Goal: Task Accomplishment & Management: Manage account settings

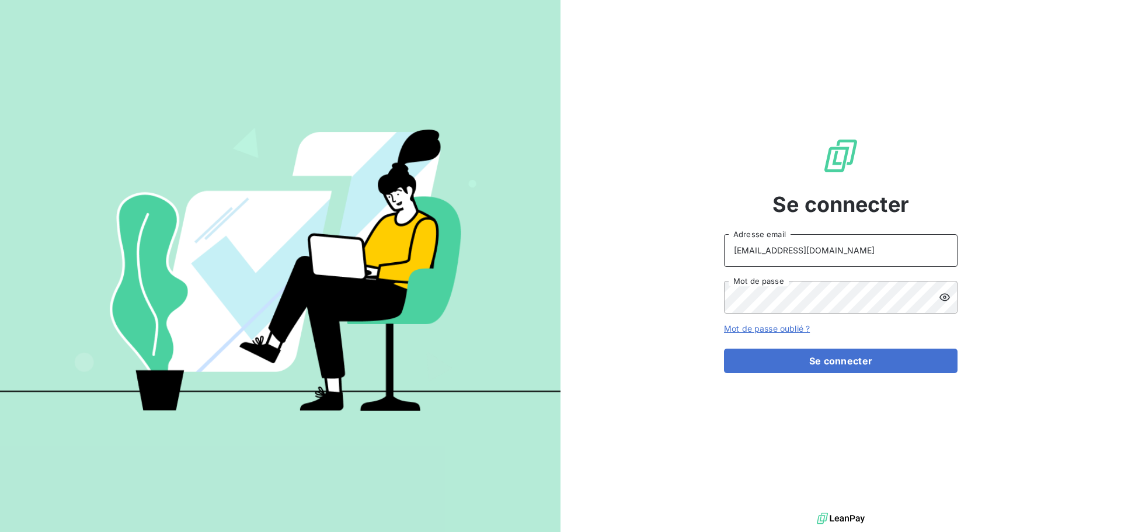
click at [828, 252] on input "[EMAIL_ADDRESS][DOMAIN_NAME]" at bounding box center [841, 250] width 234 height 33
type input "[EMAIL_ADDRESS][DOMAIN_NAME]"
click at [840, 366] on button "Se connecter" at bounding box center [841, 361] width 234 height 25
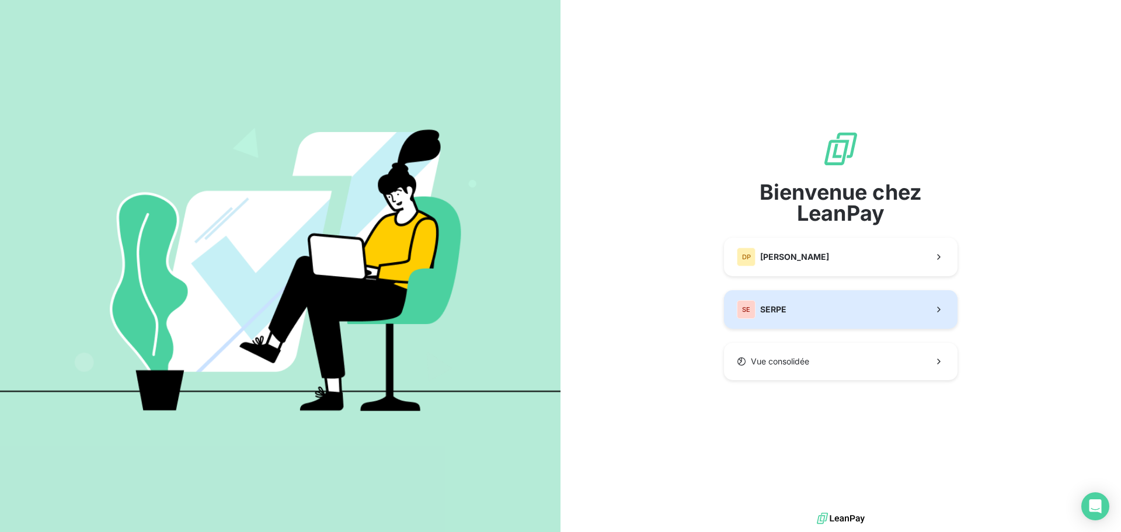
click at [818, 319] on button "SE SERPE" at bounding box center [841, 309] width 234 height 39
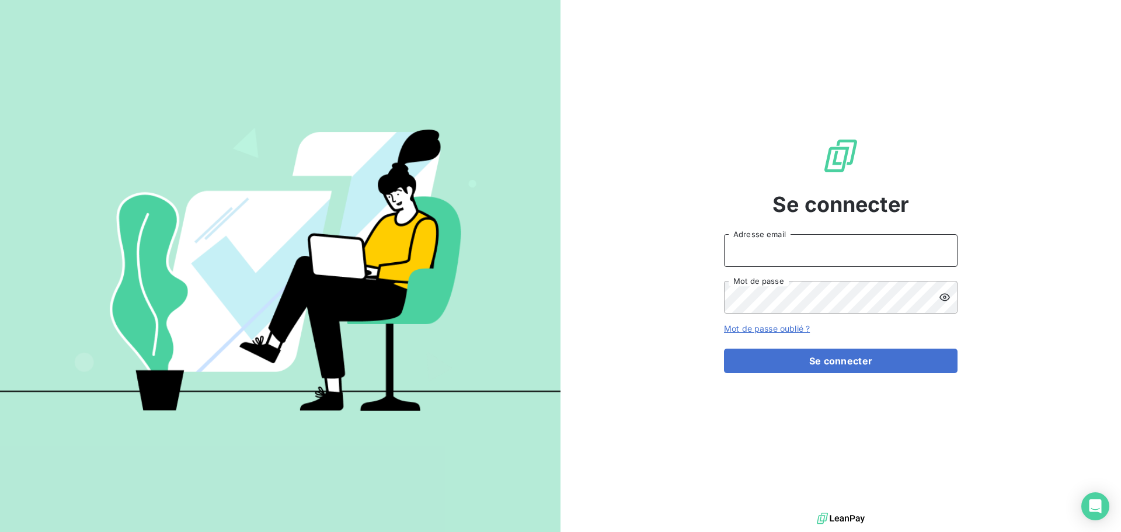
type input "[EMAIL_ADDRESS][DOMAIN_NAME]"
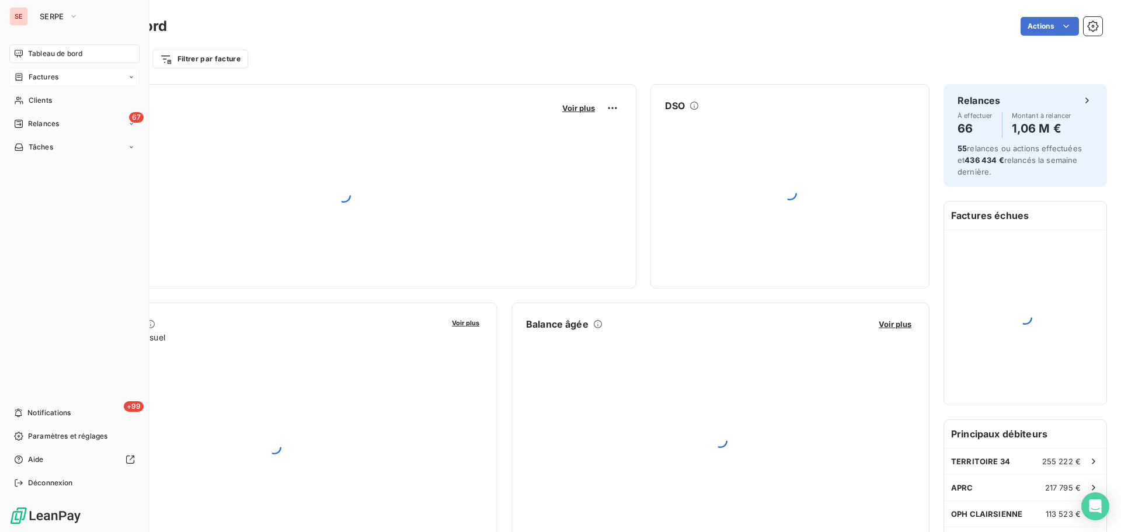
click at [31, 75] on span "Factures" at bounding box center [44, 77] width 30 height 11
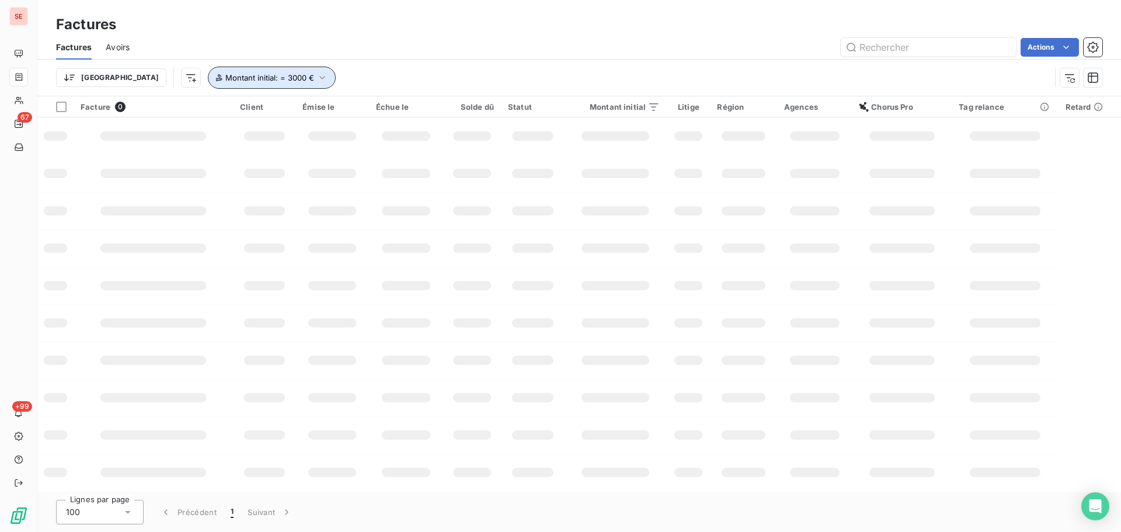
click at [228, 81] on span "Montant initial : = 3000 €" at bounding box center [269, 77] width 89 height 9
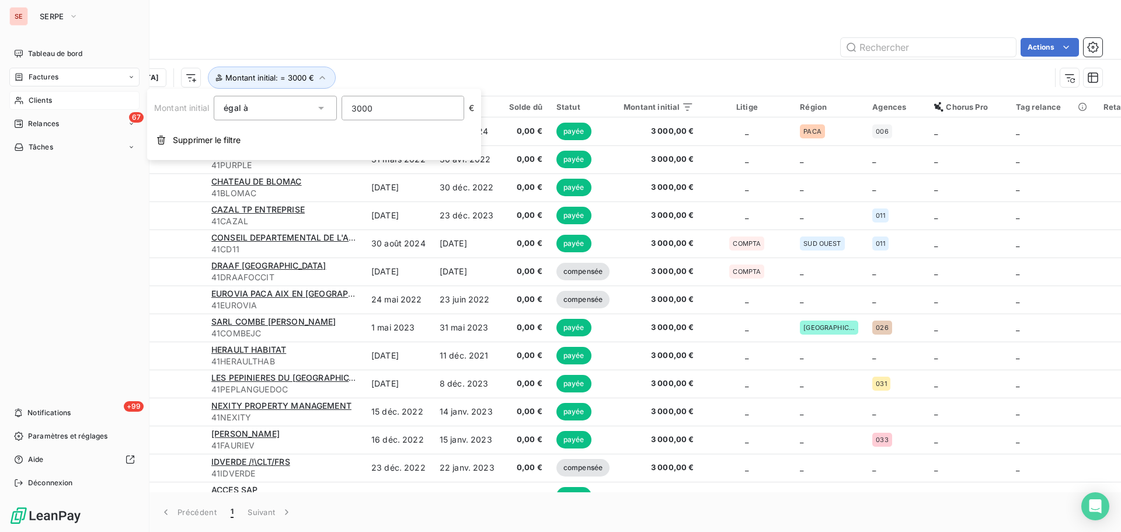
click at [32, 102] on span "Clients" at bounding box center [40, 100] width 23 height 11
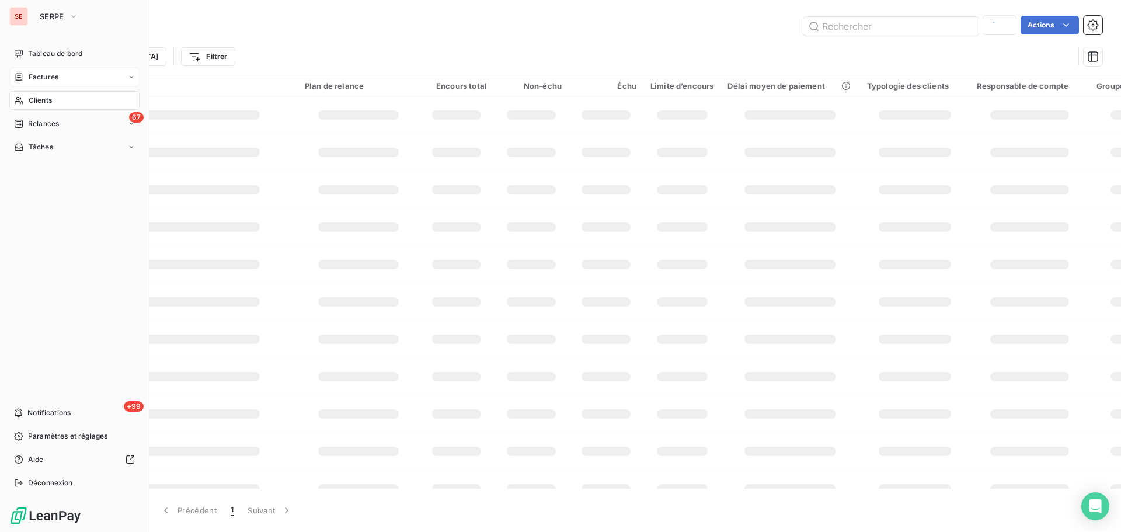
type input "41CD85"
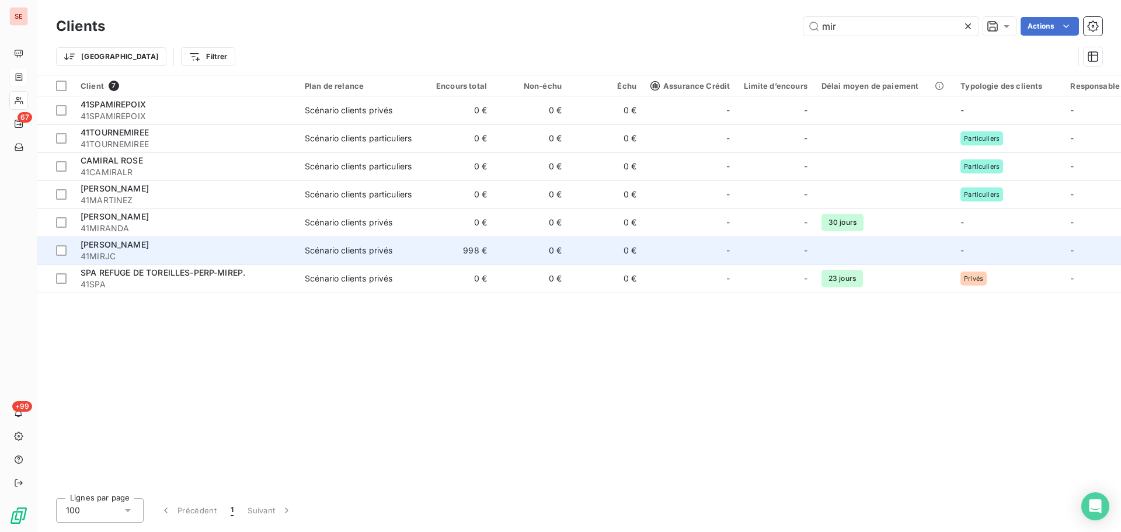
type input "mir"
click at [286, 240] on div "[PERSON_NAME]" at bounding box center [186, 245] width 210 height 12
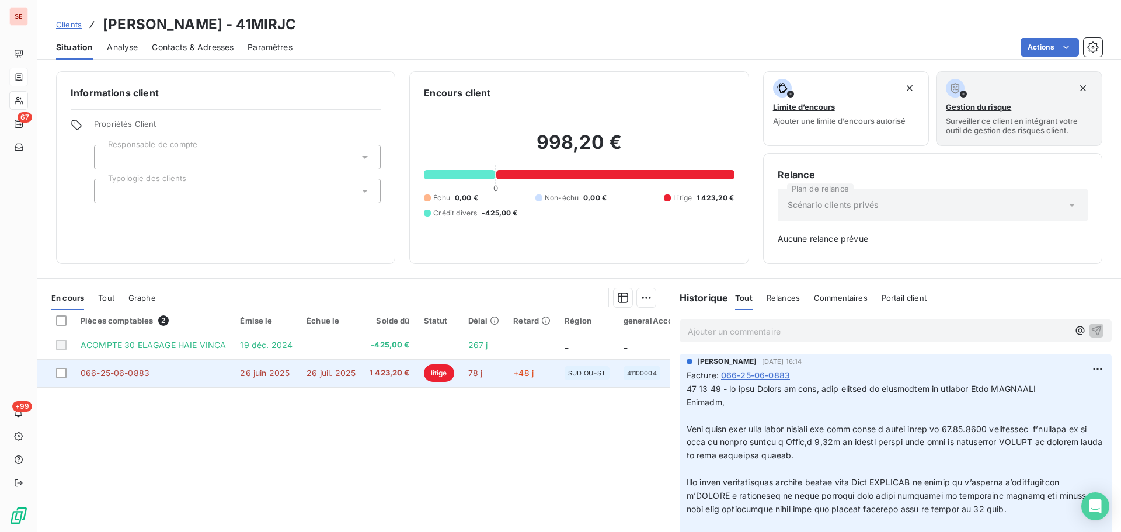
click at [312, 378] on td "26 juil. 2025" at bounding box center [331, 373] width 63 height 28
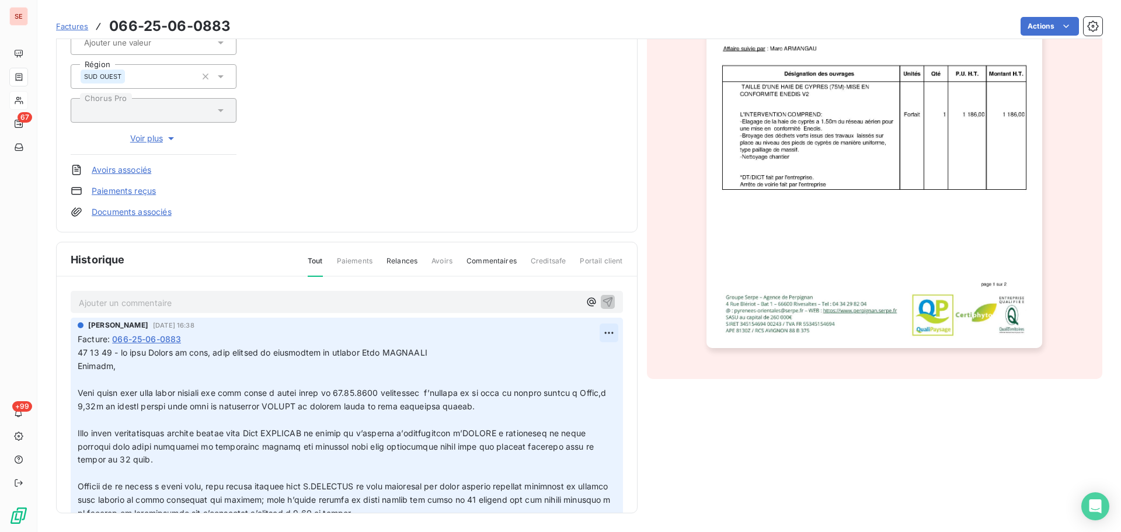
click at [595, 333] on html "SE 67 +99 Factures 066-25-06-0883 Actions MIR [PERSON_NAME] 41MIRJC Montant ini…" at bounding box center [560, 266] width 1121 height 532
click at [577, 360] on div "Editer" at bounding box center [567, 358] width 65 height 19
click at [79, 355] on span at bounding box center [367, 485] width 578 height 277
click at [155, 296] on p "Ajouter un commentaire ﻿" at bounding box center [329, 303] width 501 height 15
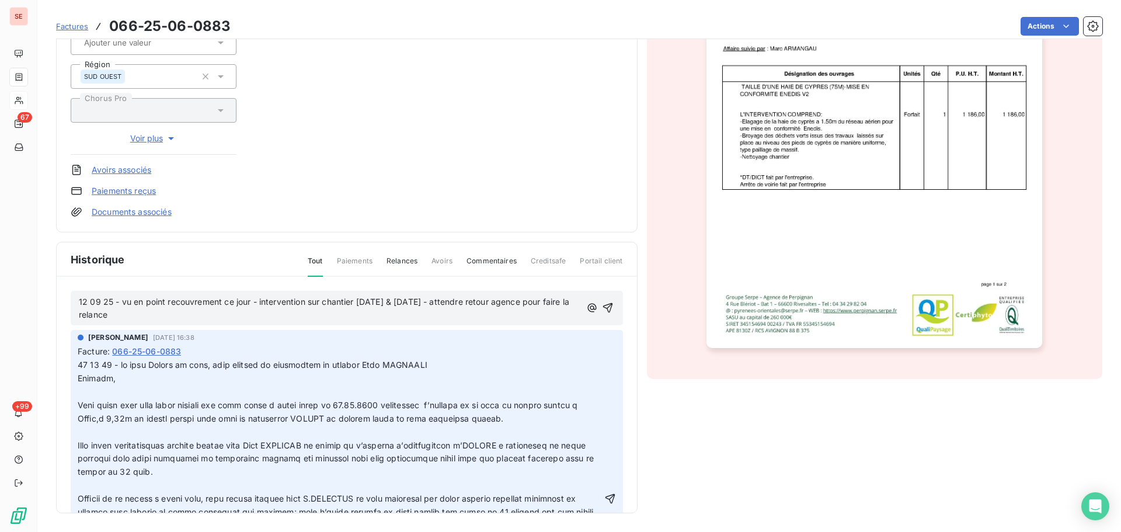
click at [571, 304] on div "12 09 25 - vu en point recouvrement ce jour - intervention sur chantier [DATE] …" at bounding box center [347, 308] width 536 height 28
click at [568, 301] on span "12 09 25 - vu en point recouvrement ce jour - intervention sur chantier [DATE] …" at bounding box center [325, 308] width 493 height 23
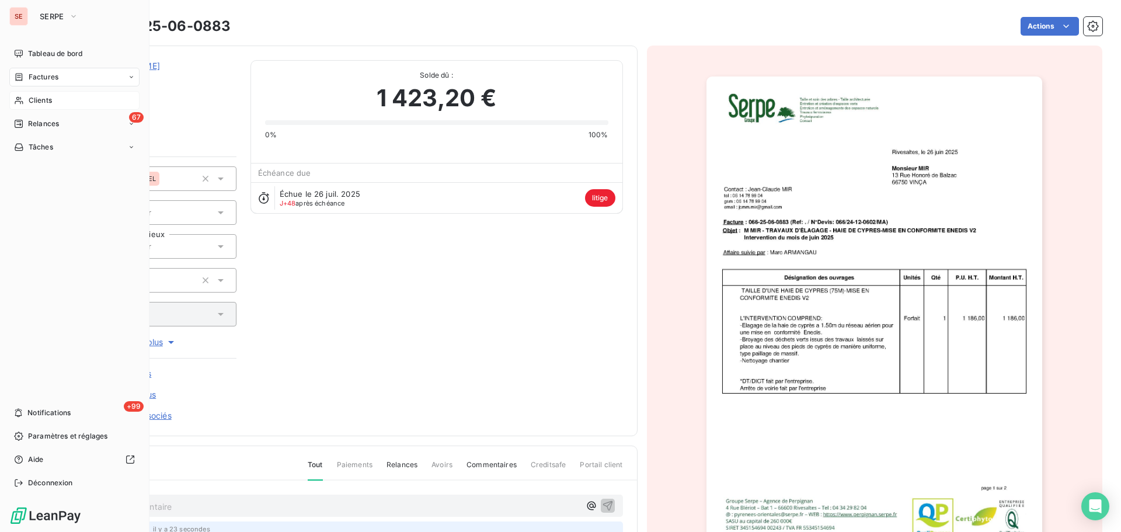
click at [30, 100] on span "Clients" at bounding box center [40, 100] width 23 height 11
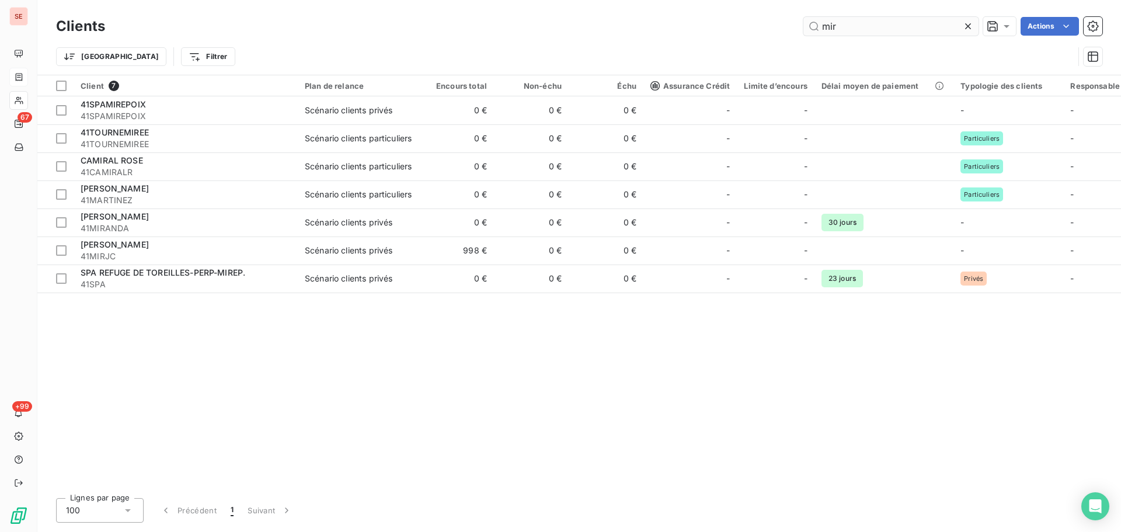
click at [892, 23] on input "mir" at bounding box center [891, 26] width 175 height 19
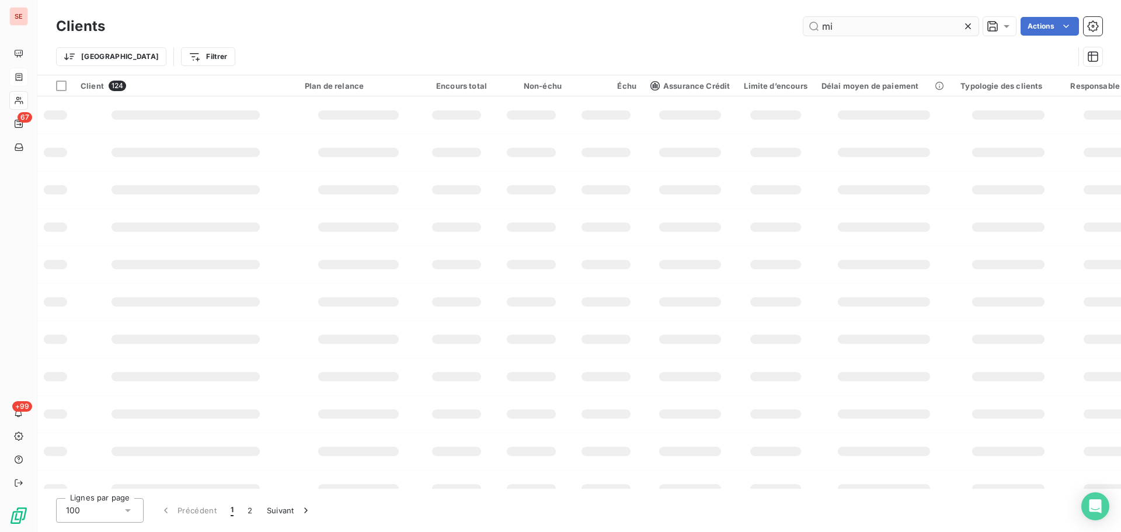
type input "m"
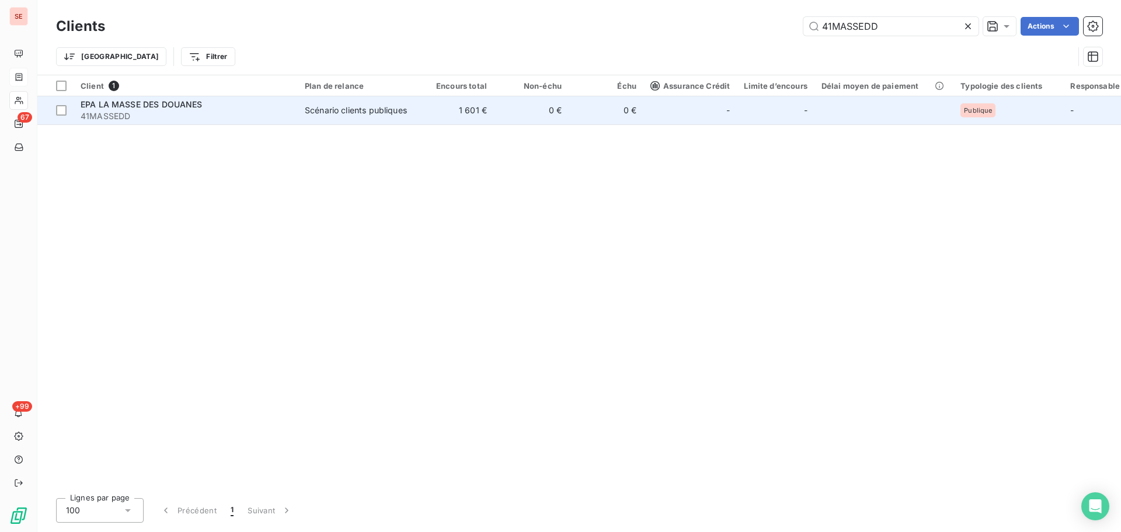
type input "41MASSEDD"
click at [391, 116] on div "Scénario clients publiques" at bounding box center [356, 111] width 102 height 12
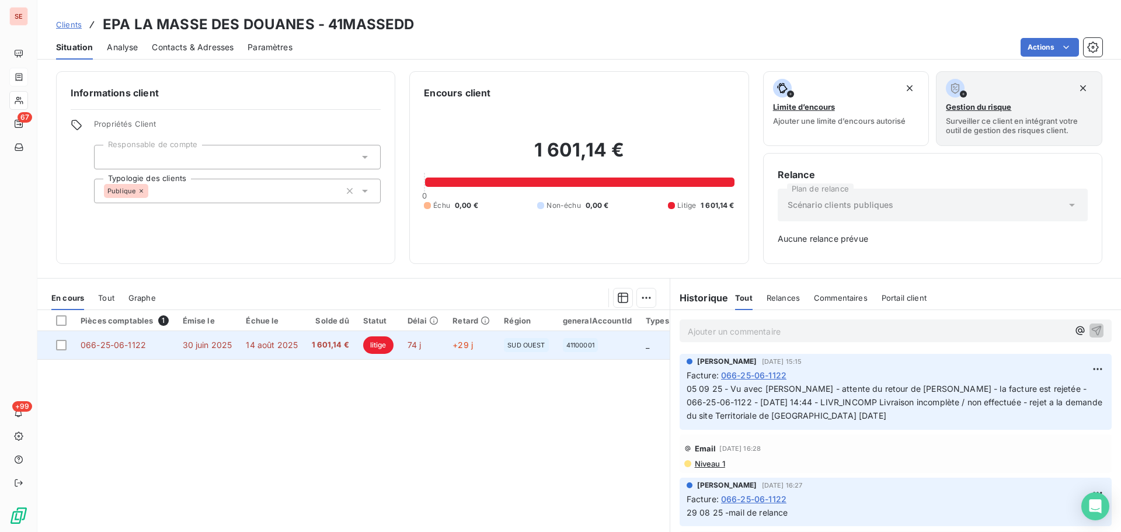
click at [263, 346] on span "14 août 2025" at bounding box center [272, 345] width 52 height 10
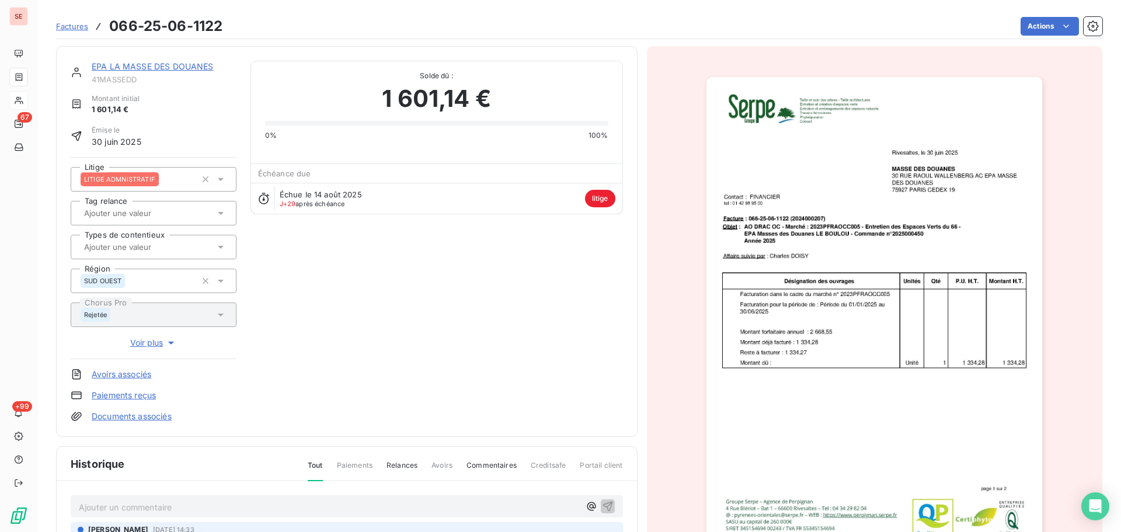
scroll to position [204, 0]
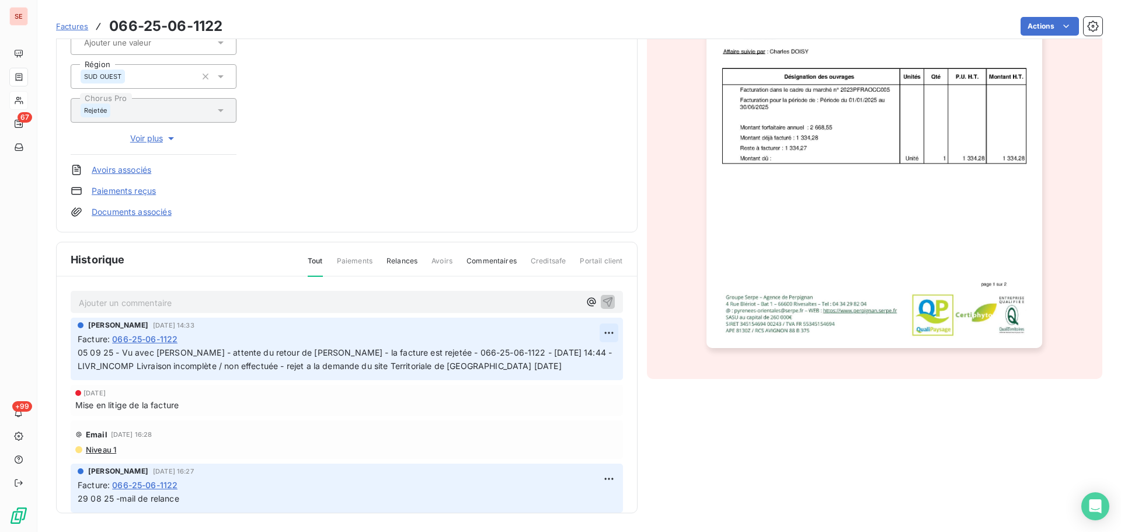
click at [594, 336] on html "SE 67 +99 Factures 066-25-06-1122 Actions EPA LA MASSE DES DOUANES 41MASSEDD Mo…" at bounding box center [560, 266] width 1121 height 532
click at [569, 361] on div "Editer" at bounding box center [567, 358] width 65 height 19
click at [77, 354] on div "[PERSON_NAME] [DATE] 14:33 Facture : 066-25-06-1122 05 09 25 - Vu avec [PERSON_…" at bounding box center [347, 349] width 552 height 62
click at [80, 356] on span "05 09 25 - Vu avec [PERSON_NAME] - attente du retour de [PERSON_NAME] - la fact…" at bounding box center [335, 358] width 515 height 23
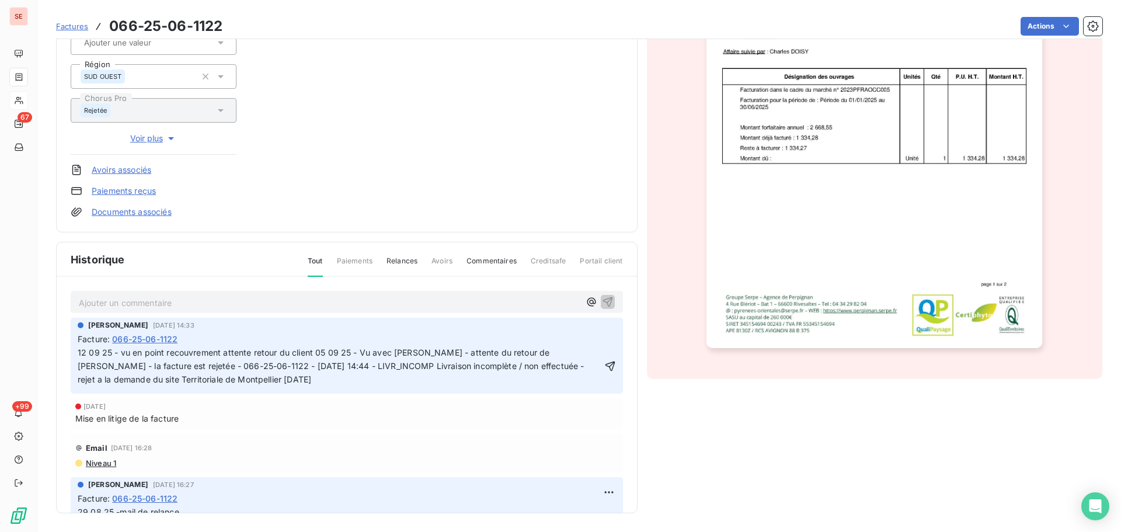
click at [225, 353] on span "12 09 25 - vu en point recouvrement attente retour du client 05 09 25 - Vu avec…" at bounding box center [332, 365] width 509 height 37
click button "button" at bounding box center [610, 366] width 12 height 14
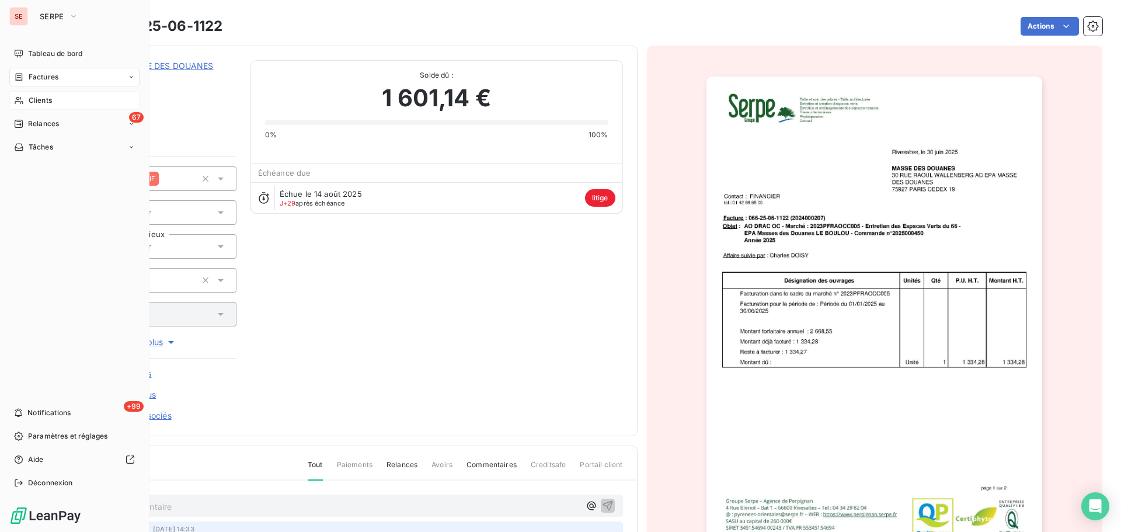
click at [50, 95] on div "Clients" at bounding box center [74, 100] width 130 height 19
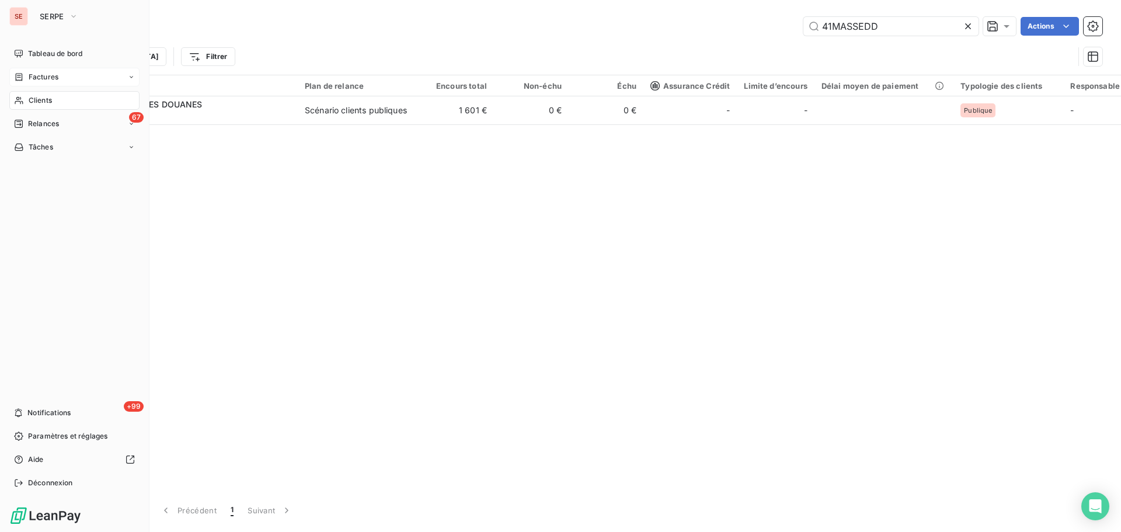
click at [50, 71] on div "Factures" at bounding box center [74, 77] width 130 height 19
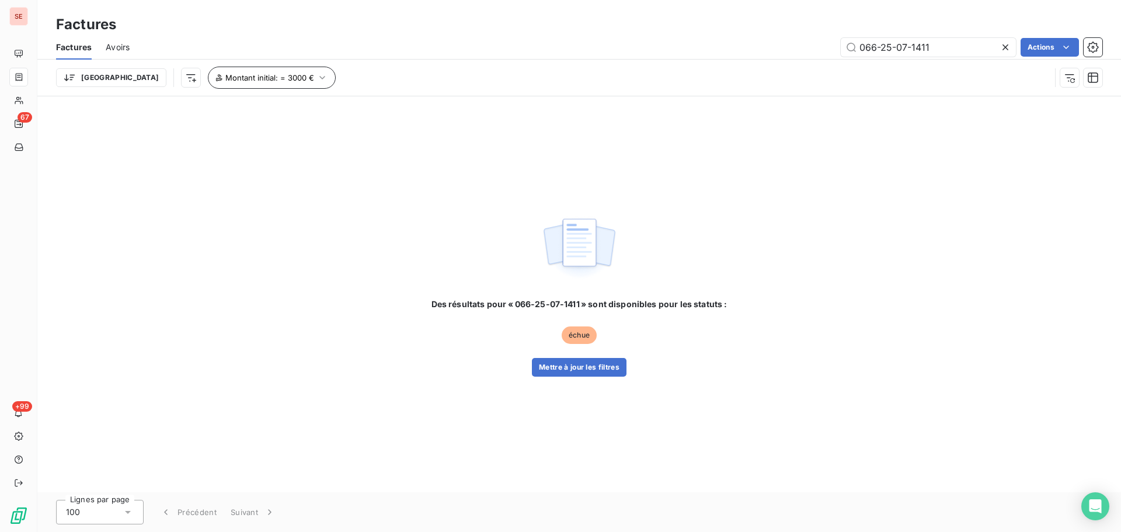
type input "066-25-07-1411"
click at [317, 75] on icon "button" at bounding box center [323, 78] width 12 height 12
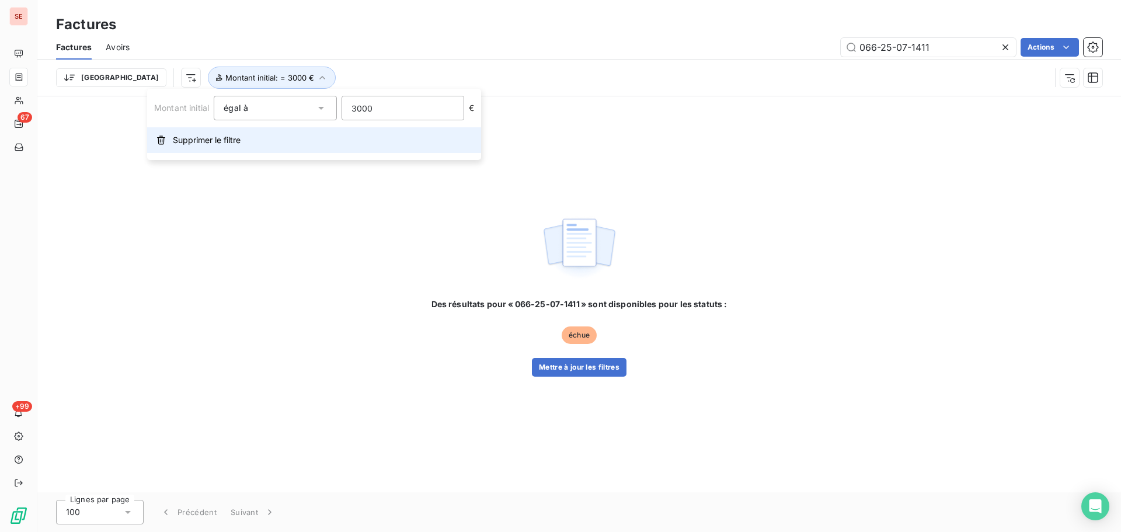
click at [265, 145] on button "Supprimer le filtre" at bounding box center [314, 140] width 334 height 26
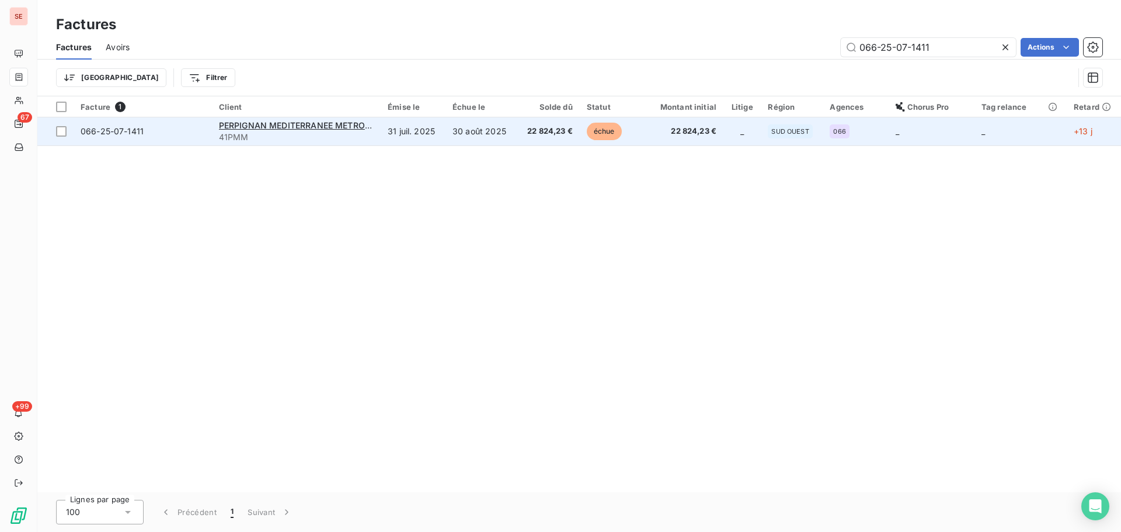
click at [549, 131] on span "22 824,23 €" at bounding box center [548, 132] width 48 height 12
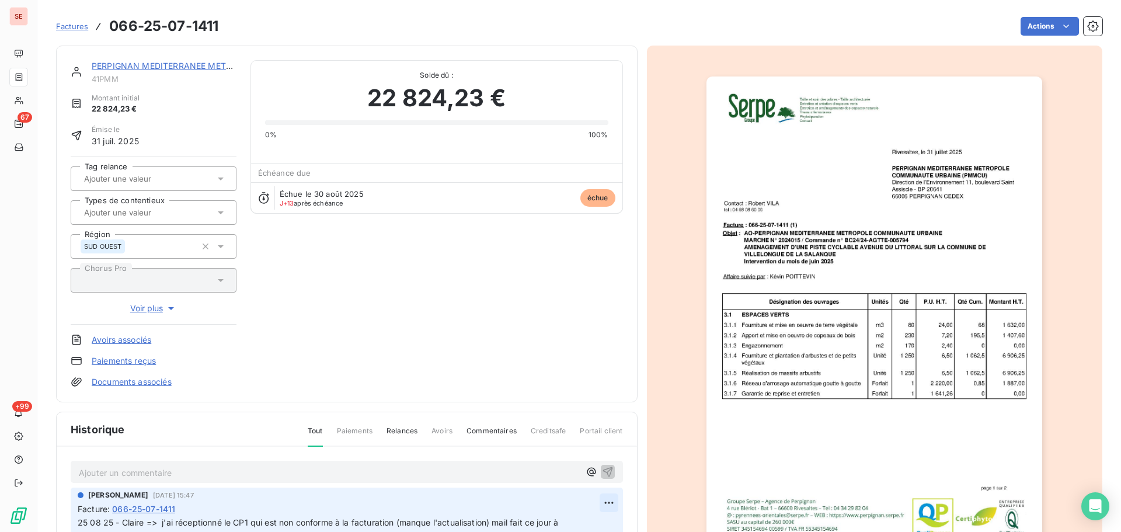
click at [599, 499] on html "SE 67 +99 Factures 066-25-07-1411 Actions PERPIGNAN MEDITERRANEE METROPOLE 41PM…" at bounding box center [560, 266] width 1121 height 532
click at [566, 456] on div "Editer" at bounding box center [567, 456] width 65 height 19
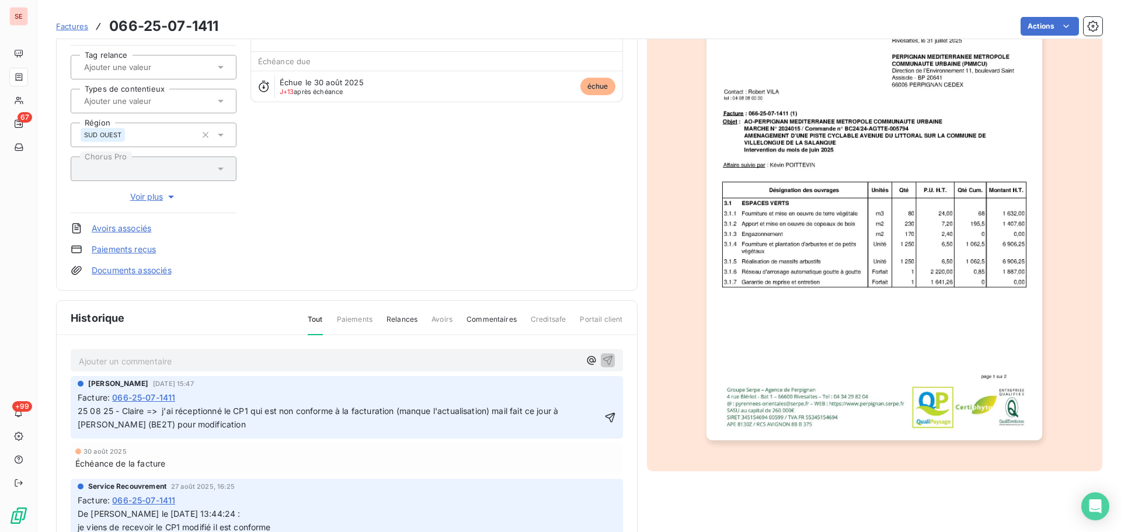
scroll to position [157, 0]
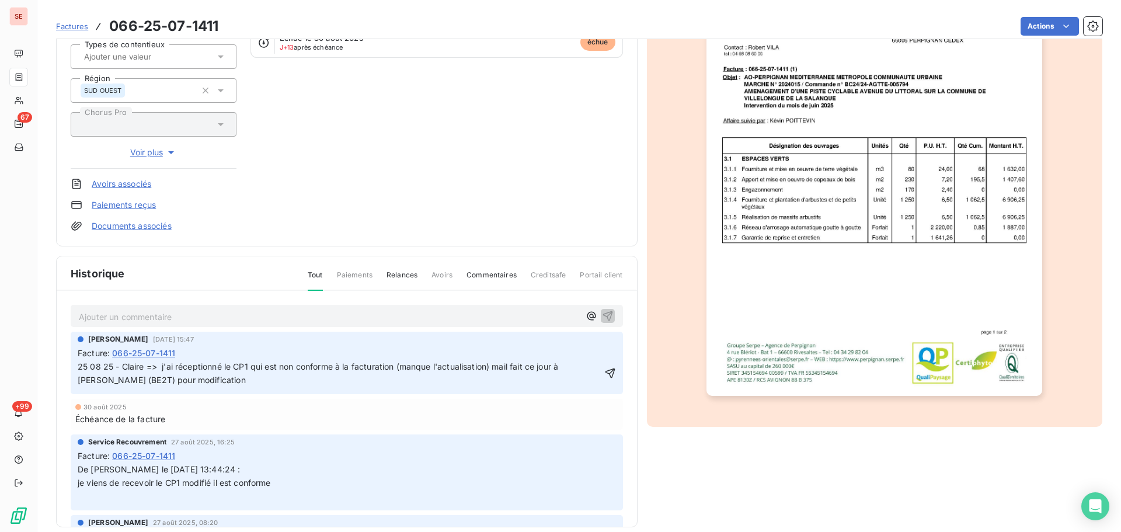
click at [78, 364] on span "25 08 25 - Claire => j'ai réceptionné le CP1 qui est non conforme à la facturat…" at bounding box center [319, 373] width 483 height 23
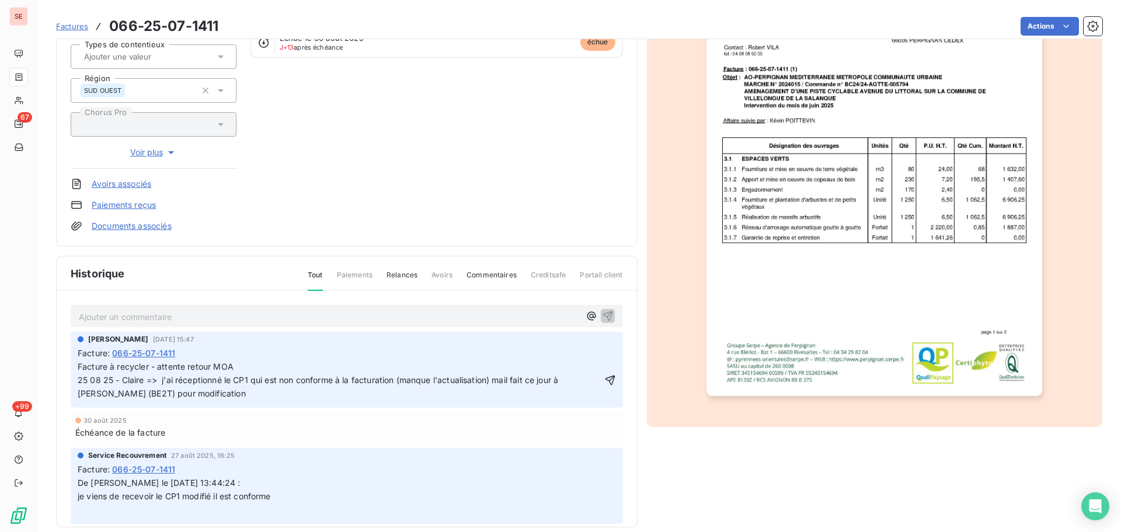
click at [78, 370] on span "Facture à recycler - attente retour MOA 25 08 25 - Claire => j'ai réceptionné l…" at bounding box center [347, 380] width 539 height 37
click at [604, 385] on icon "button" at bounding box center [610, 380] width 12 height 12
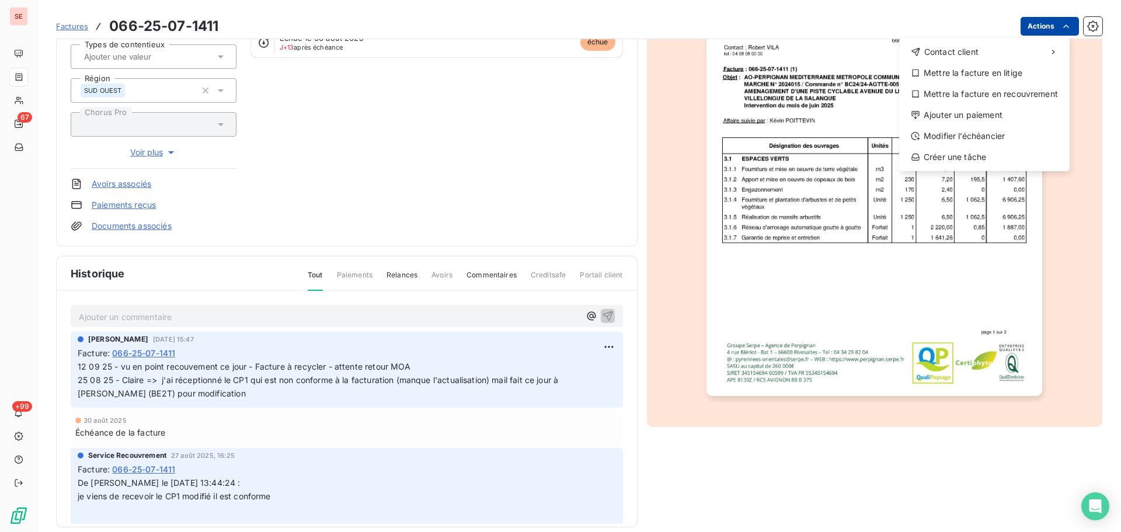
click at [1043, 25] on html "SE 67 +99 Factures [PHONE_NUMBER] Actions Contact client Mettre la facture en l…" at bounding box center [560, 266] width 1121 height 532
click at [1000, 68] on div "Mettre la facture en litige" at bounding box center [984, 73] width 161 height 19
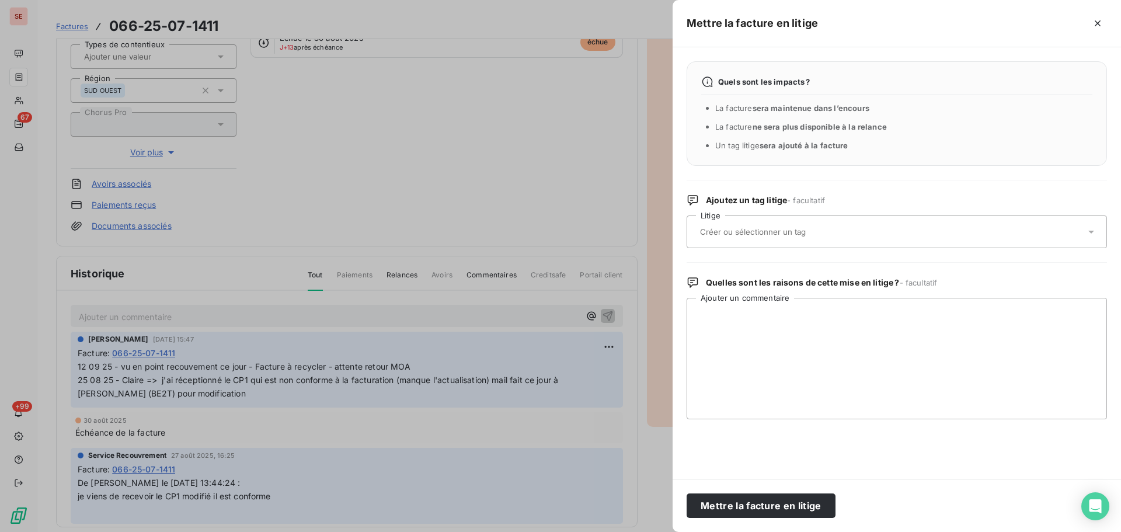
click at [901, 234] on div at bounding box center [891, 232] width 389 height 25
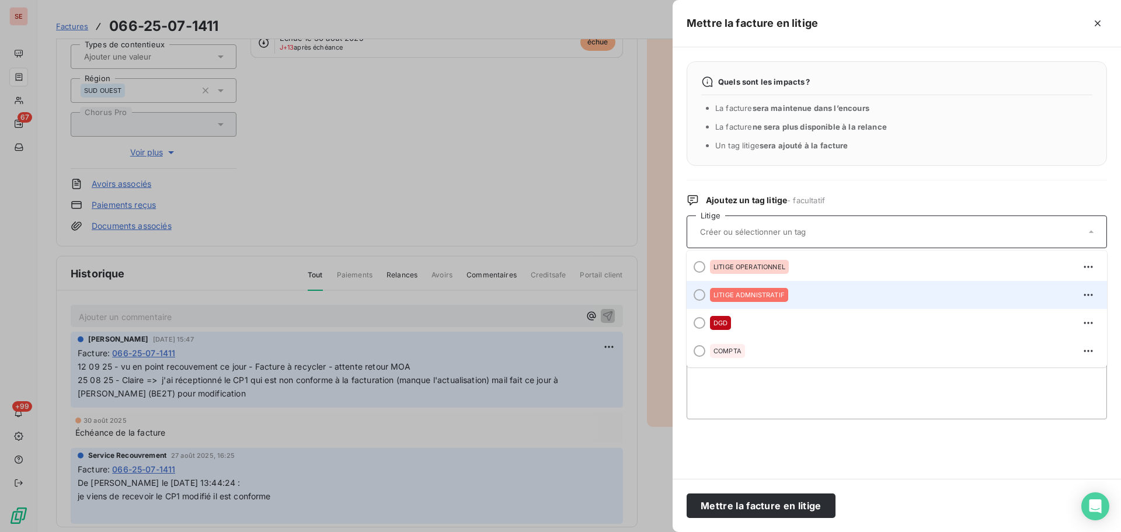
click at [848, 297] on div "LITIGE ADMNISTRATIF" at bounding box center [904, 295] width 388 height 19
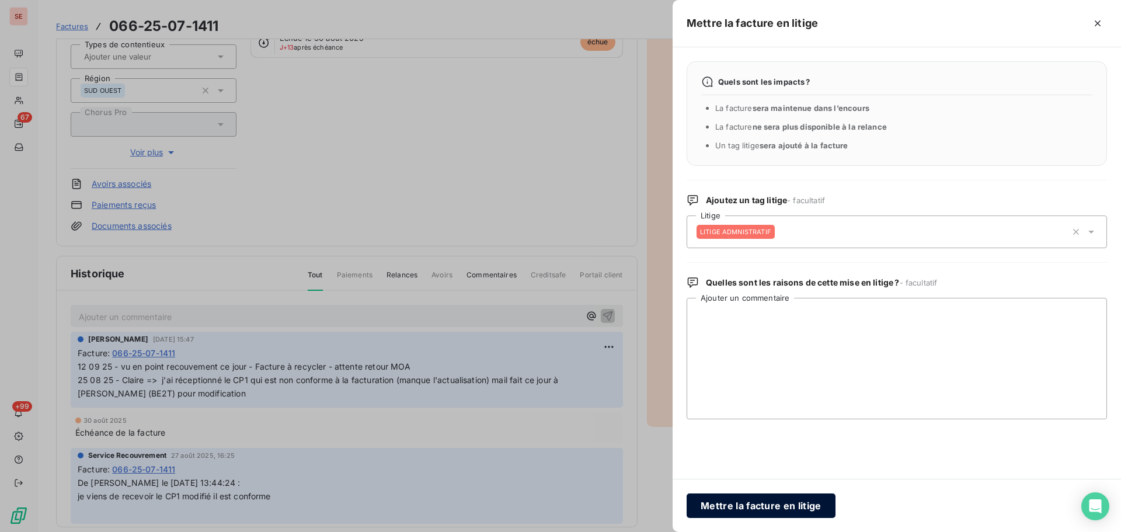
click at [796, 503] on button "Mettre la facture en litige" at bounding box center [761, 505] width 149 height 25
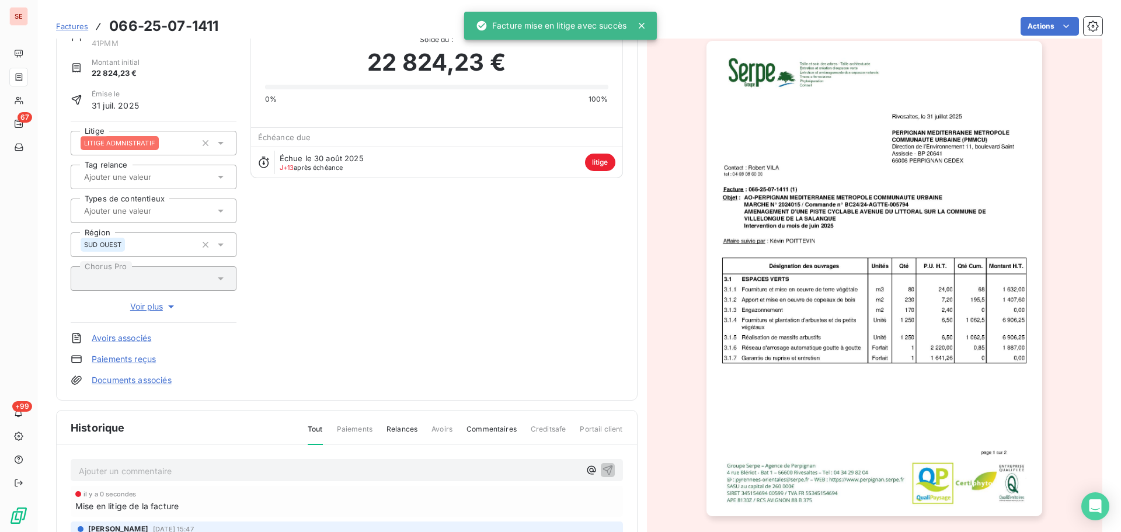
scroll to position [0, 0]
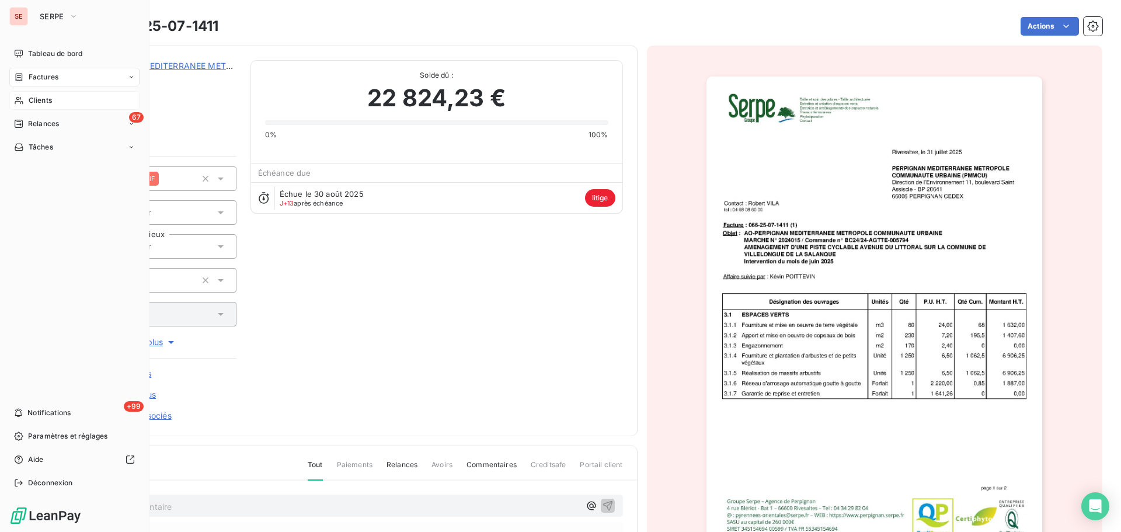
click at [44, 100] on span "Clients" at bounding box center [40, 100] width 23 height 11
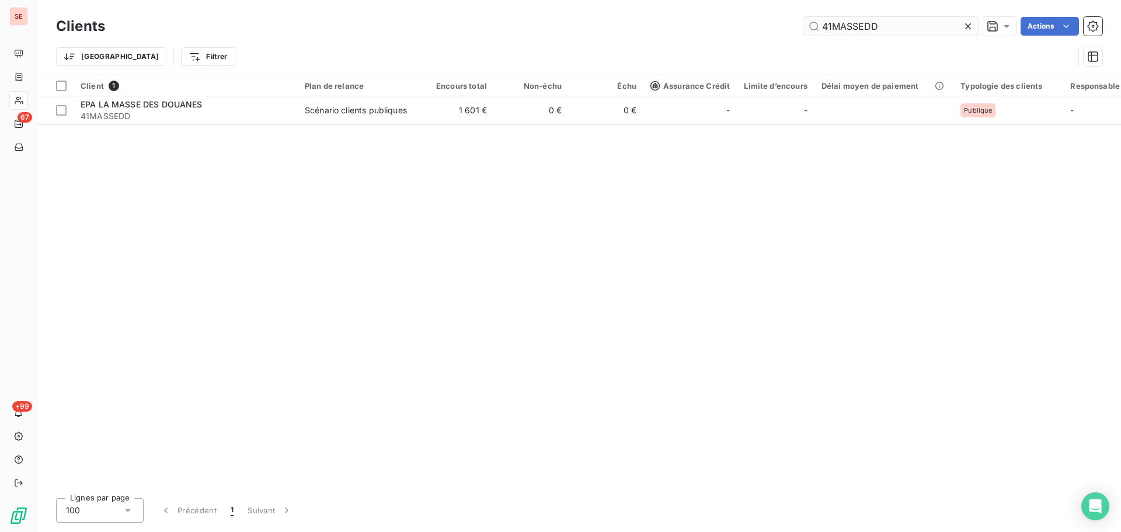
click at [899, 26] on input "41MASSEDD" at bounding box center [891, 26] width 175 height 19
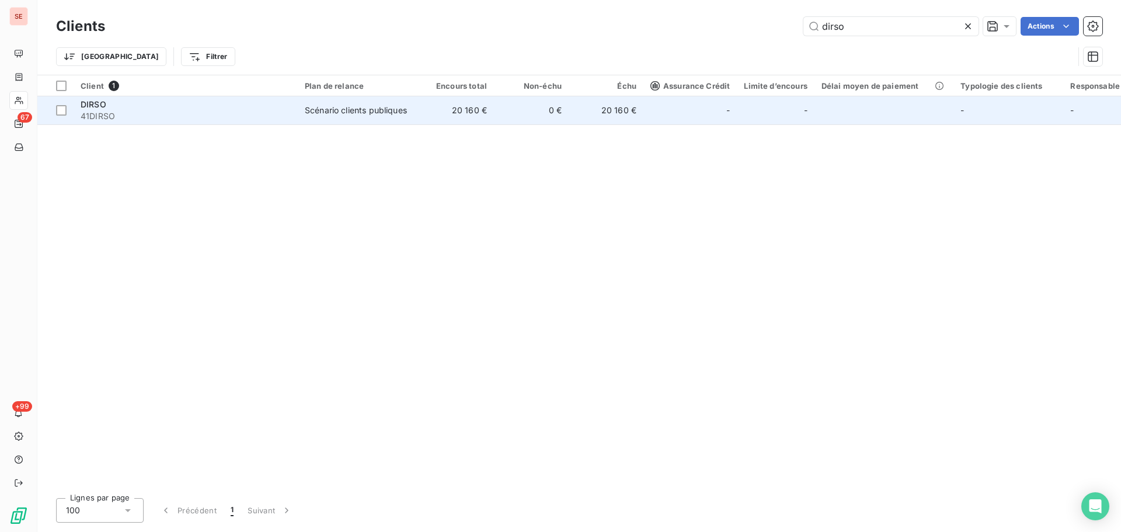
type input "dirso"
click at [385, 107] on div "Scénario clients publiques" at bounding box center [356, 111] width 102 height 12
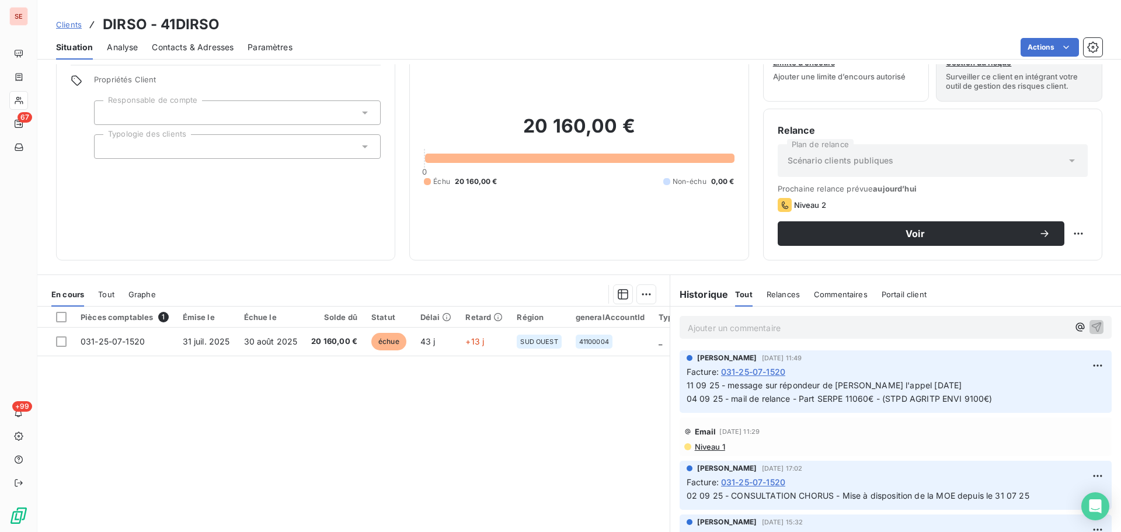
scroll to position [79, 0]
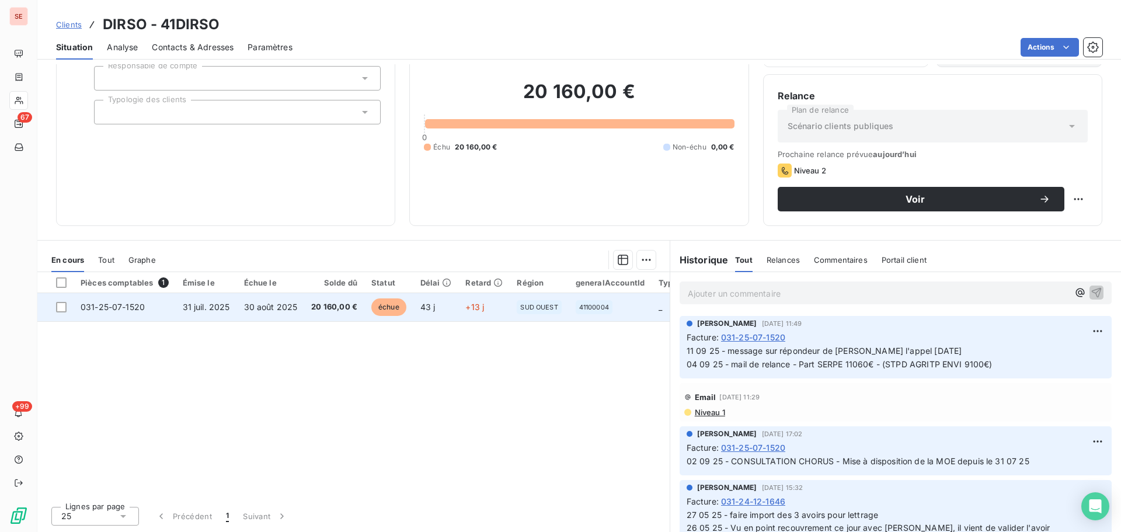
click at [329, 305] on span "20 160,00 €" at bounding box center [334, 307] width 46 height 12
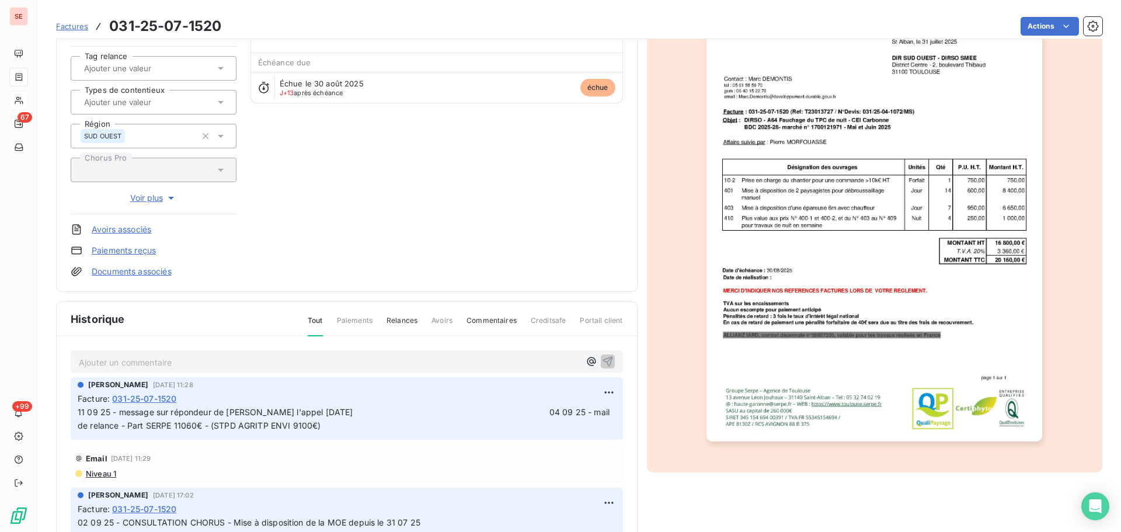
scroll to position [171, 0]
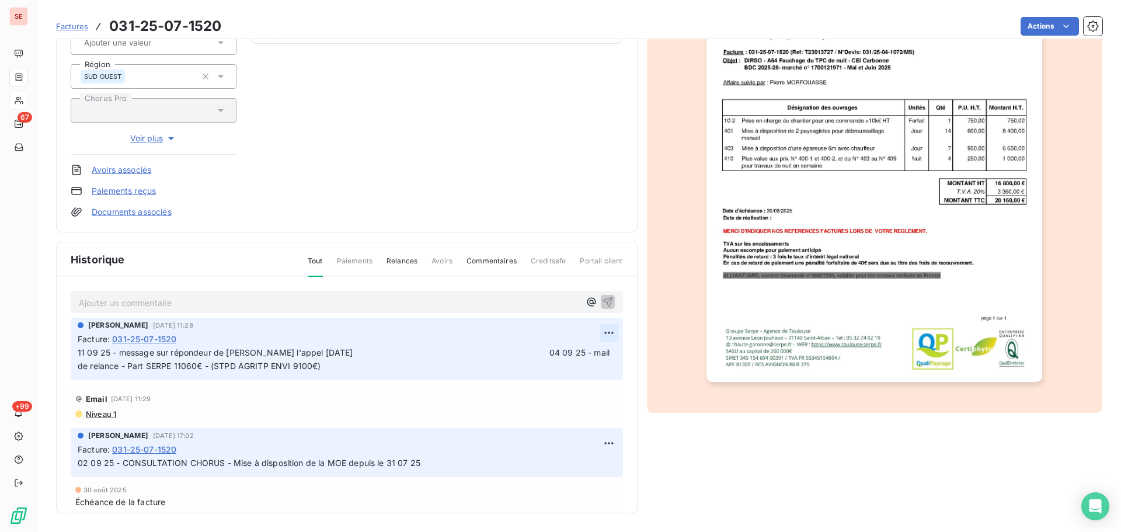
click at [599, 331] on html "SE 67 +99 Factures 031-25-07-1520 Actions DIRSO 41DIRSO Montant initial 20 160,…" at bounding box center [560, 266] width 1121 height 532
click at [586, 351] on div "Editer" at bounding box center [567, 358] width 65 height 19
click at [79, 356] on span "11 09 25 - message sur répondeur de [PERSON_NAME] l'appel [DATE] 04 09 25 - mai…" at bounding box center [336, 358] width 516 height 23
click at [283, 352] on span "12 09 25 - [PERSON_NAME] a reçu le certificat de paiement - 11 09 25 - message …" at bounding box center [436, 358] width 716 height 23
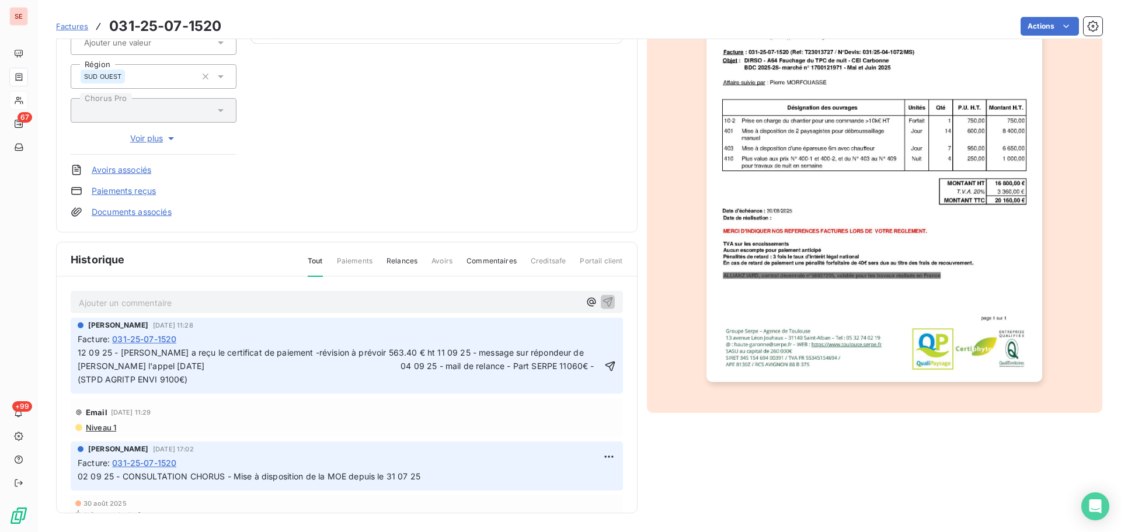
click at [284, 352] on span "12 09 25 - [PERSON_NAME] a reçu le certificat de paiement -révision à prévoir 5…" at bounding box center [337, 365] width 519 height 37
click at [402, 352] on span "12 09 25 - [PERSON_NAME] a reçu le certificat de paiement - révision à prévoir …" at bounding box center [337, 365] width 519 height 37
click at [605, 368] on icon "button" at bounding box center [610, 366] width 10 height 10
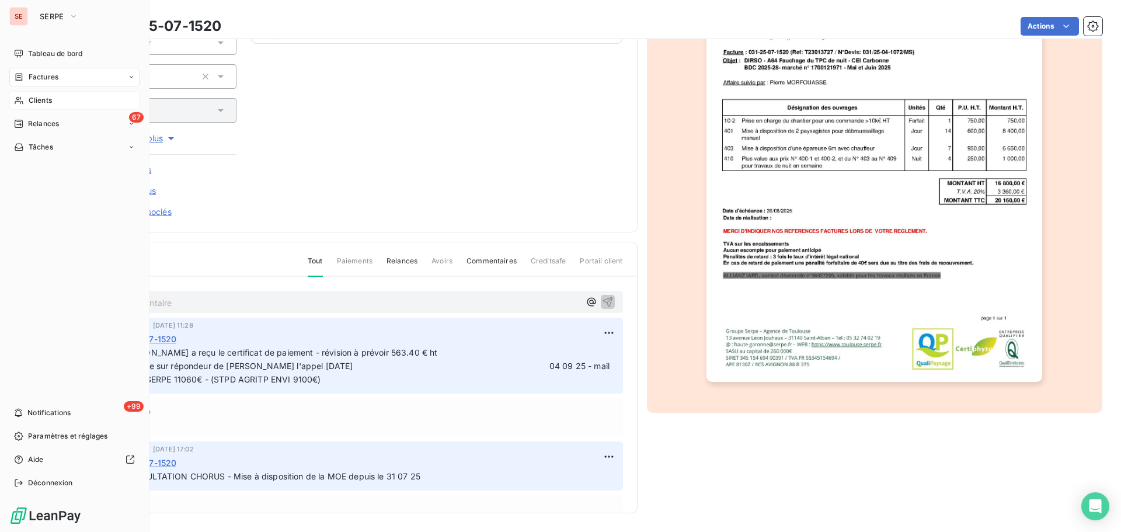
click at [16, 75] on icon at bounding box center [19, 77] width 7 height 8
click at [37, 140] on div "Clients" at bounding box center [74, 147] width 130 height 19
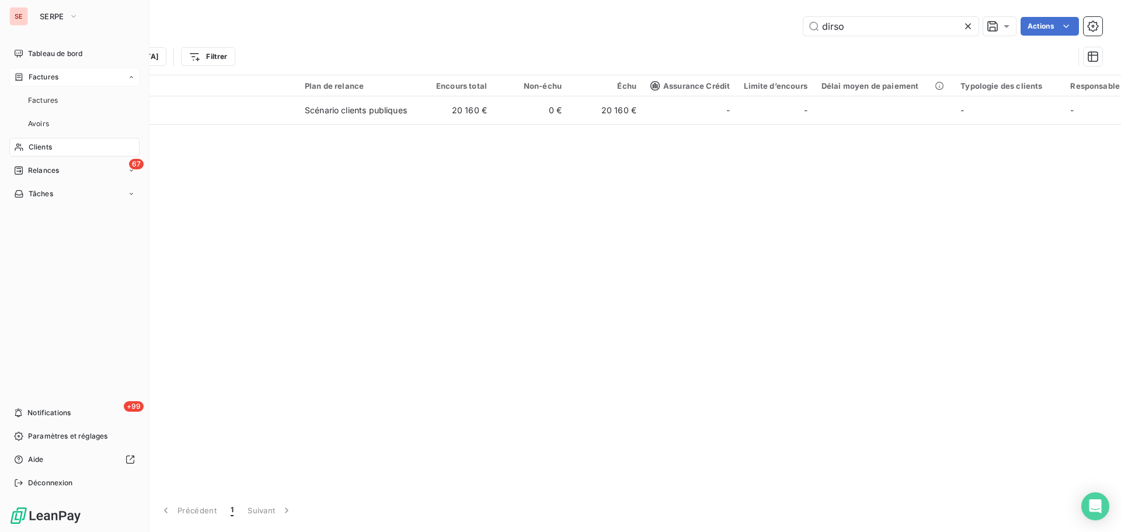
click at [60, 75] on div "Factures" at bounding box center [74, 77] width 130 height 19
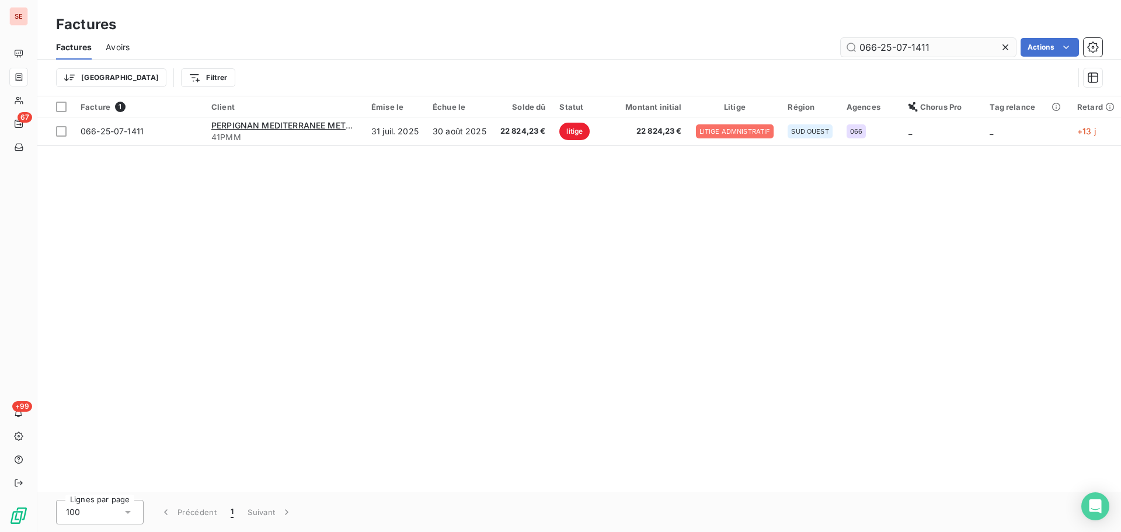
click at [960, 43] on input "066-25-07-1411" at bounding box center [928, 47] width 175 height 19
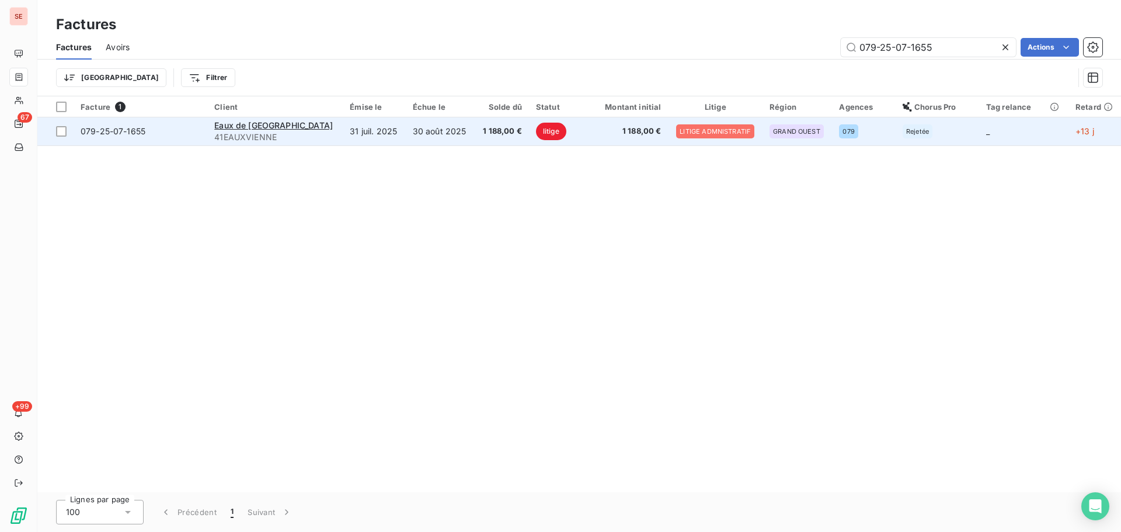
type input "079-25-07-1655"
click at [482, 131] on span "1 188,00 €" at bounding box center [502, 132] width 40 height 12
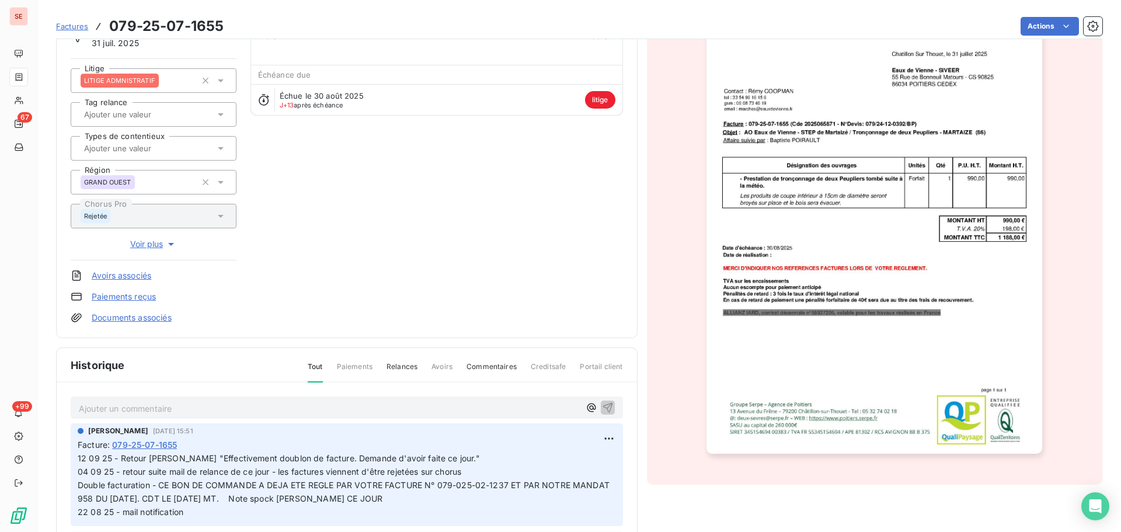
scroll to position [160, 0]
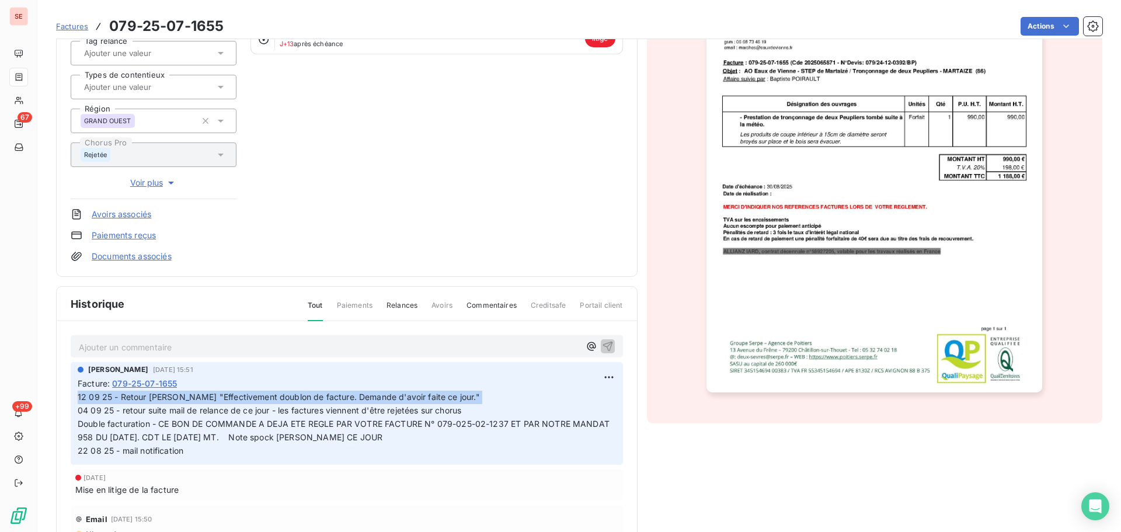
drag, startPoint x: 459, startPoint y: 394, endPoint x: 58, endPoint y: 394, distance: 400.6
click at [58, 394] on div "Ajouter un commentaire ﻿ [PERSON_NAME] [DATE] 15:51 Facture : 079-25-07-1655 12…" at bounding box center [347, 456] width 581 height 270
copy span "12 09 25 - Retour [PERSON_NAME] "Effectivement doublon de facture. Demande d'av…"
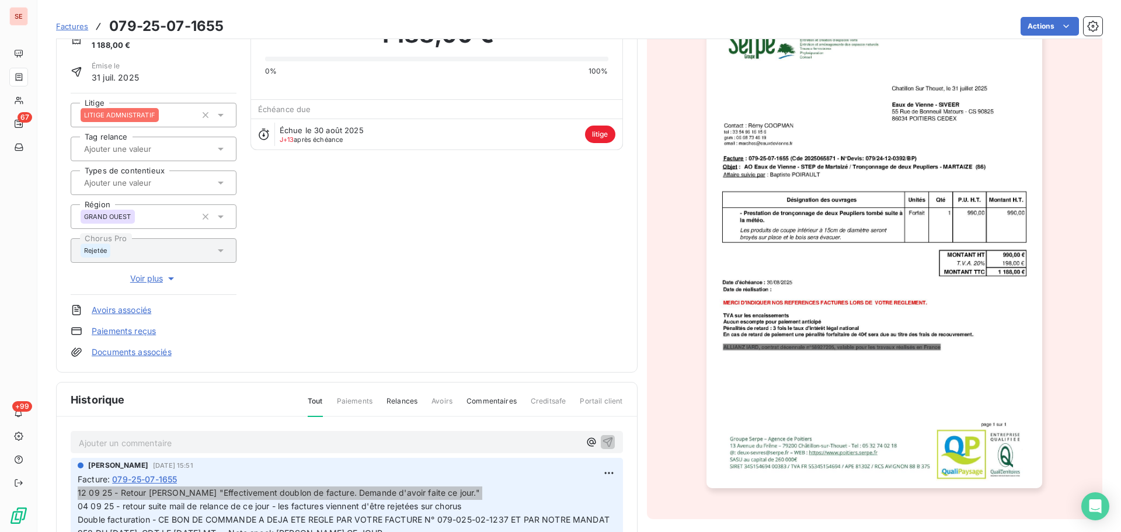
scroll to position [0, 0]
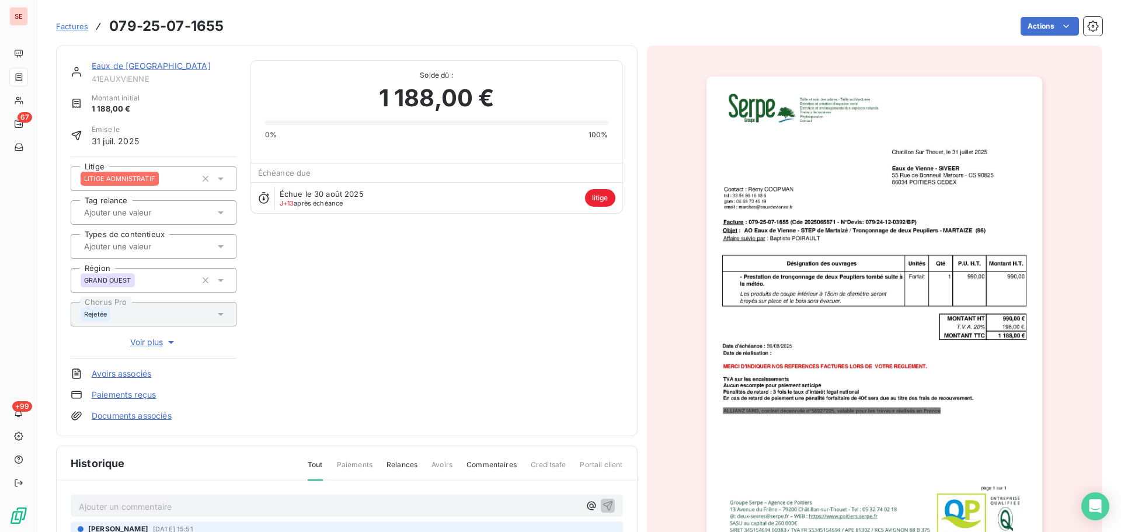
click at [123, 65] on link "Eaux de [GEOGRAPHIC_DATA]" at bounding box center [151, 66] width 119 height 10
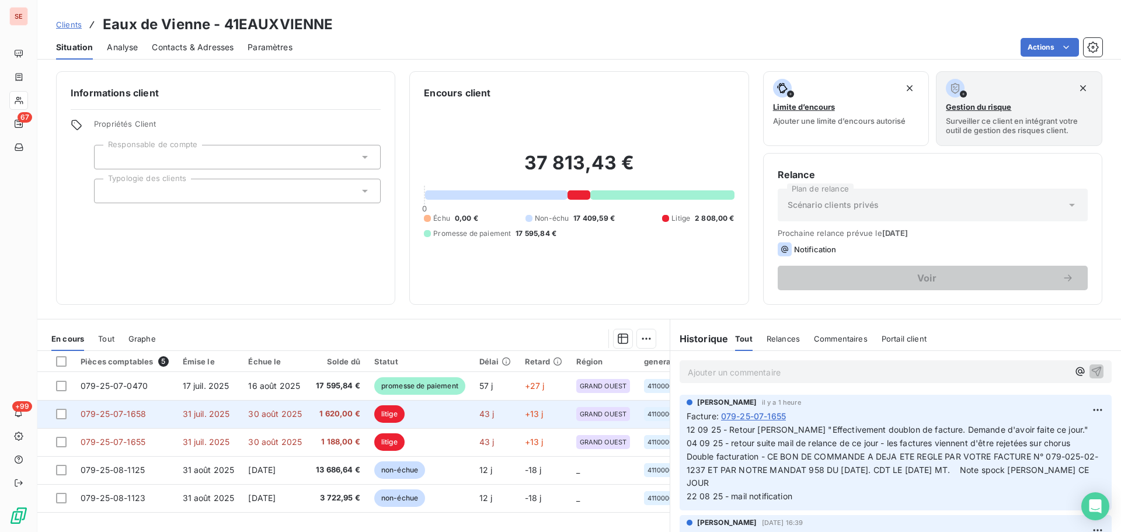
click at [261, 423] on td "30 août 2025" at bounding box center [275, 414] width 68 height 28
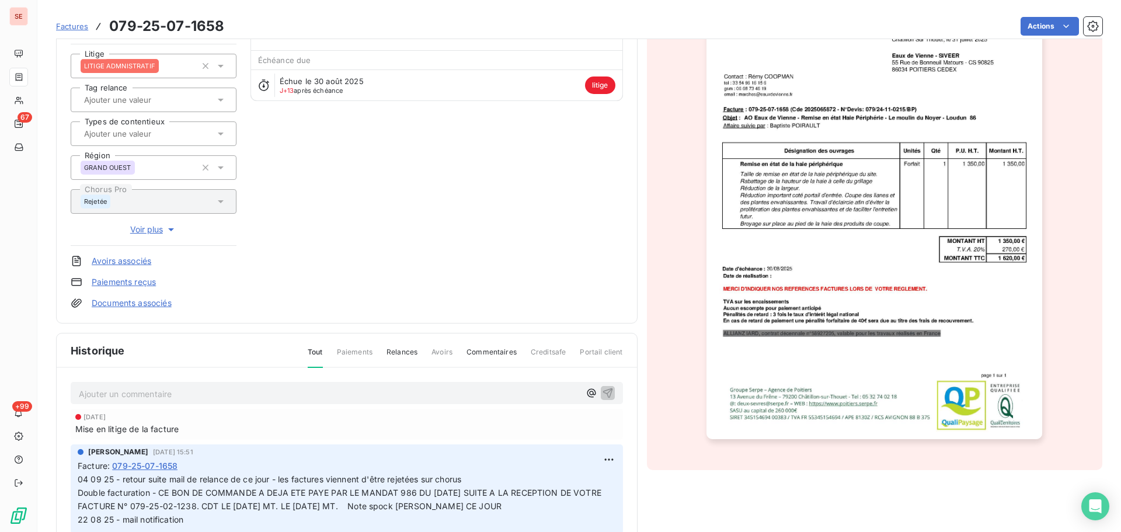
scroll to position [157, 0]
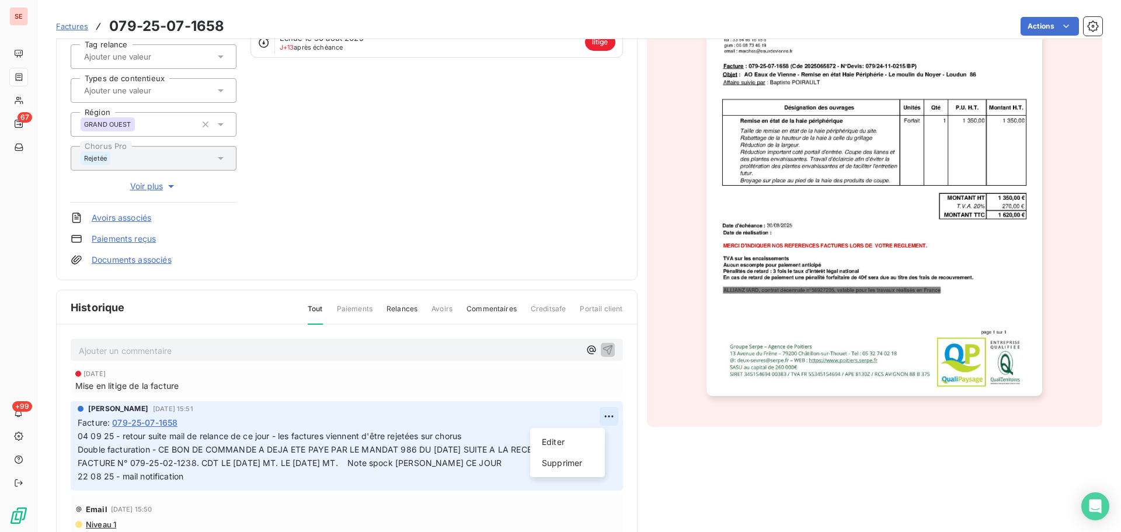
click at [602, 415] on html "SE 67 +99 Factures 079-25-07-1658 Actions Eaux de [GEOGRAPHIC_DATA] 41EAUXVIENN…" at bounding box center [560, 266] width 1121 height 532
click at [572, 433] on div "Editer" at bounding box center [567, 442] width 65 height 19
click at [79, 437] on span "04 09 25 - retour suite mail de relance de ce jour - les factures viennent d'êt…" at bounding box center [481, 456] width 807 height 50
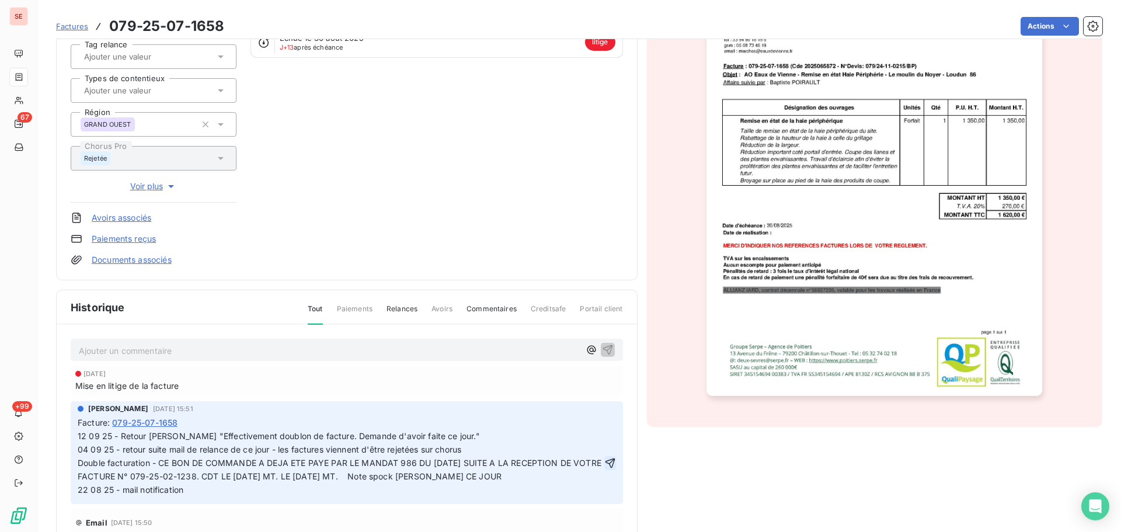
click button "button" at bounding box center [610, 463] width 12 height 14
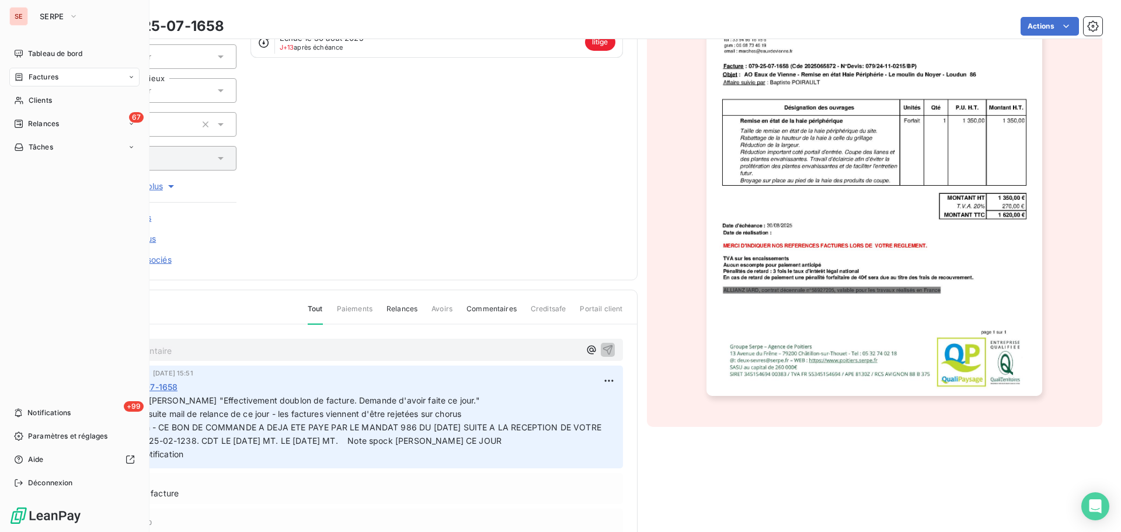
click at [43, 85] on div "Factures" at bounding box center [74, 77] width 130 height 19
click at [55, 78] on span "Factures" at bounding box center [44, 77] width 30 height 11
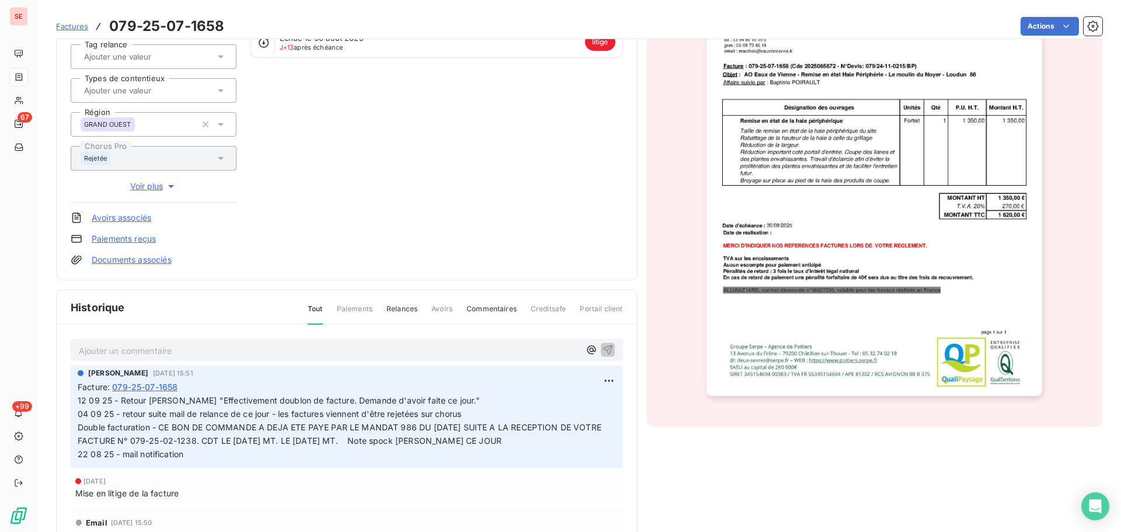
click at [376, 162] on div "Eaux de Vienne 41EAUXVIENNE Montant initial 1 620,00 € Émise le [DATE] Litige L…" at bounding box center [347, 85] width 552 height 362
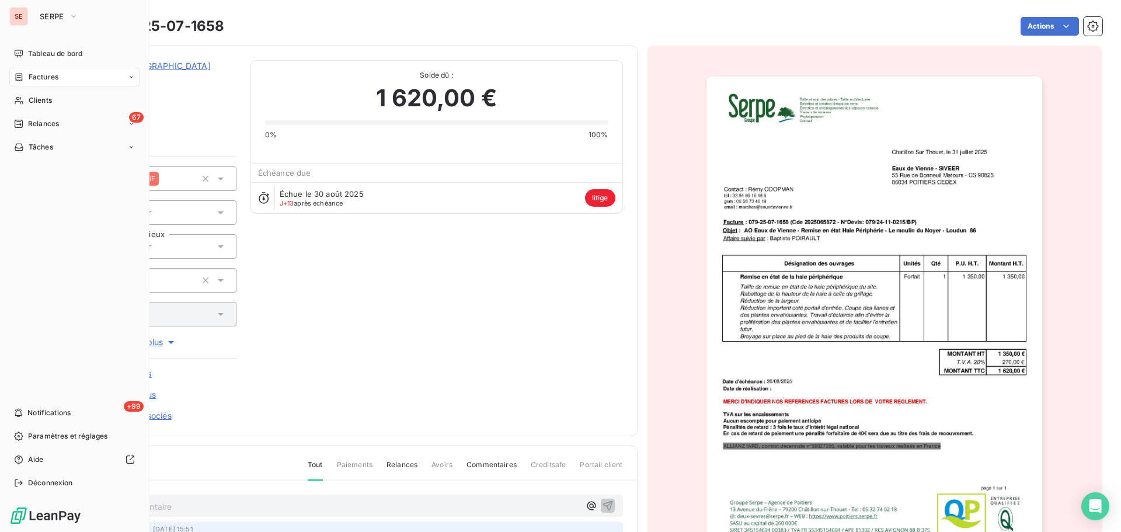
click at [46, 79] on span "Factures" at bounding box center [44, 77] width 30 height 11
click at [32, 122] on span "Relances" at bounding box center [43, 124] width 31 height 11
click at [44, 74] on span "Factures" at bounding box center [44, 77] width 30 height 11
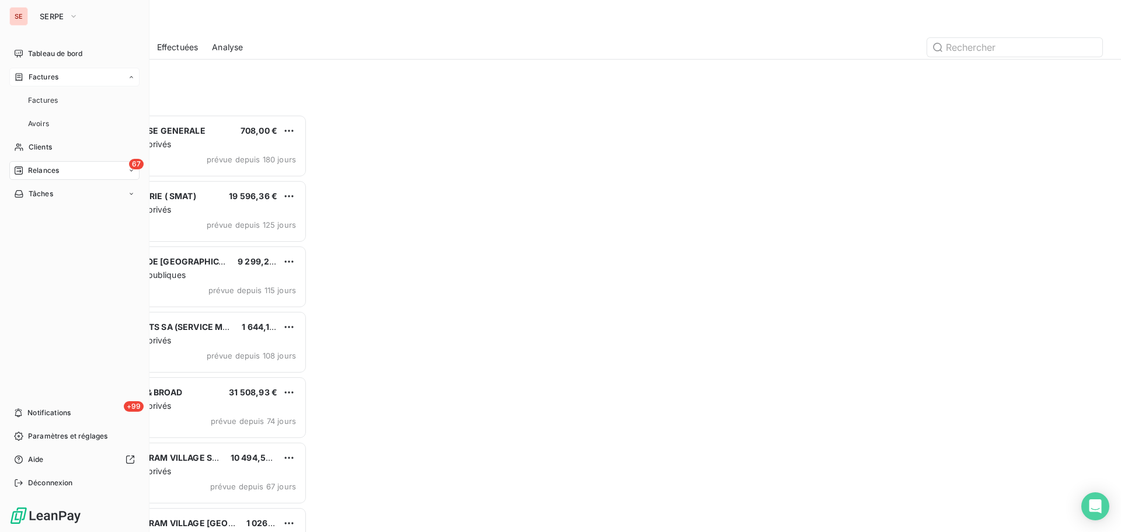
scroll to position [409, 242]
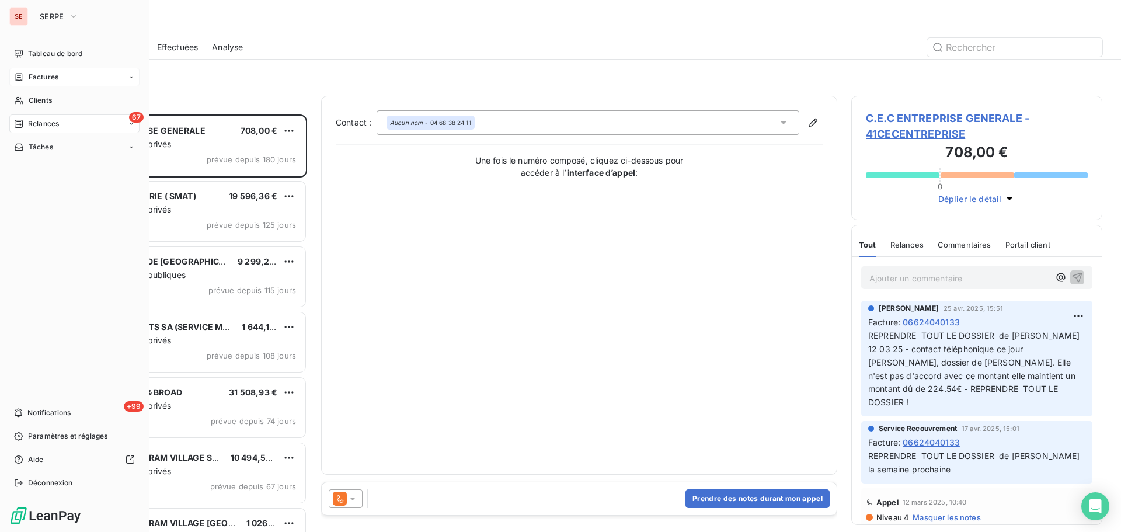
click at [30, 74] on span "Factures" at bounding box center [44, 77] width 30 height 11
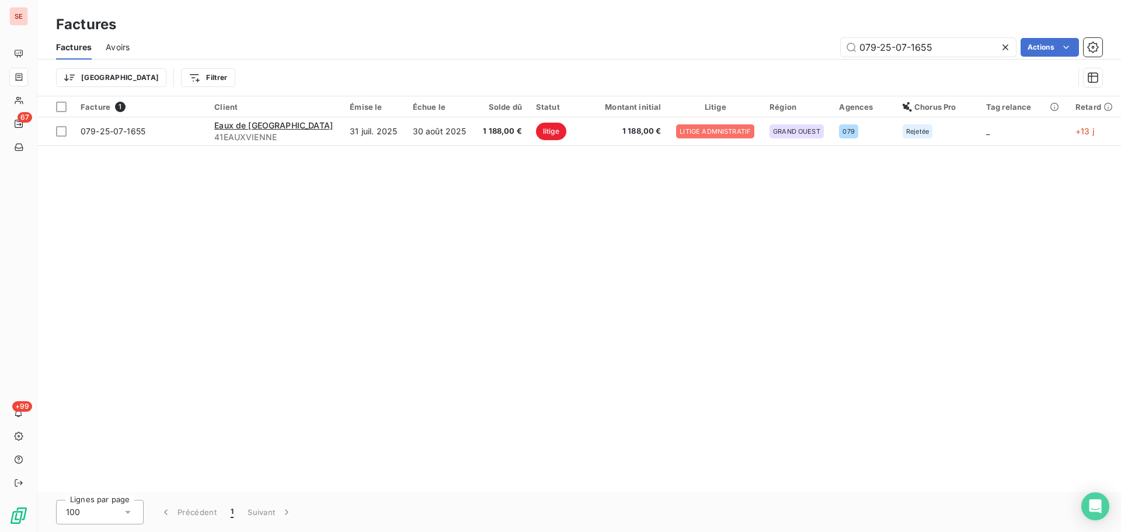
drag, startPoint x: 944, startPoint y: 50, endPoint x: 745, endPoint y: 48, distance: 199.2
click at [745, 48] on div "079-25-07-1655 Actions" at bounding box center [623, 47] width 959 height 19
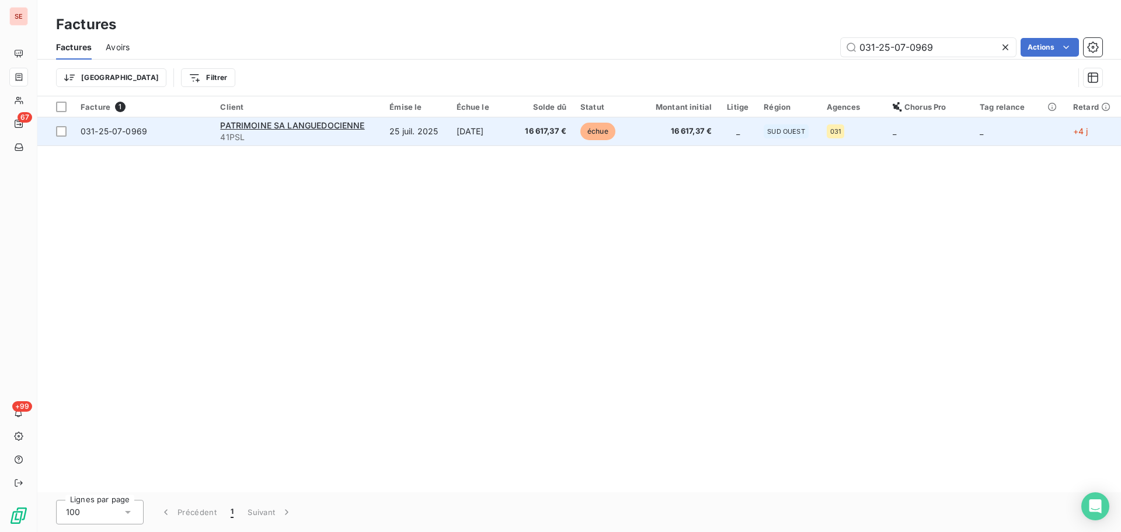
type input "031-25-07-0969"
click at [508, 124] on td "[DATE]" at bounding box center [482, 131] width 65 height 28
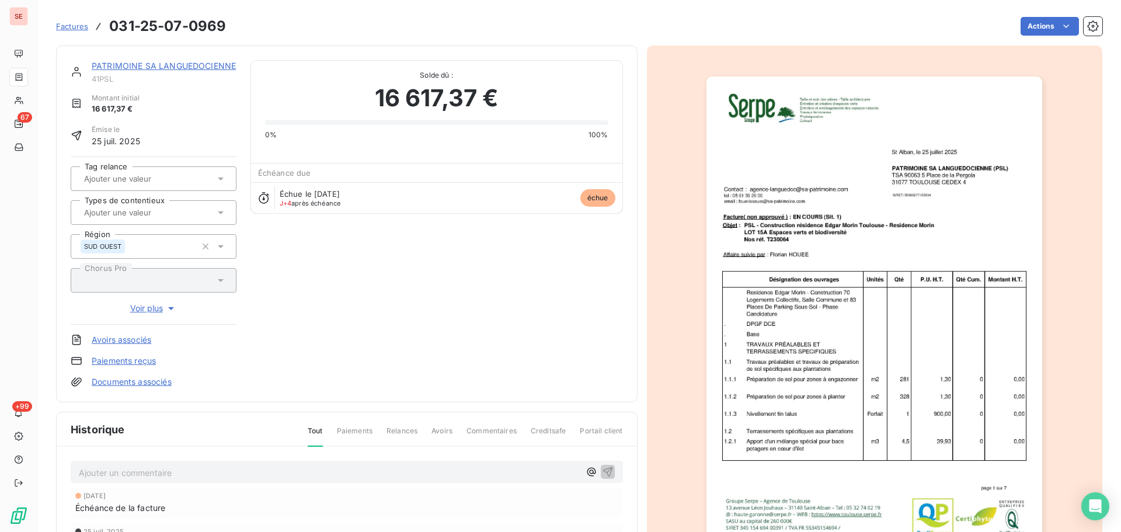
click at [420, 466] on p "Ajouter un commentaire ﻿" at bounding box center [329, 472] width 501 height 15
click at [215, 470] on p "Avis de paiement au 12 09 25 -" at bounding box center [329, 471] width 501 height 13
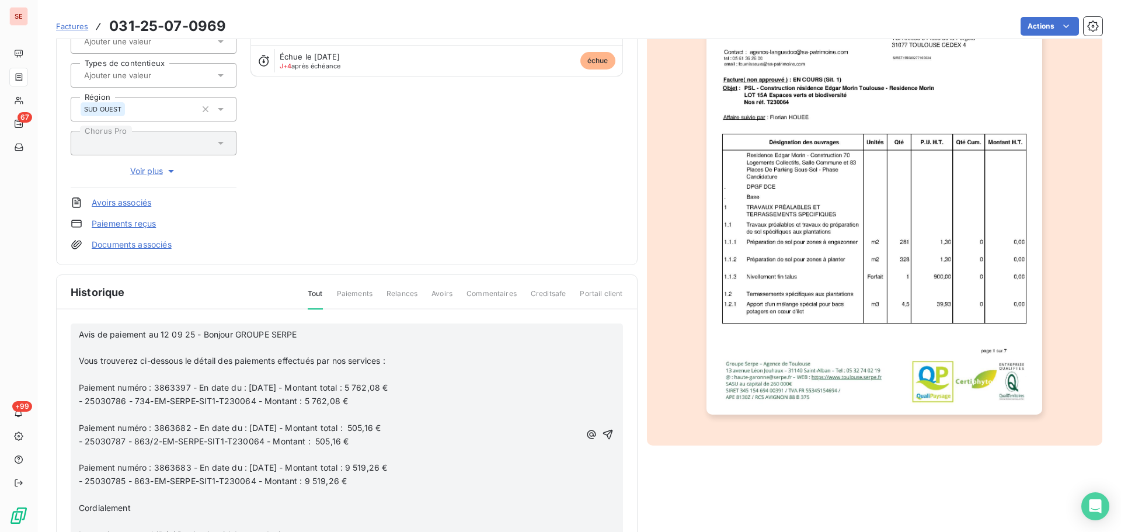
scroll to position [160, 0]
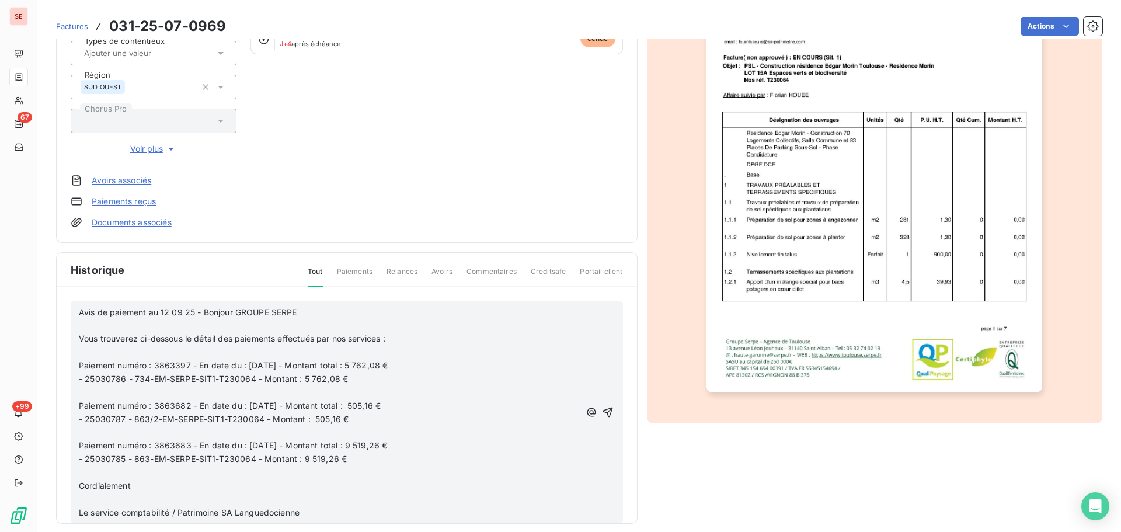
click at [264, 328] on p "﻿" at bounding box center [329, 325] width 501 height 13
drag, startPoint x: 317, startPoint y: 313, endPoint x: 206, endPoint y: 314, distance: 111.0
click at [206, 314] on p "Avis de paiement au 12 09 25 - Bonjour GROUPE SERPE" at bounding box center [329, 312] width 501 height 13
click at [163, 350] on p "﻿" at bounding box center [329, 352] width 501 height 13
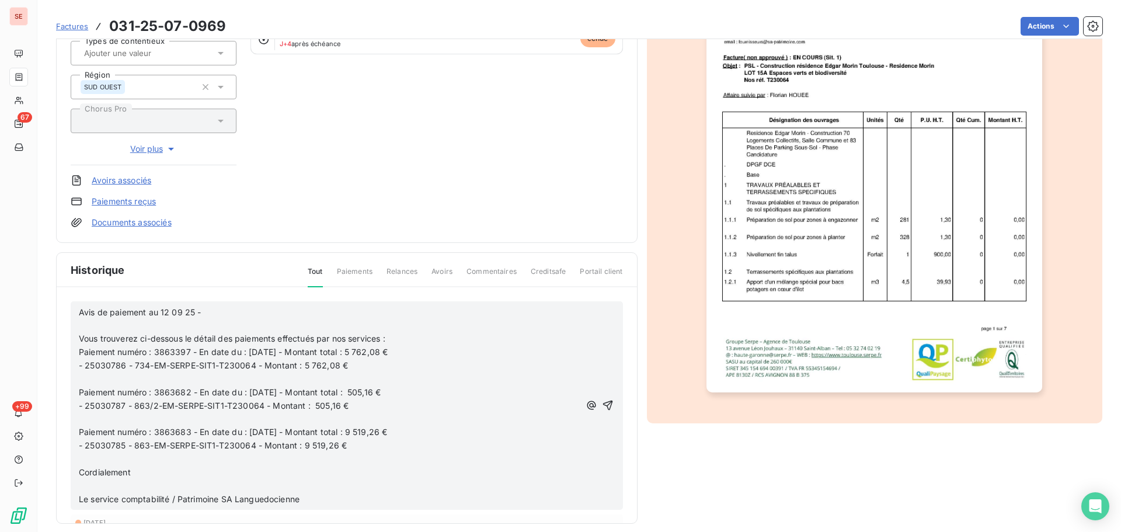
click at [140, 380] on p "﻿" at bounding box center [329, 379] width 501 height 13
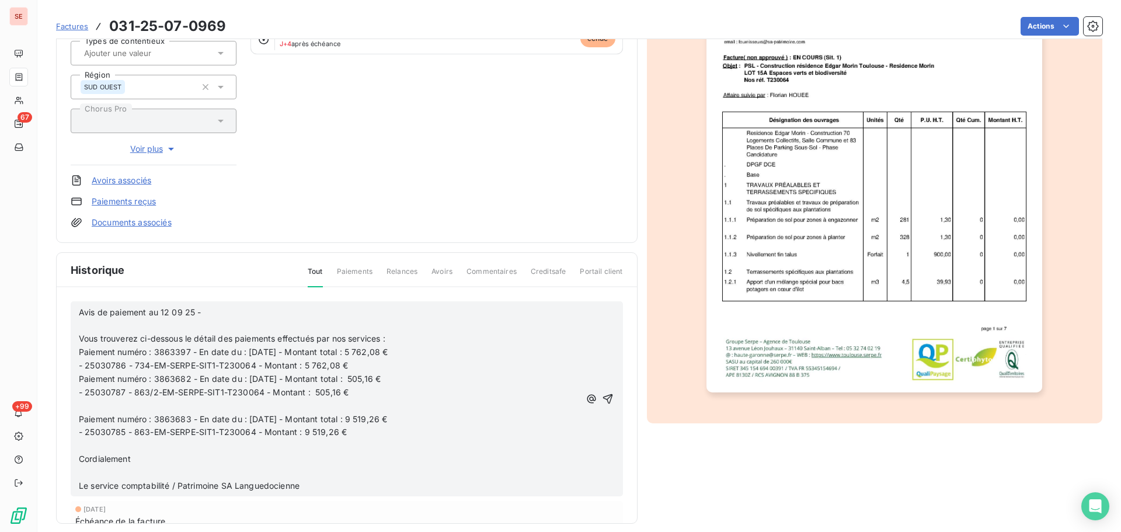
click at [138, 406] on p "﻿" at bounding box center [329, 405] width 501 height 13
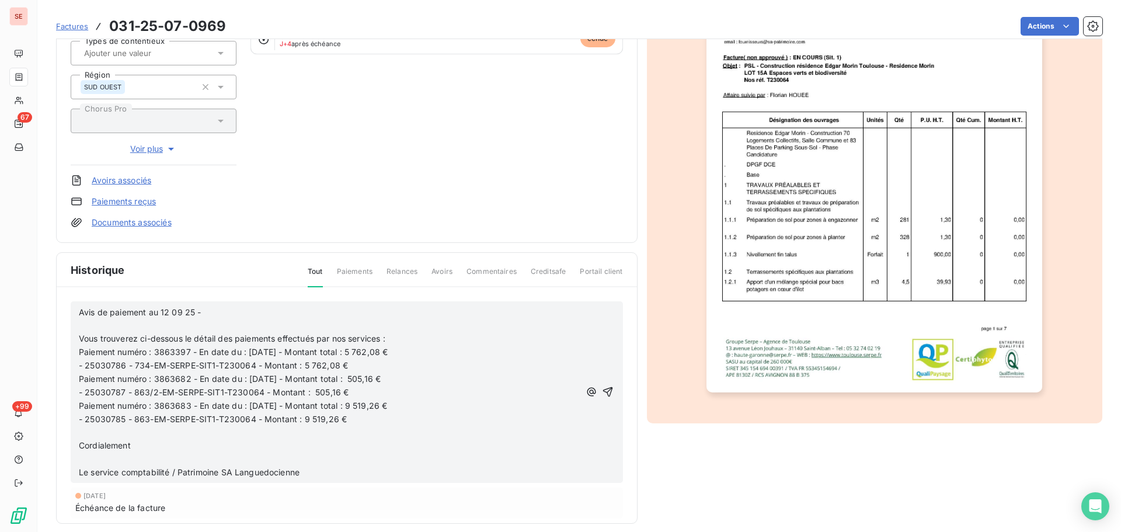
click at [136, 435] on p "﻿" at bounding box center [329, 432] width 501 height 13
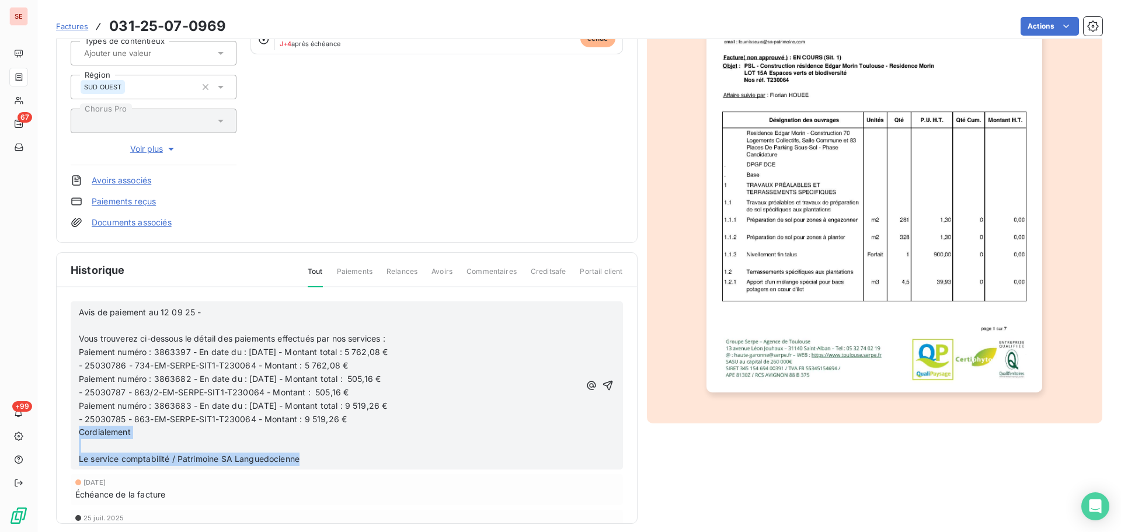
drag, startPoint x: 322, startPoint y: 454, endPoint x: 76, endPoint y: 436, distance: 246.6
click at [76, 436] on div "Avis de paiement au 12 09 25 - ﻿ Vous trouverez ci-dessous le détail des paieme…" at bounding box center [347, 385] width 552 height 169
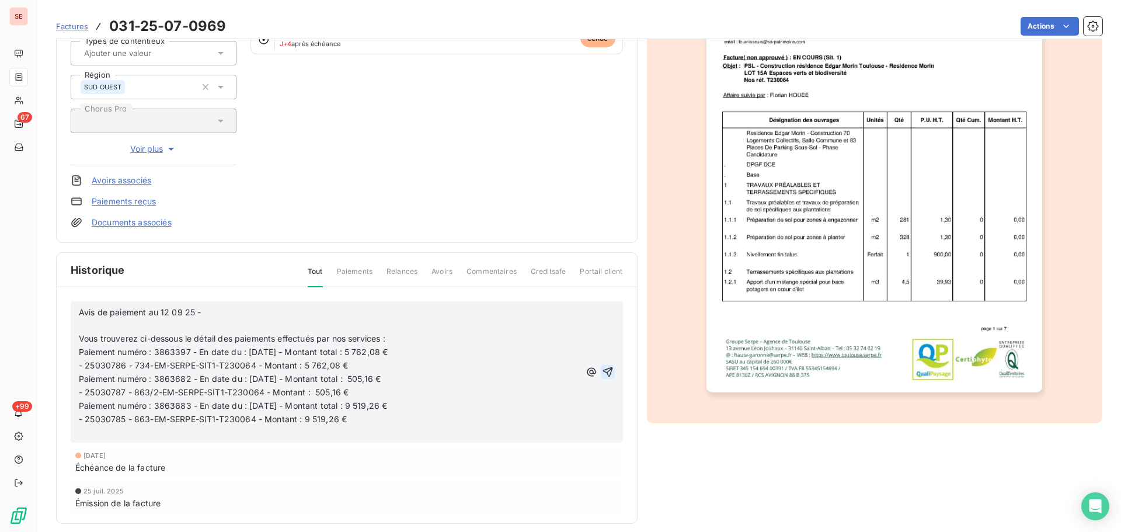
click at [603, 372] on icon "button" at bounding box center [608, 372] width 10 height 10
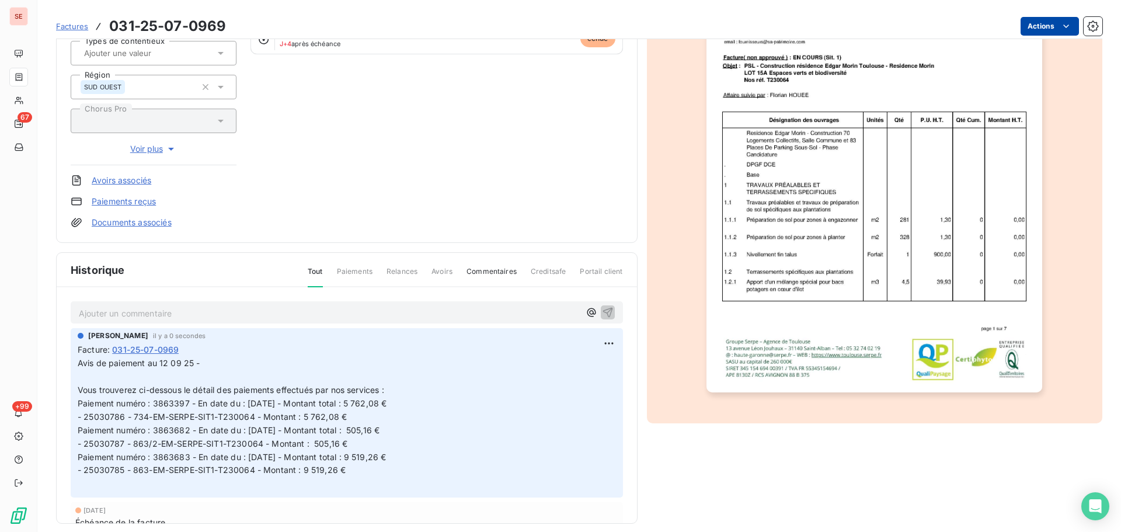
click at [1042, 26] on html "SE 67 +99 Factures 031-25-07-0969 Actions PATRIMOINE SA LANGUEDOCIENNE 41PSL Mo…" at bounding box center [560, 266] width 1121 height 532
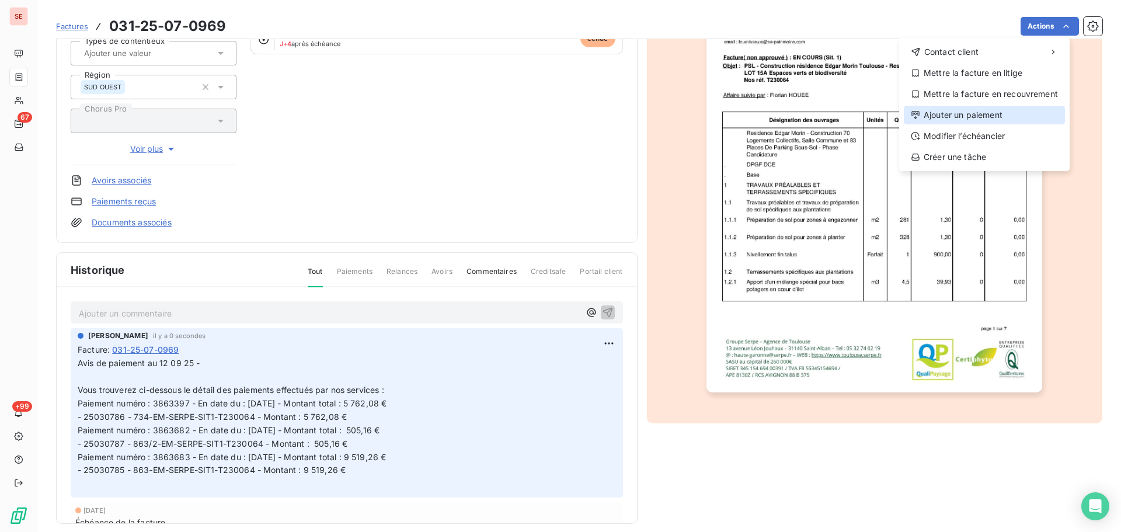
click at [999, 110] on div "Ajouter un paiement" at bounding box center [984, 115] width 161 height 19
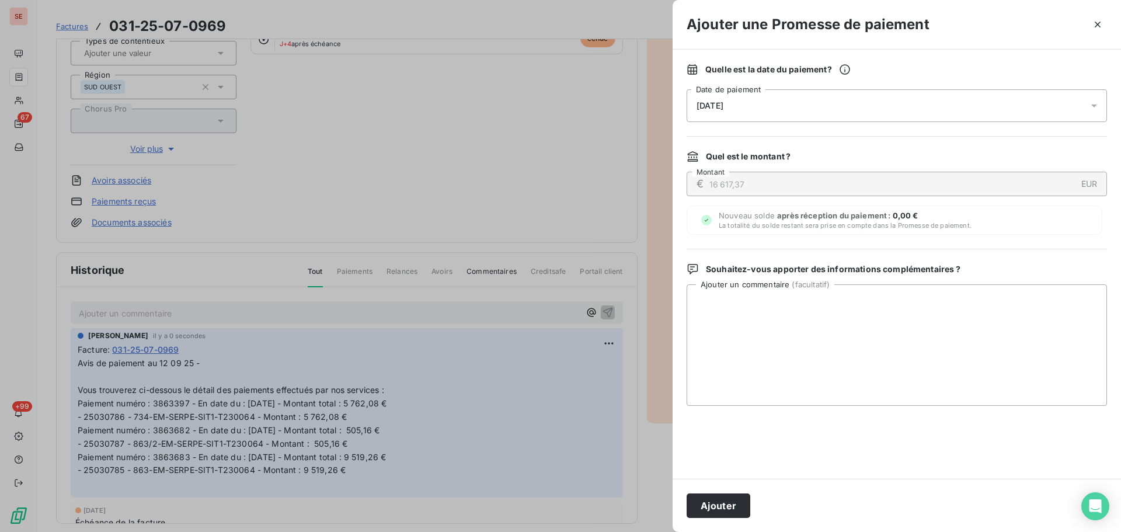
click at [946, 106] on div "[DATE]" at bounding box center [897, 105] width 420 height 33
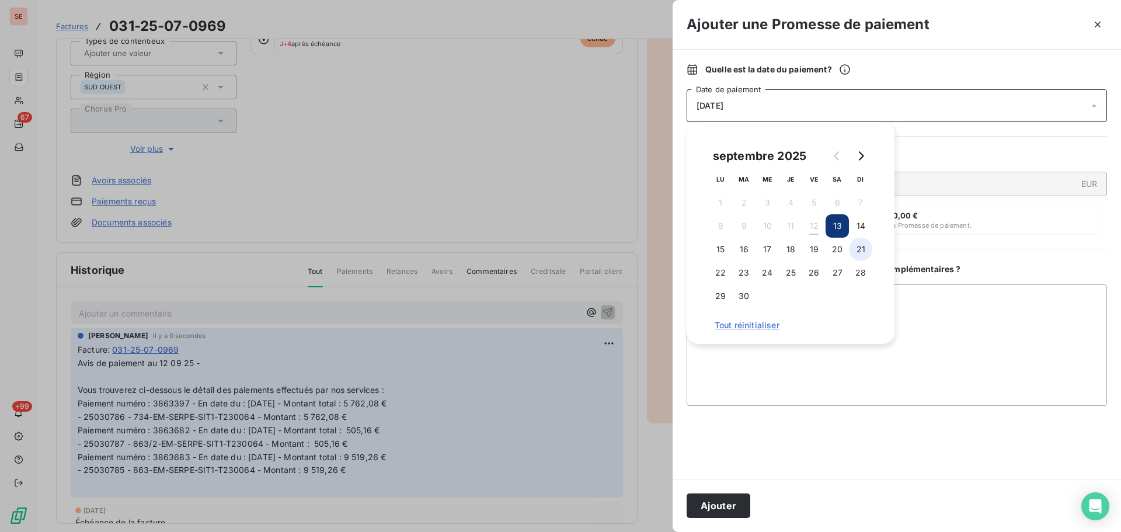
click at [860, 256] on button "21" at bounding box center [860, 249] width 23 height 23
click at [731, 498] on button "Ajouter" at bounding box center [719, 505] width 64 height 25
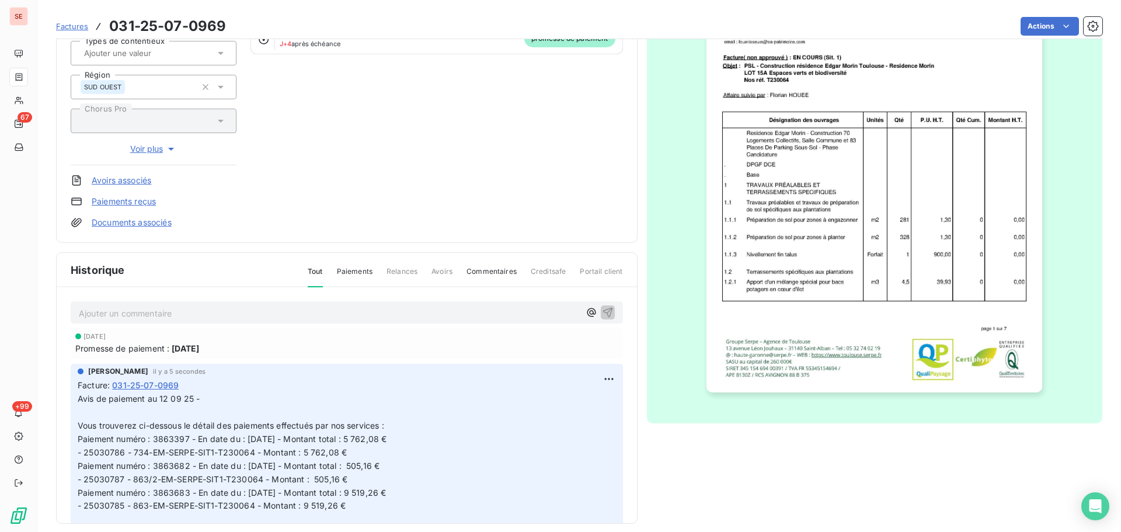
scroll to position [0, 0]
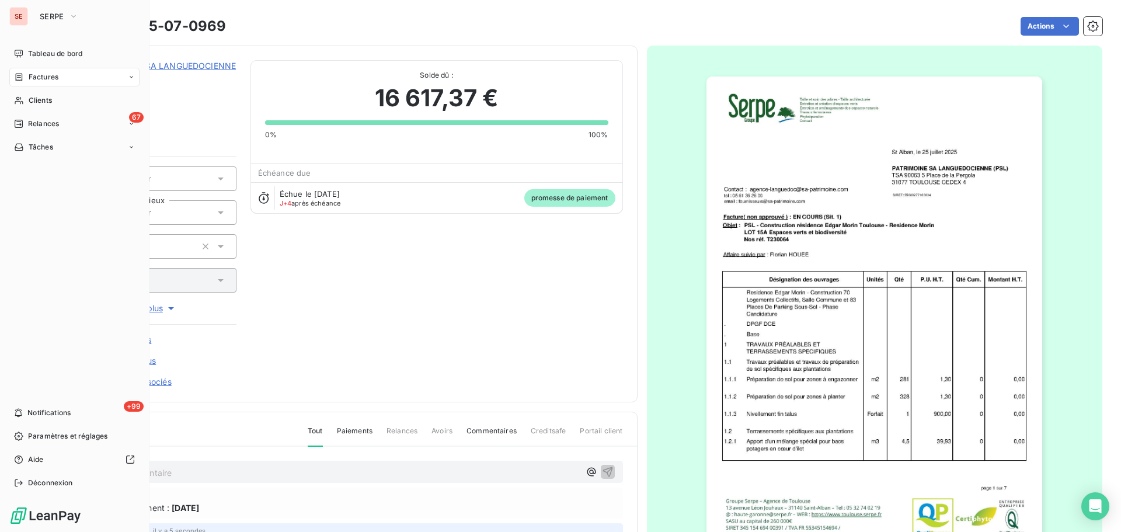
click at [48, 82] on span "Factures" at bounding box center [44, 77] width 30 height 11
click at [39, 68] on div "Factures" at bounding box center [74, 77] width 130 height 19
click at [54, 165] on span "Relances" at bounding box center [43, 170] width 31 height 11
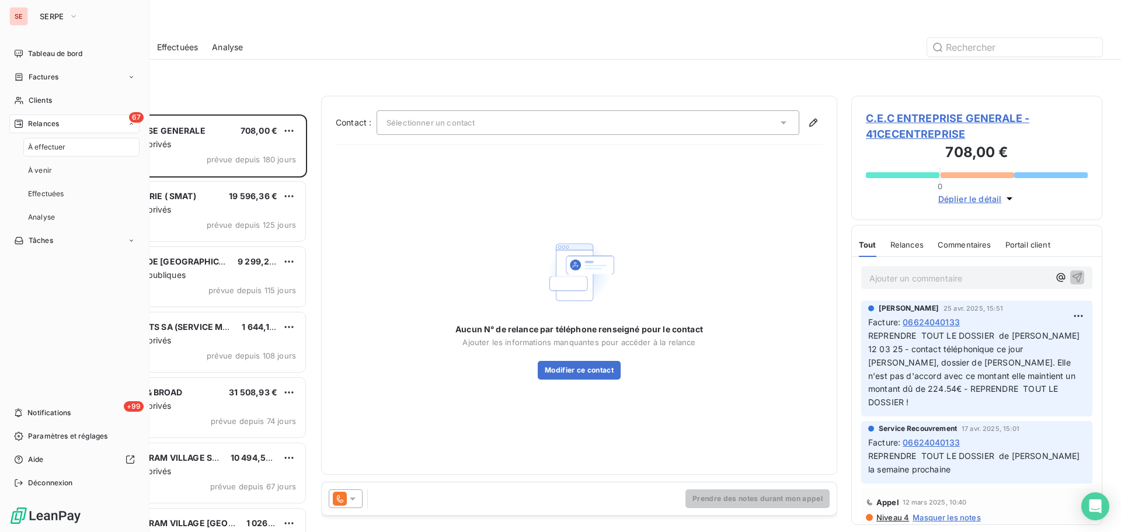
scroll to position [409, 242]
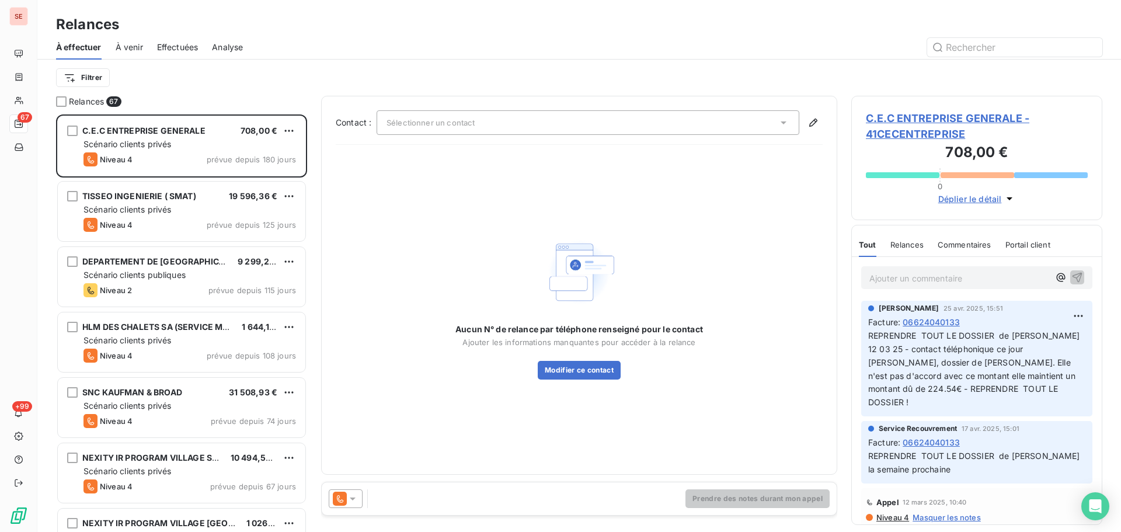
click at [331, 52] on div at bounding box center [680, 47] width 846 height 19
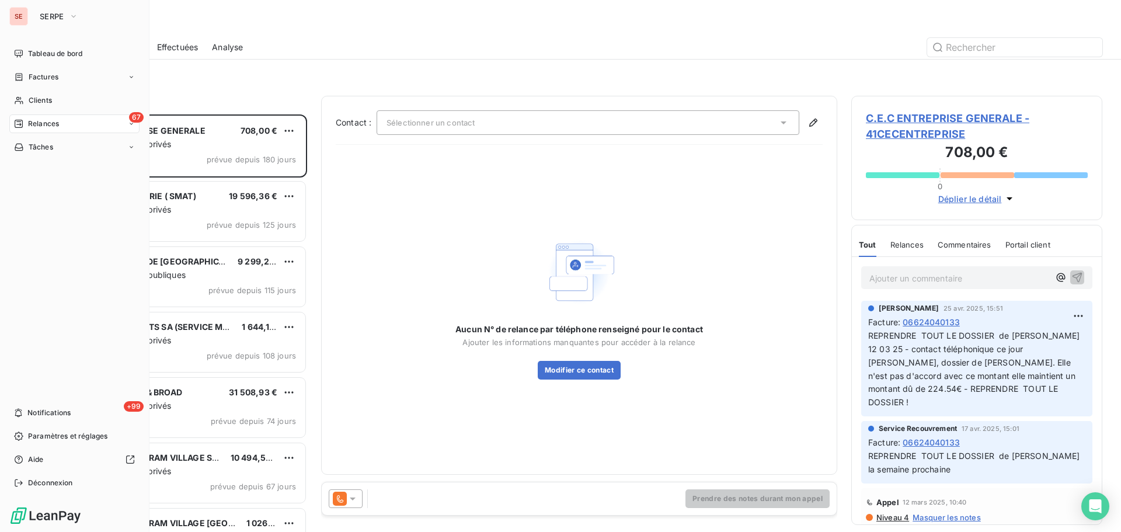
click at [31, 78] on span "Factures" at bounding box center [44, 77] width 30 height 11
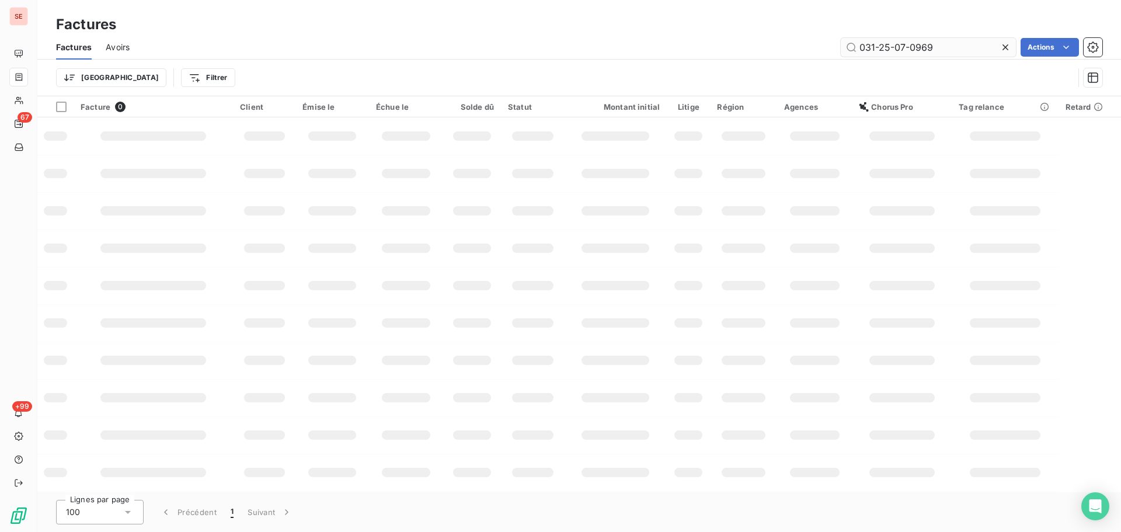
click at [959, 50] on input "031-25-07-0969" at bounding box center [928, 47] width 175 height 19
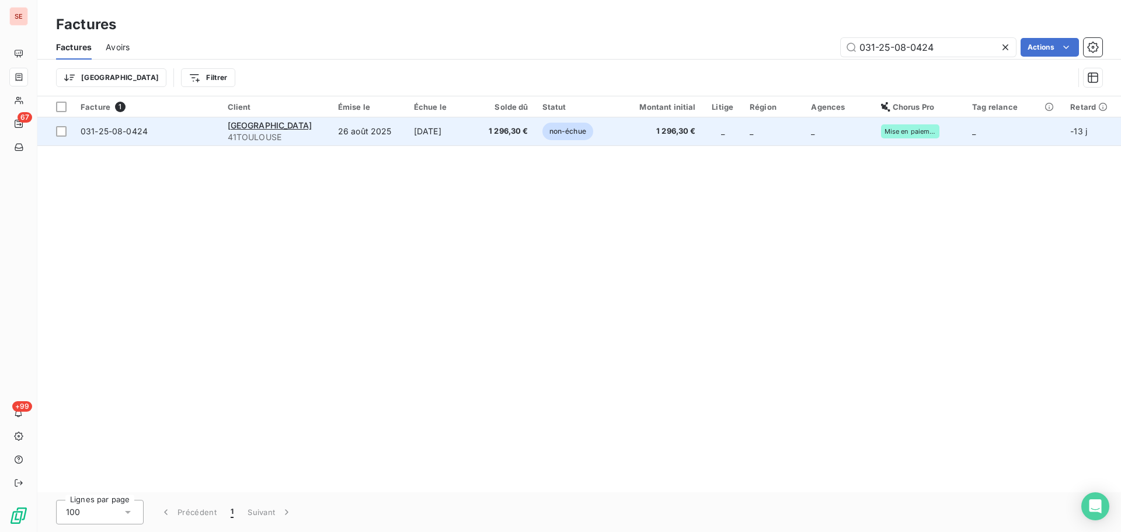
type input "031-25-08-0424"
click at [413, 136] on td "[DATE]" at bounding box center [441, 131] width 68 height 28
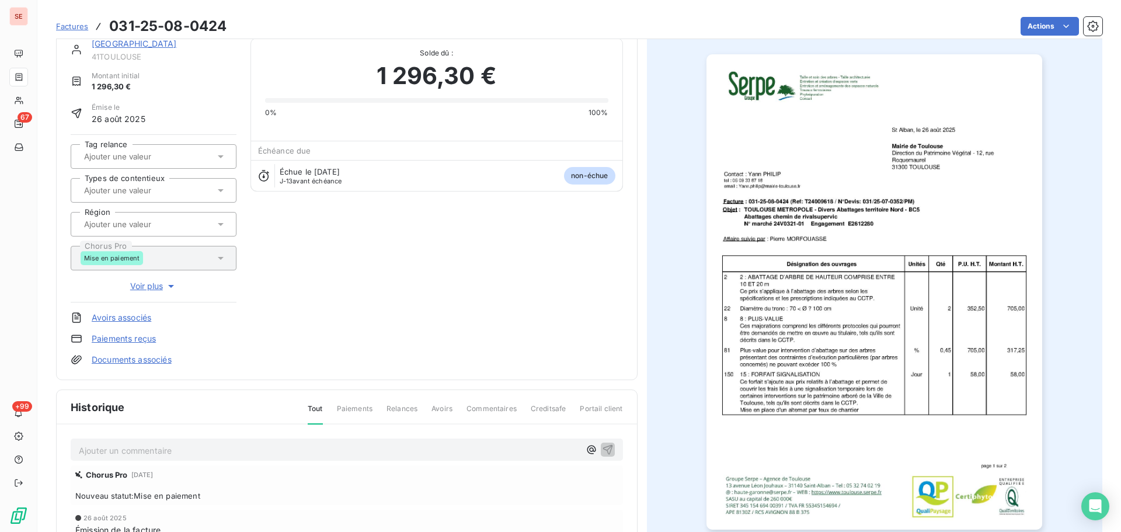
scroll to position [1, 0]
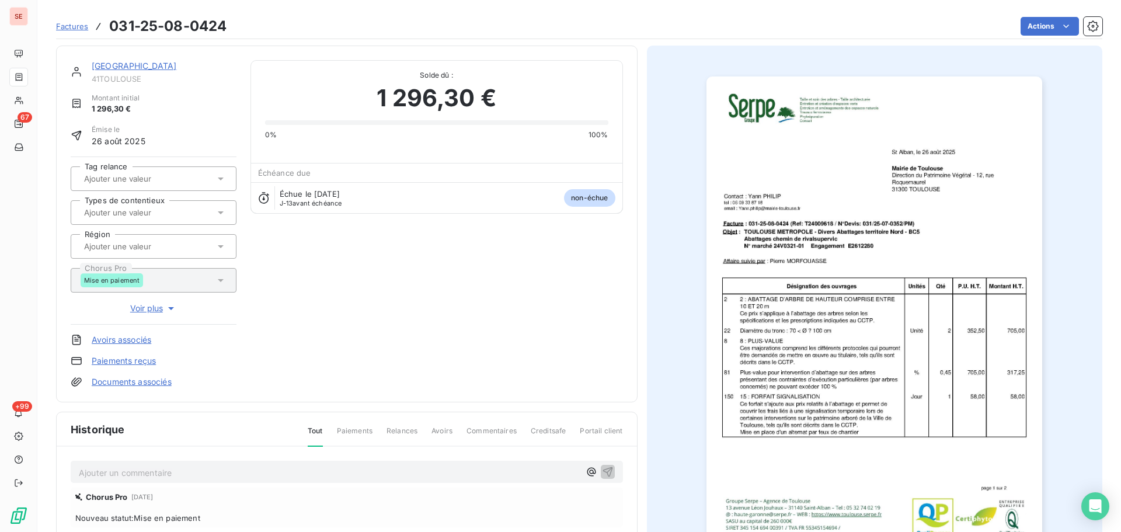
click at [126, 83] on span "41TOULOUSE" at bounding box center [164, 78] width 145 height 9
copy div "41TOULOUSE"
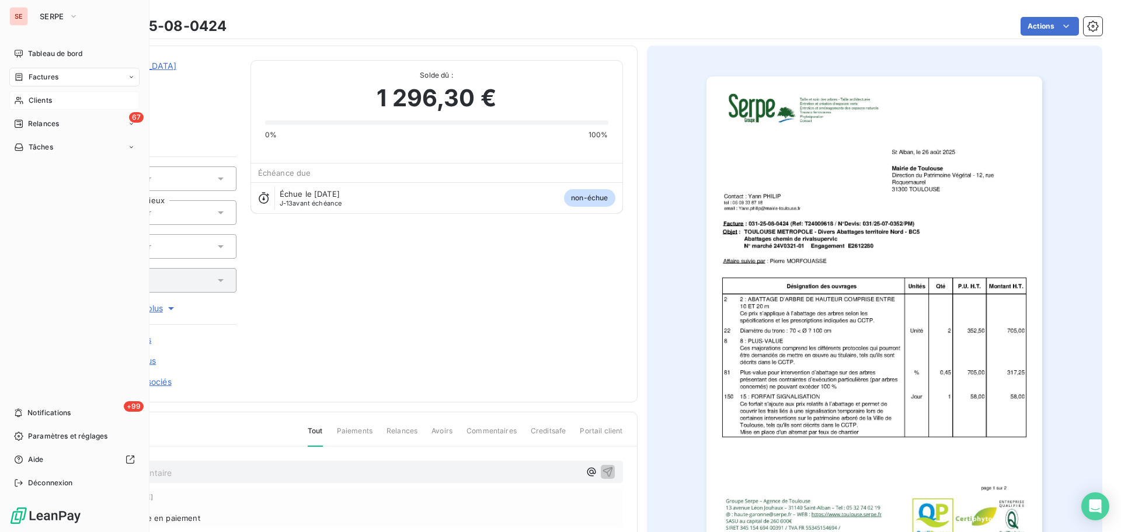
click at [26, 96] on div "Clients" at bounding box center [74, 100] width 130 height 19
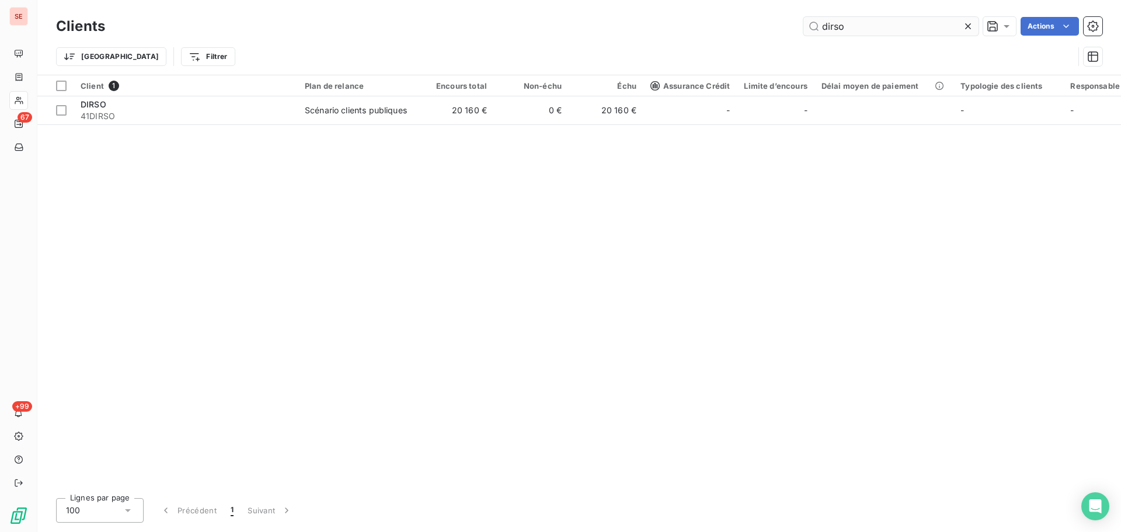
click at [888, 30] on input "dirso" at bounding box center [891, 26] width 175 height 19
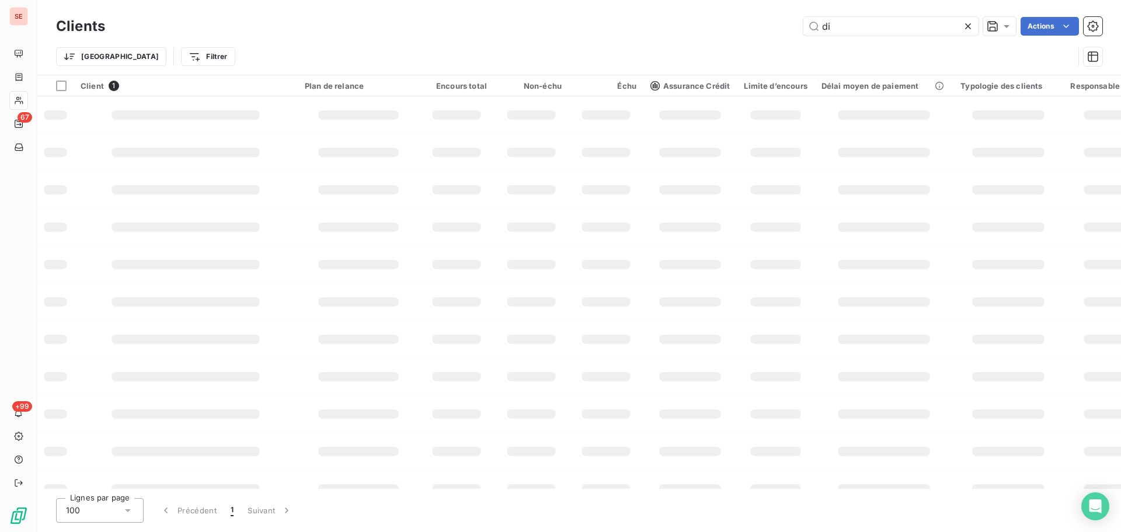
type input "d"
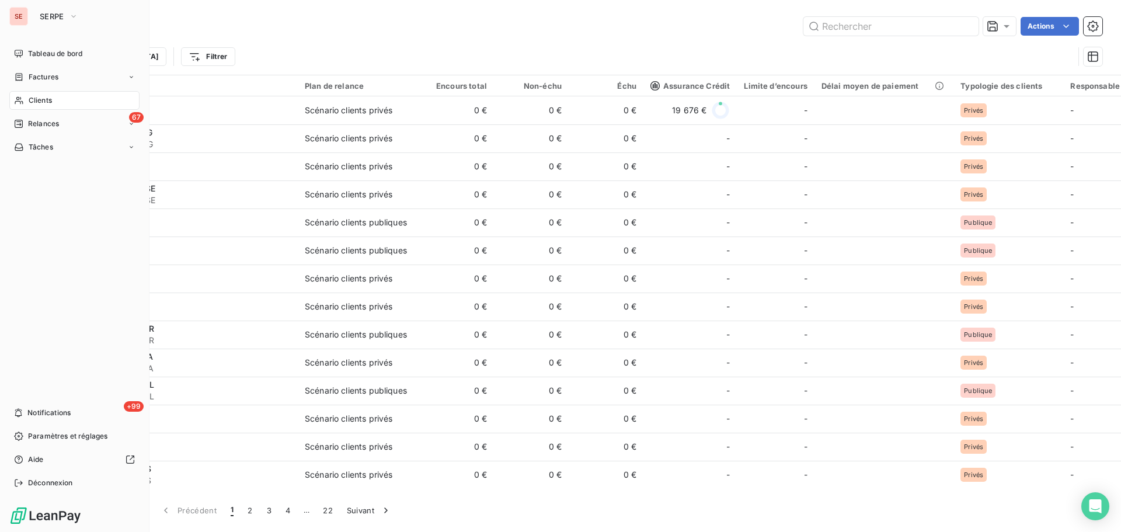
click at [23, 77] on icon at bounding box center [19, 76] width 10 height 9
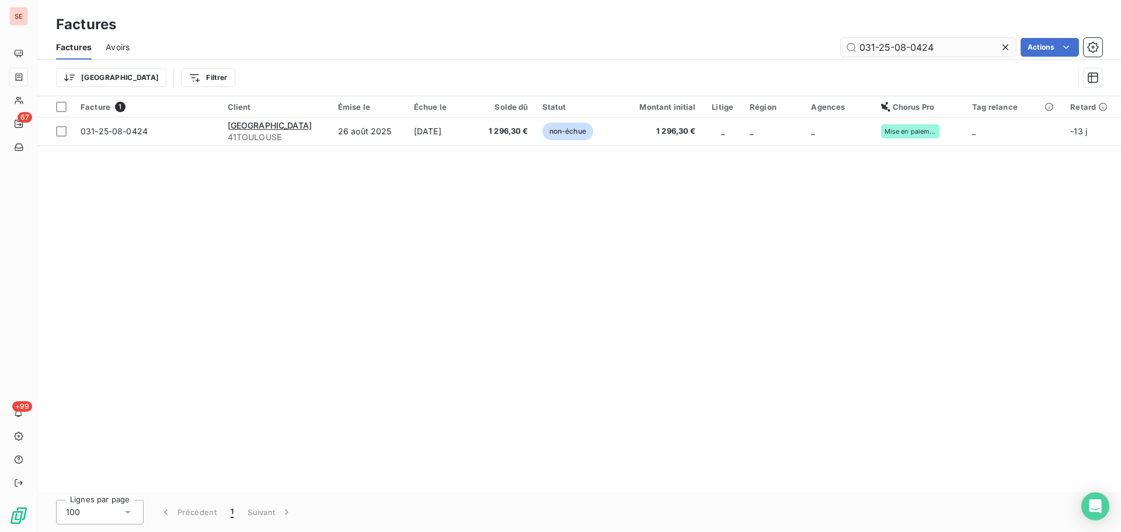
click at [939, 50] on input "031-25-08-0424" at bounding box center [928, 47] width 175 height 19
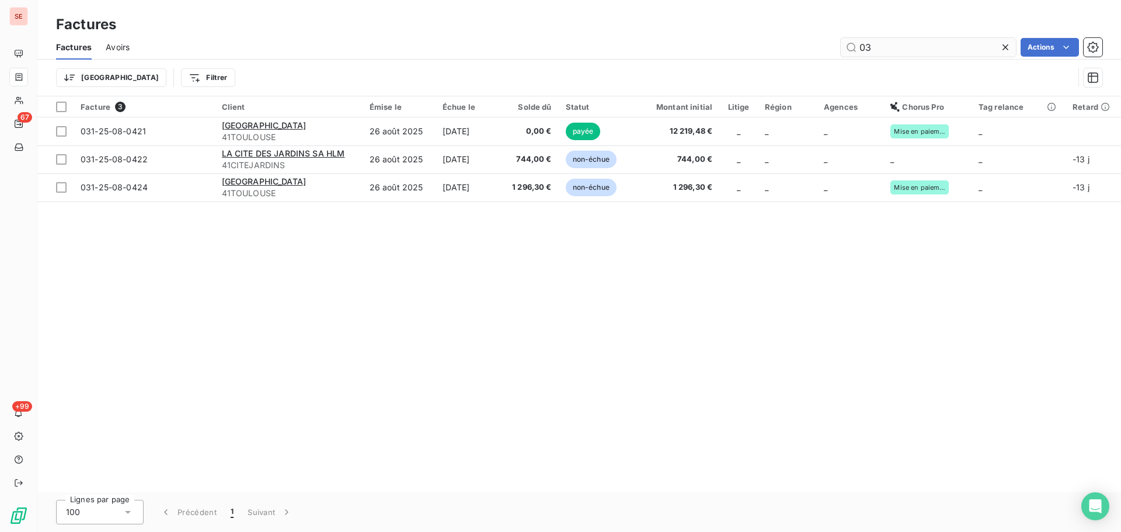
type input "0"
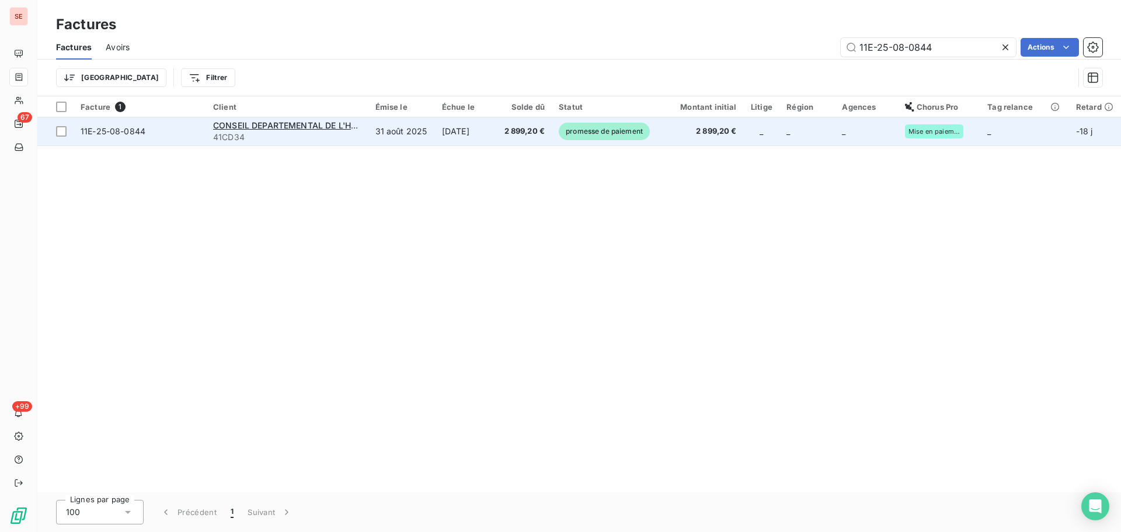
type input "11E-25-08-0844"
click at [497, 131] on td "[DATE]" at bounding box center [466, 131] width 62 height 28
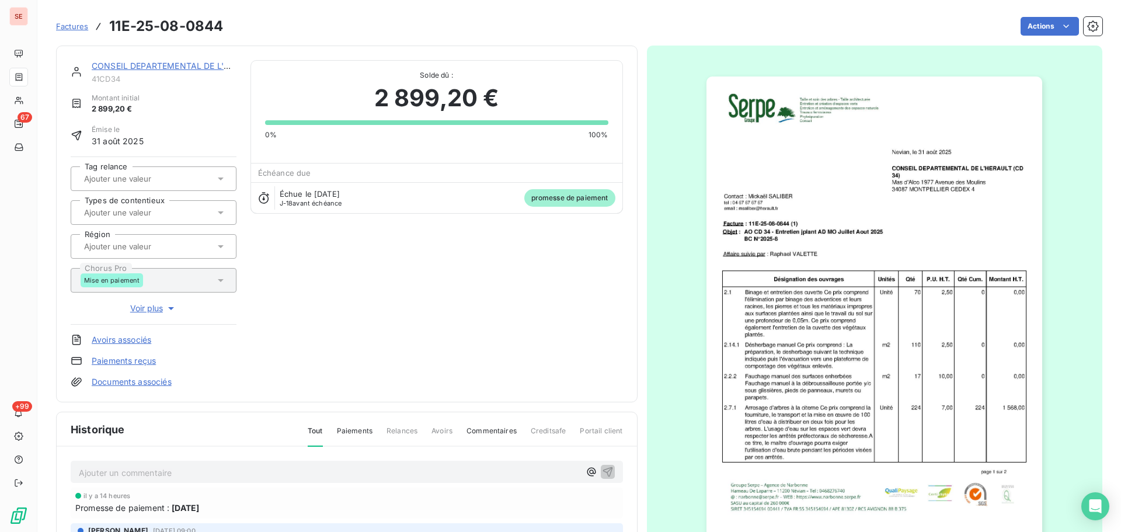
click at [103, 78] on span "41CD34" at bounding box center [164, 78] width 145 height 9
copy div "41CD34"
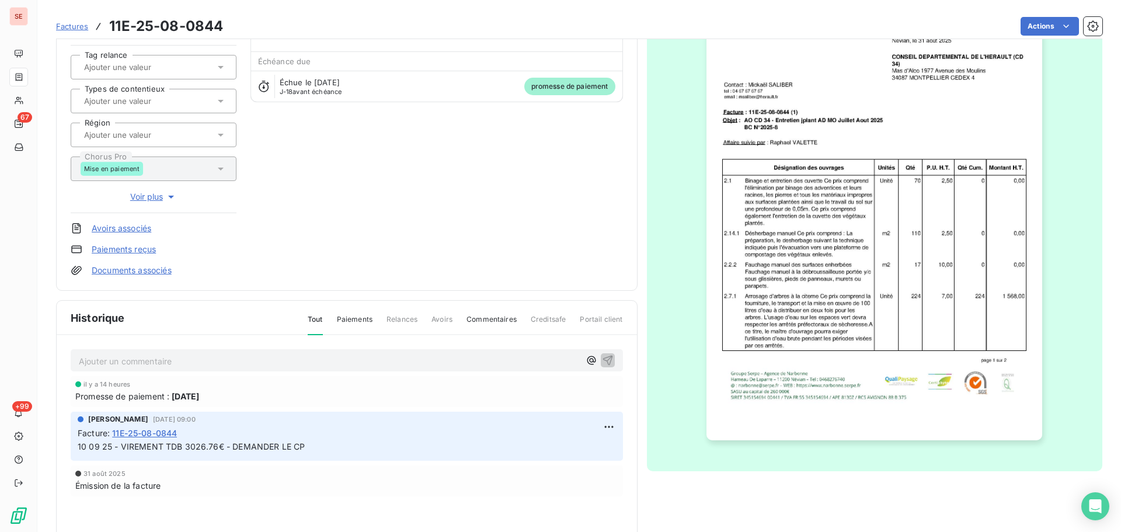
scroll to position [157, 0]
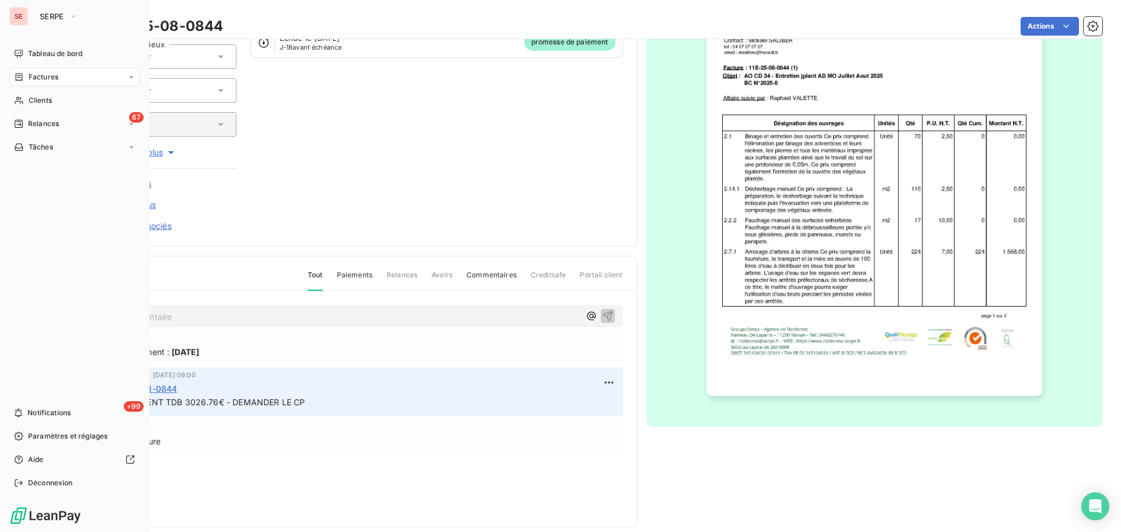
click at [26, 76] on div "Factures" at bounding box center [36, 77] width 44 height 11
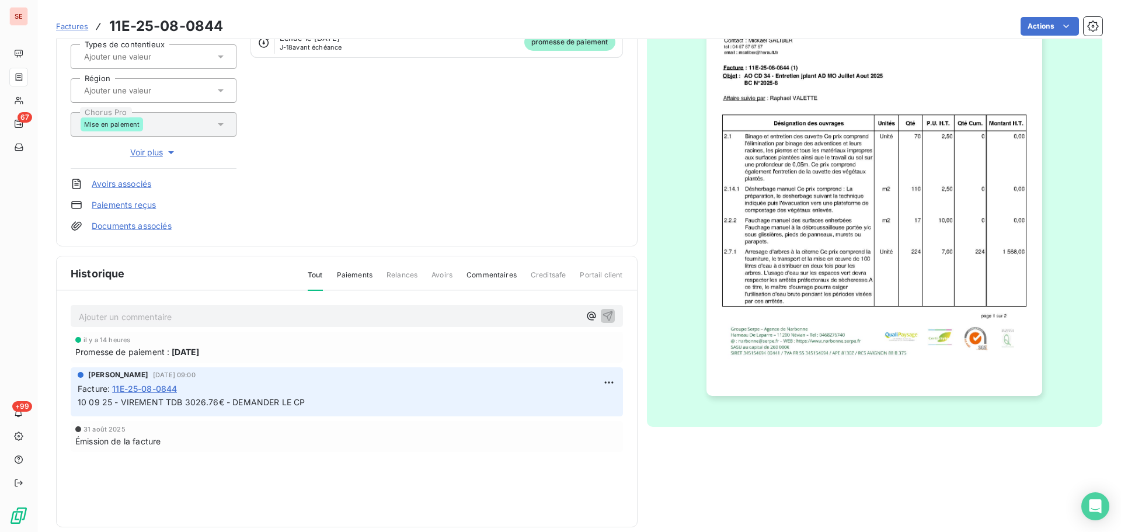
click at [369, 131] on div "CONSEIL DEPARTEMENTAL DE L'HERAULT 41CD34 Montant initial 2 899,20 € Émise le […" at bounding box center [347, 68] width 552 height 328
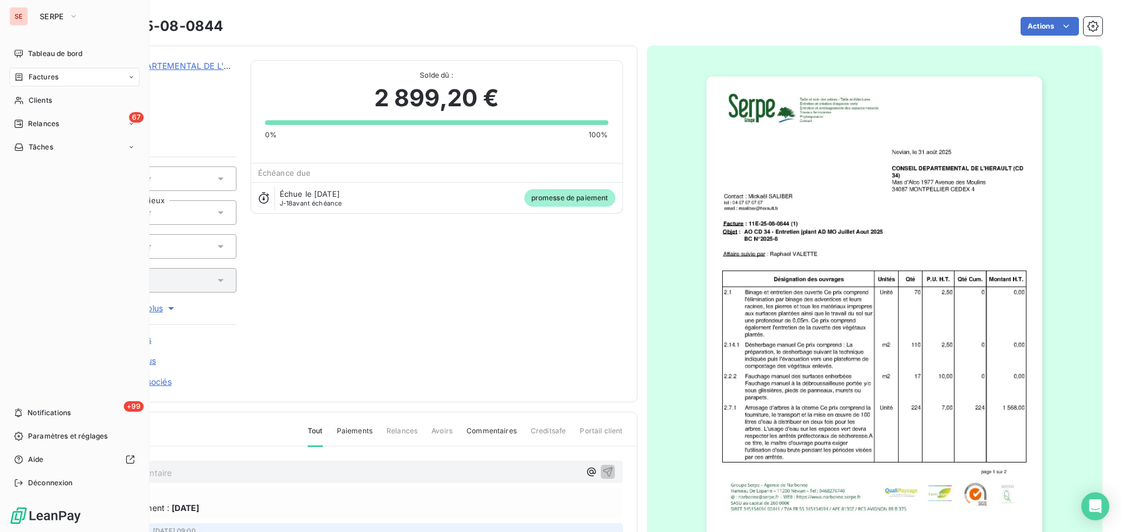
click at [29, 75] on span "Factures" at bounding box center [44, 77] width 30 height 11
click at [49, 149] on span "Clients" at bounding box center [40, 147] width 23 height 11
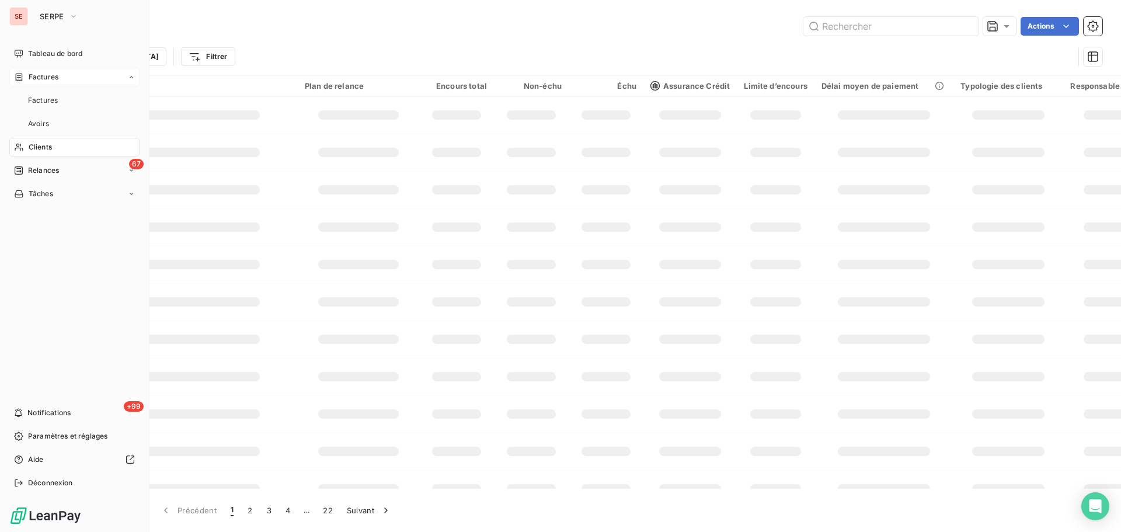
click at [74, 78] on div "Factures" at bounding box center [74, 77] width 130 height 19
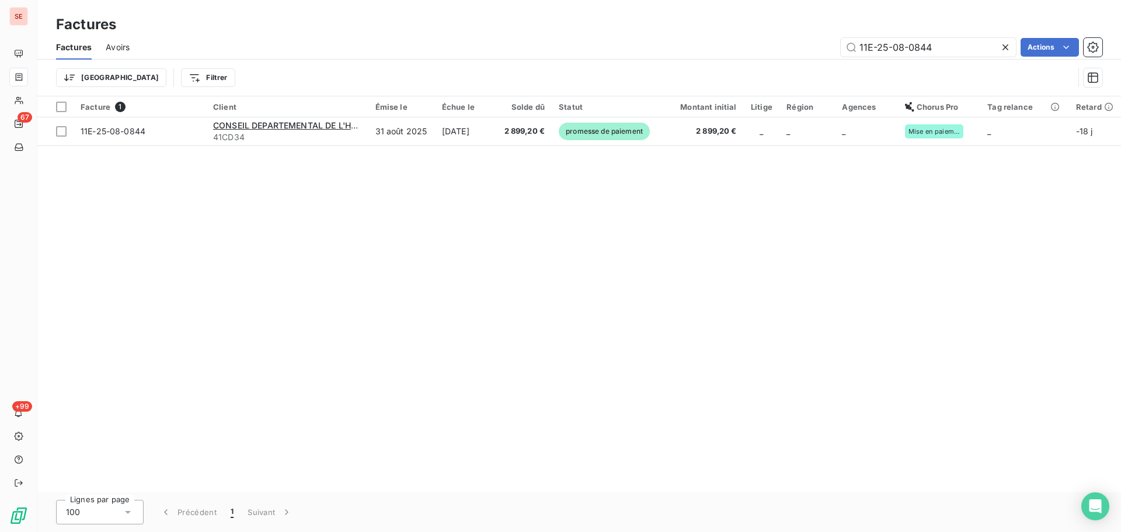
drag, startPoint x: 1010, startPoint y: 41, endPoint x: 894, endPoint y: 48, distance: 116.4
click at [1009, 41] on icon at bounding box center [1006, 47] width 12 height 12
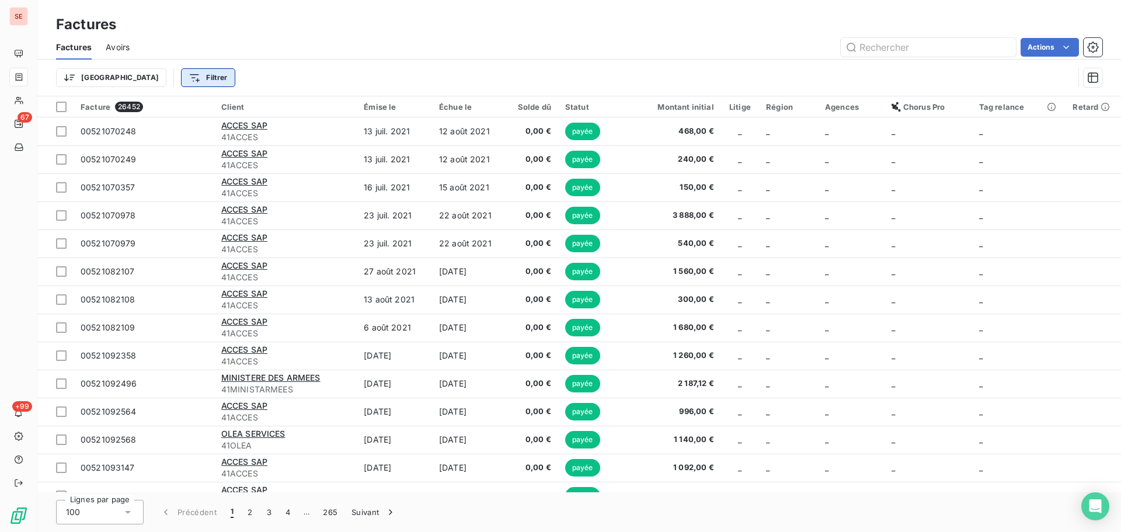
click at [149, 77] on html "SE 67 +99 Factures Factures Avoirs Actions Trier Filtrer Facture 26452 Client É…" at bounding box center [560, 266] width 1121 height 532
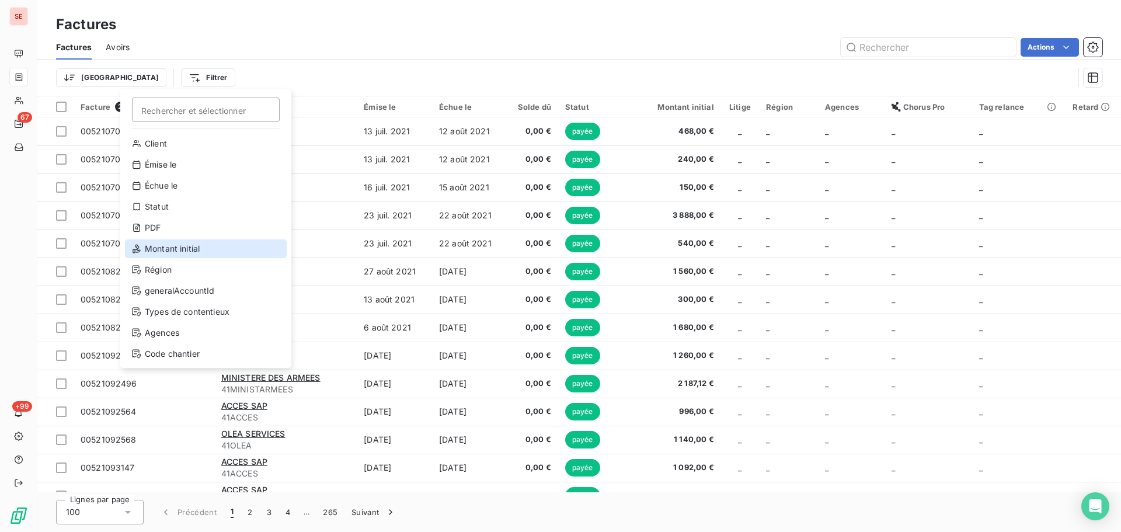
click at [181, 248] on div "Montant initial" at bounding box center [206, 248] width 162 height 19
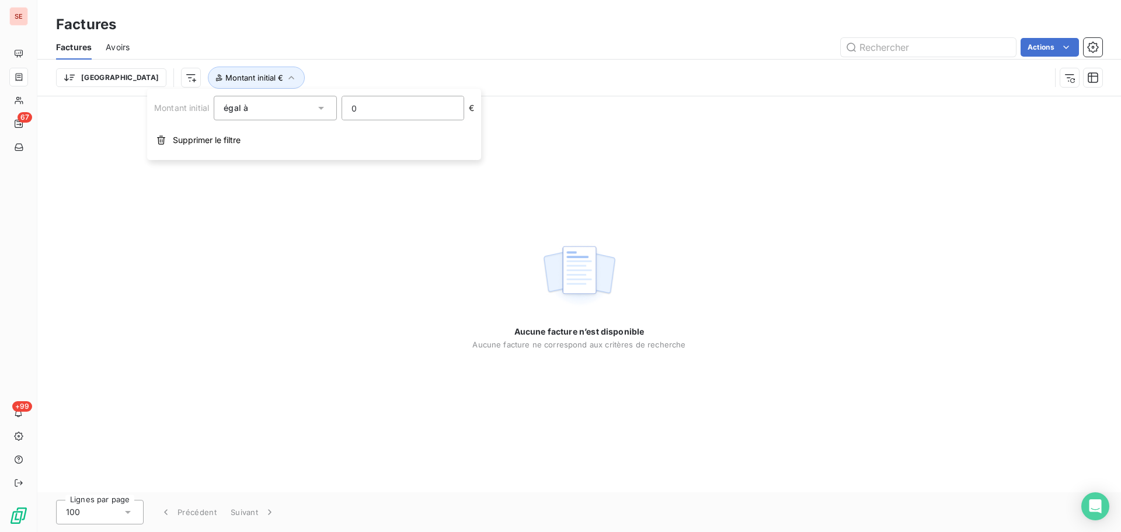
click at [413, 114] on input "0" at bounding box center [402, 107] width 121 height 23
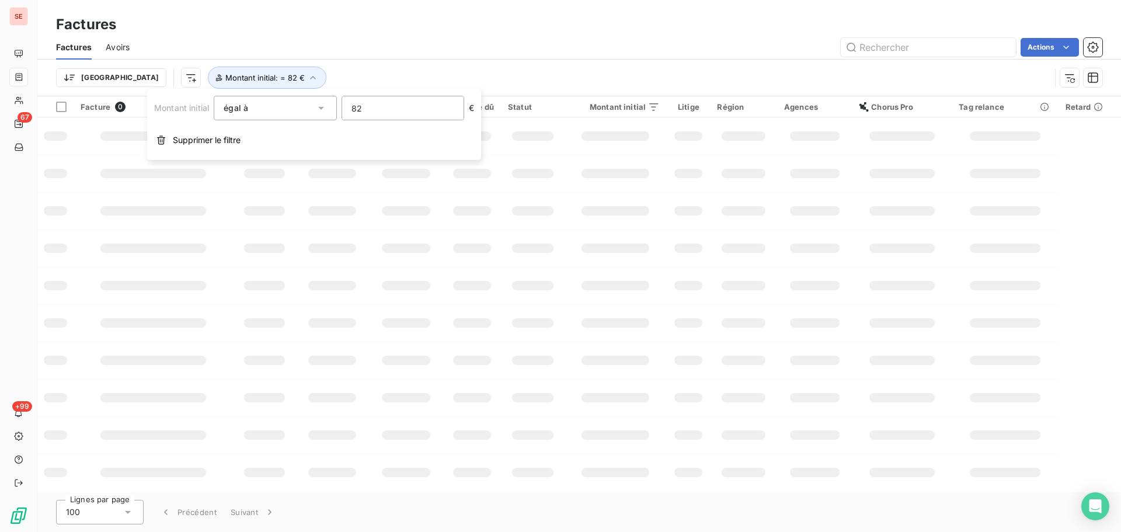
type input "8"
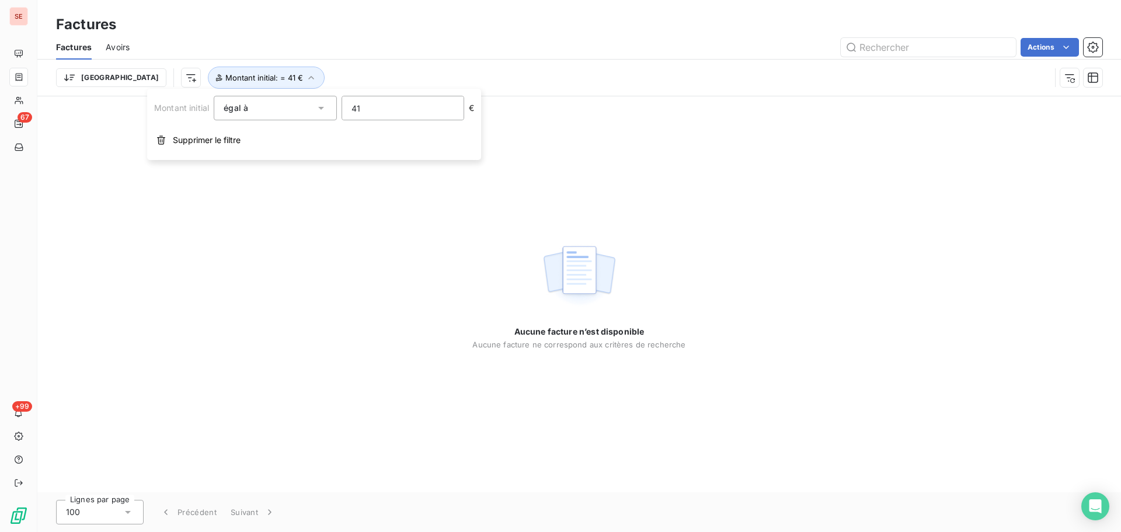
type input "414"
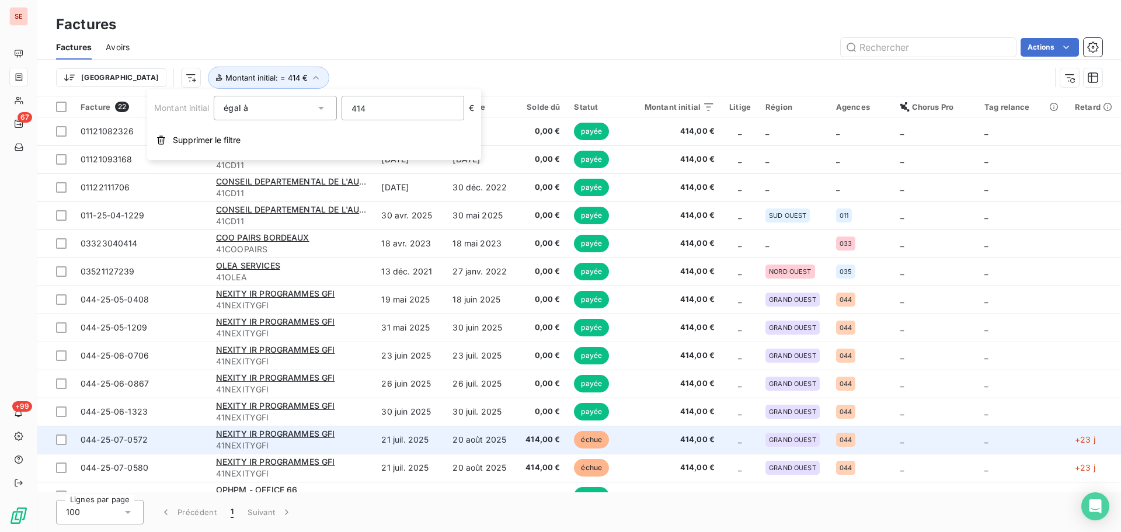
click at [287, 451] on span "41NEXITYGFI" at bounding box center [292, 446] width 152 height 12
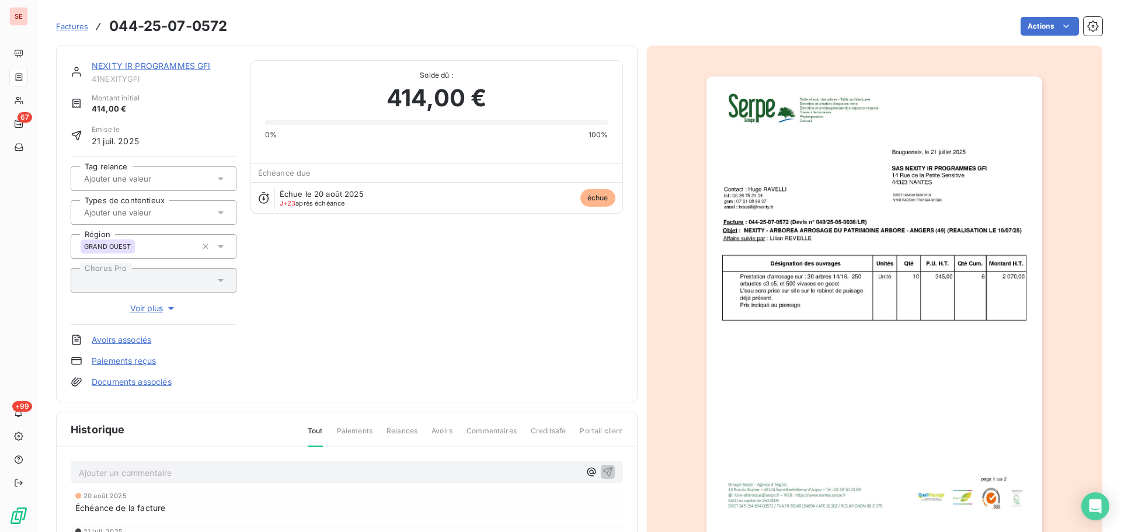
click at [133, 81] on span "41NEXITYGFI" at bounding box center [164, 78] width 145 height 9
copy div "41NEXITYGFI"
click at [1027, 28] on html "SE 67 +99 Factures 044-25-07-0572 Actions NEXITY IR PROGRAMMES GFI 41NEXITYGFI …" at bounding box center [560, 266] width 1121 height 532
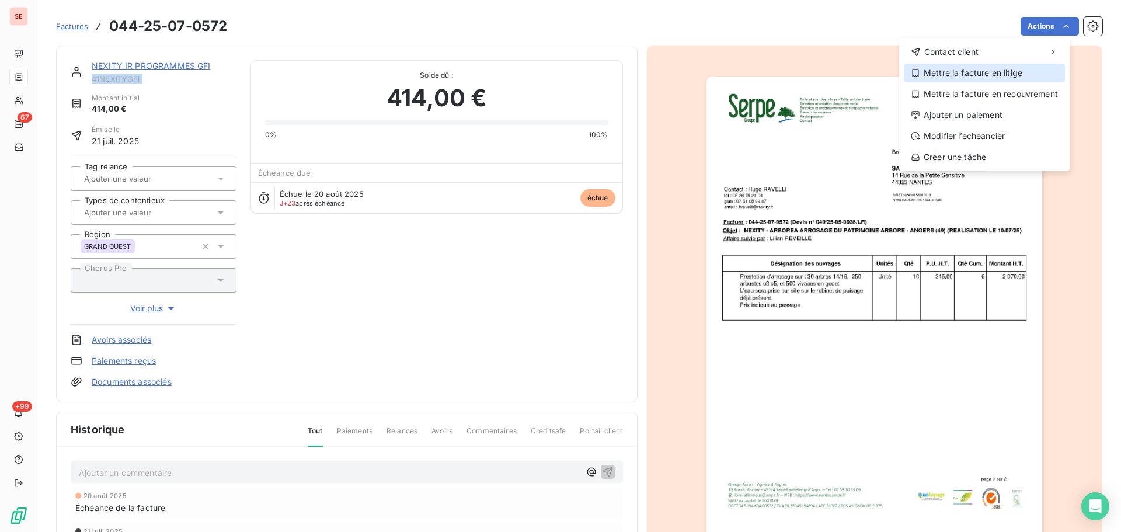
click at [994, 75] on div "Mettre la facture en litige" at bounding box center [984, 73] width 161 height 19
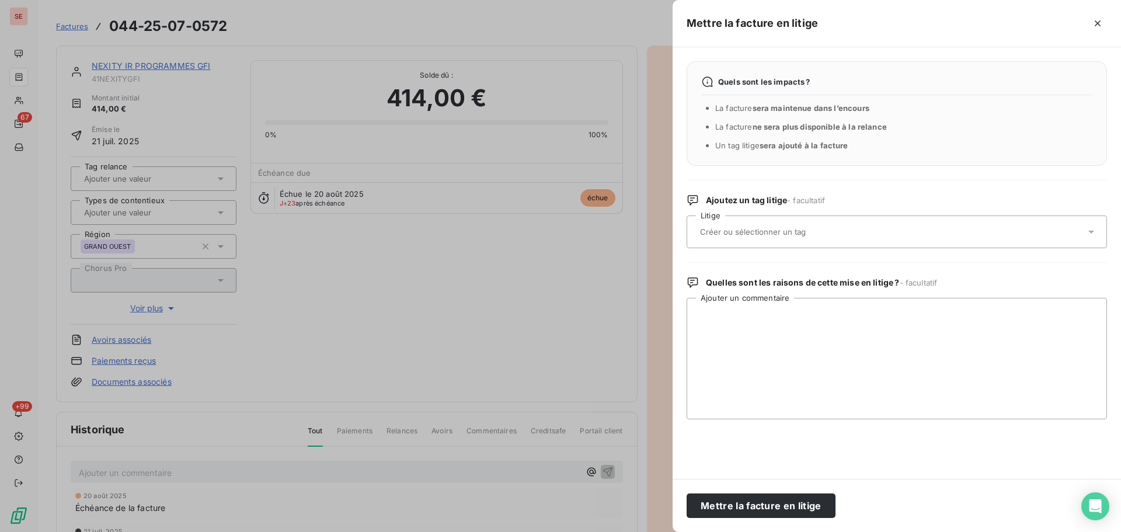
click at [857, 231] on div at bounding box center [891, 232] width 389 height 25
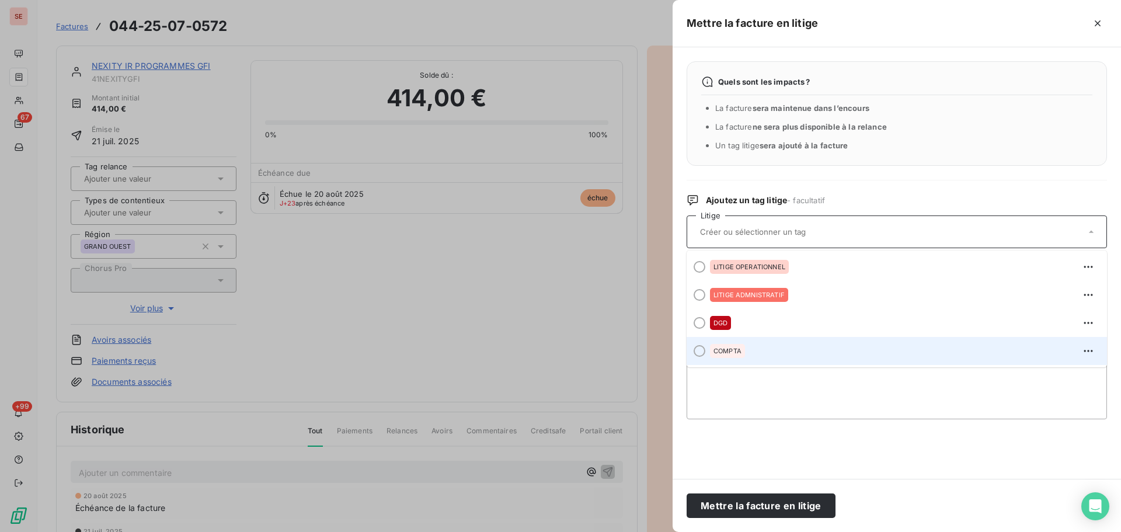
click at [809, 345] on div "COMPTA" at bounding box center [904, 351] width 388 height 19
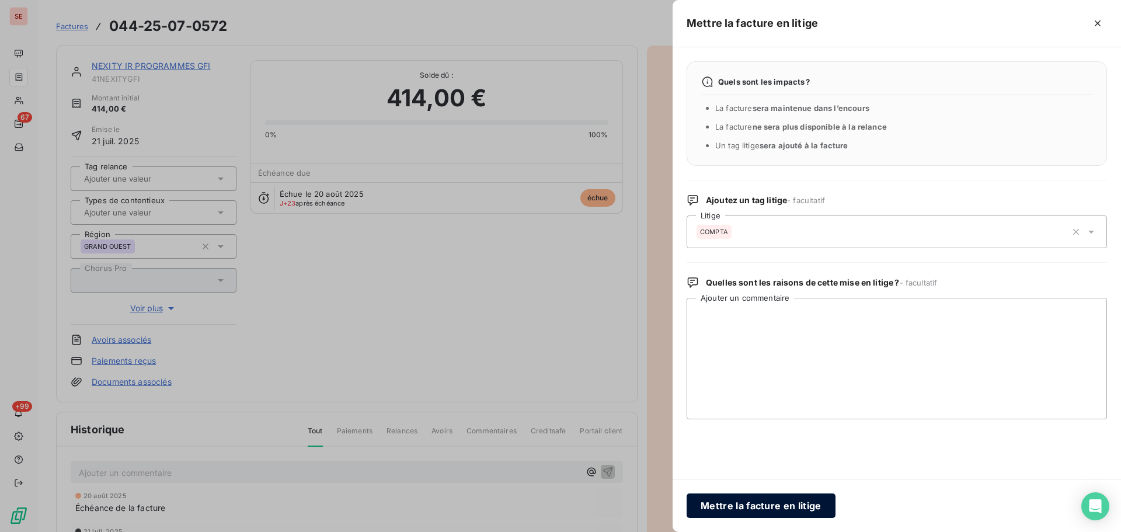
click at [813, 504] on button "Mettre la facture en litige" at bounding box center [761, 505] width 149 height 25
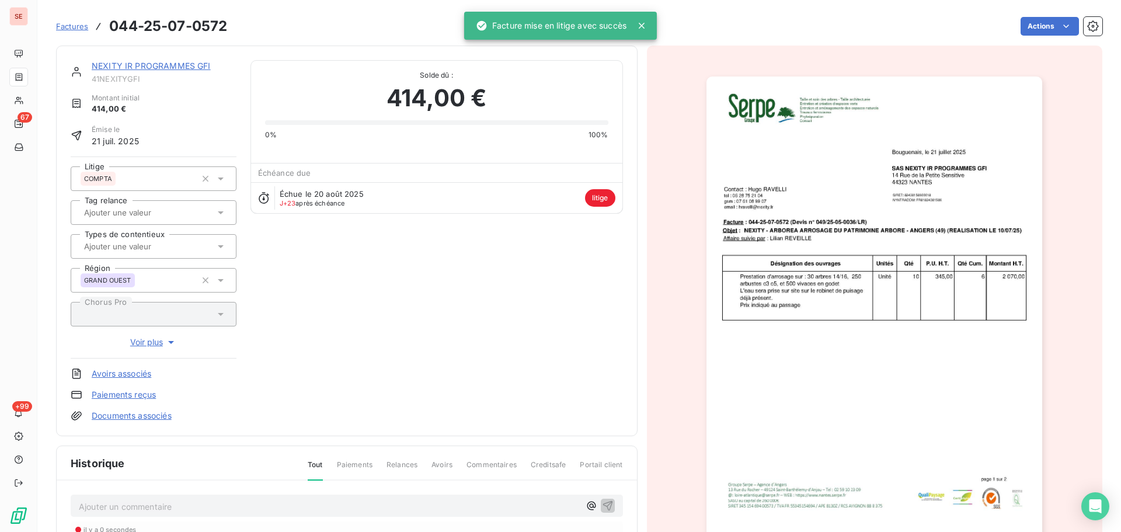
click at [158, 67] on link "NEXITY IR PROGRAMMES GFI" at bounding box center [151, 66] width 119 height 10
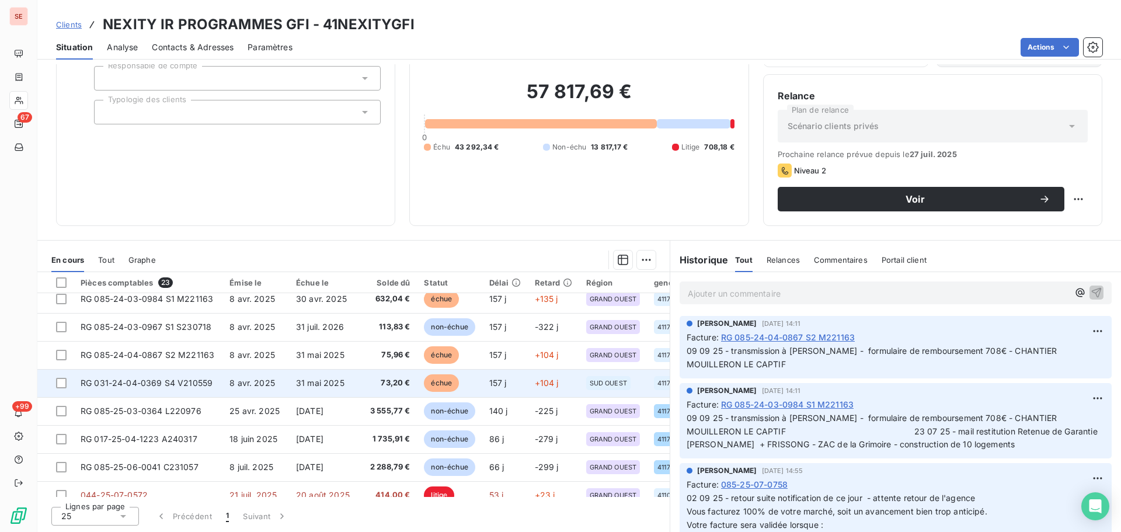
scroll to position [311, 0]
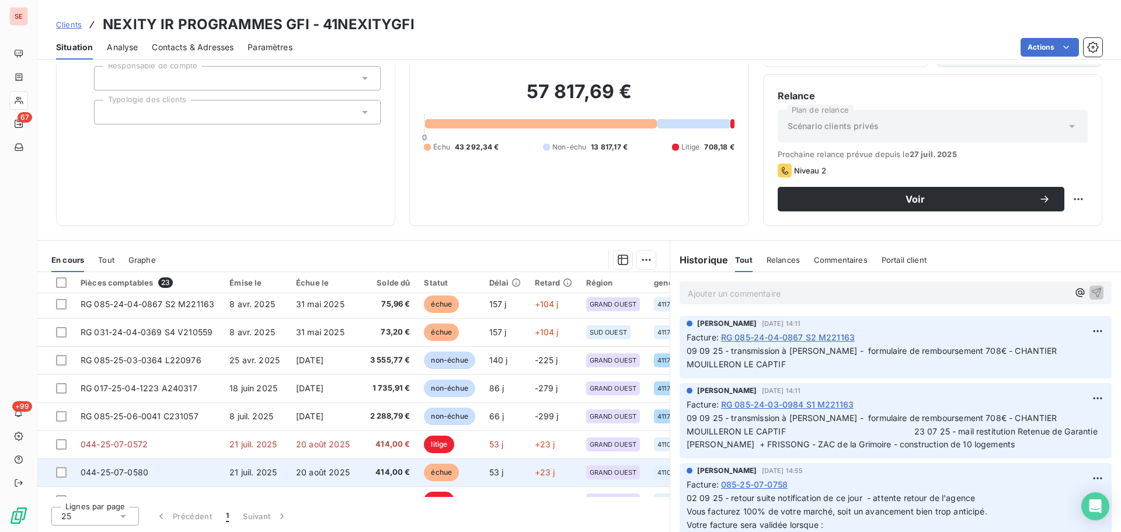
click at [307, 470] on span "20 août 2025" at bounding box center [323, 472] width 54 height 10
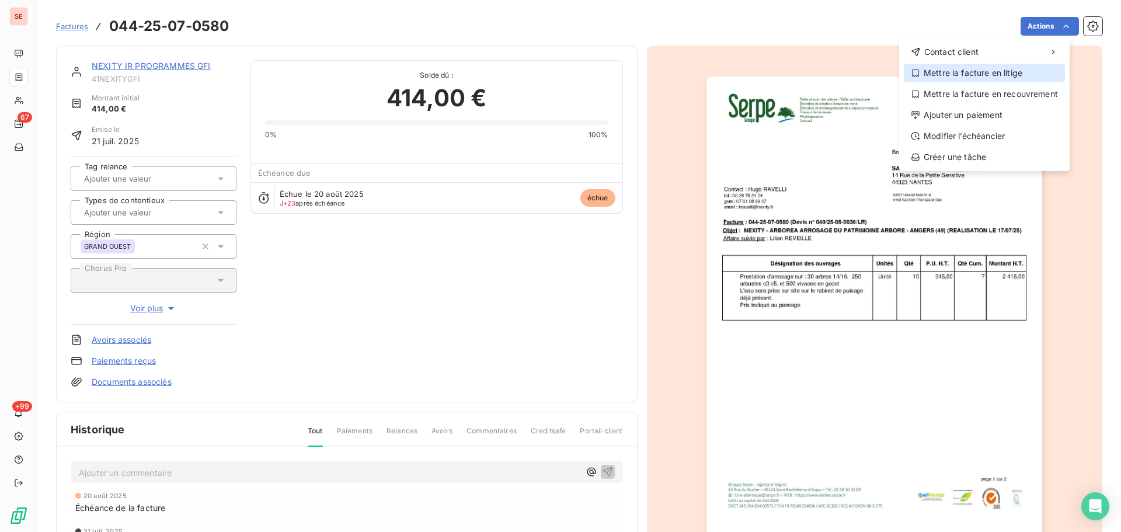
click at [1013, 78] on div "Mettre la facture en litige" at bounding box center [984, 73] width 161 height 19
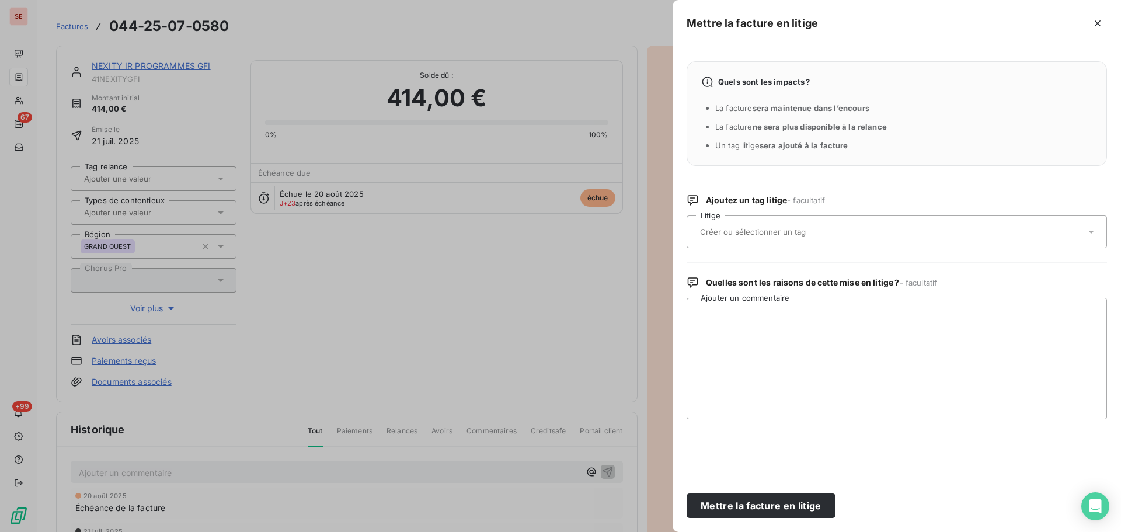
click at [896, 224] on div at bounding box center [891, 232] width 389 height 25
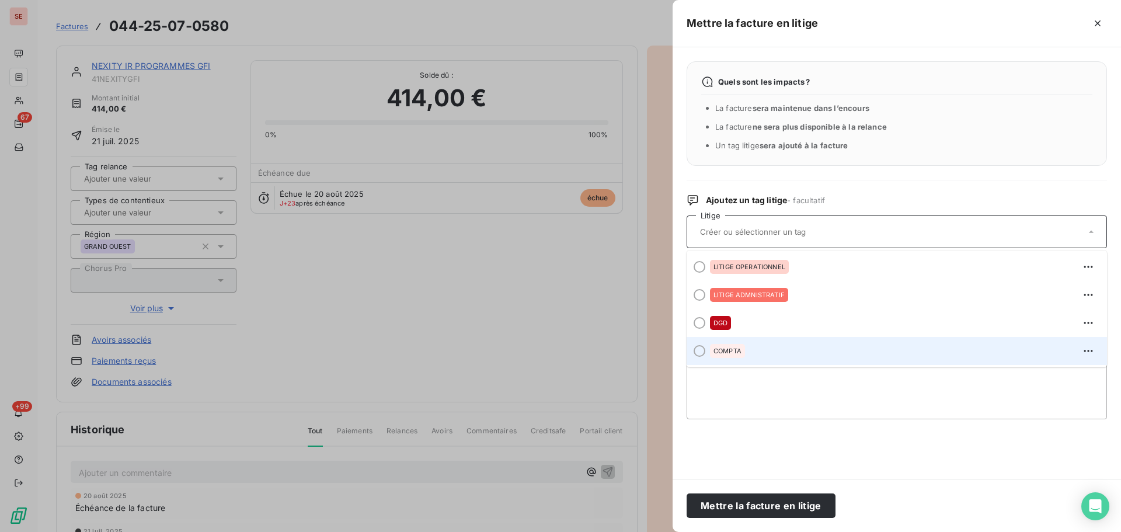
click at [813, 352] on div "COMPTA" at bounding box center [904, 351] width 388 height 19
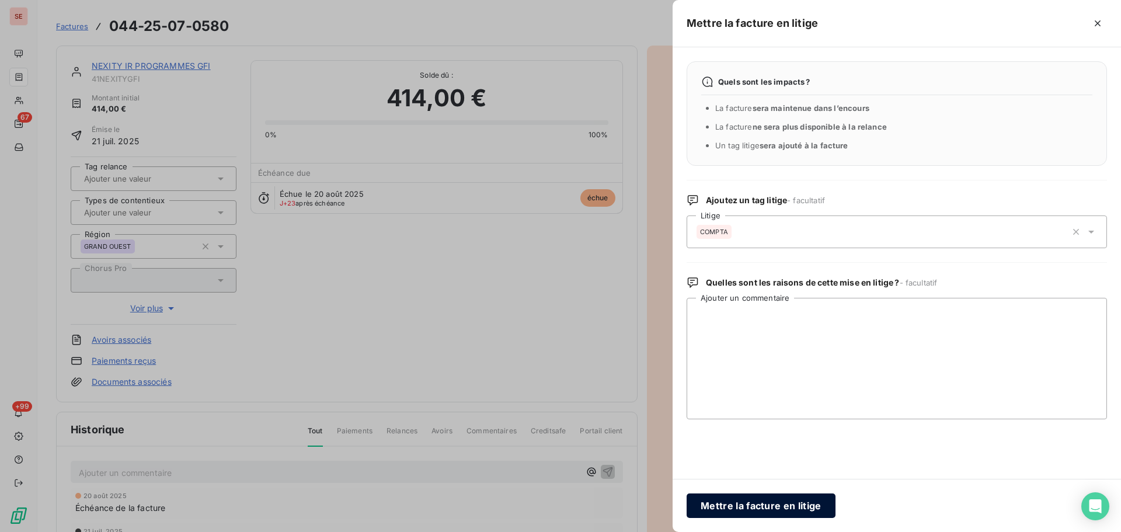
click at [783, 509] on button "Mettre la facture en litige" at bounding box center [761, 505] width 149 height 25
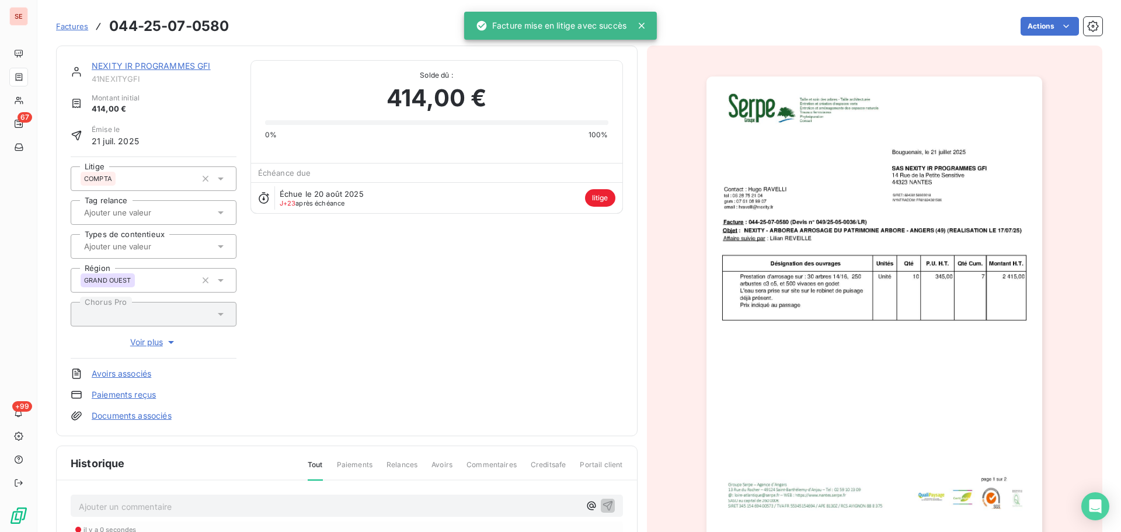
click at [172, 65] on link "NEXITY IR PROGRAMMES GFI" at bounding box center [151, 66] width 119 height 10
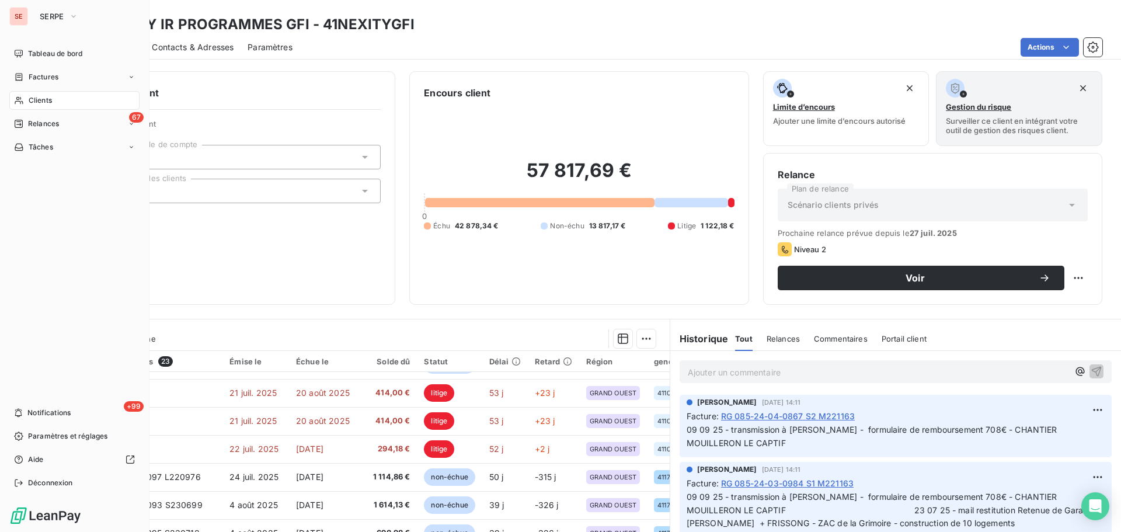
click at [23, 94] on div "Clients" at bounding box center [74, 100] width 130 height 19
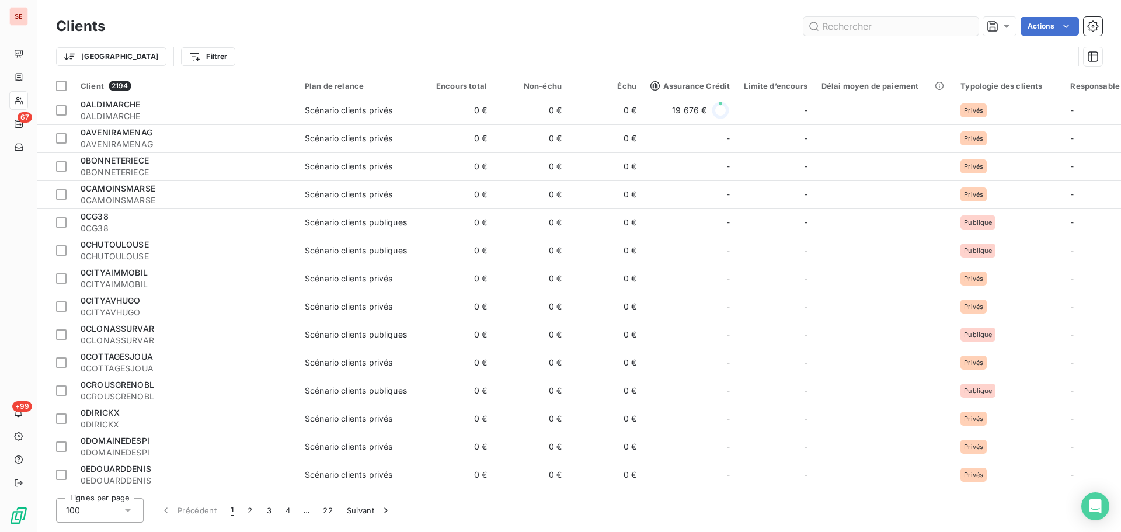
type input "i"
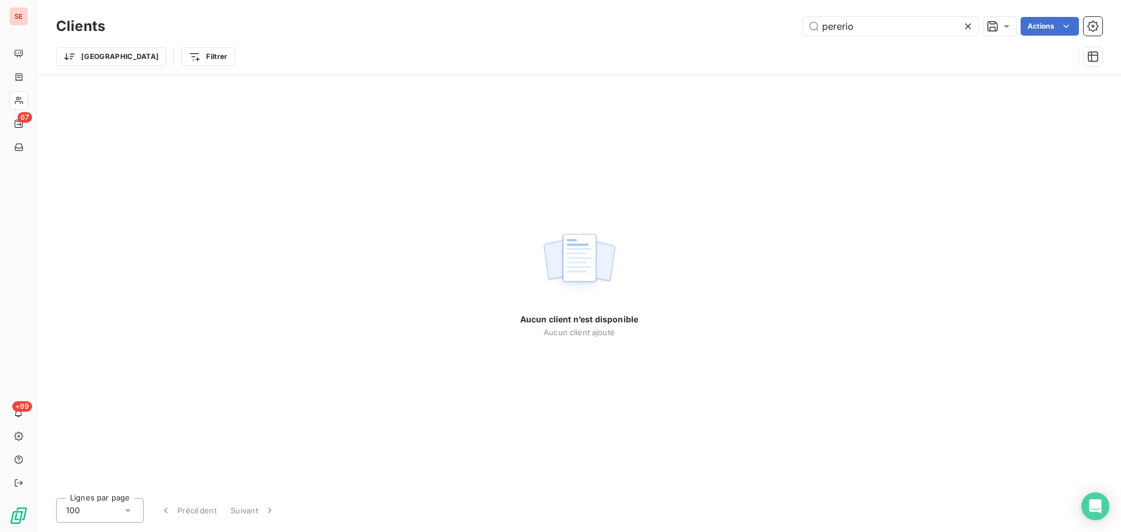
drag, startPoint x: 874, startPoint y: 23, endPoint x: 763, endPoint y: 20, distance: 111.0
click at [763, 20] on div "pererio Actions" at bounding box center [610, 26] width 983 height 19
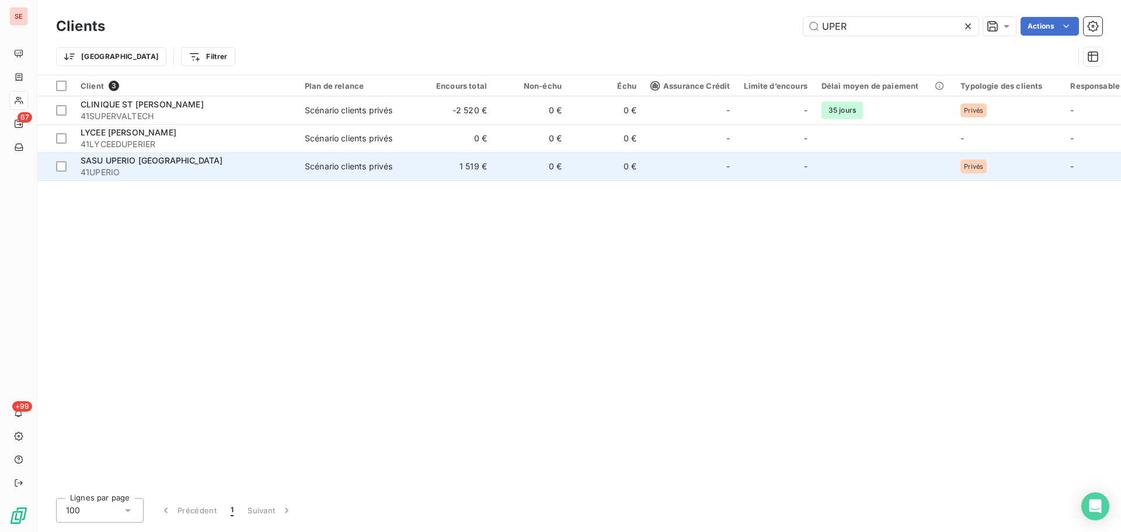
type input "UPER"
click at [545, 168] on td "0 €" at bounding box center [531, 166] width 75 height 28
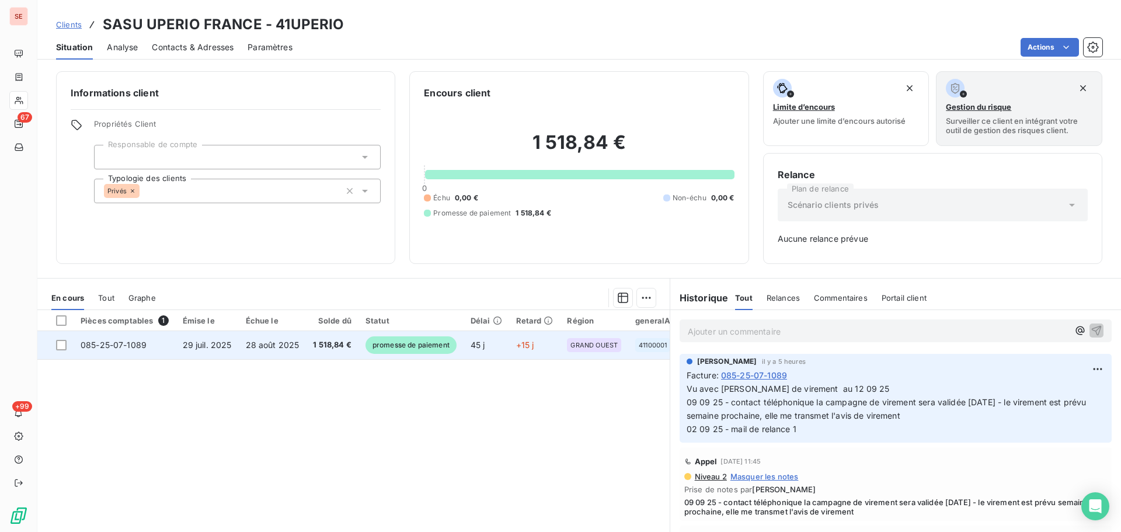
click at [317, 346] on span "1 518,84 €" at bounding box center [332, 345] width 39 height 12
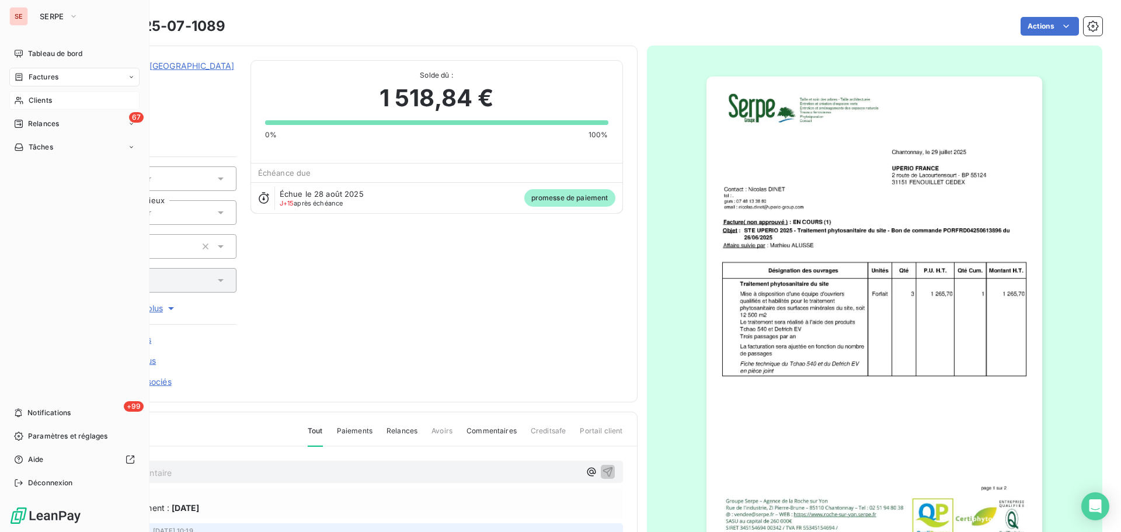
click at [29, 105] on span "Clients" at bounding box center [40, 100] width 23 height 11
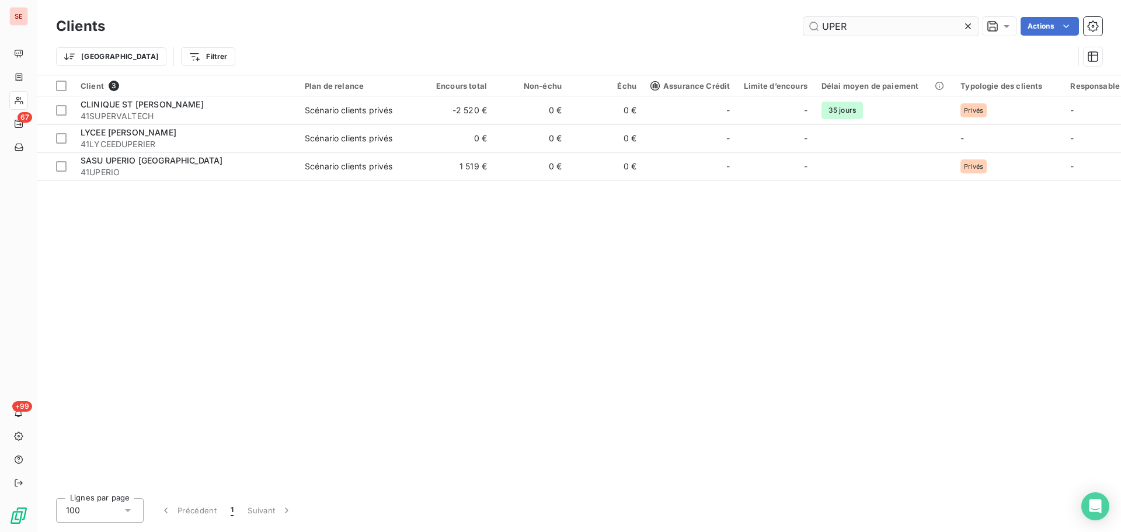
click at [863, 26] on input "UPER" at bounding box center [891, 26] width 175 height 19
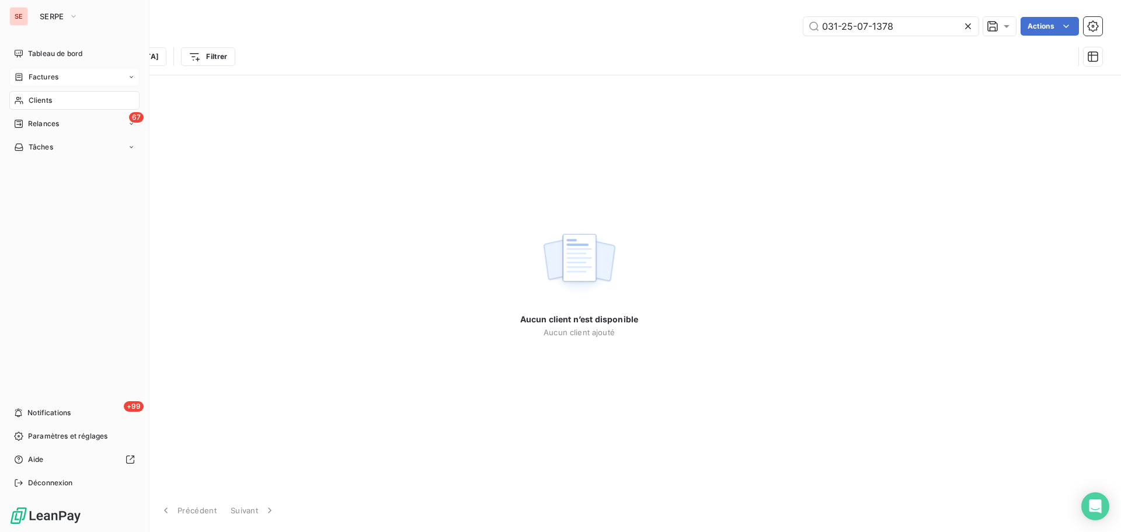
type input "031-25-07-1378"
click at [19, 75] on icon at bounding box center [19, 76] width 10 height 9
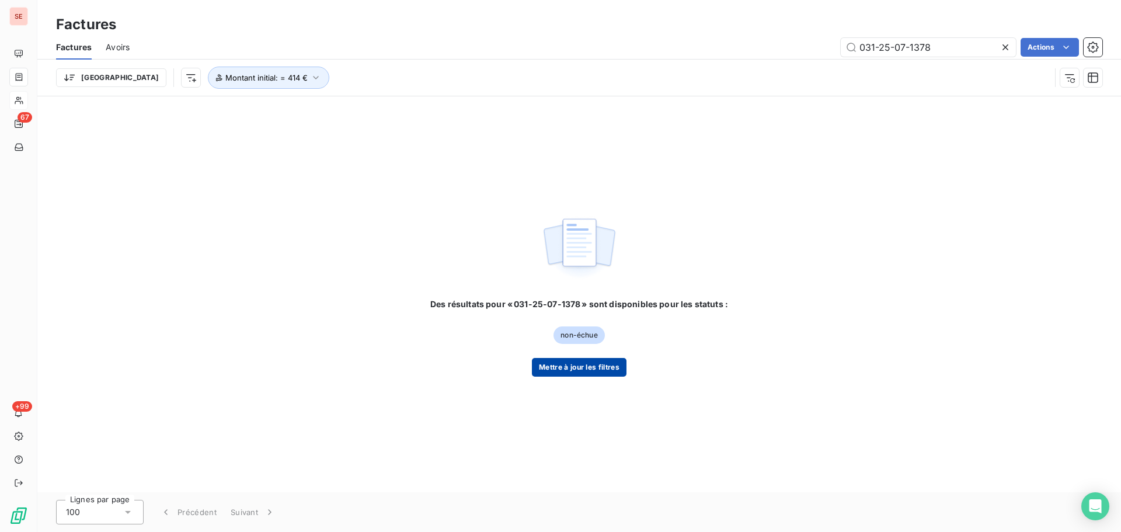
type input "031-25-07-1378"
click at [595, 365] on button "Mettre à jour les filtres" at bounding box center [579, 367] width 95 height 19
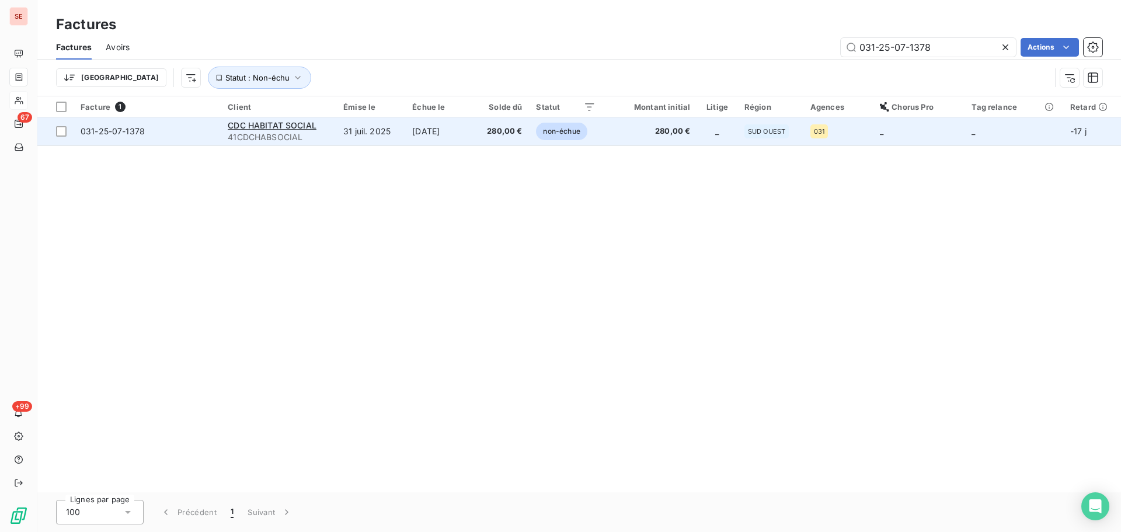
click at [470, 137] on td "[DATE]" at bounding box center [439, 131] width 68 height 28
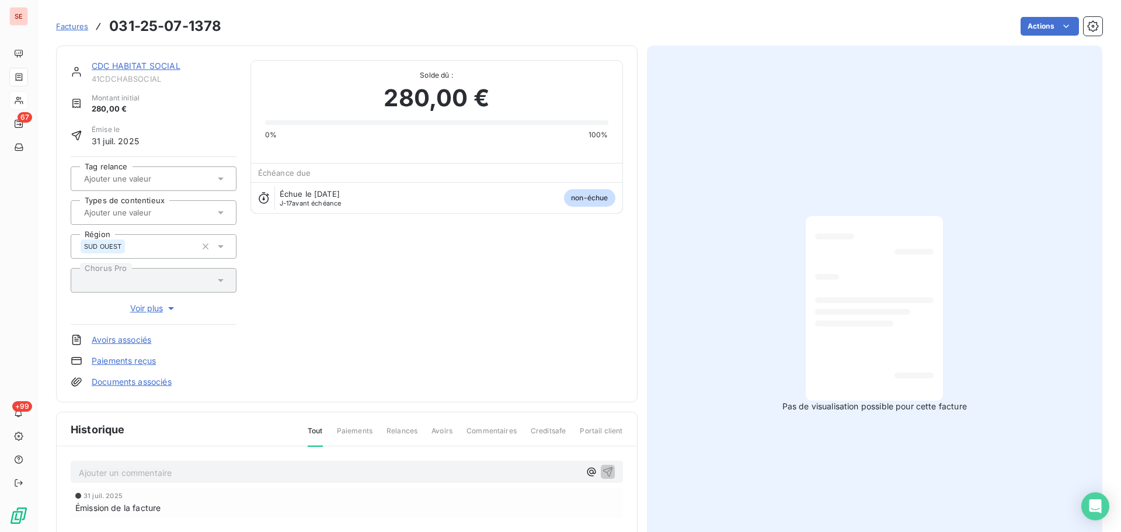
click at [145, 65] on link "CDC HABITAT SOCIAL" at bounding box center [136, 66] width 89 height 10
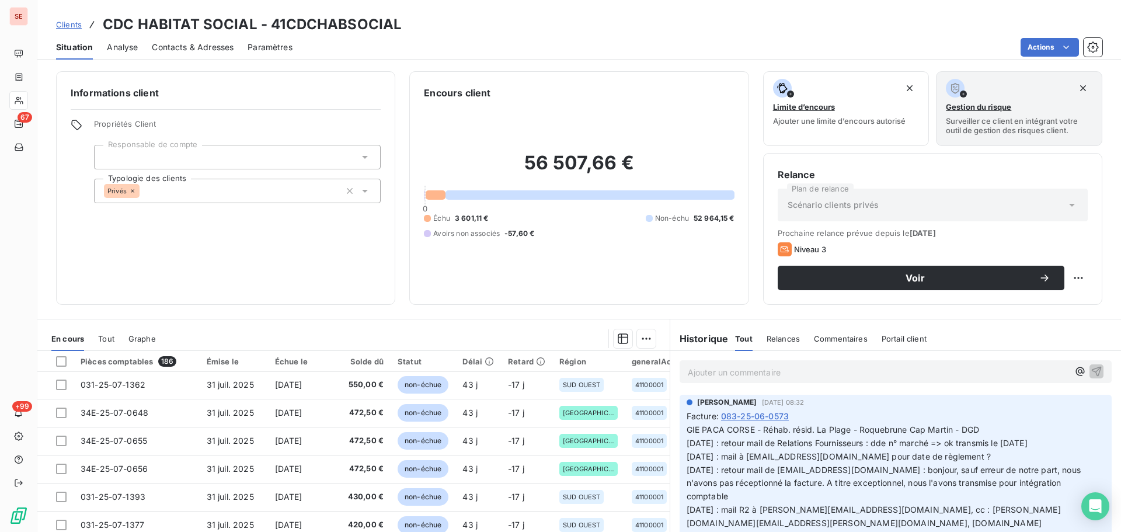
scroll to position [502, 0]
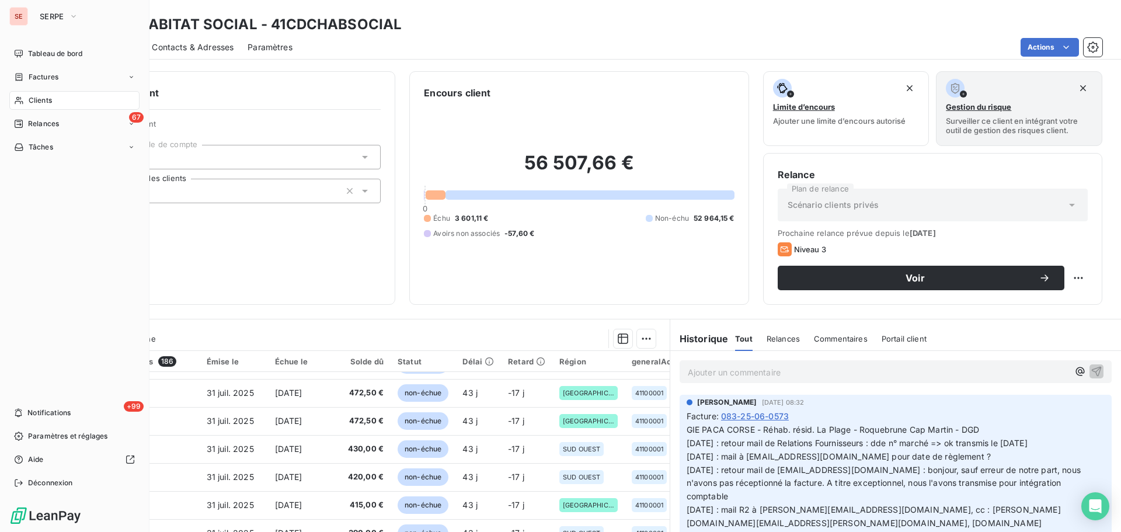
click at [22, 106] on div "Clients" at bounding box center [74, 100] width 130 height 19
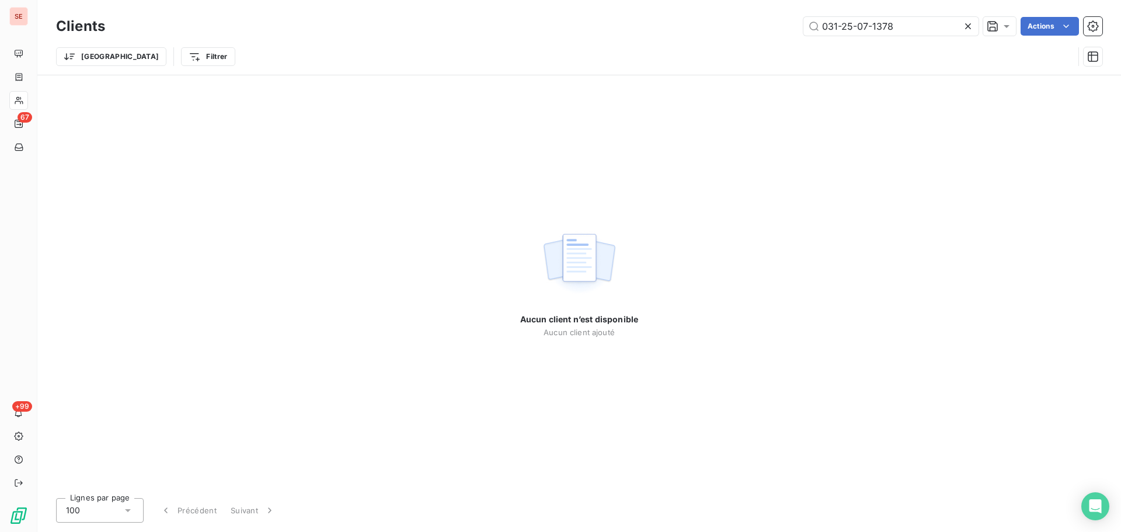
drag, startPoint x: 905, startPoint y: 25, endPoint x: 755, endPoint y: 21, distance: 150.7
click at [755, 21] on div "031-25-07-1378 Actions" at bounding box center [610, 26] width 983 height 19
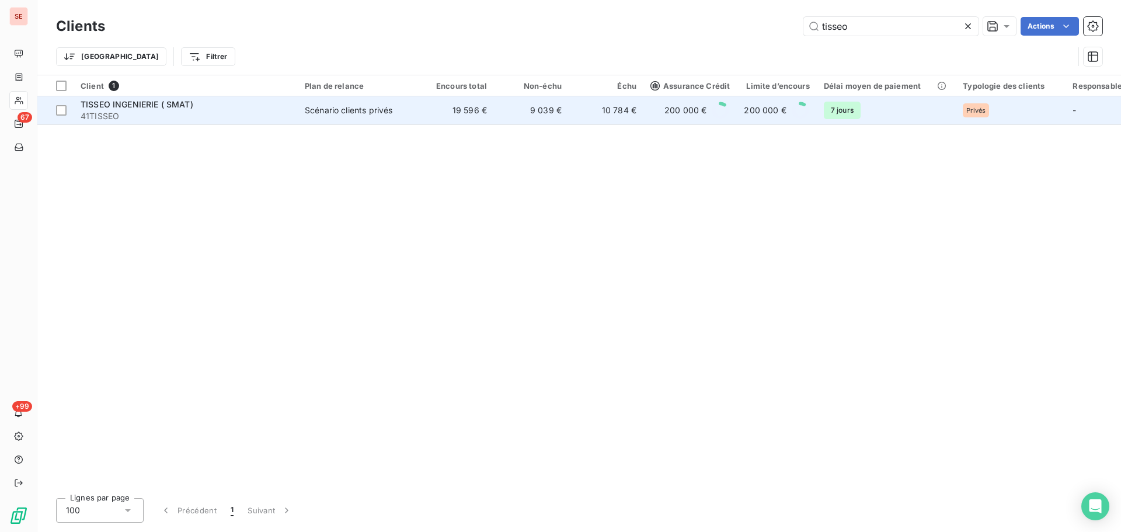
type input "tisseo"
click at [168, 110] on span "41TISSEO" at bounding box center [186, 116] width 210 height 12
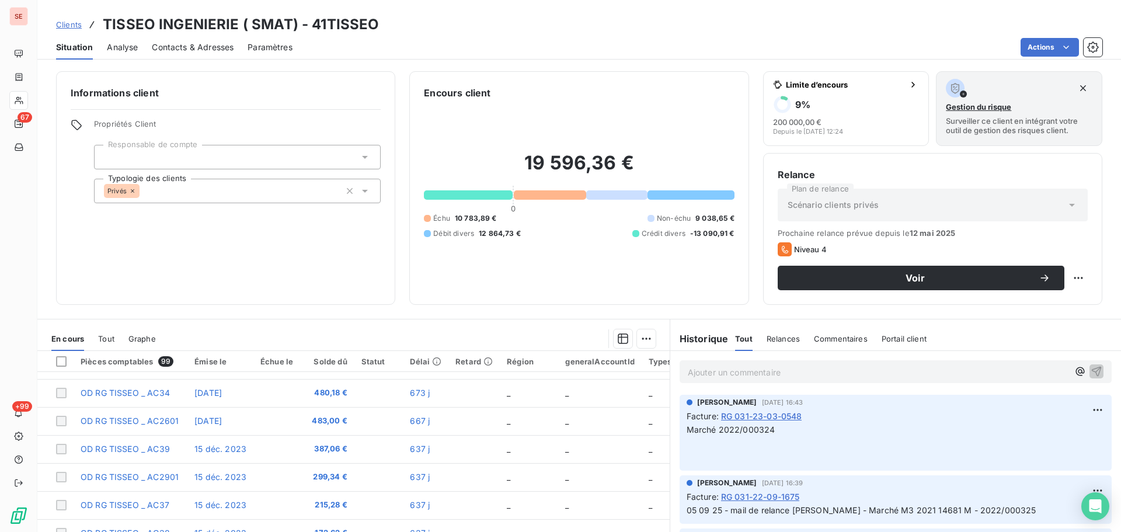
click at [767, 373] on p "Ajouter un commentaire ﻿" at bounding box center [878, 372] width 381 height 15
click at [843, 371] on p "12 09 25 - Retour de" at bounding box center [878, 371] width 381 height 13
click at [869, 374] on p "12 09 25 - Retour de M. [PERSON_NAME]" at bounding box center [878, 371] width 381 height 13
drag, startPoint x: 869, startPoint y: 374, endPoint x: 864, endPoint y: 369, distance: 7.0
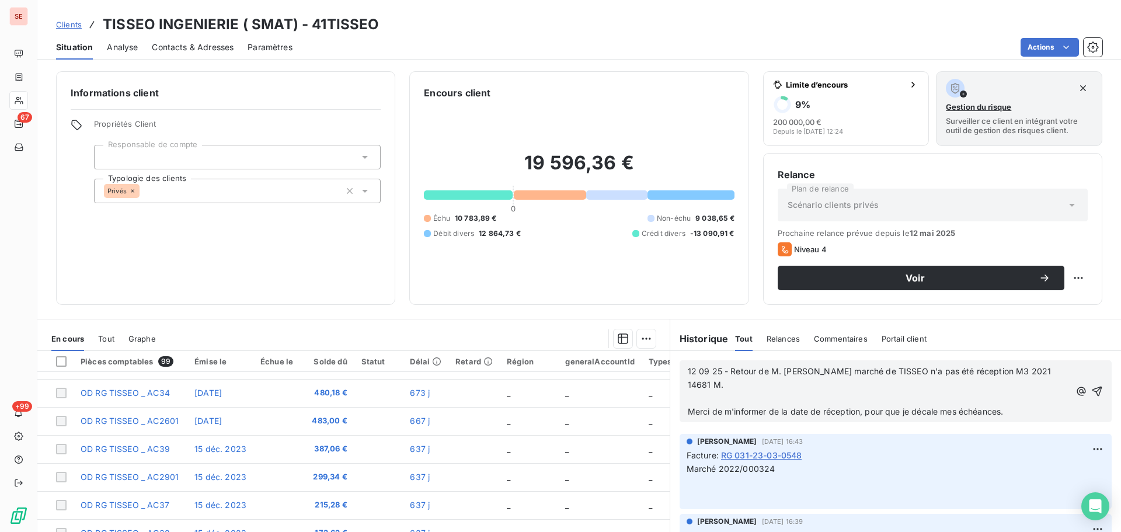
click at [856, 373] on span "12 09 25 - Retour de M. [PERSON_NAME] marché de TISSEO n'a pas été réception M3…" at bounding box center [871, 377] width 366 height 23
drag, startPoint x: 1030, startPoint y: 375, endPoint x: 903, endPoint y: 374, distance: 126.2
click at [903, 374] on span "12 09 25 - Retour de M. [PERSON_NAME] marché de TISSEO n'a pas été réception M3…" at bounding box center [871, 377] width 366 height 23
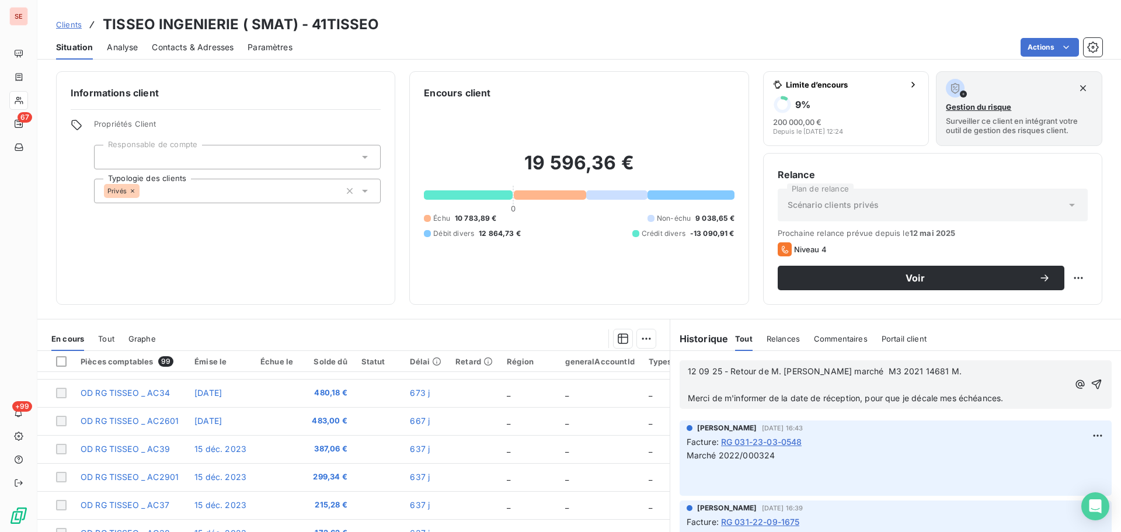
click at [982, 376] on p "12 09 25 - Retour de M. [PERSON_NAME] marché M3 2021 14681 M." at bounding box center [878, 371] width 381 height 13
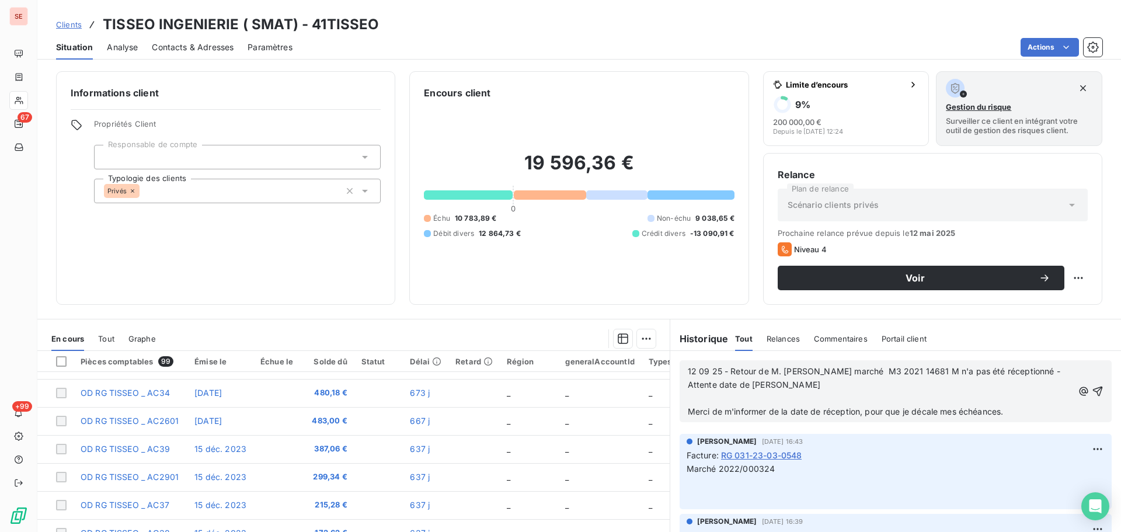
click at [804, 385] on span "12 09 25 - Retour de M. [PERSON_NAME] marché M3 2021 14681 M n'a pas été récept…" at bounding box center [875, 377] width 375 height 23
click at [917, 392] on p "﻿" at bounding box center [880, 398] width 385 height 13
click at [898, 386] on span "12 09 25 - Retour de M. [PERSON_NAME] marché M3 2021 14681 M n'a pas été récept…" at bounding box center [875, 377] width 375 height 23
click at [890, 392] on p "﻿" at bounding box center [880, 398] width 385 height 13
click at [880, 387] on span "12 09 25 - Retour de M. [PERSON_NAME] marché M3 2021 14681 M n'a pas été récept…" at bounding box center [875, 377] width 375 height 23
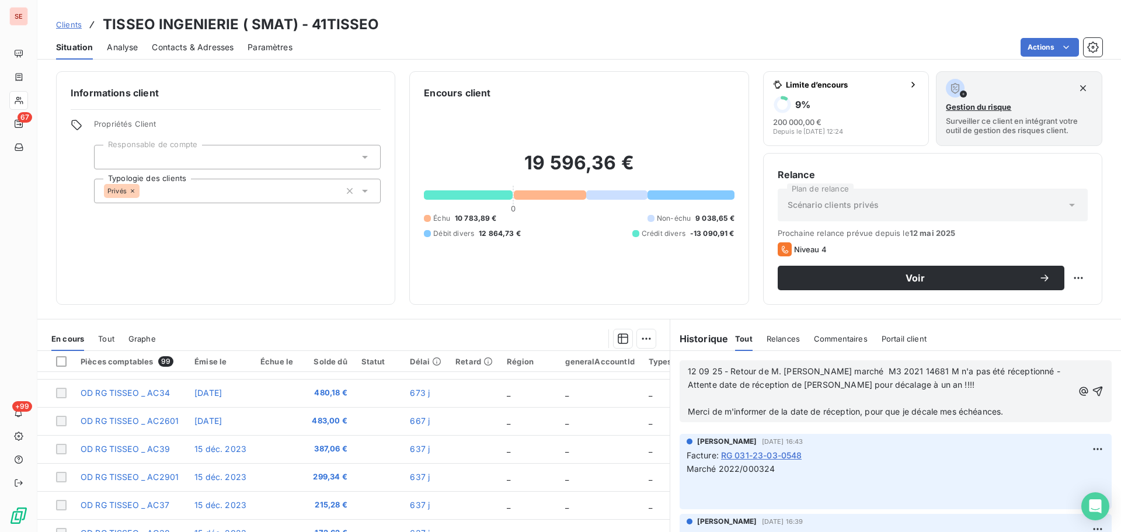
drag, startPoint x: 1012, startPoint y: 411, endPoint x: 676, endPoint y: 415, distance: 335.8
click at [680, 415] on div "12 09 25 - Retour de M. [PERSON_NAME] marché M3 2021 14681 M n'a pas été récept…" at bounding box center [896, 391] width 432 height 62
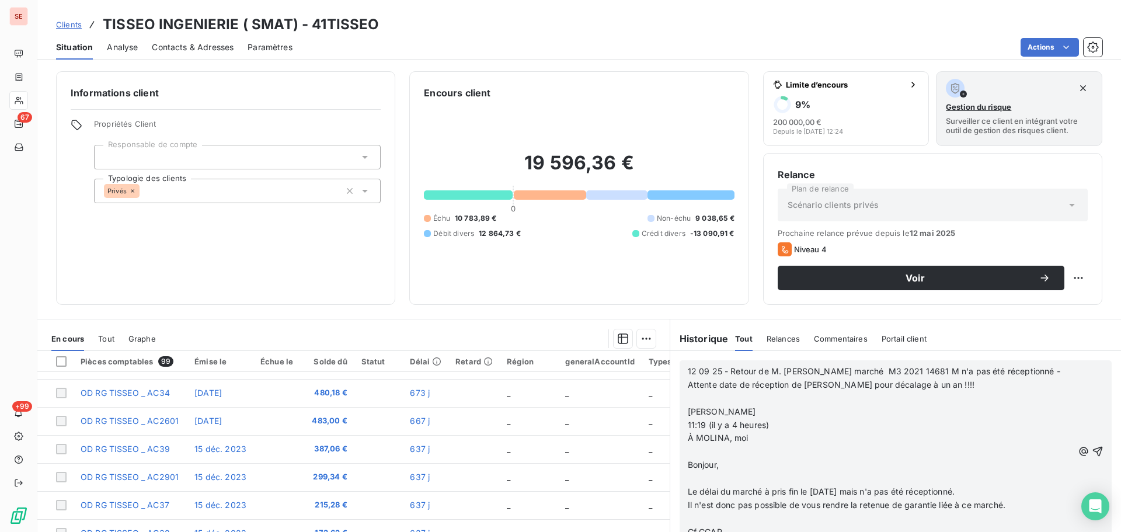
click at [715, 456] on p "﻿" at bounding box center [880, 451] width 385 height 13
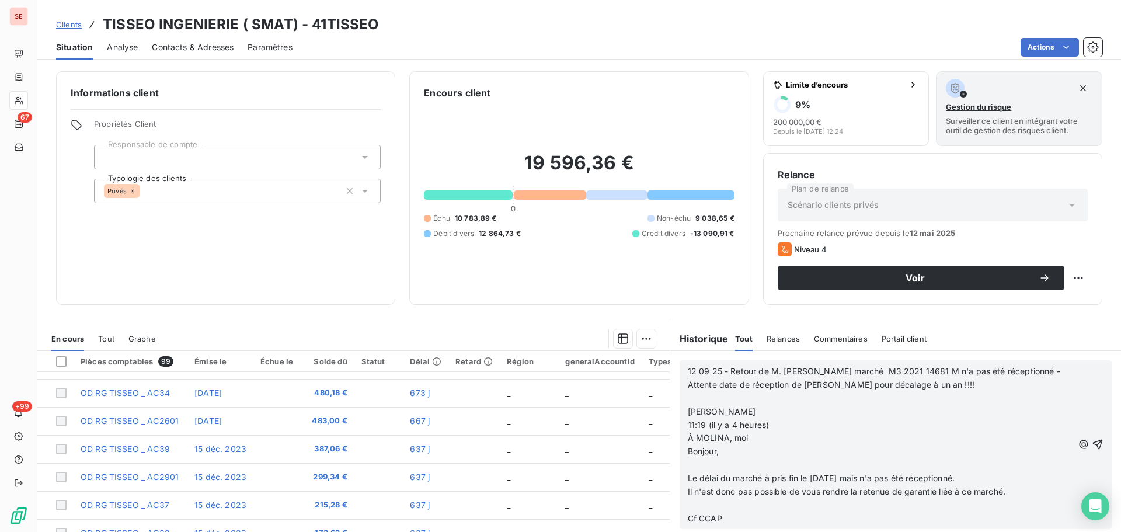
click at [713, 467] on p "﻿" at bounding box center [880, 464] width 385 height 13
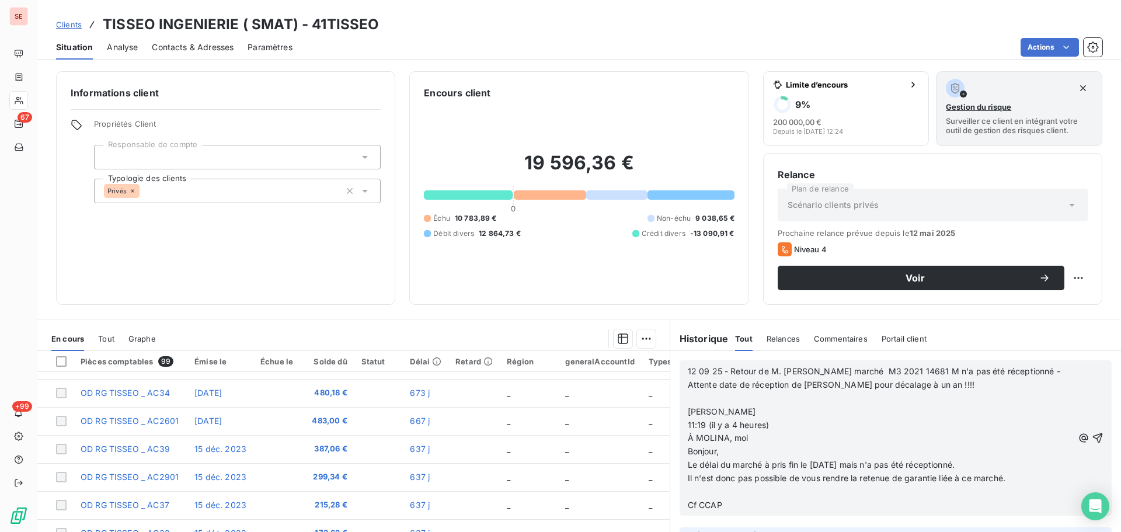
click at [722, 489] on p "﻿" at bounding box center [880, 491] width 385 height 13
click at [1093, 427] on icon "button" at bounding box center [1098, 431] width 10 height 10
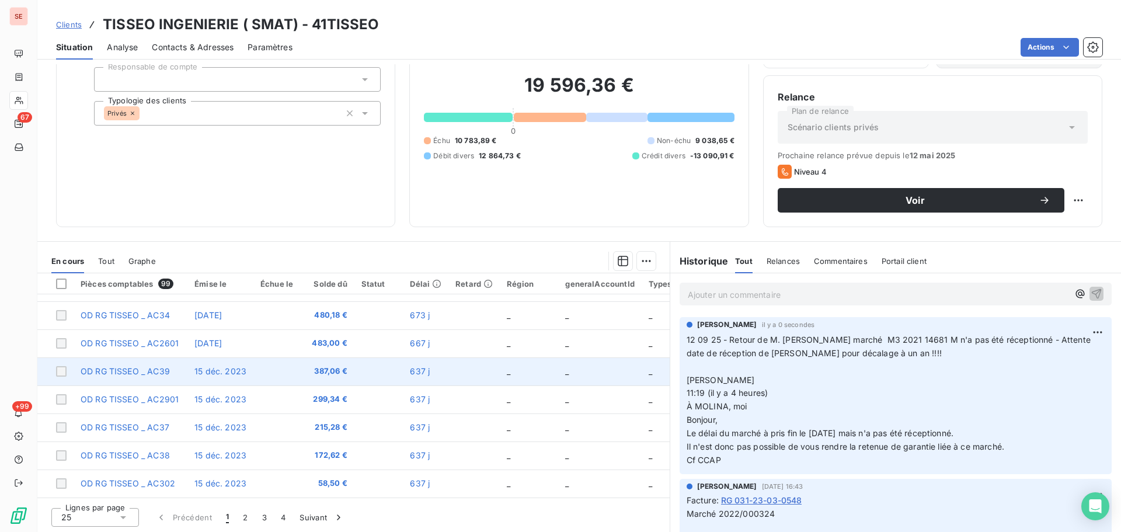
scroll to position [79, 0]
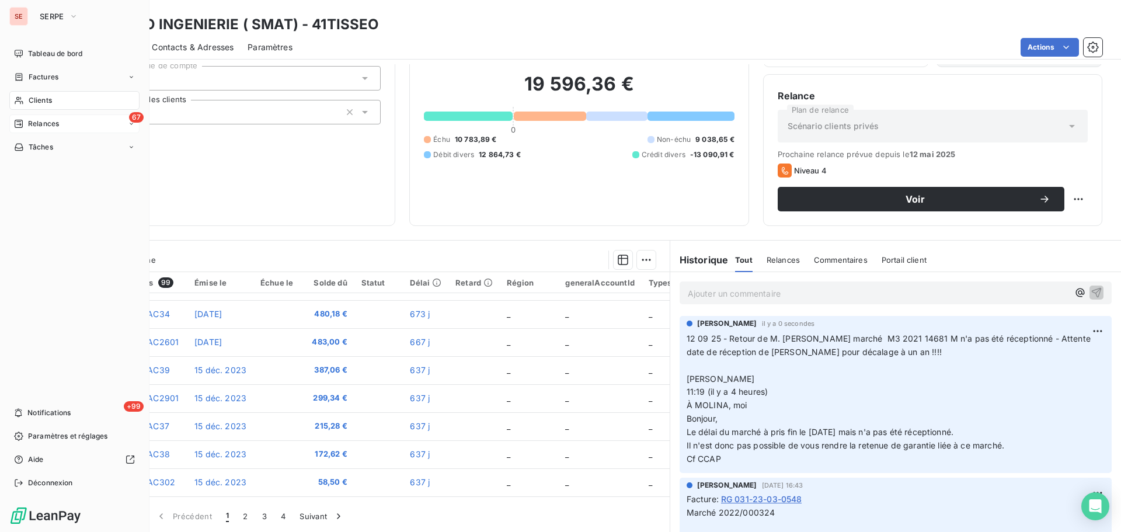
click at [33, 120] on span "Relances" at bounding box center [43, 124] width 31 height 11
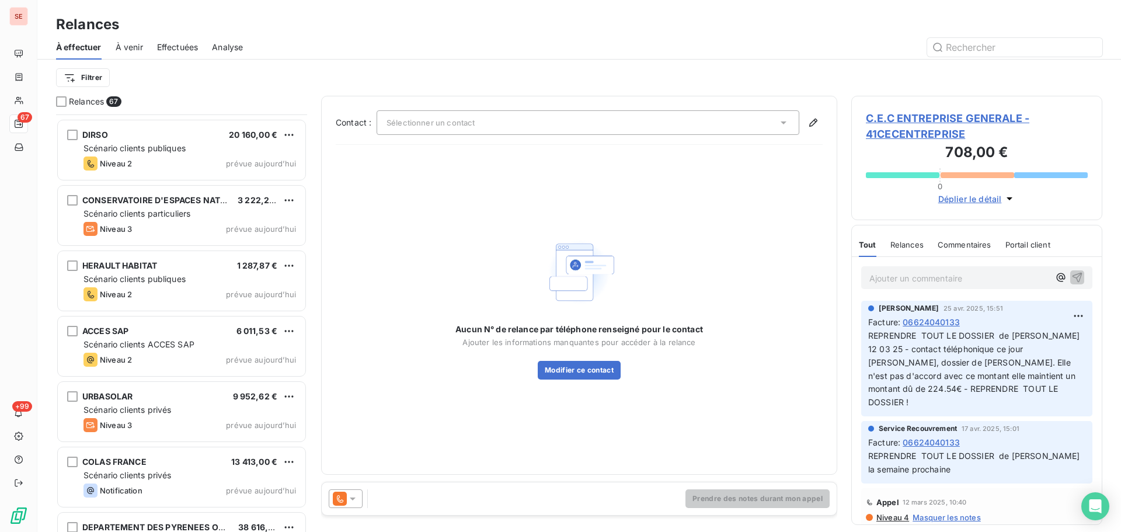
scroll to position [3965, 0]
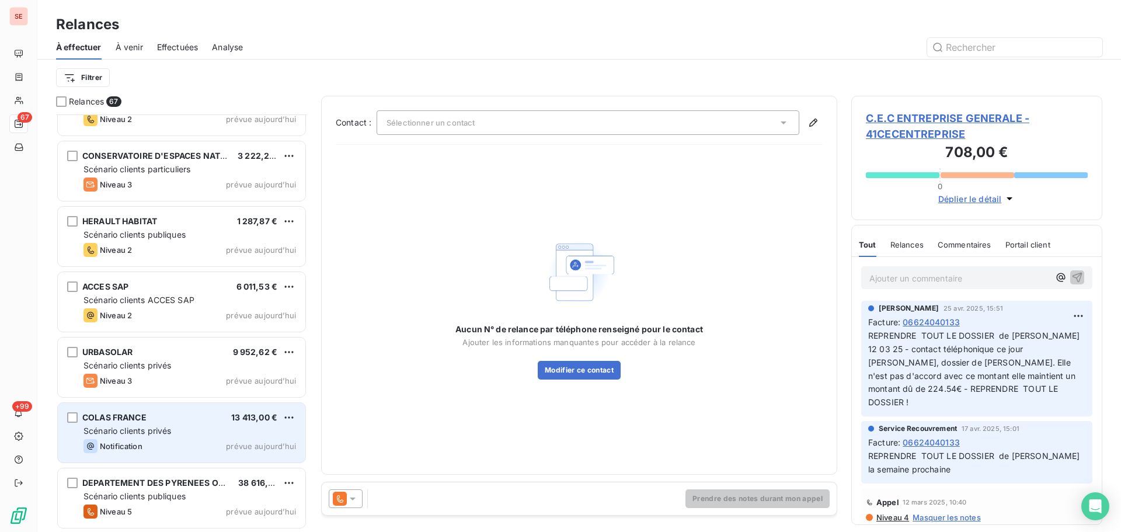
click at [213, 432] on div "Scénario clients privés" at bounding box center [190, 431] width 213 height 12
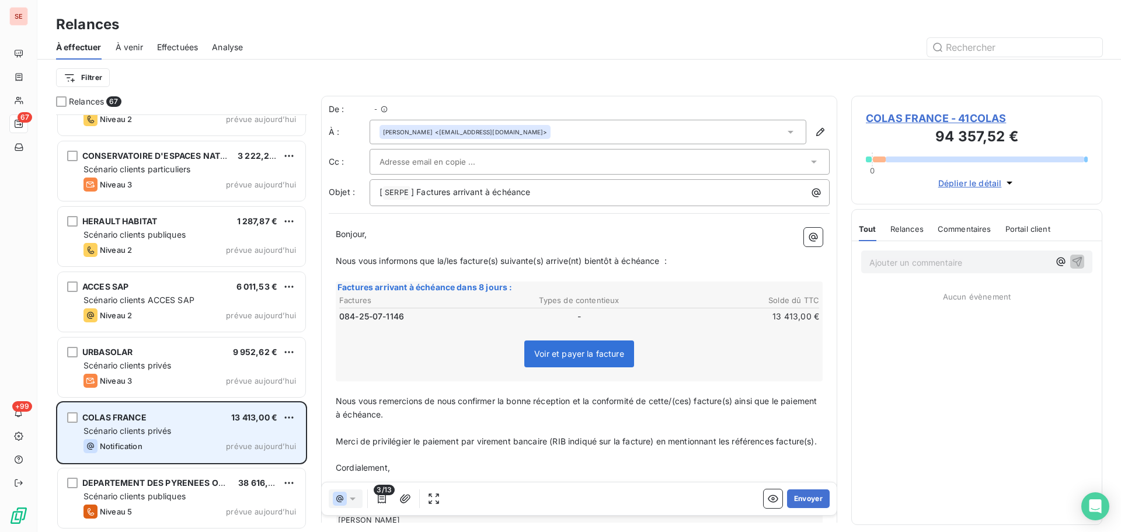
scroll to position [409, 242]
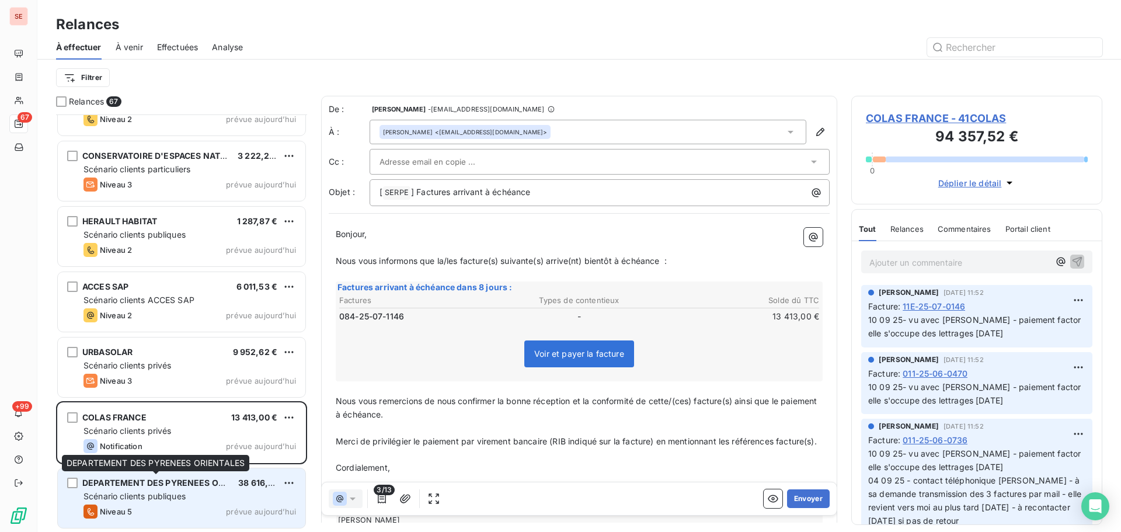
click at [185, 484] on span "DEPARTEMENT DES PYRENEES ORIENTALES" at bounding box center [173, 483] width 182 height 10
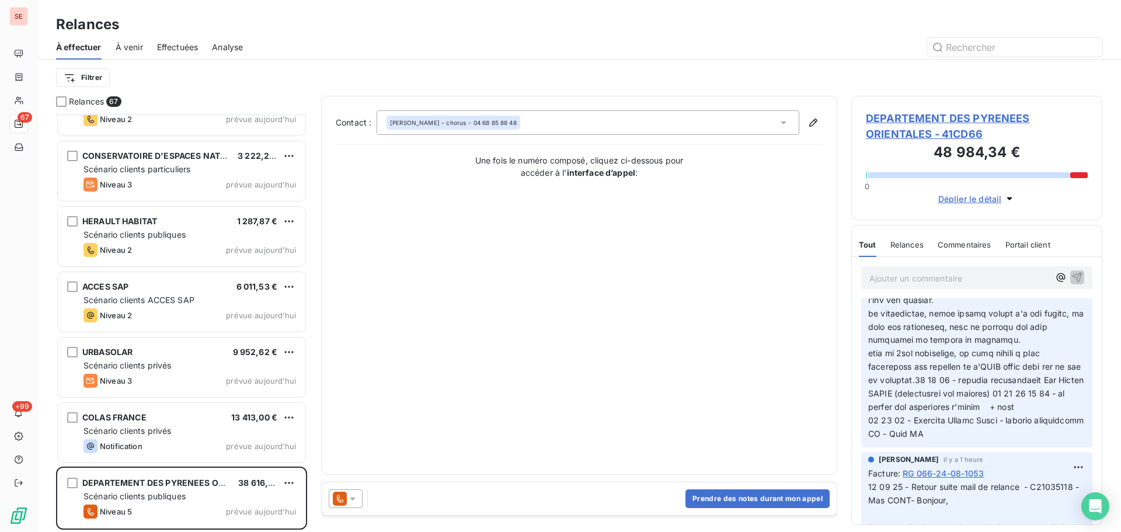
scroll to position [311, 0]
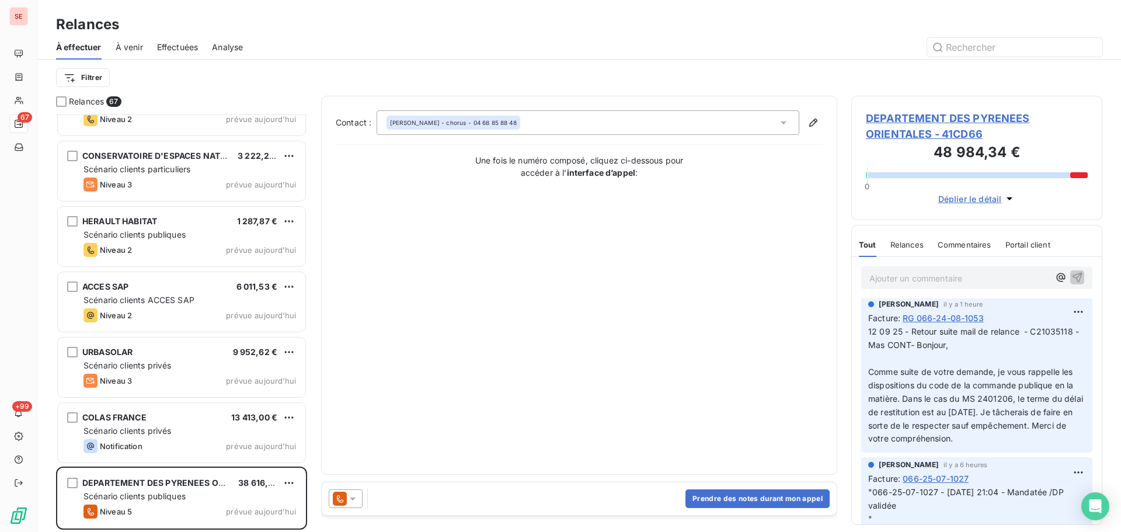
click at [954, 124] on span "DEPARTEMENT DES PYRENEES ORIENTALES - 41CD66" at bounding box center [977, 126] width 222 height 32
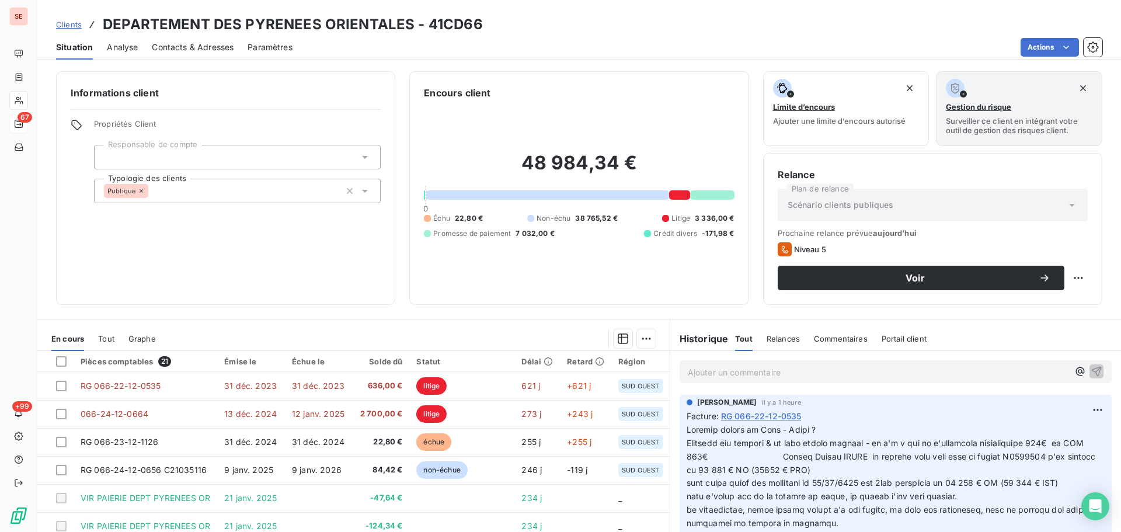
scroll to position [79, 0]
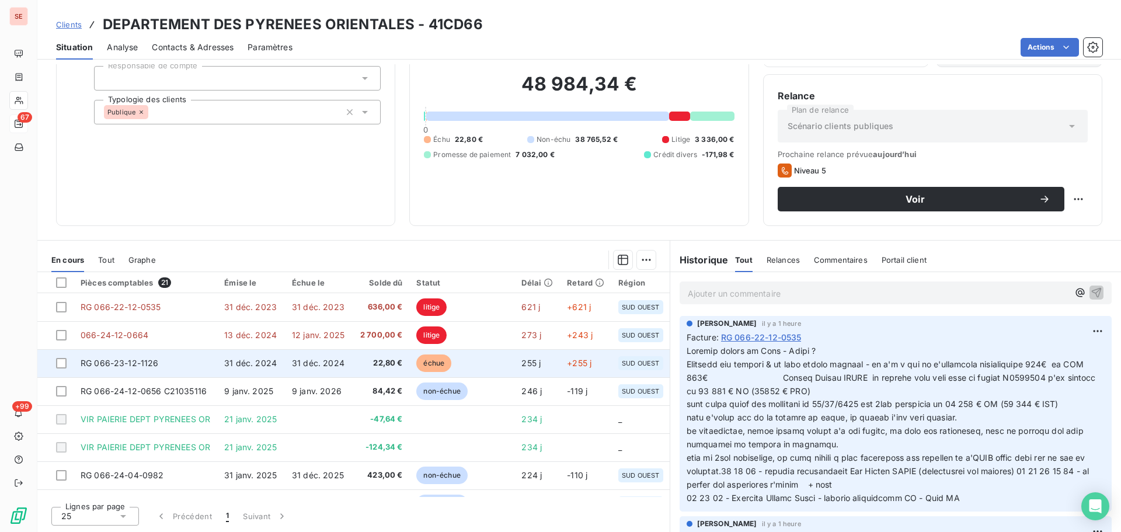
click at [312, 371] on td "31 déc. 2024" at bounding box center [318, 363] width 67 height 28
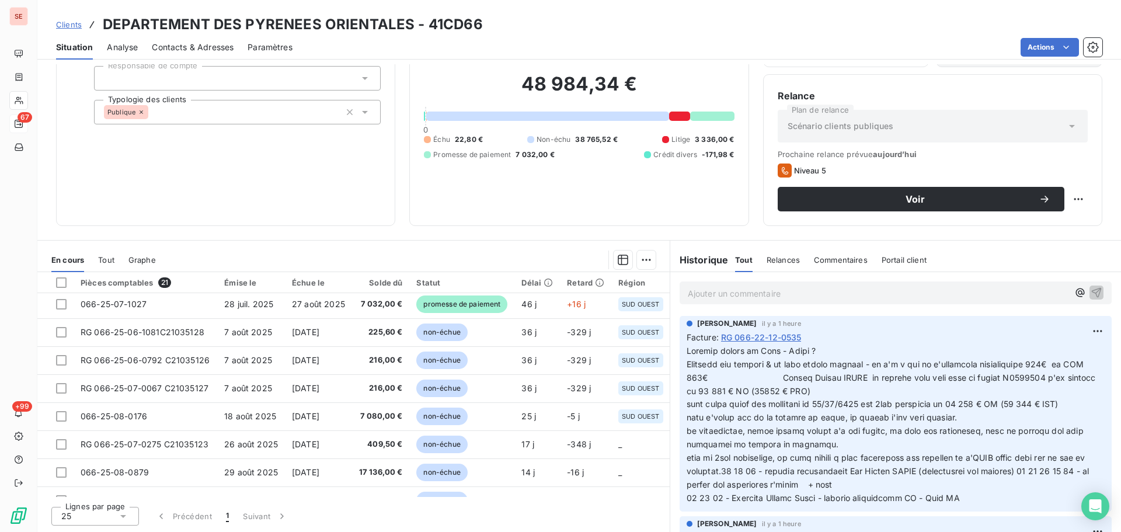
scroll to position [390, 0]
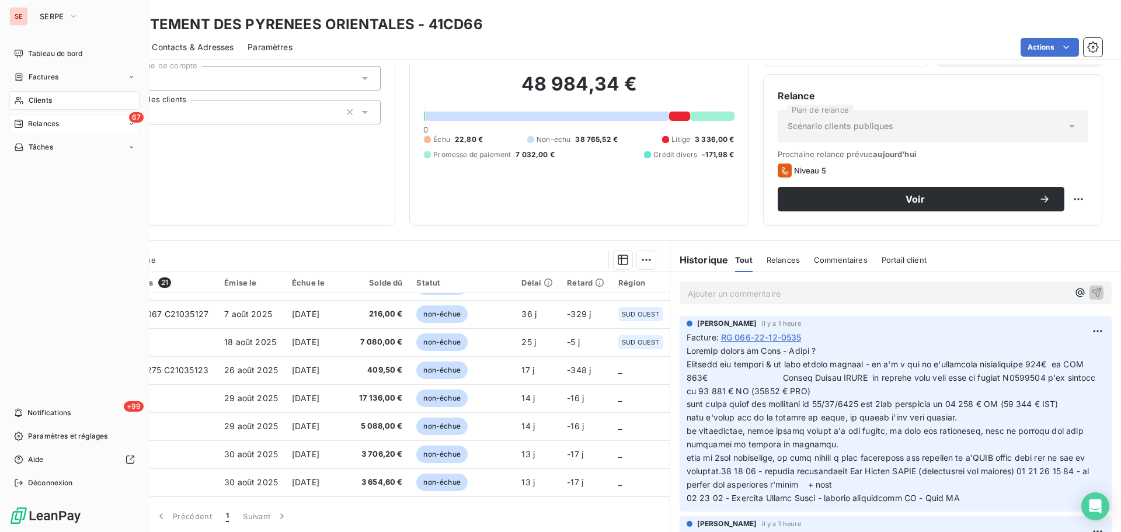
click at [18, 102] on icon at bounding box center [19, 101] width 8 height 8
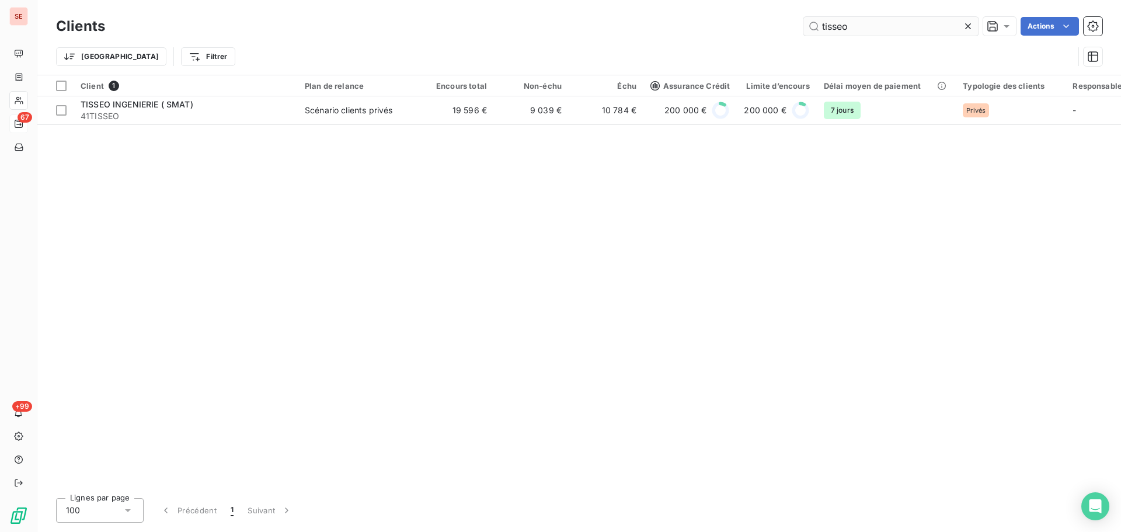
click at [885, 23] on input "tisseo" at bounding box center [891, 26] width 175 height 19
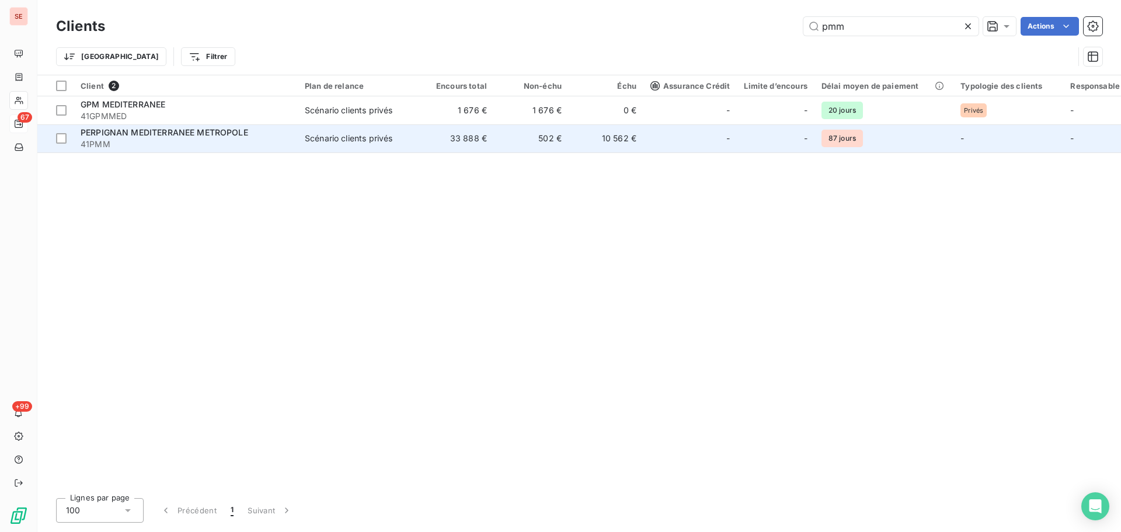
type input "pmm"
click at [358, 144] on div "Scénario clients privés" at bounding box center [349, 139] width 88 height 12
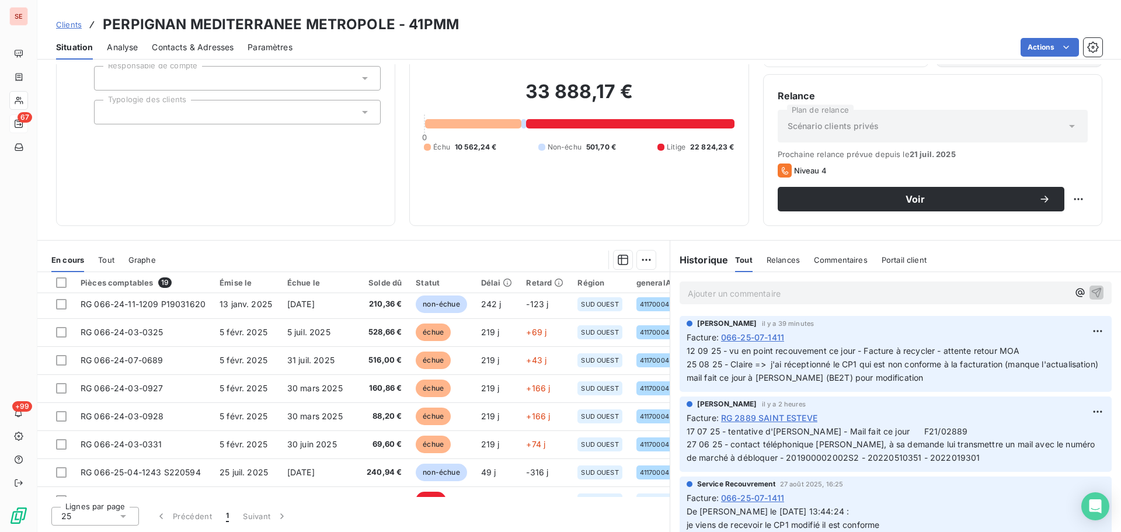
scroll to position [334, 0]
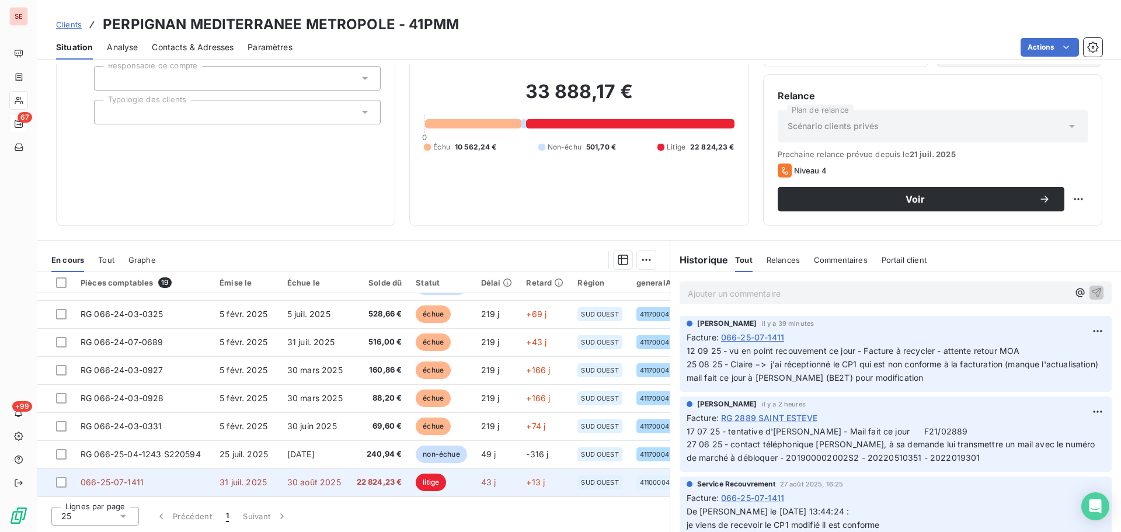
click at [268, 469] on td "31 juil. 2025" at bounding box center [247, 482] width 68 height 28
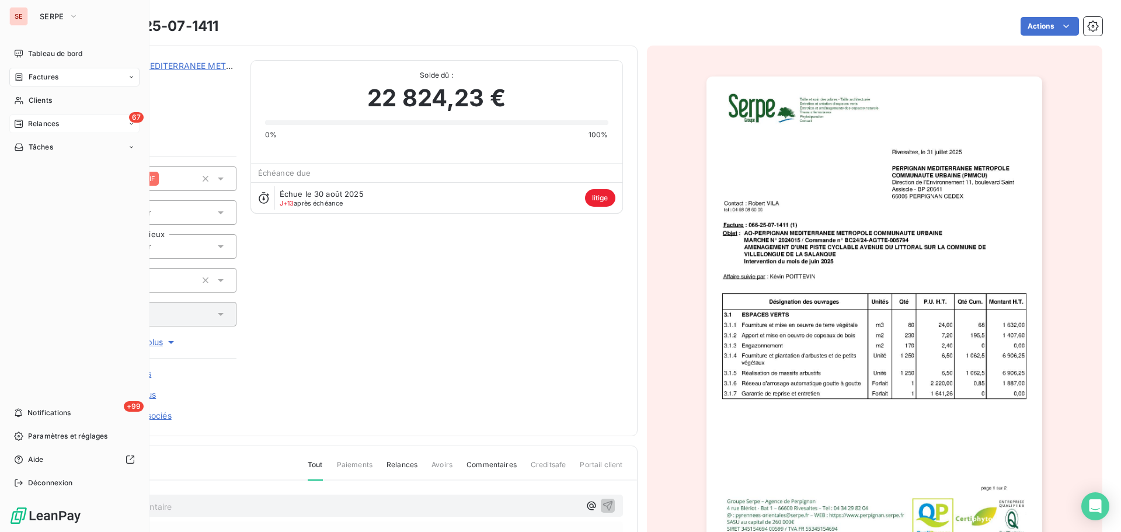
click at [22, 124] on icon at bounding box center [18, 123] width 9 height 9
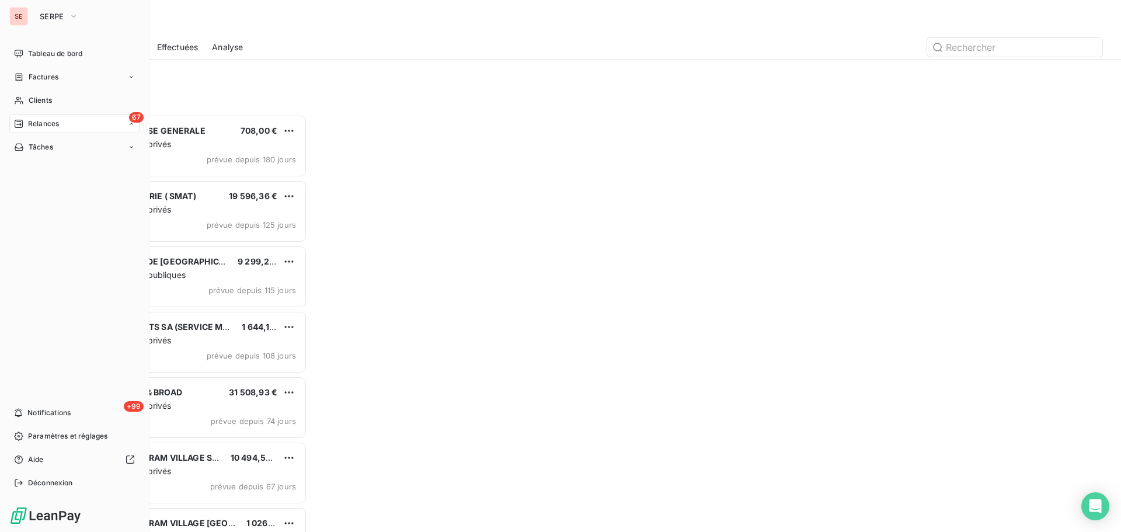
scroll to position [409, 242]
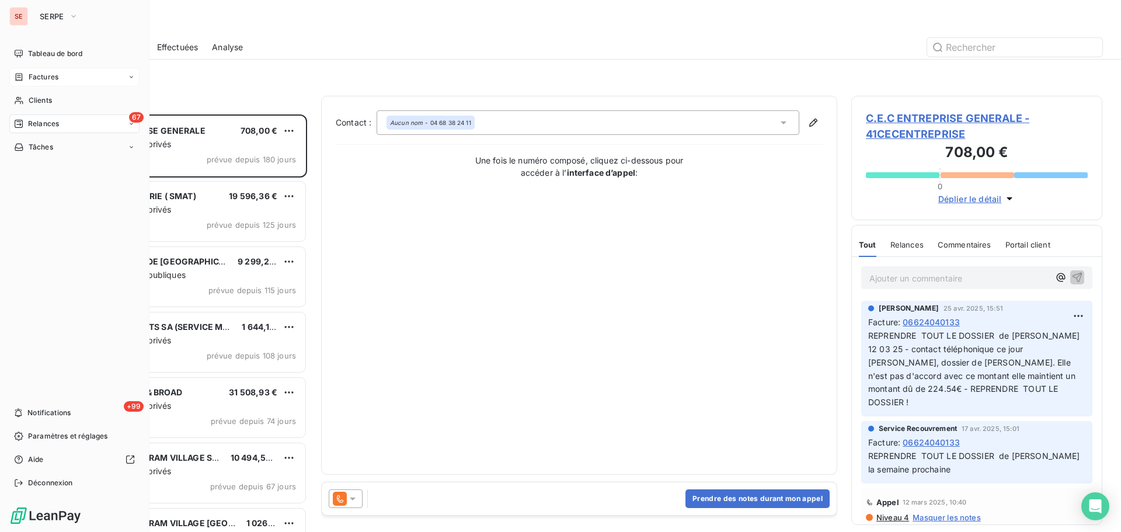
click at [33, 81] on span "Factures" at bounding box center [44, 77] width 30 height 11
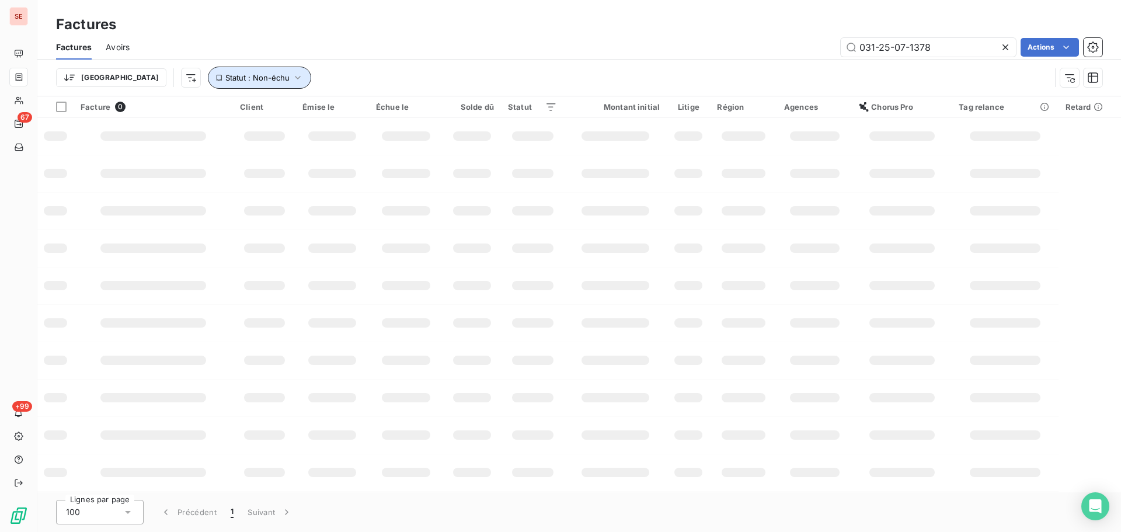
click at [225, 78] on span "Statut : Non-échu" at bounding box center [257, 77] width 64 height 9
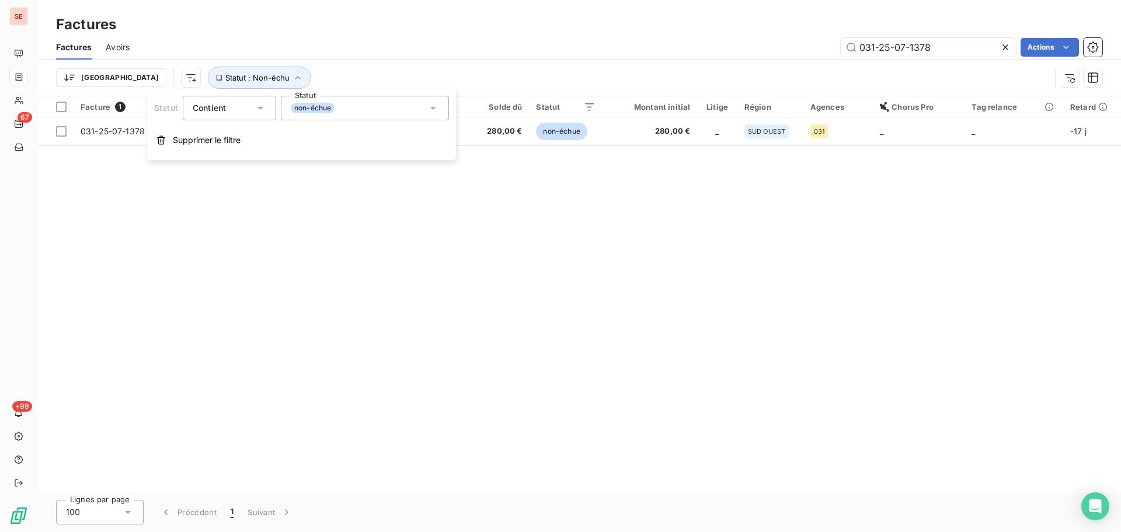
click at [307, 110] on span "non-échue" at bounding box center [313, 108] width 44 height 11
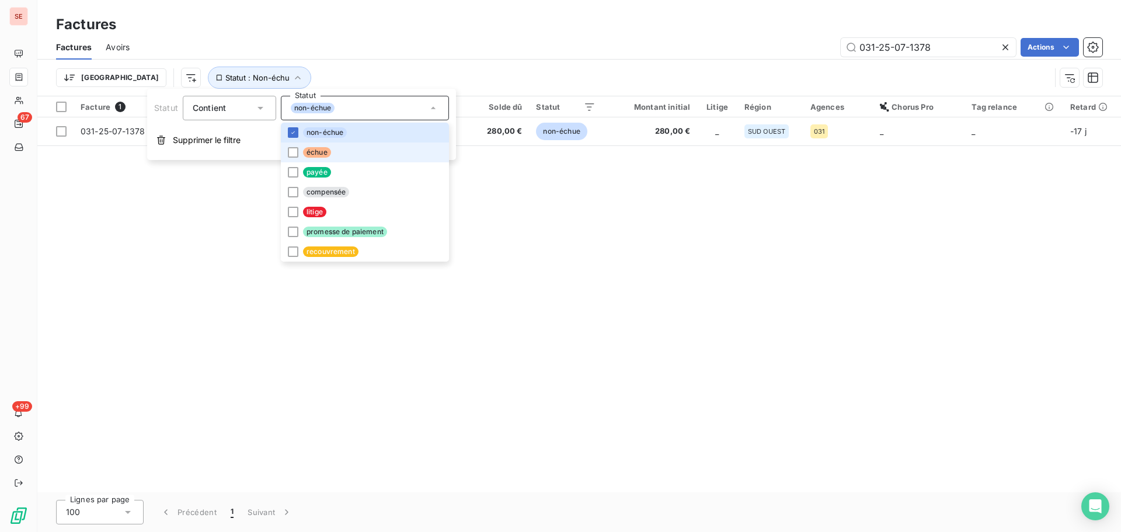
click at [322, 151] on span "échue" at bounding box center [317, 152] width 28 height 11
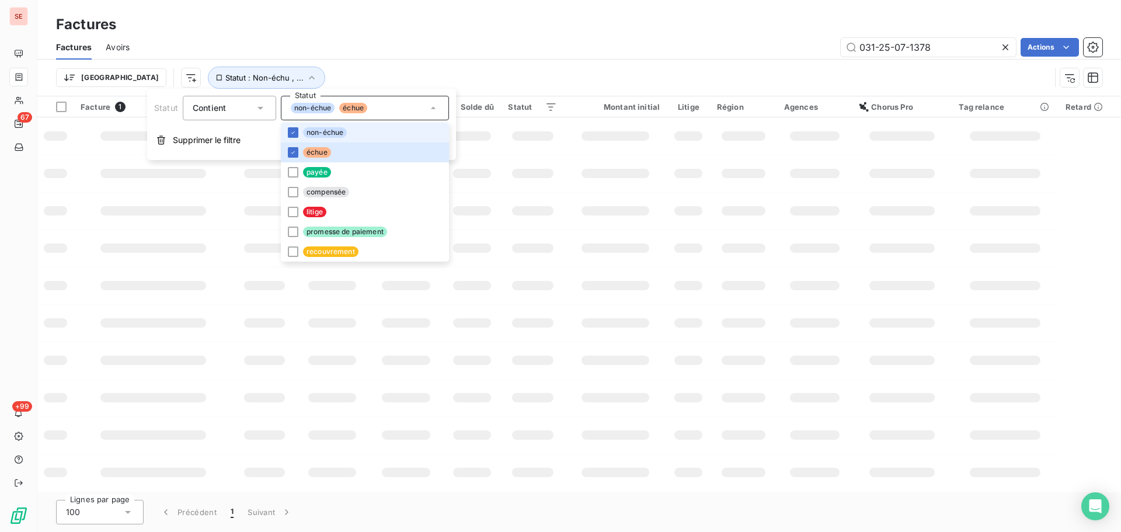
click at [320, 134] on span "non-échue" at bounding box center [325, 132] width 44 height 11
click at [347, 53] on div "031-25-07-1378 Actions" at bounding box center [623, 47] width 959 height 19
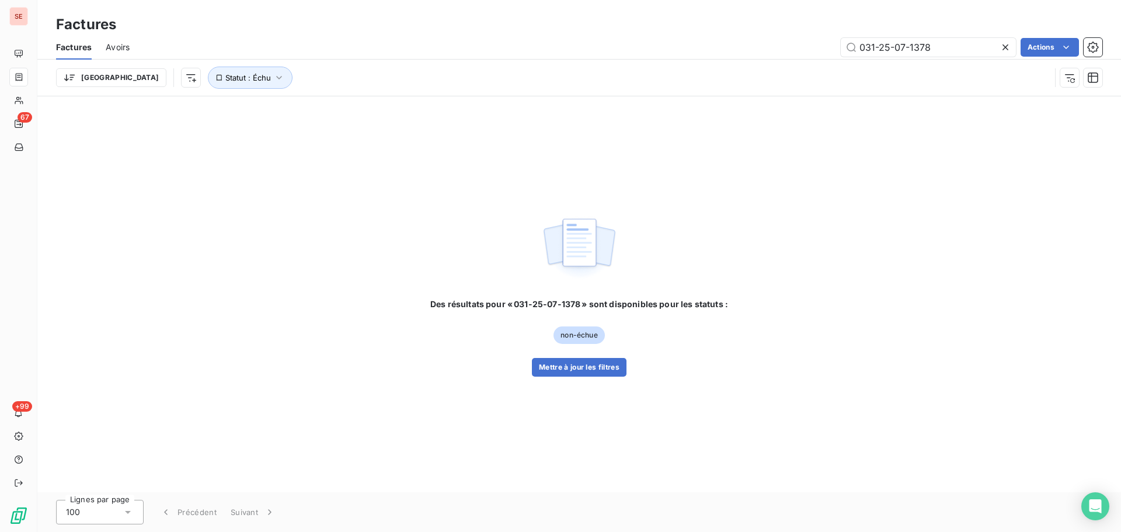
click at [1005, 43] on icon at bounding box center [1006, 47] width 12 height 12
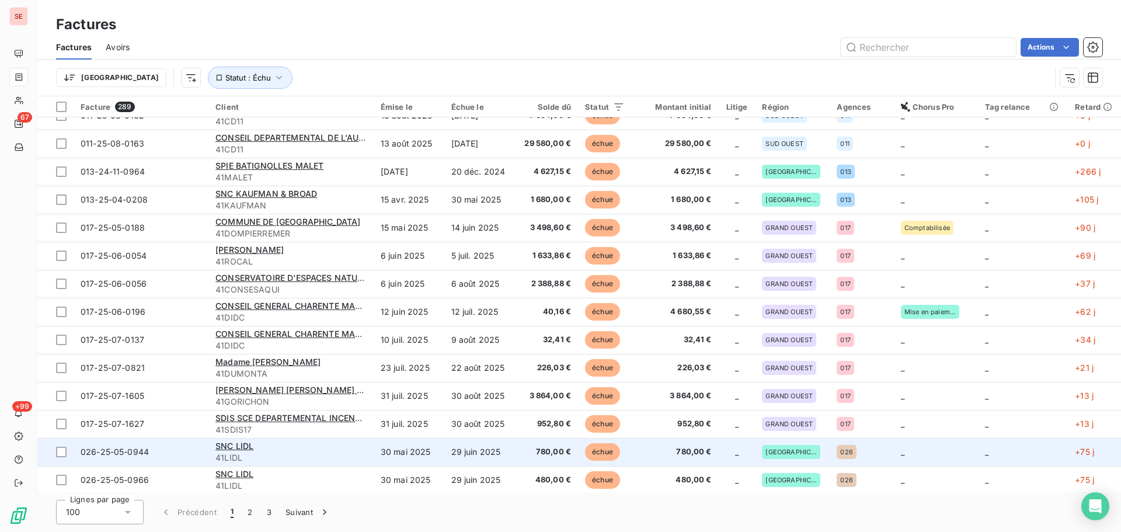
scroll to position [311, 0]
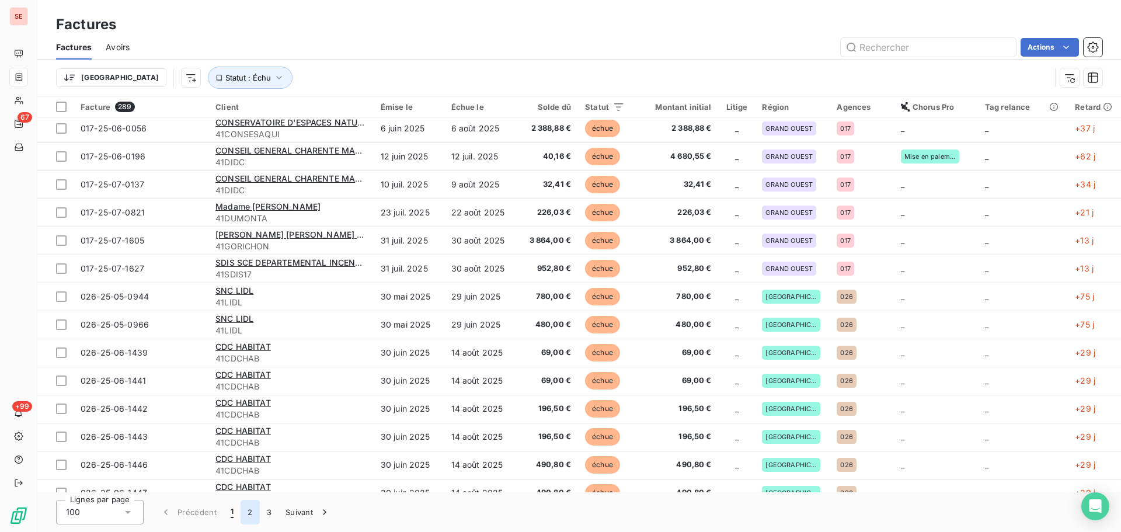
click at [254, 511] on button "2" at bounding box center [250, 512] width 19 height 25
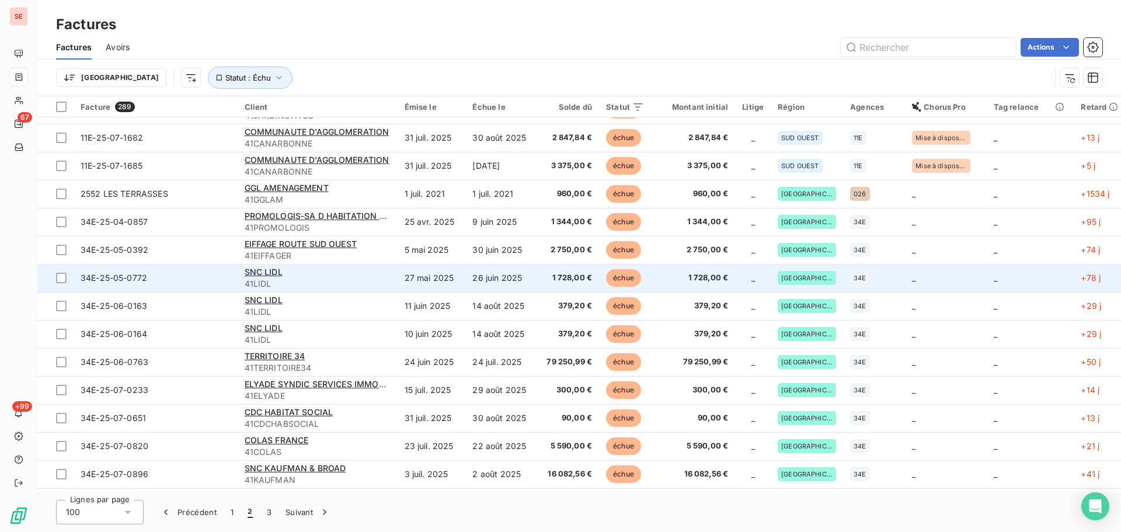
scroll to position [2429, 0]
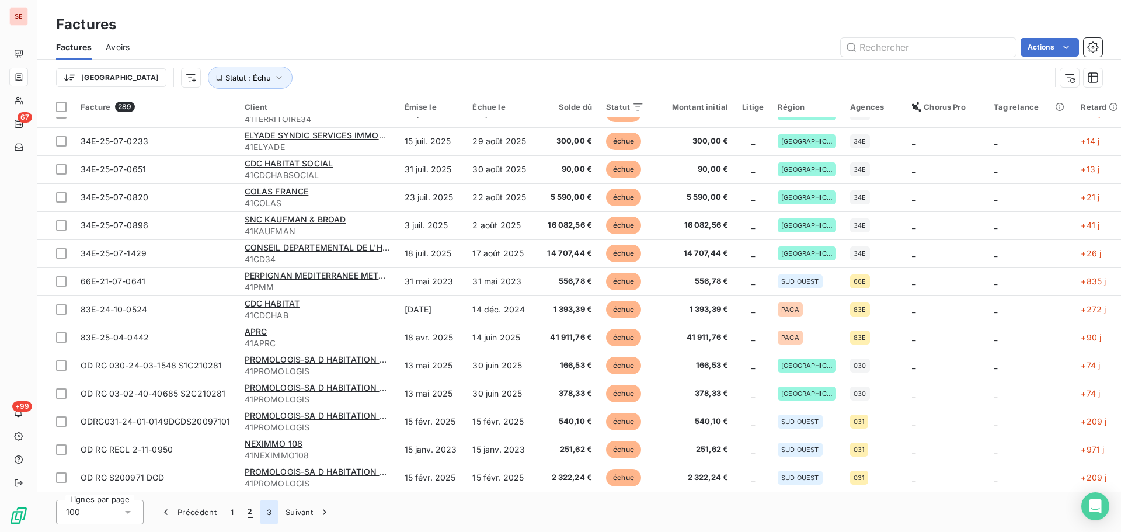
click at [270, 512] on button "3" at bounding box center [269, 512] width 19 height 25
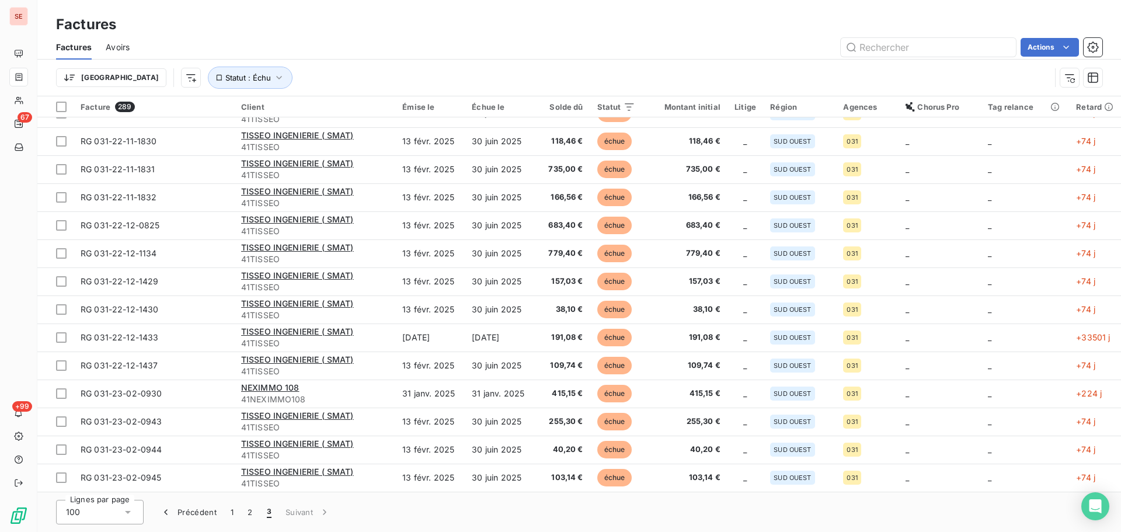
scroll to position [0, 0]
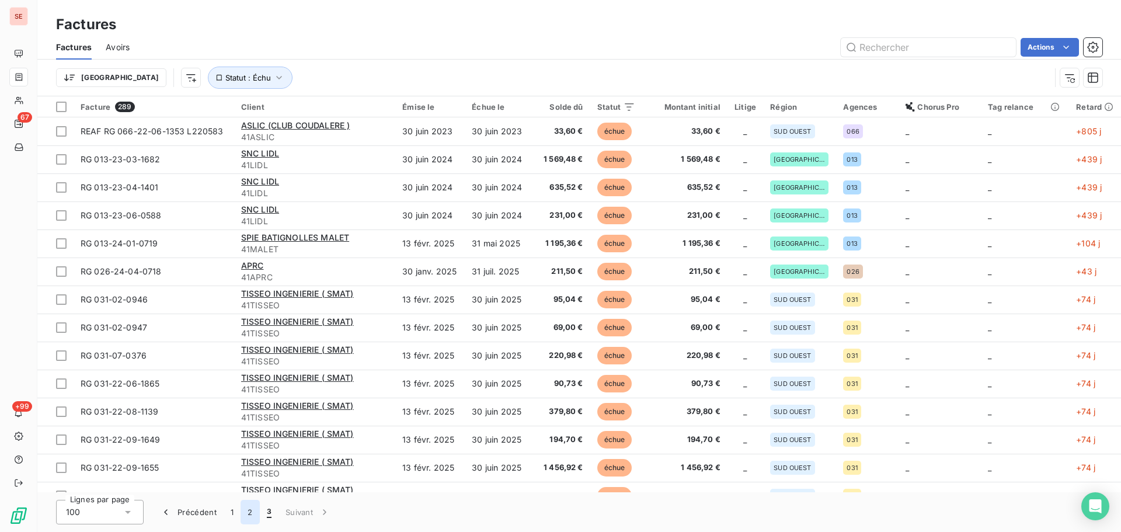
click at [252, 516] on button "2" at bounding box center [250, 512] width 19 height 25
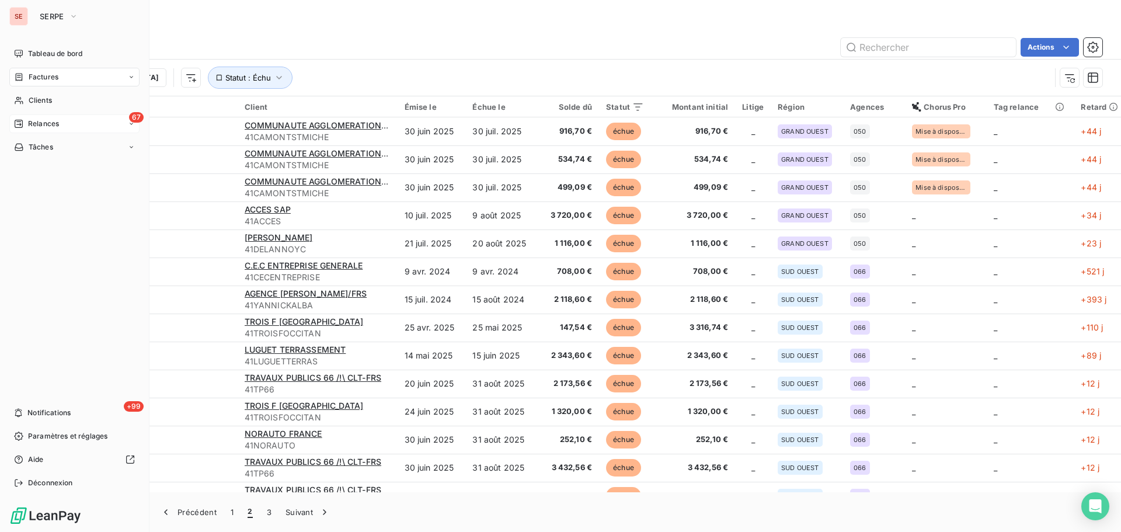
click at [55, 119] on span "Relances" at bounding box center [43, 124] width 31 height 11
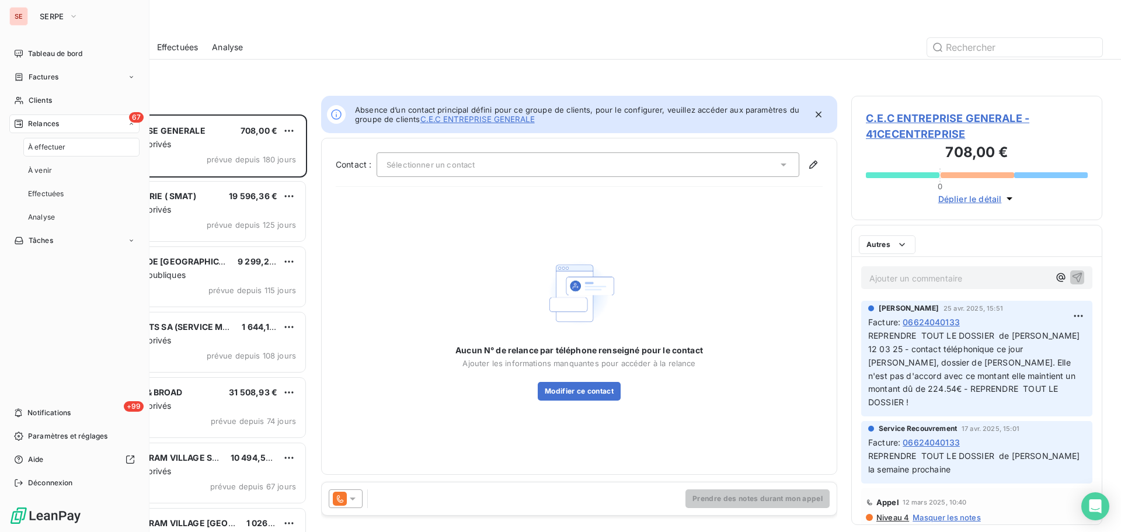
scroll to position [409, 242]
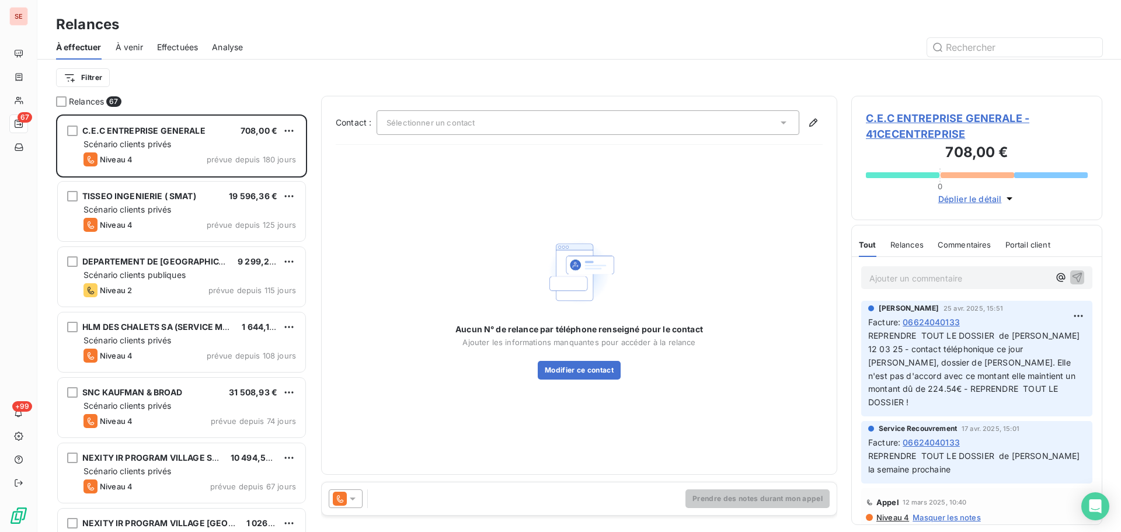
click at [141, 45] on span "À venir" at bounding box center [129, 47] width 27 height 12
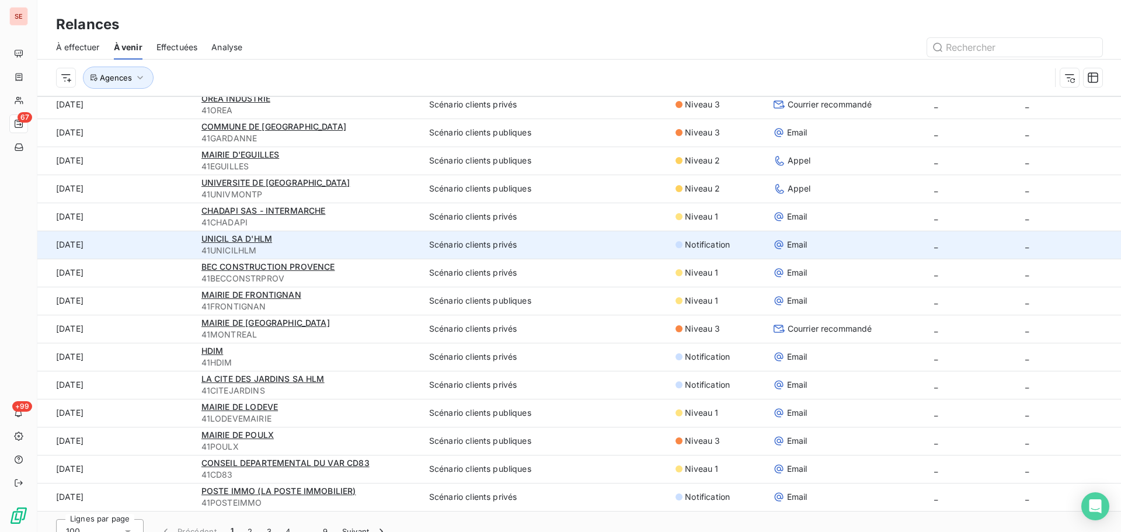
scroll to position [40, 0]
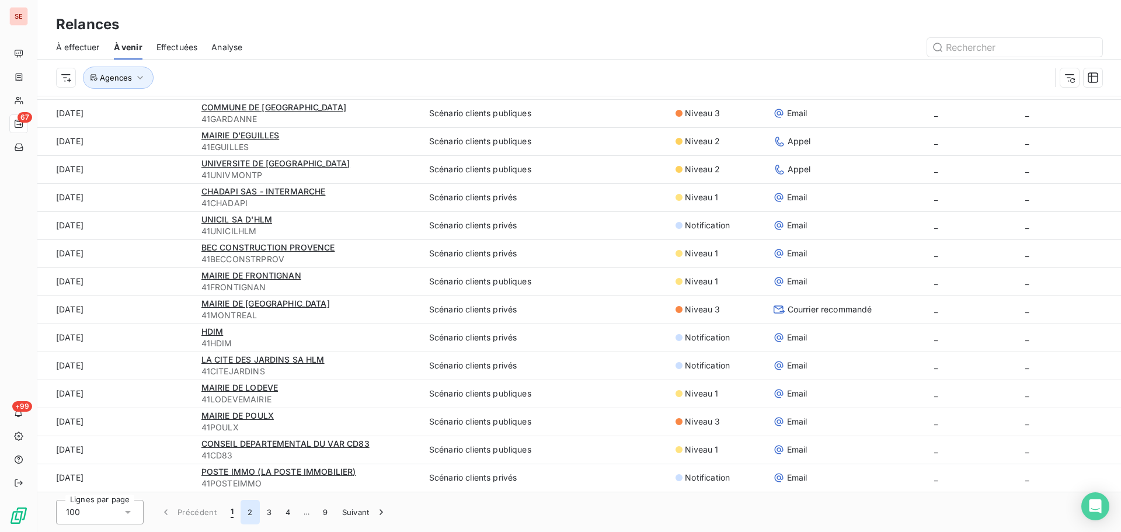
click at [249, 513] on button "2" at bounding box center [250, 512] width 19 height 25
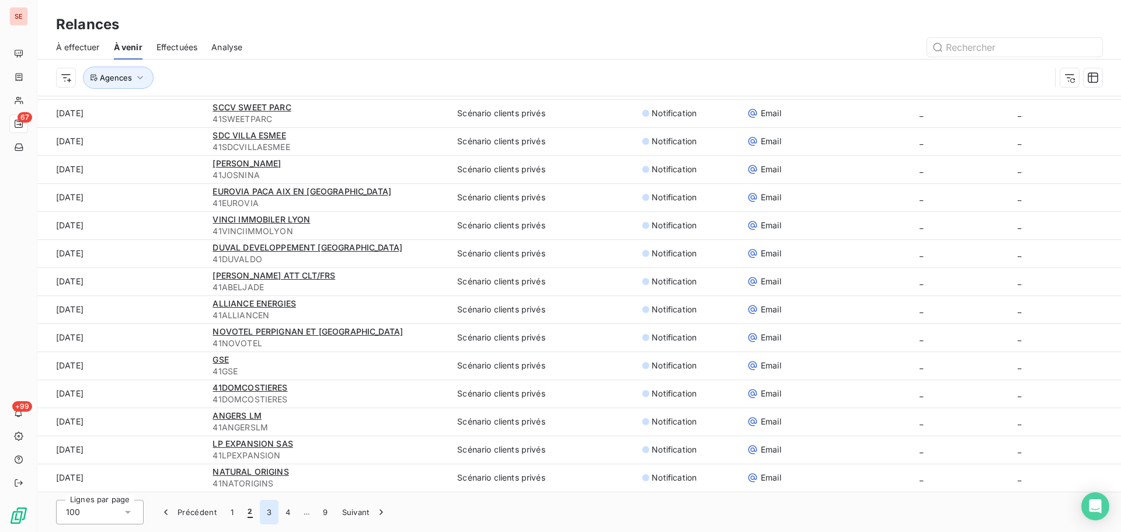
click at [265, 516] on button "3" at bounding box center [269, 512] width 19 height 25
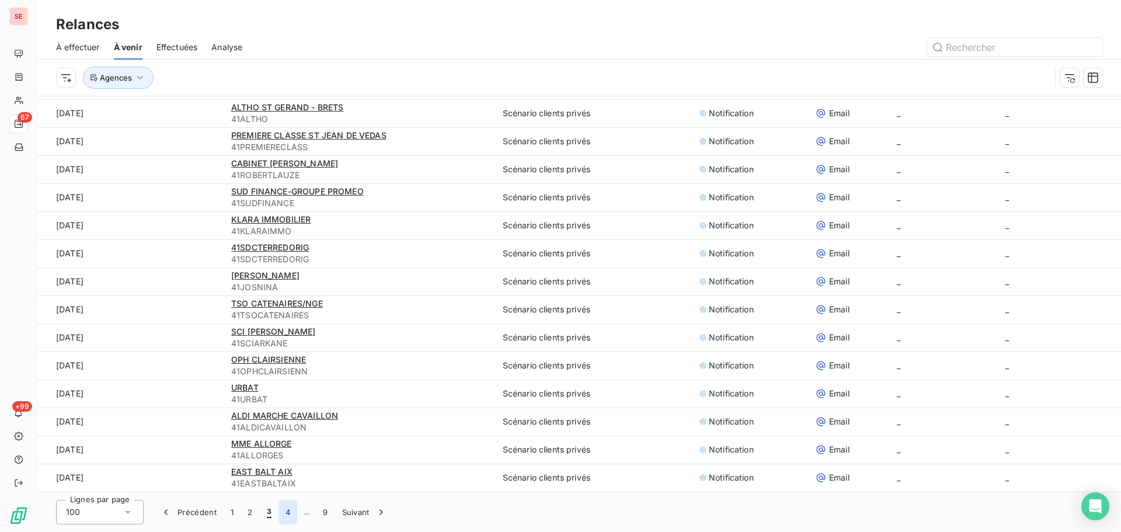
click at [286, 512] on button "4" at bounding box center [288, 512] width 19 height 25
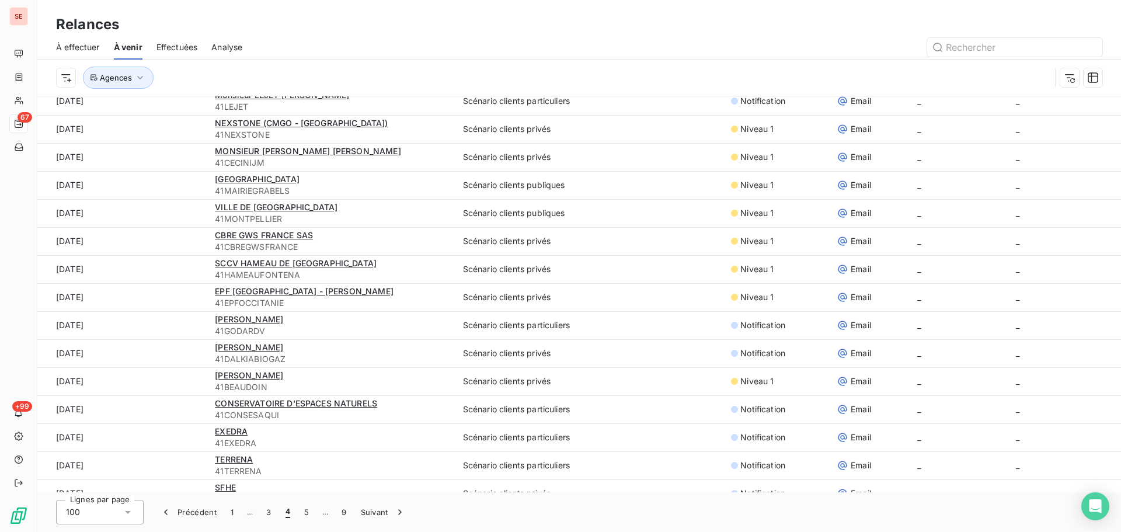
scroll to position [0, 0]
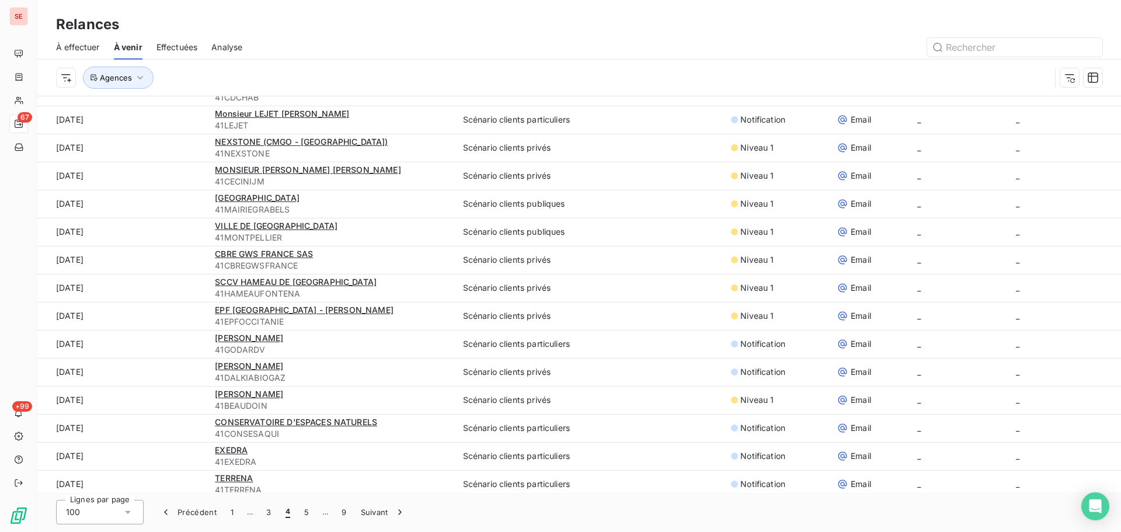
click at [405, 40] on div at bounding box center [679, 47] width 846 height 19
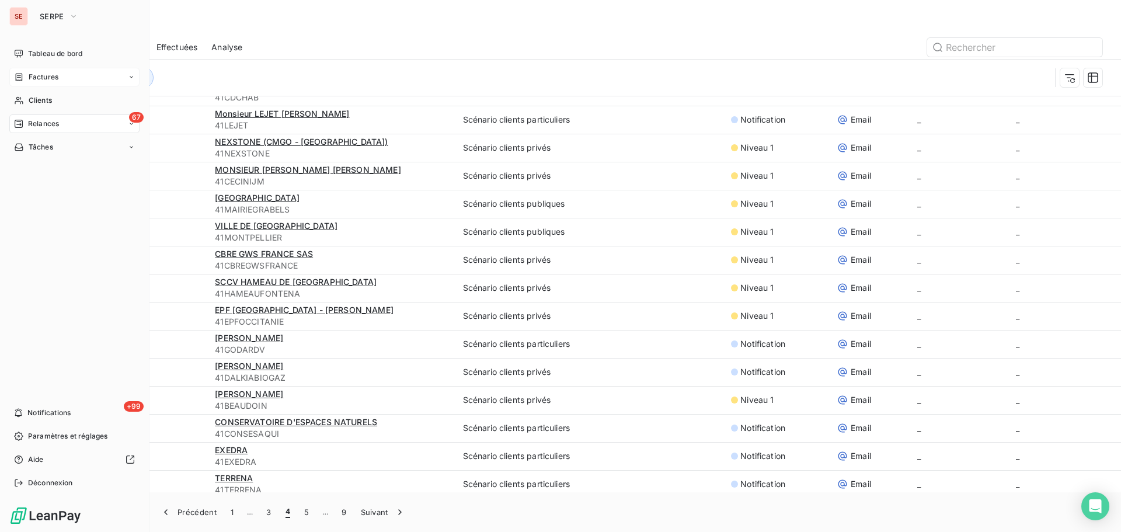
click at [25, 70] on div "Factures" at bounding box center [74, 77] width 130 height 19
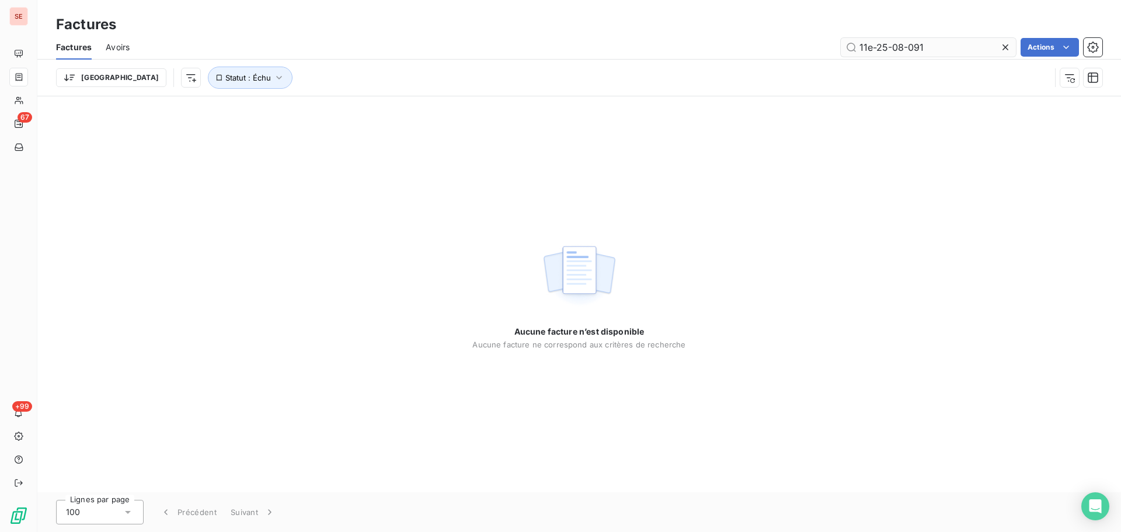
click at [909, 47] on input "11e-25-08-091" at bounding box center [928, 47] width 175 height 19
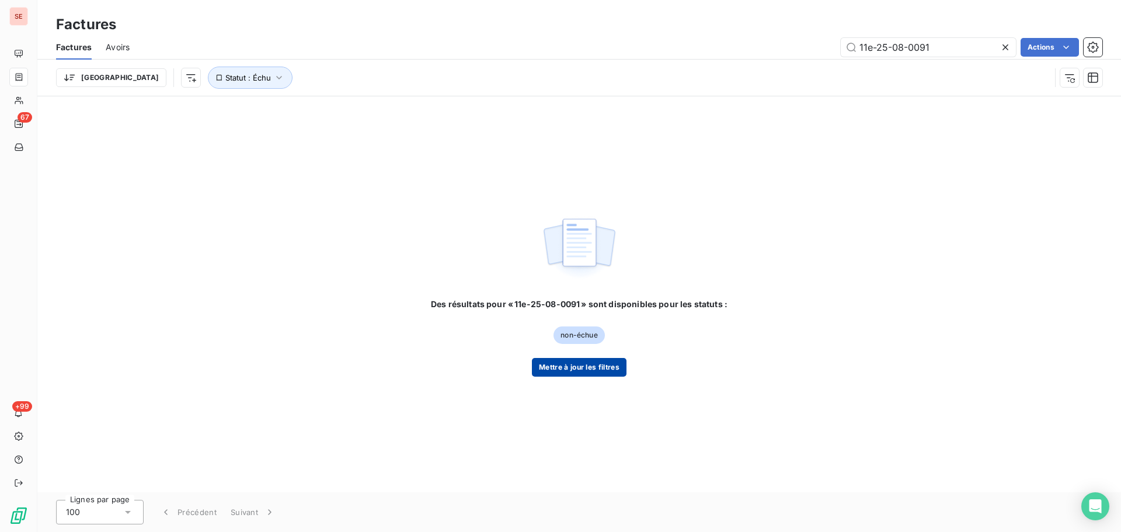
type input "11e-25-08-0091"
click at [592, 370] on button "Mettre à jour les filtres" at bounding box center [579, 367] width 95 height 19
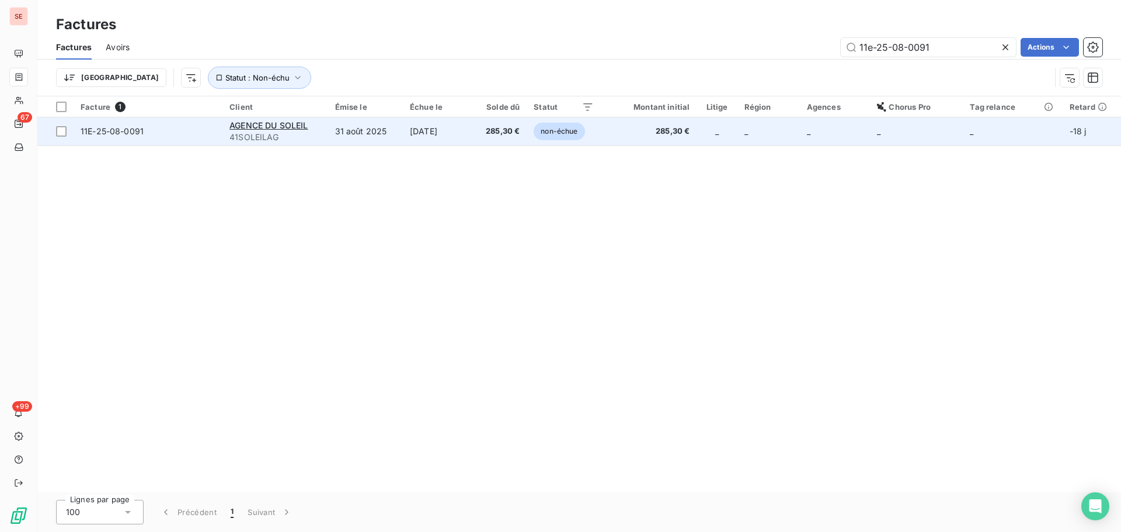
click at [414, 135] on td "[DATE]" at bounding box center [437, 131] width 69 height 28
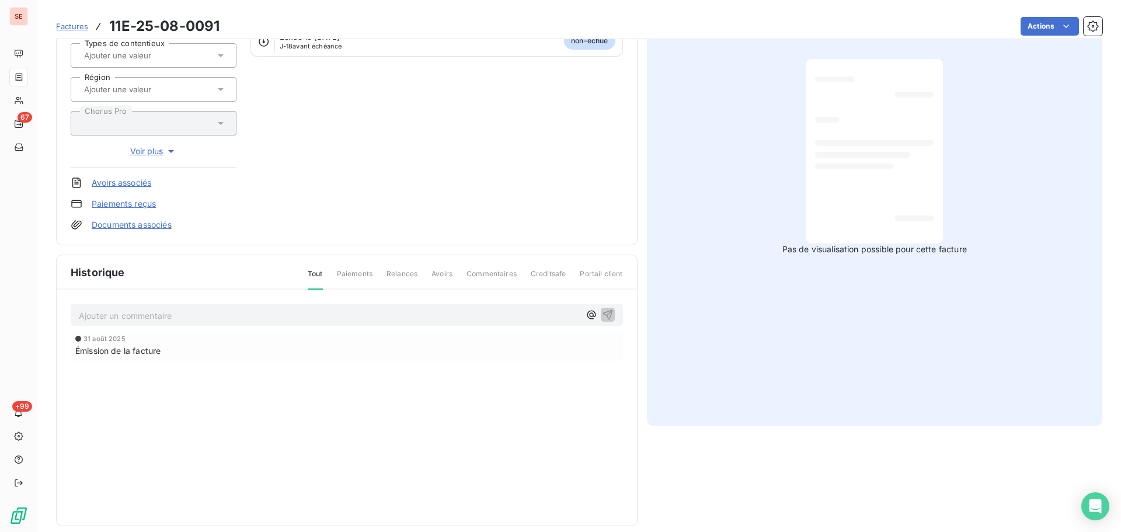
scroll to position [161, 0]
click at [271, 314] on p "Ajouter un commentaire ﻿" at bounding box center [329, 312] width 501 height 15
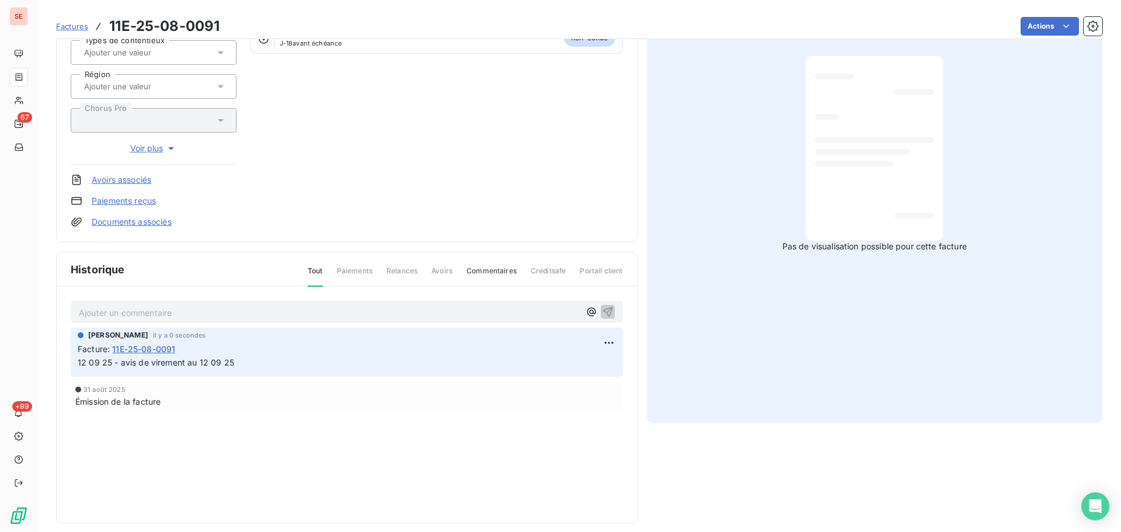
click at [135, 218] on link "Documents associés" at bounding box center [132, 222] width 80 height 12
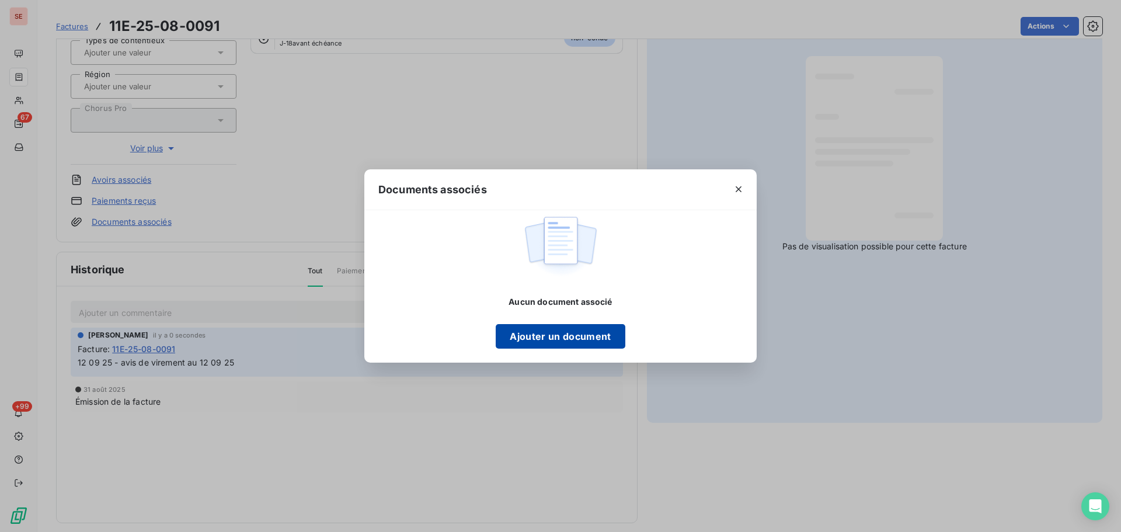
click at [531, 332] on button "Ajouter un document" at bounding box center [560, 336] width 129 height 25
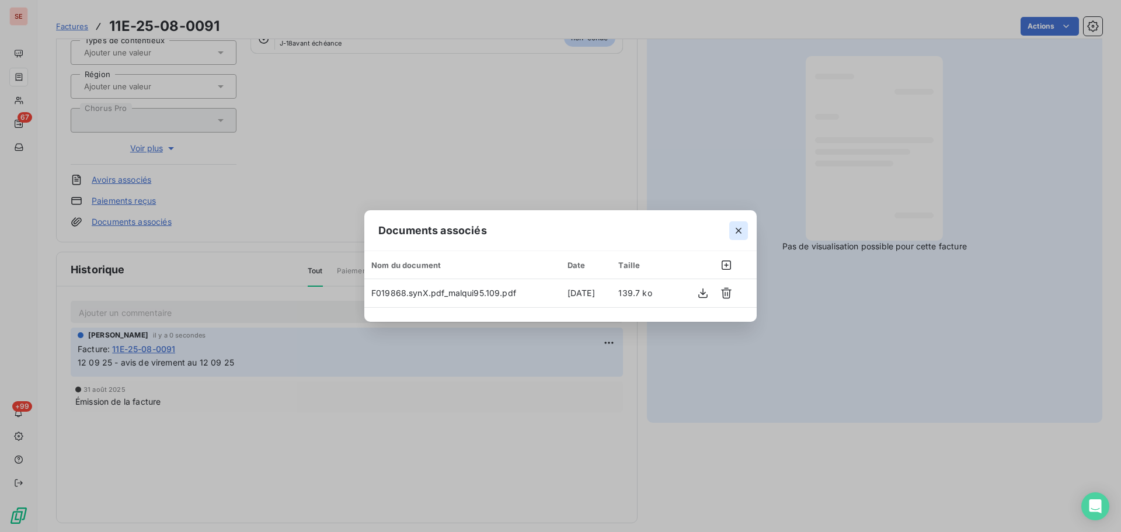
click at [741, 229] on icon "button" at bounding box center [739, 231] width 12 height 12
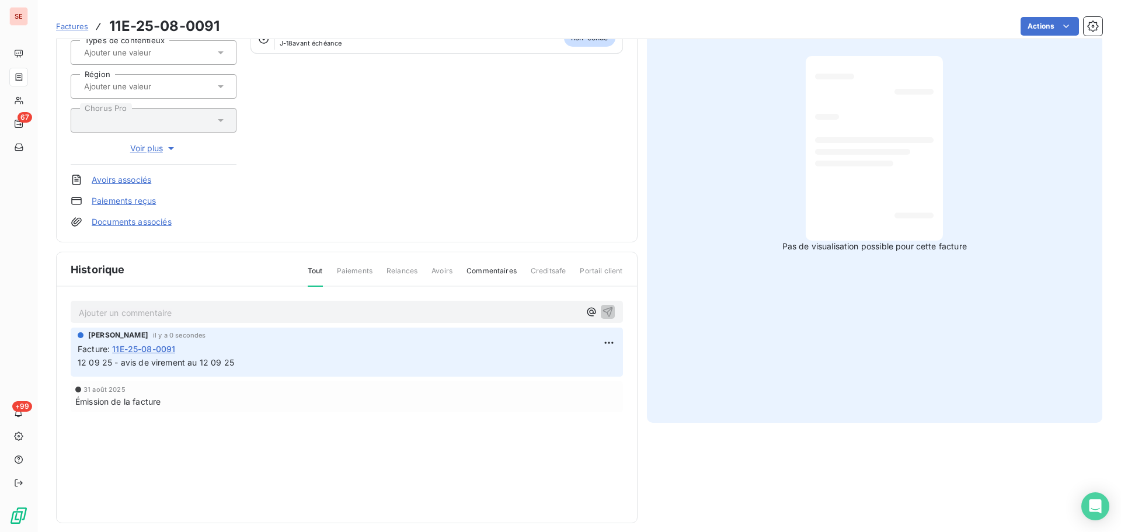
click at [210, 362] on span "12 09 25 - avis de virement au 12 09 25" at bounding box center [156, 362] width 157 height 10
copy div "12 09 25 - avis de virement au 12 09 25"
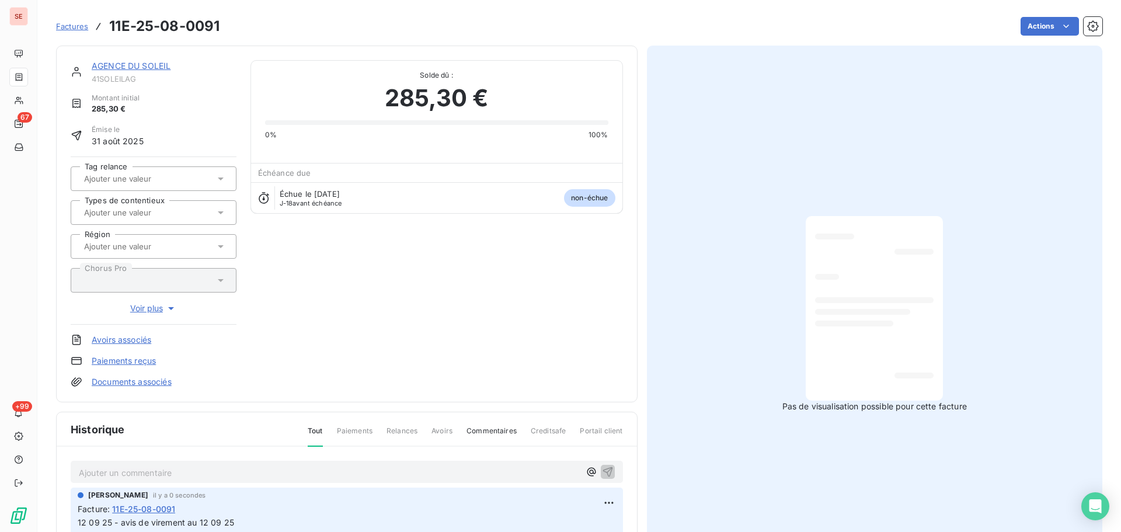
click at [130, 64] on link "AGENCE DU SOLEIL" at bounding box center [131, 66] width 79 height 10
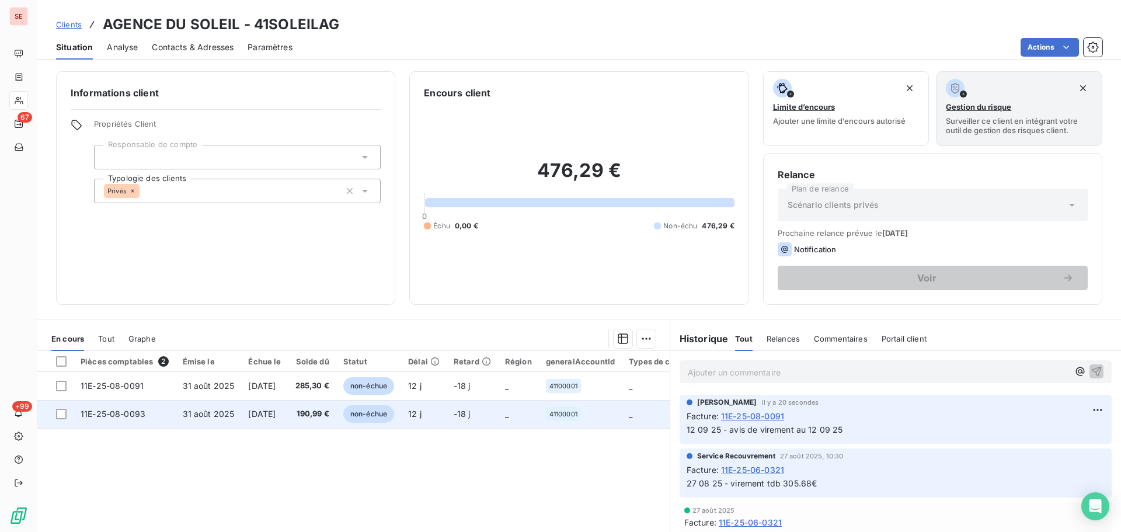
click at [276, 415] on span "[DATE]" at bounding box center [261, 414] width 27 height 10
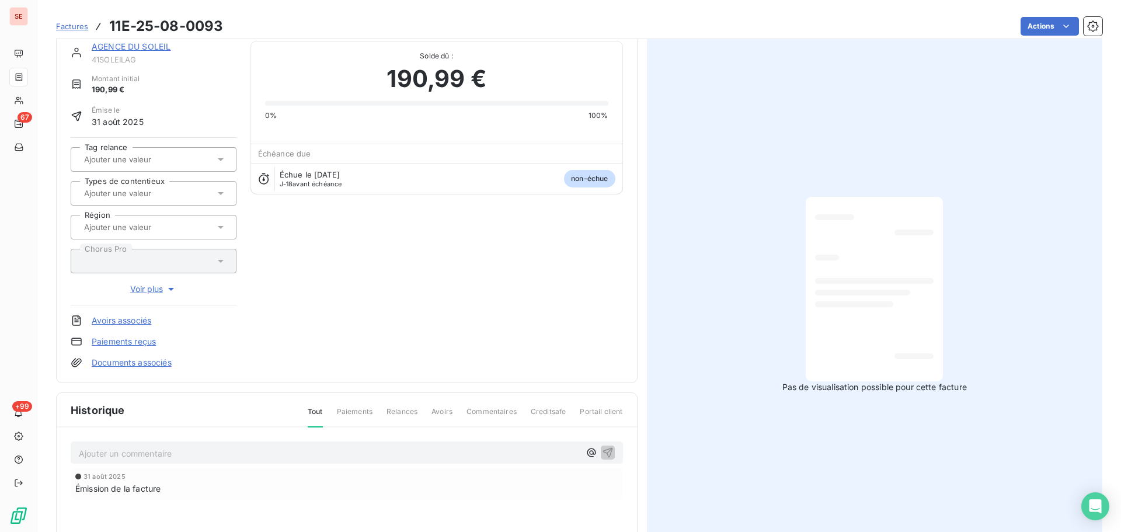
scroll to position [160, 0]
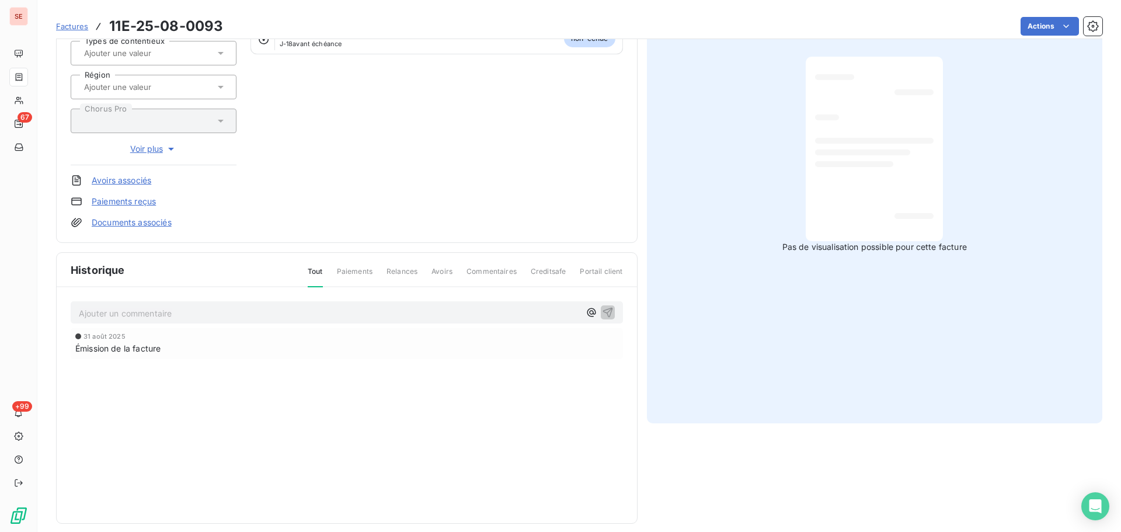
click at [263, 314] on p "Ajouter un commentaire ﻿" at bounding box center [329, 313] width 501 height 15
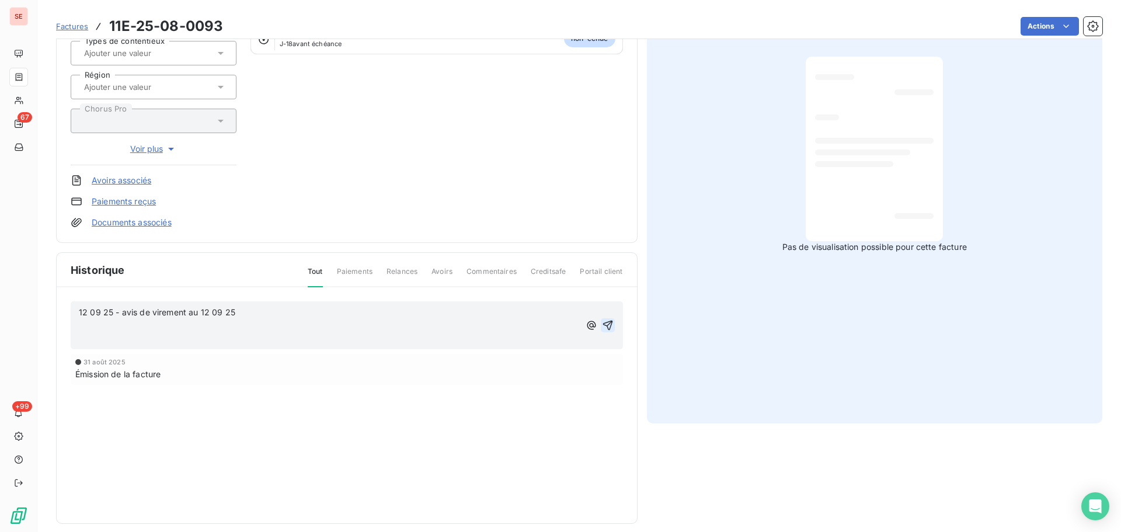
click at [605, 322] on icon "button" at bounding box center [608, 325] width 12 height 12
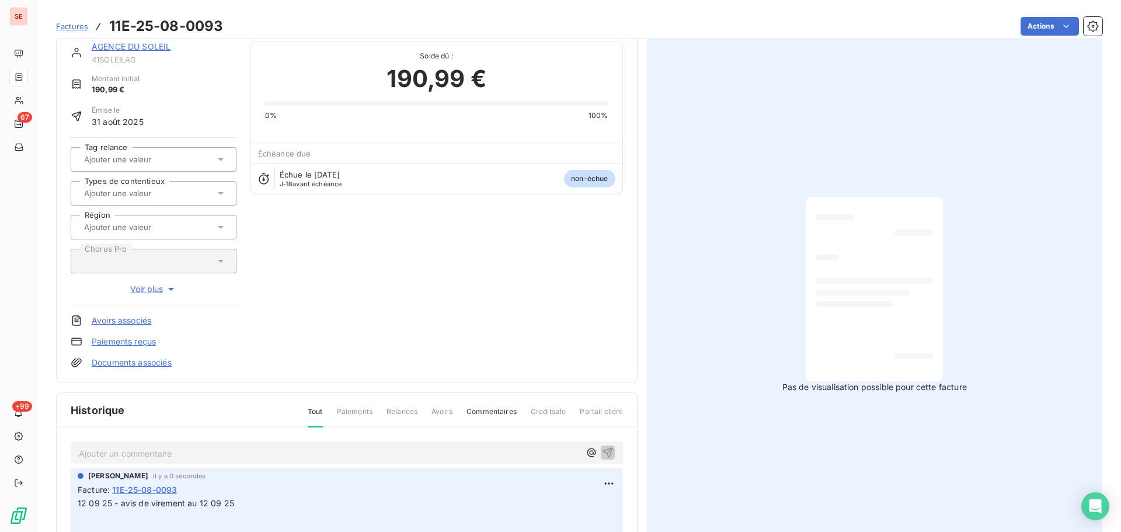
scroll to position [0, 0]
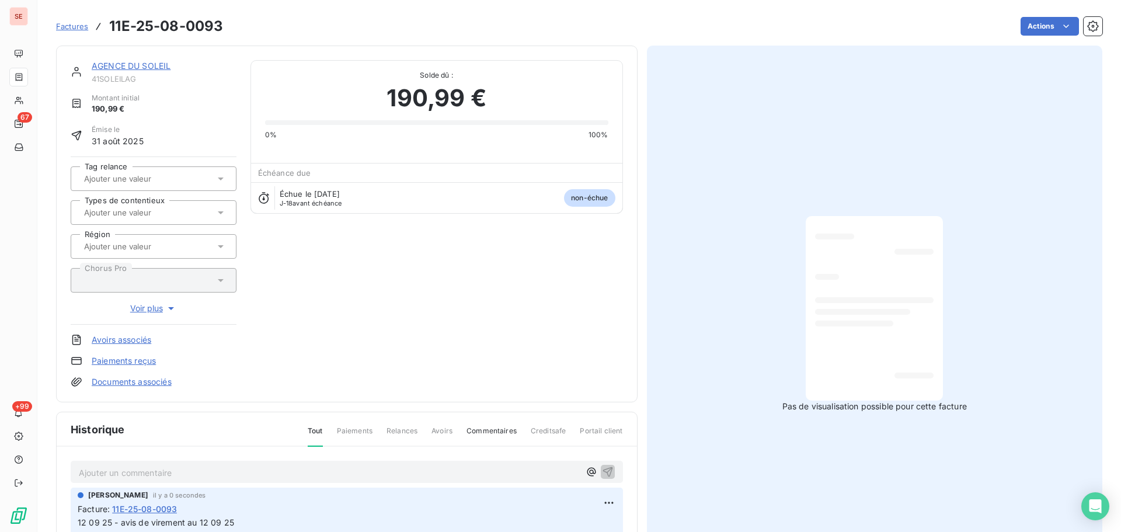
click at [154, 381] on link "Documents associés" at bounding box center [132, 382] width 80 height 12
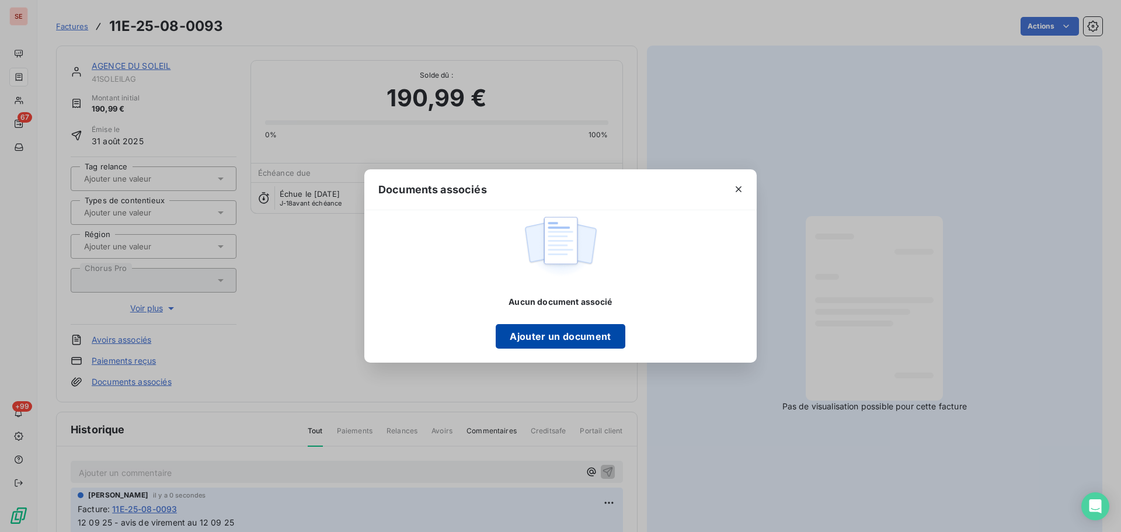
click at [586, 338] on button "Ajouter un document" at bounding box center [560, 336] width 129 height 25
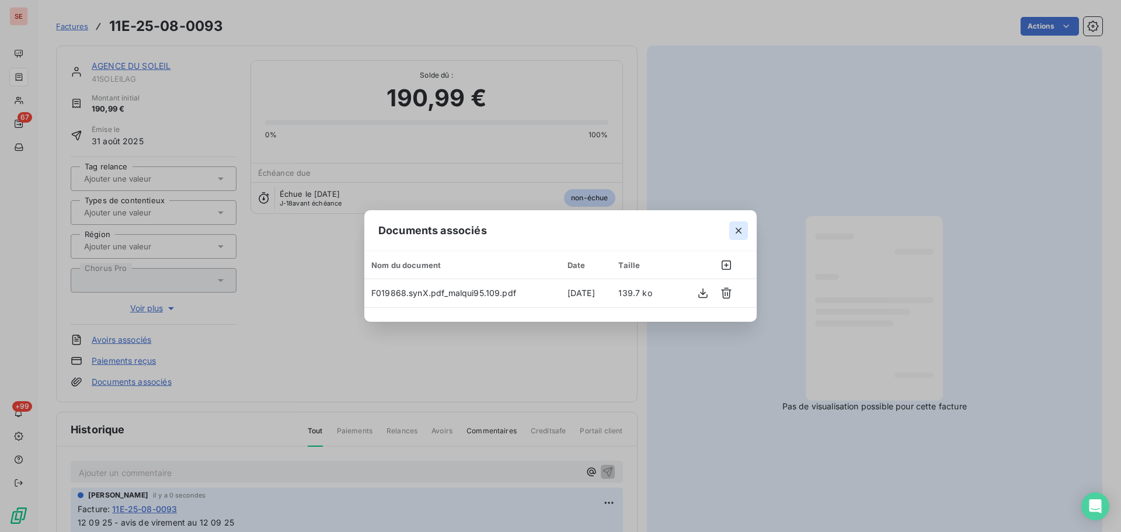
click at [735, 231] on icon "button" at bounding box center [739, 231] width 12 height 12
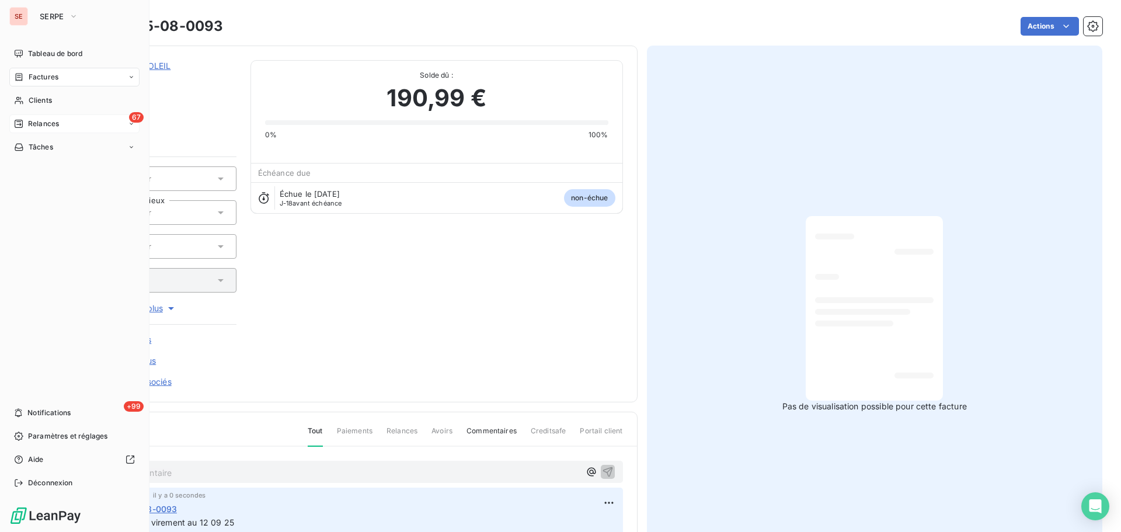
click at [33, 121] on span "Relances" at bounding box center [43, 124] width 31 height 11
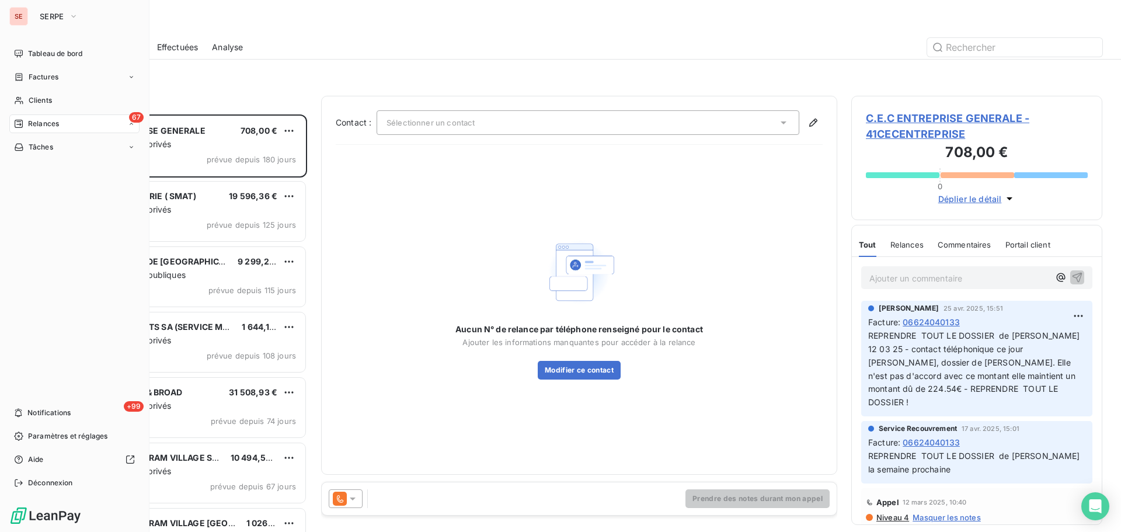
scroll to position [409, 242]
click at [23, 86] on nav "Tableau de bord Factures Clients 67 Relances Tâches" at bounding box center [74, 100] width 130 height 112
click at [29, 79] on span "Factures" at bounding box center [44, 77] width 30 height 11
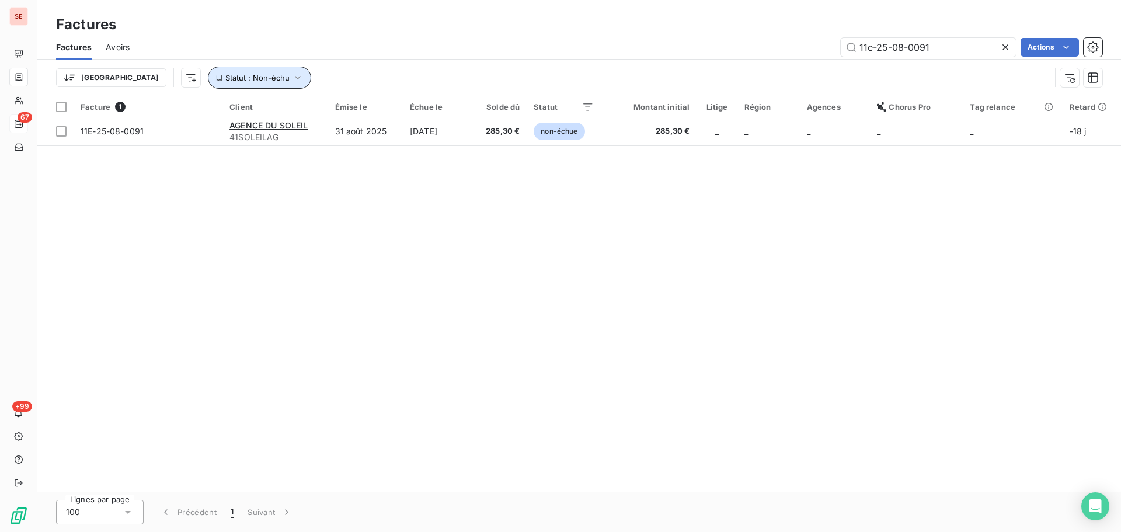
click at [208, 82] on button "Statut : Non-échu" at bounding box center [259, 78] width 103 height 22
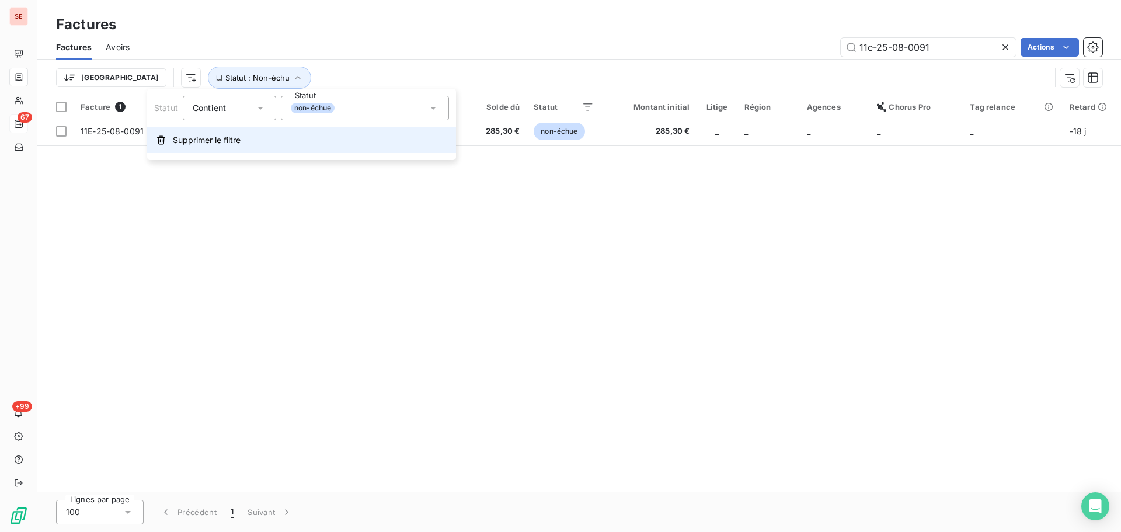
click at [237, 141] on span "Supprimer le filtre" at bounding box center [207, 140] width 68 height 12
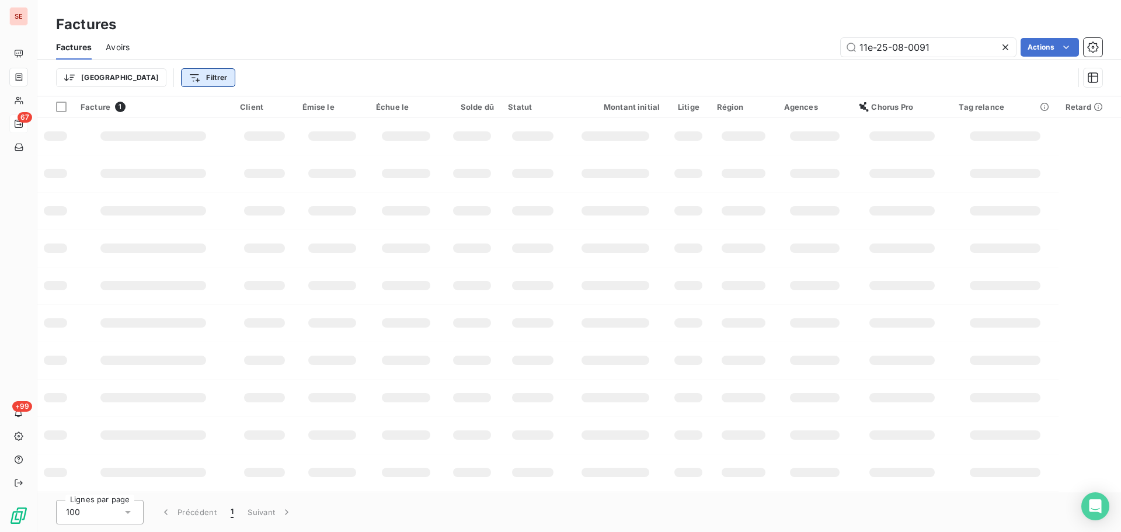
click at [151, 77] on html "SE 67 +99 Factures Factures Avoirs 11e-25-08-0091 Actions Trier Filtrer Facture…" at bounding box center [560, 266] width 1121 height 532
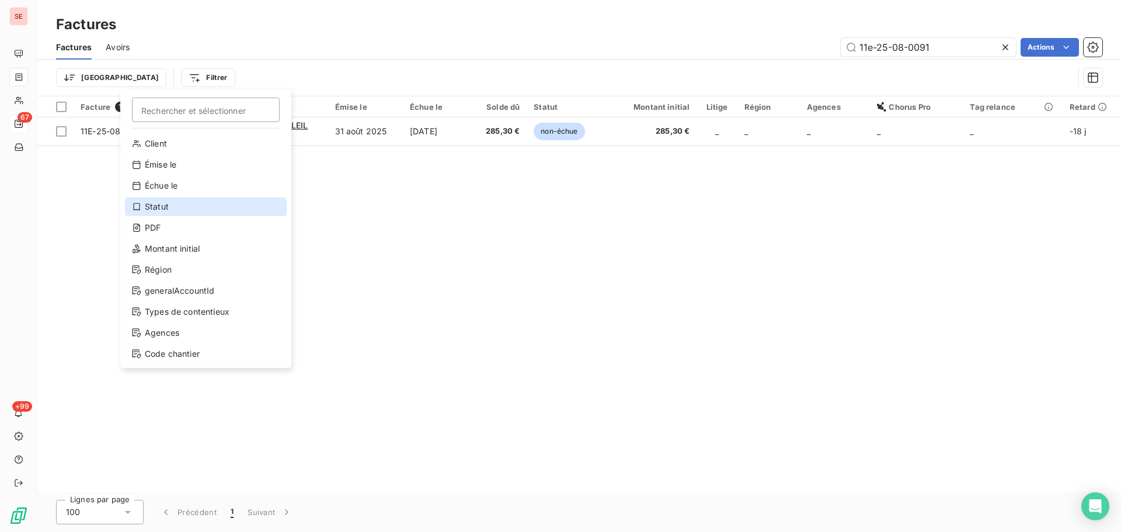
click at [191, 203] on div "Statut" at bounding box center [206, 206] width 162 height 19
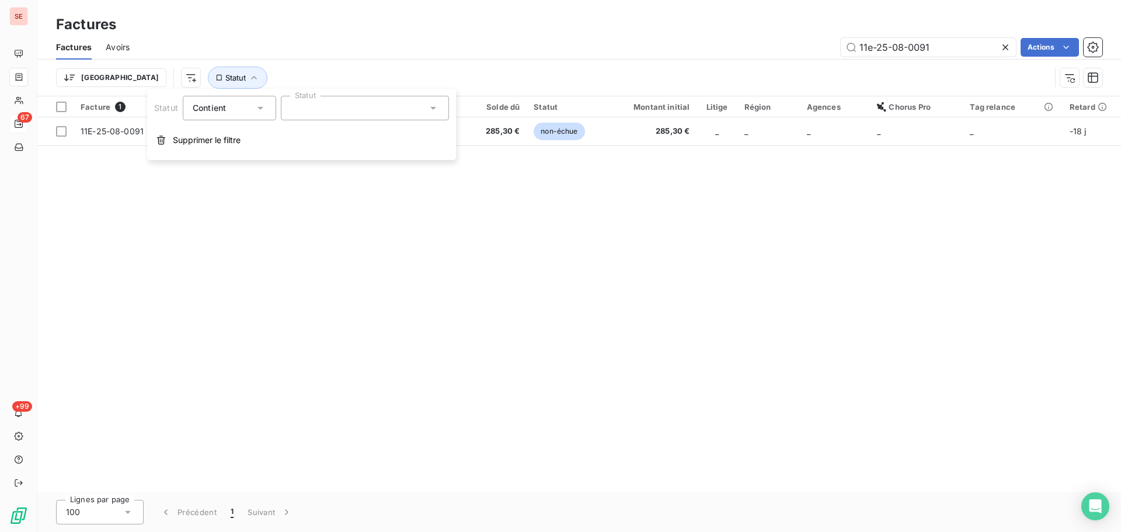
click at [330, 114] on div at bounding box center [365, 108] width 168 height 25
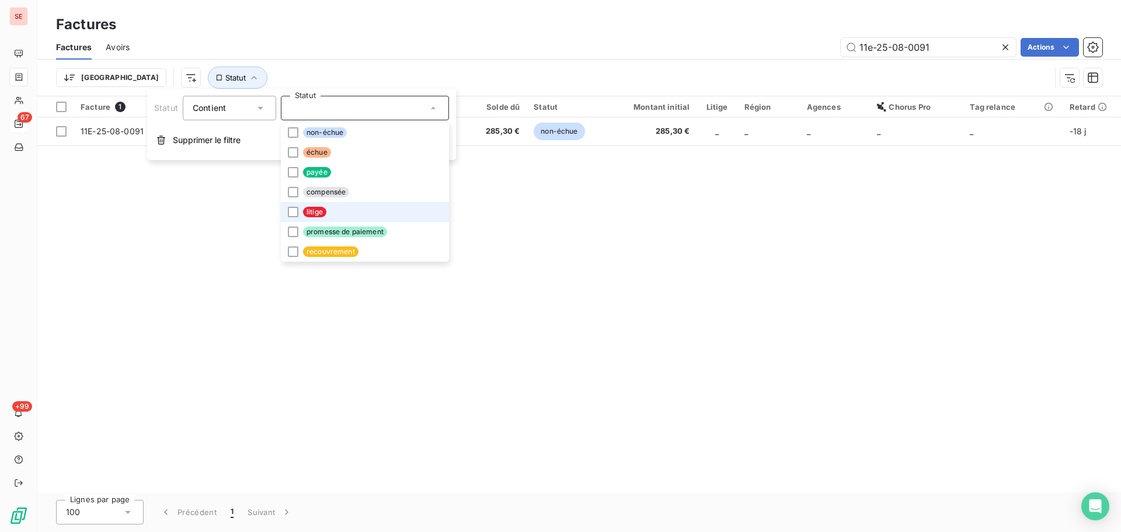
click at [333, 212] on li "litige" at bounding box center [365, 212] width 168 height 20
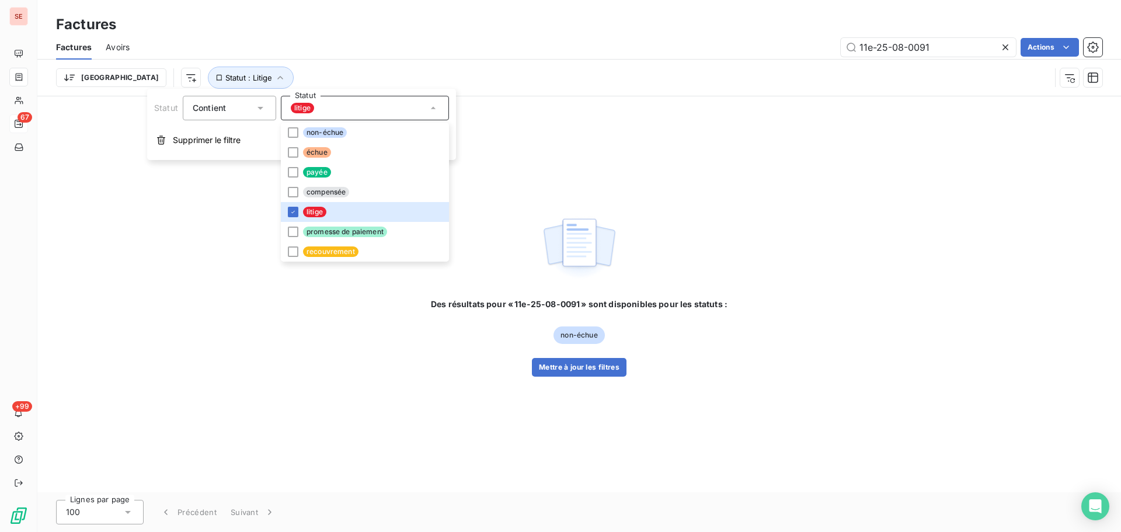
click at [386, 43] on div "11e-25-08-0091 Actions" at bounding box center [623, 47] width 959 height 19
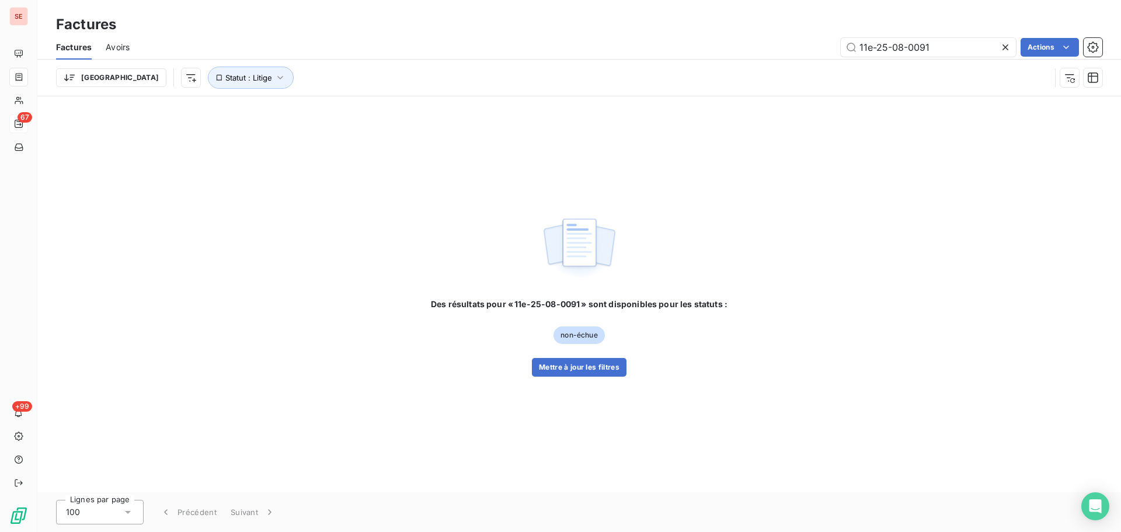
click at [1004, 45] on icon at bounding box center [1006, 47] width 12 height 12
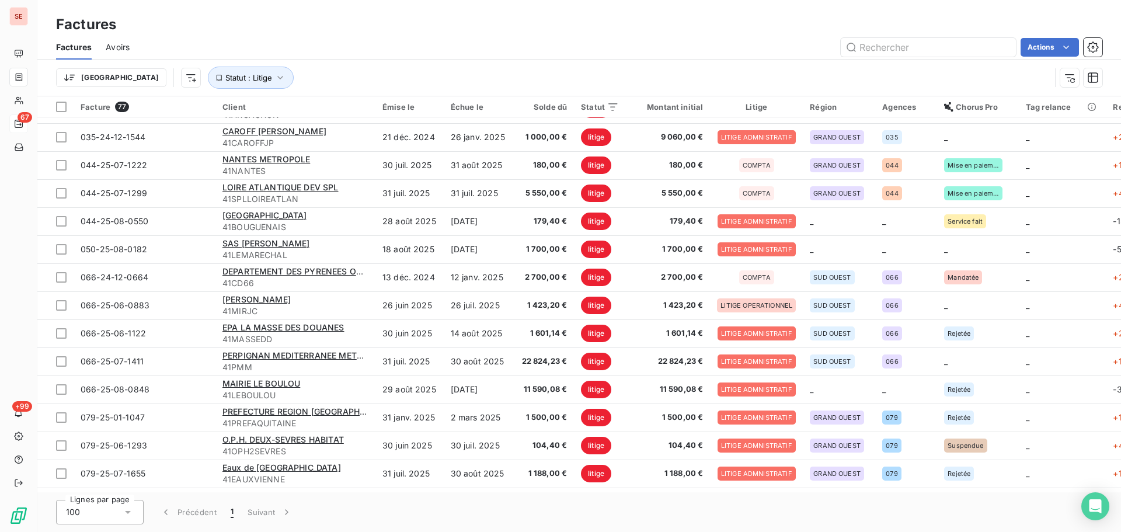
scroll to position [1090, 0]
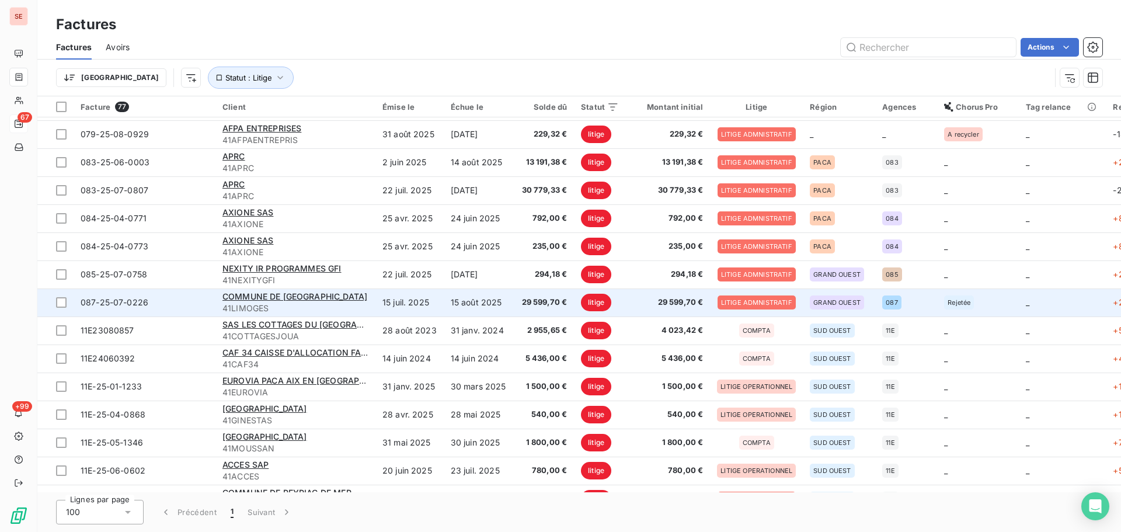
click at [476, 303] on td "15 août 2025" at bounding box center [478, 303] width 69 height 28
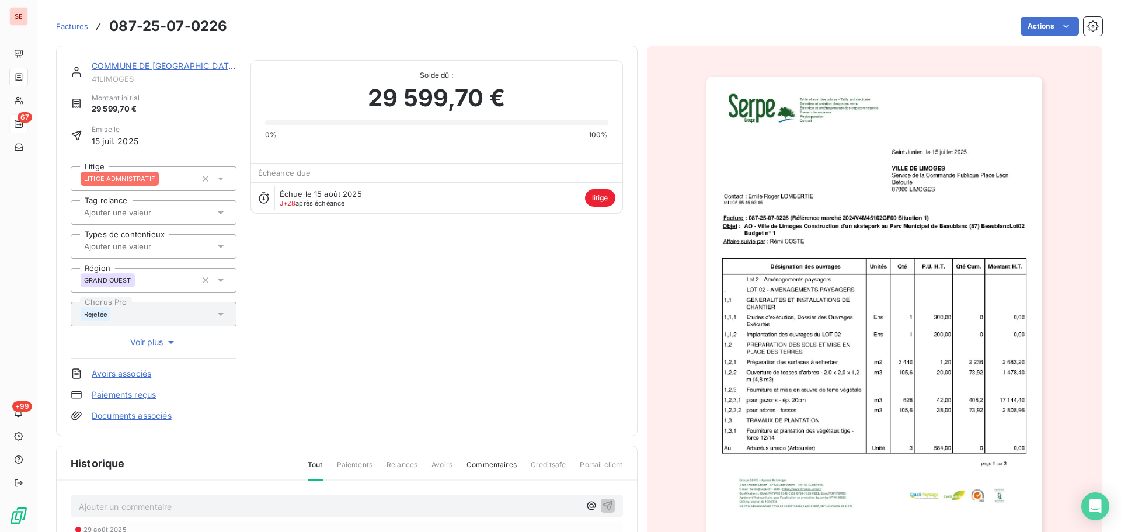
click at [216, 24] on h3 "087-25-07-0226" at bounding box center [168, 26] width 118 height 21
copy section "087-25-07-0226 Actions"
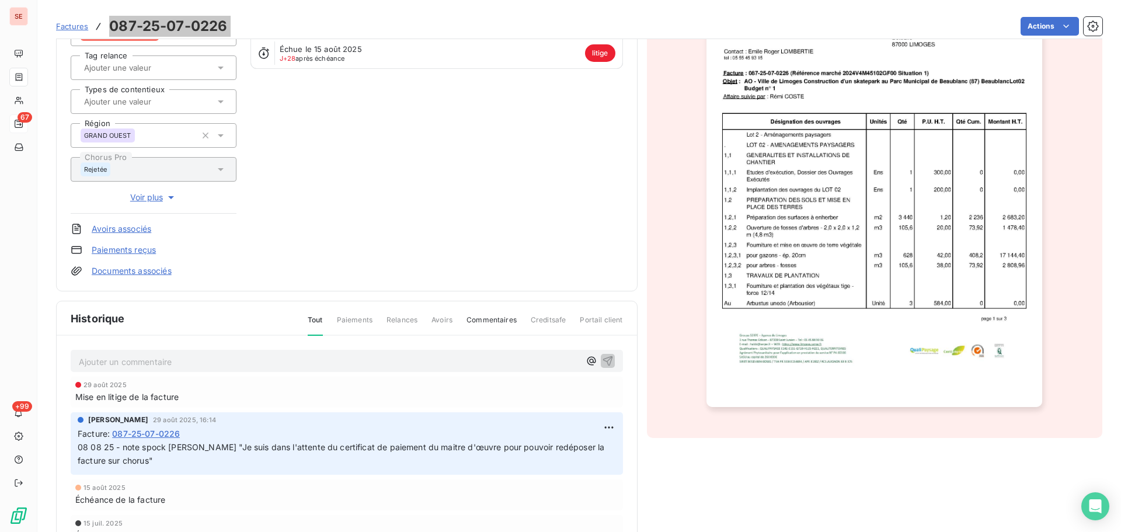
scroll to position [204, 0]
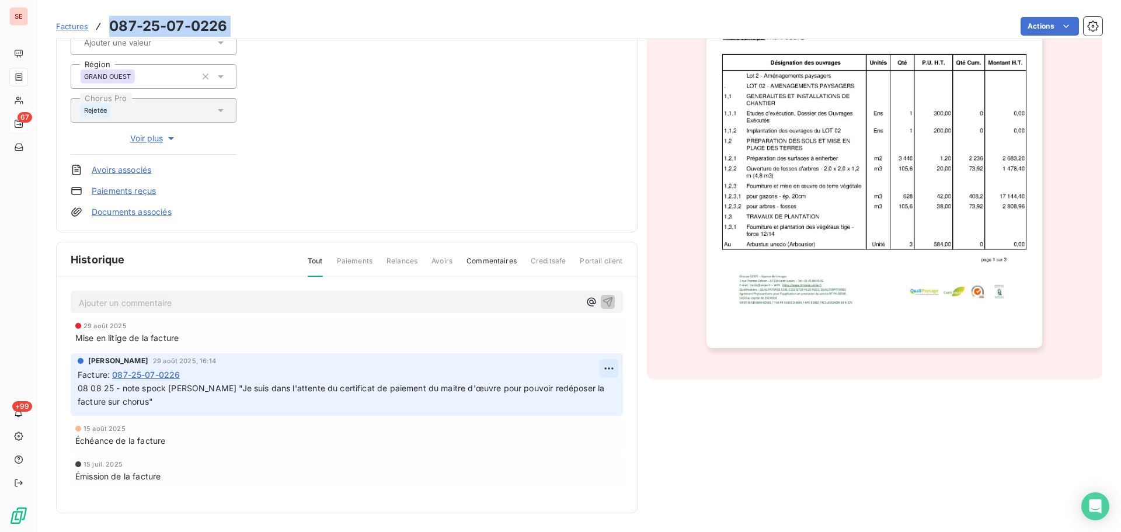
click at [605, 370] on html "SE 67 +99 Factures 087-25-07-0226 Actions COMMUNE DE [GEOGRAPHIC_DATA] 41LIMOGE…" at bounding box center [560, 266] width 1121 height 532
click at [588, 395] on div "Editer" at bounding box center [576, 394] width 65 height 19
click at [78, 390] on span "08 08 25 - note spock [PERSON_NAME] "Je suis dans l'attente du certificat de pa…" at bounding box center [338, 394] width 520 height 23
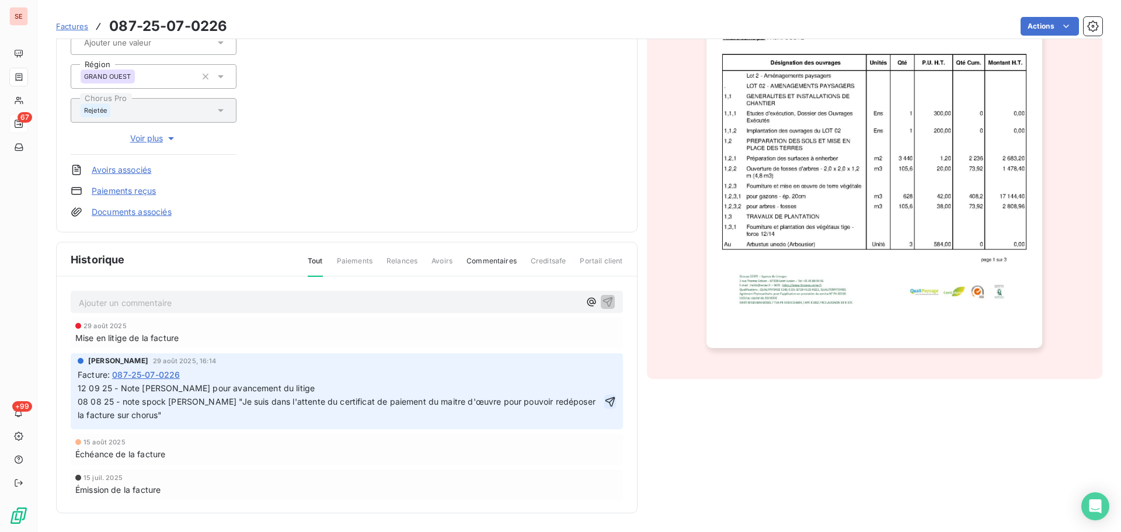
click button "button" at bounding box center [610, 402] width 12 height 14
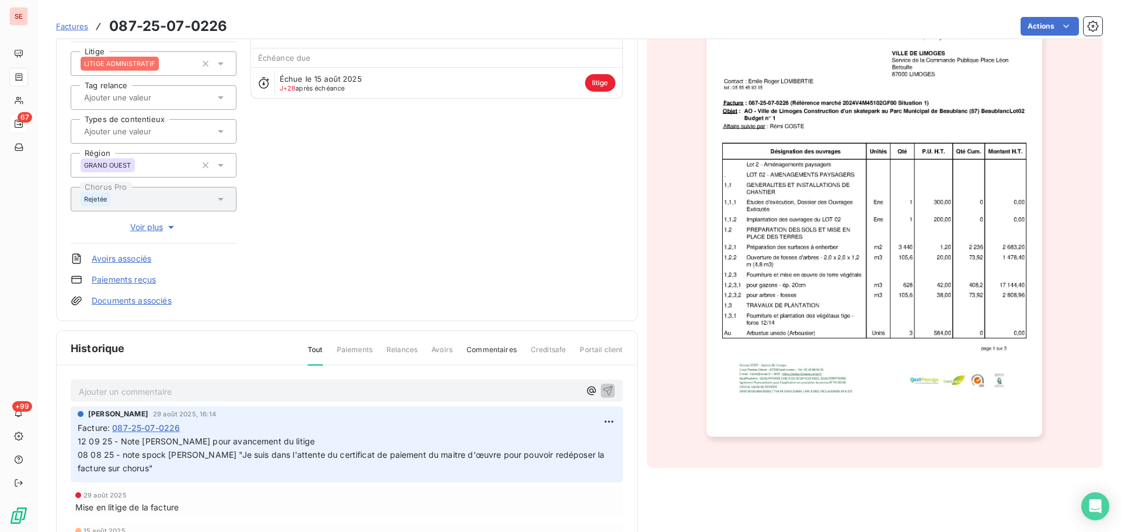
scroll to position [0, 0]
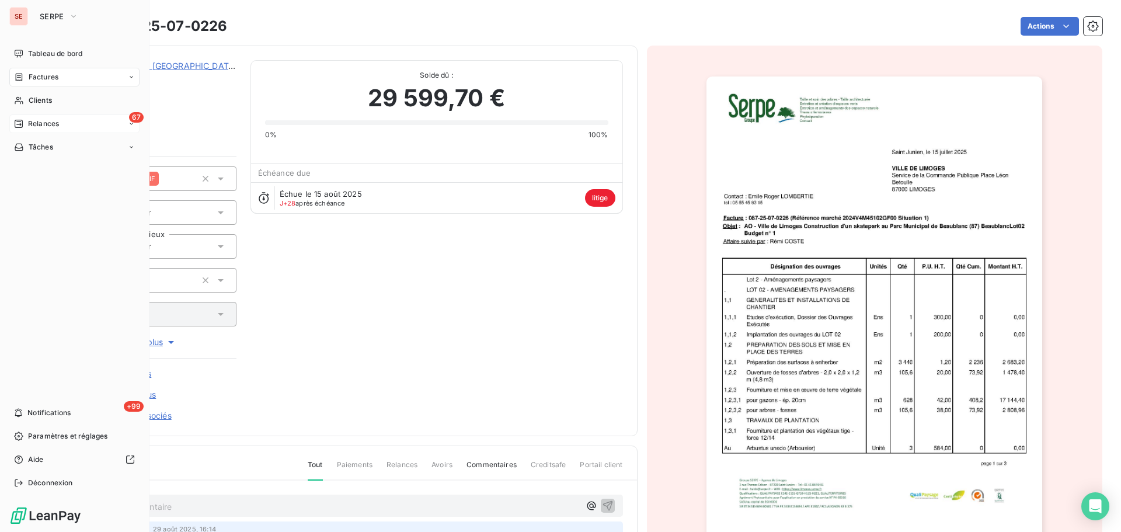
click at [22, 78] on icon at bounding box center [19, 77] width 7 height 8
click at [36, 103] on span "Clients" at bounding box center [40, 100] width 23 height 11
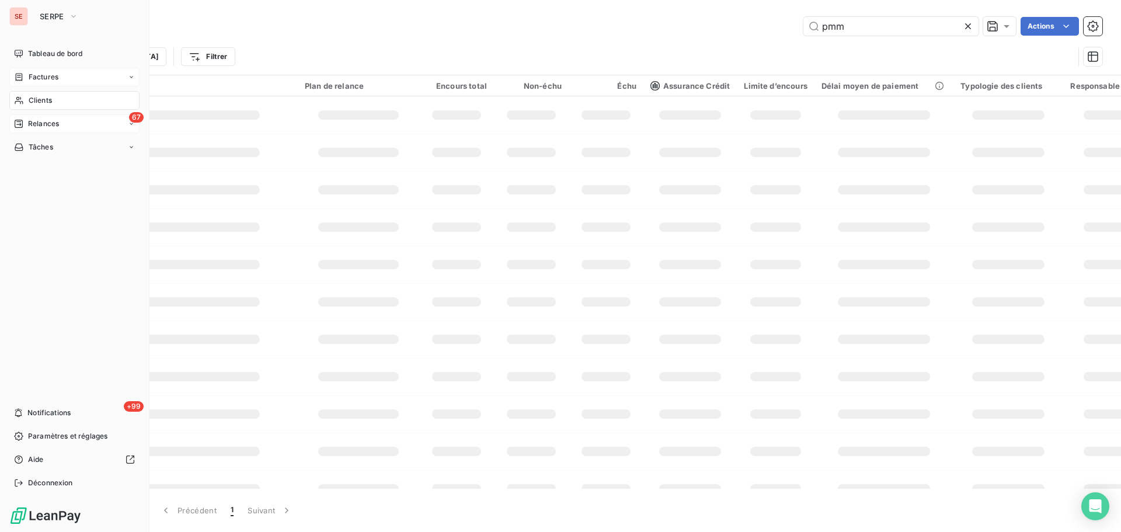
click at [52, 74] on span "Factures" at bounding box center [44, 77] width 30 height 11
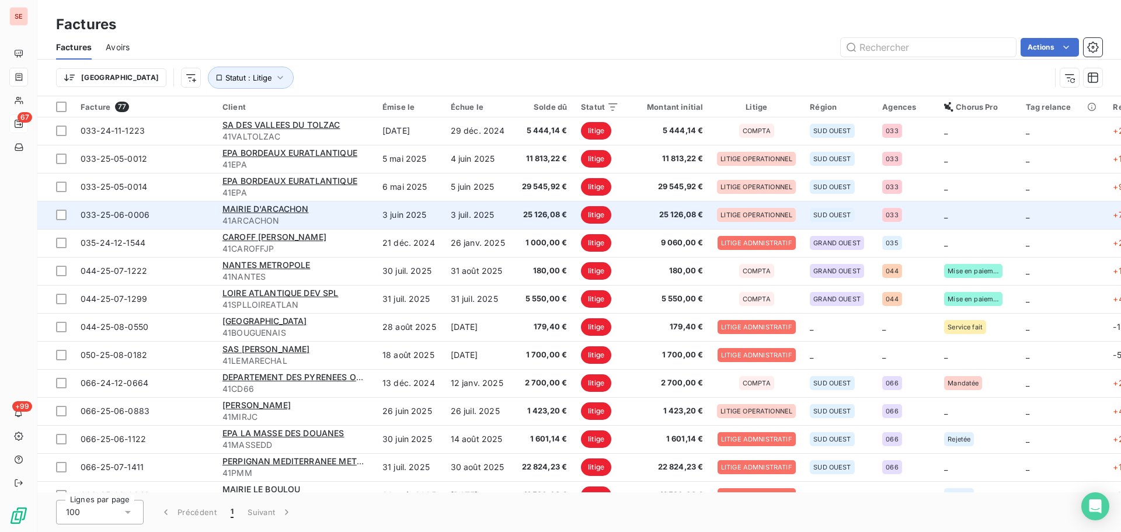
scroll to position [623, 0]
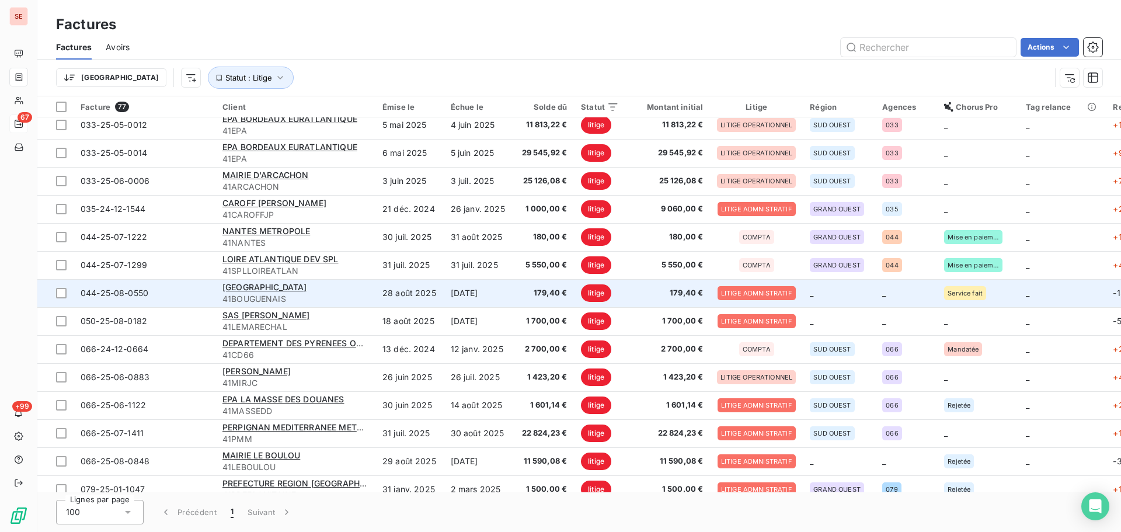
click at [552, 294] on span "179,40 €" at bounding box center [543, 293] width 47 height 12
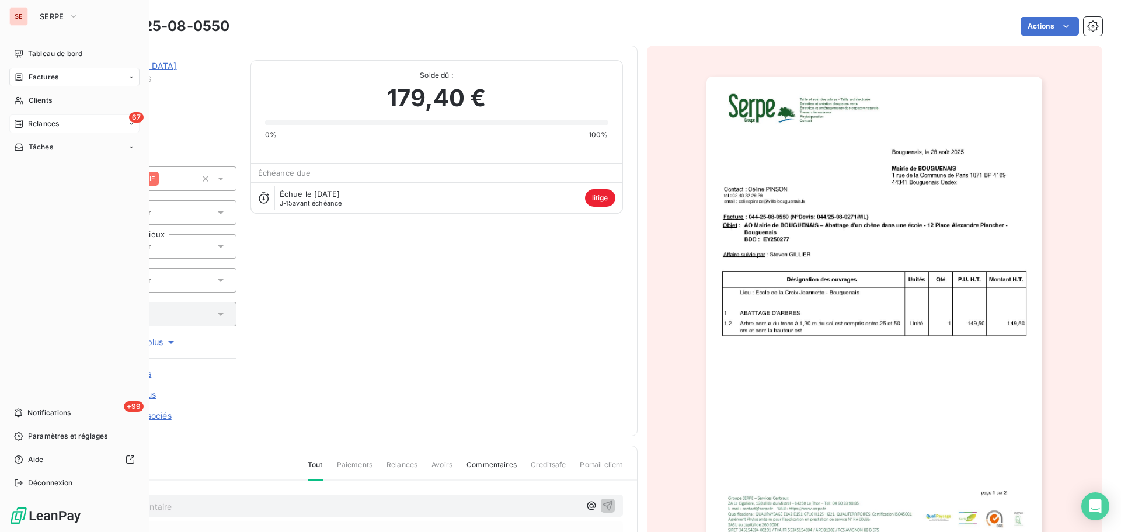
click at [53, 72] on span "Factures" at bounding box center [44, 77] width 30 height 11
click at [51, 172] on span "Relances" at bounding box center [43, 170] width 31 height 11
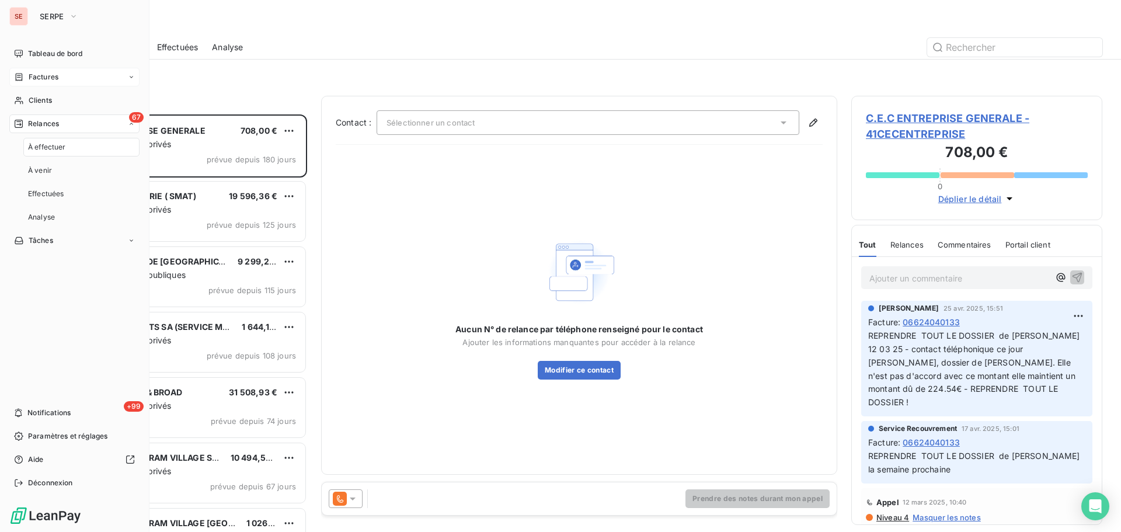
scroll to position [409, 242]
click at [51, 78] on span "Factures" at bounding box center [44, 77] width 30 height 11
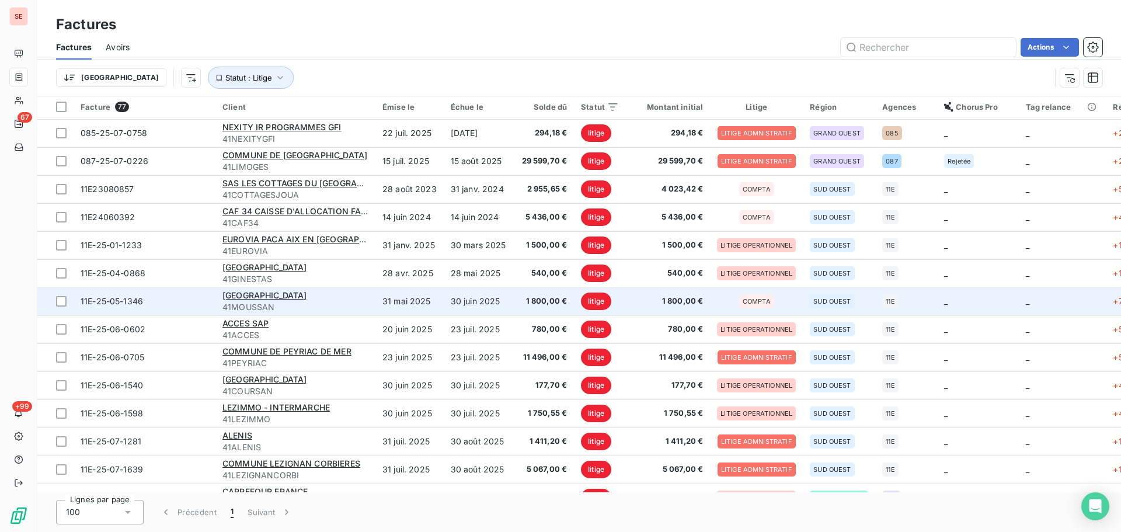
scroll to position [1246, 0]
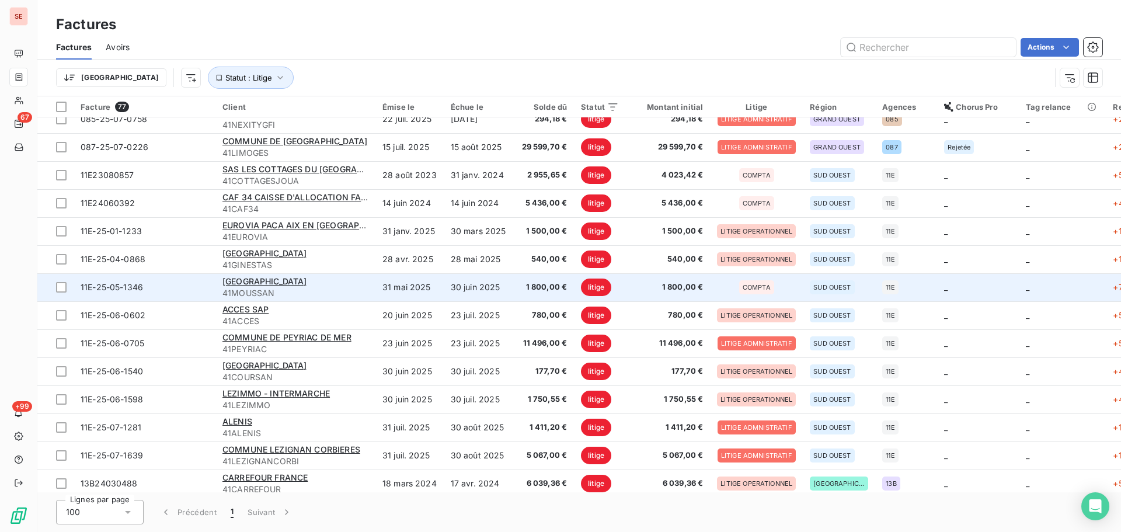
click at [398, 290] on td "31 mai 2025" at bounding box center [410, 287] width 68 height 28
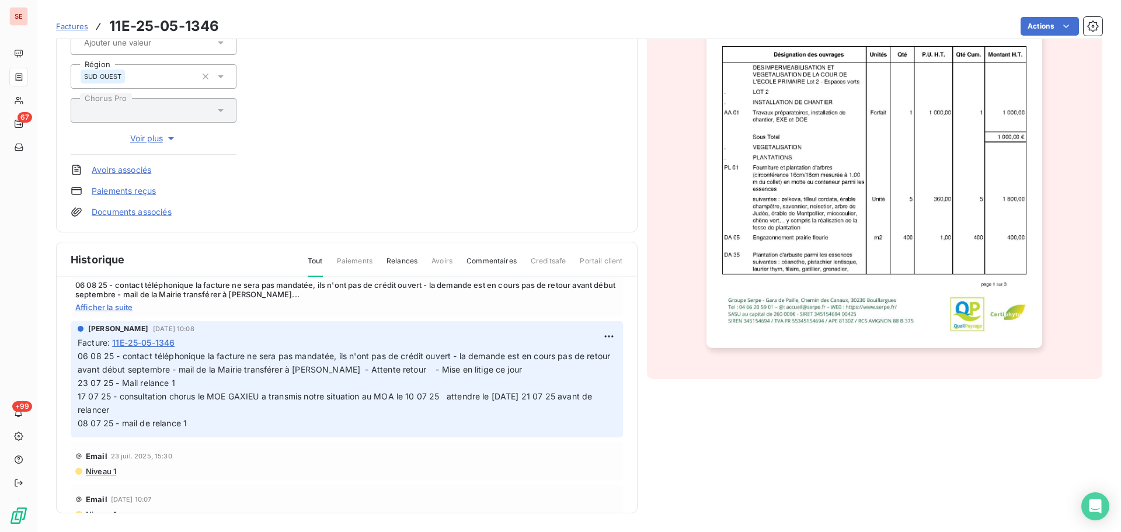
scroll to position [156, 0]
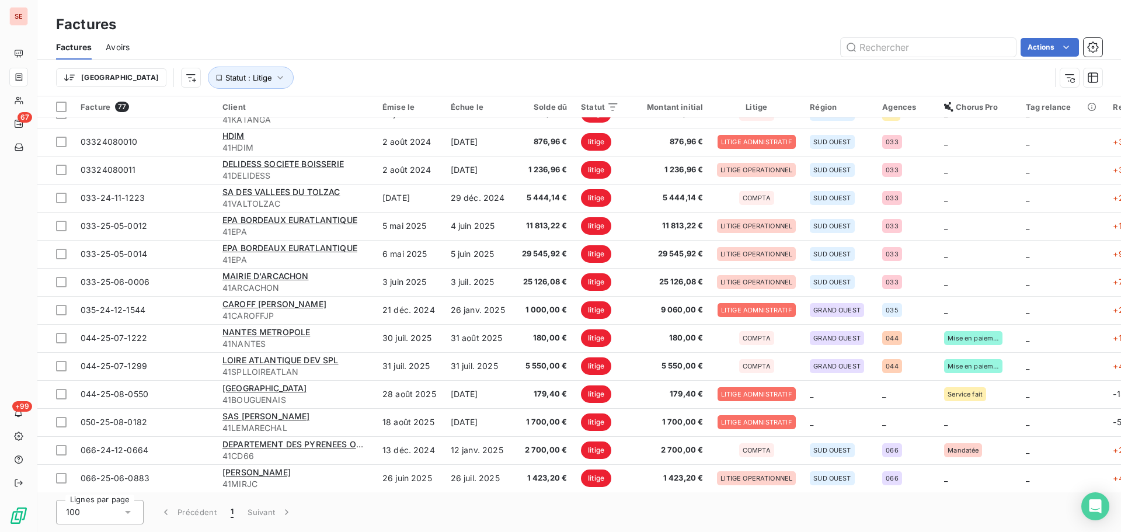
scroll to position [654, 0]
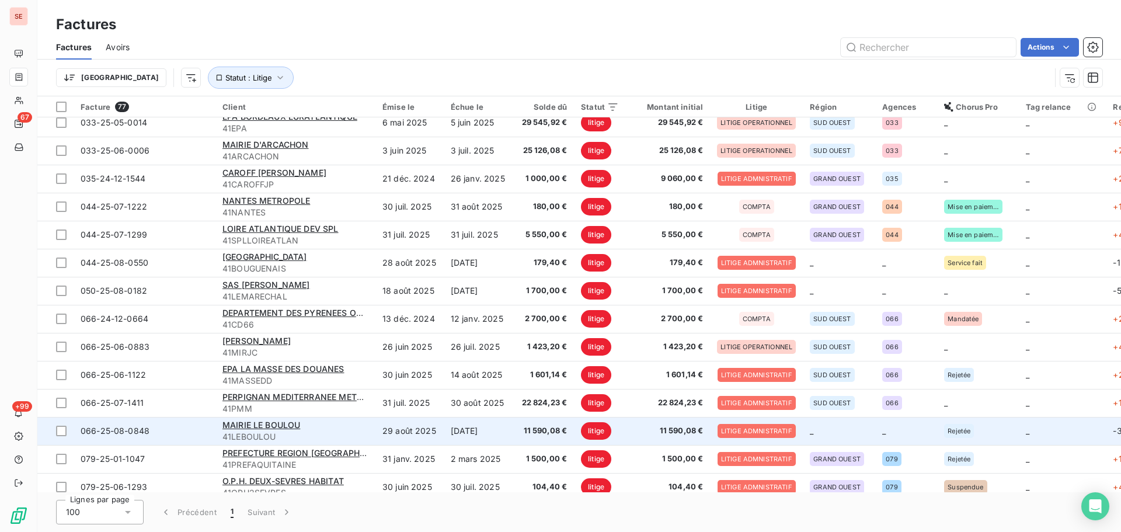
click at [684, 429] on span "11 590,08 €" at bounding box center [668, 431] width 70 height 12
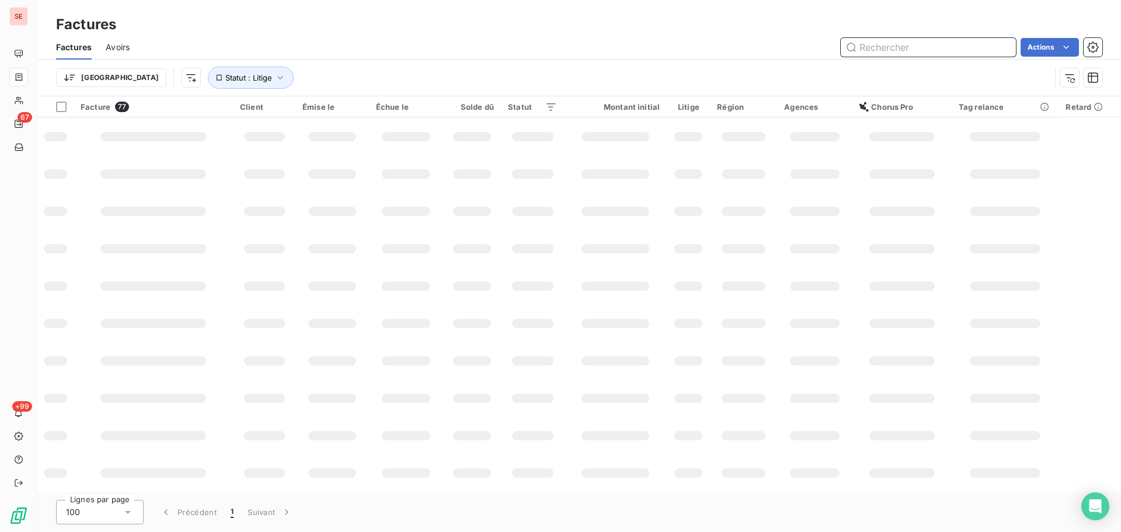
scroll to position [186, 0]
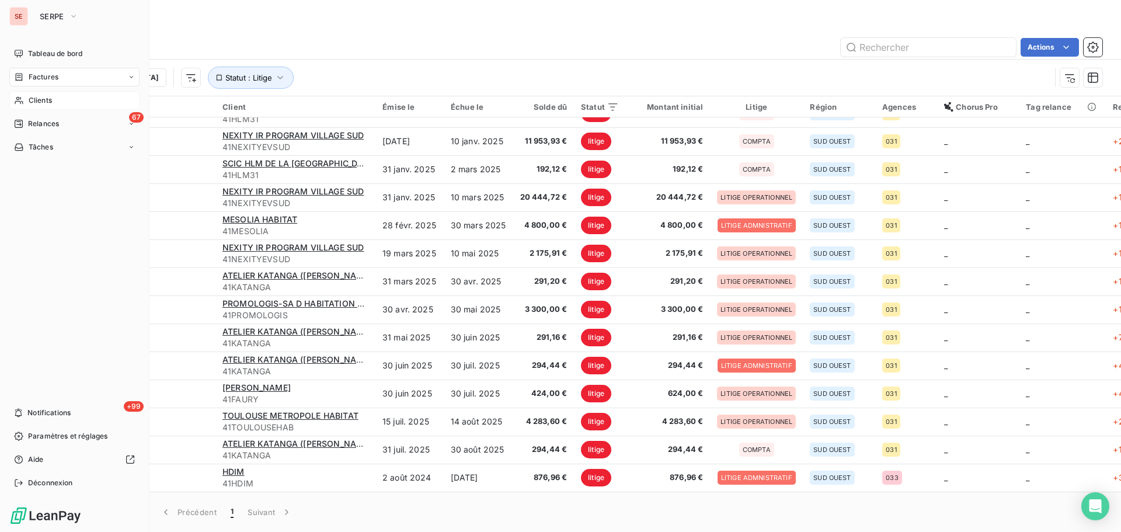
click at [39, 95] on div "Clients" at bounding box center [74, 100] width 130 height 19
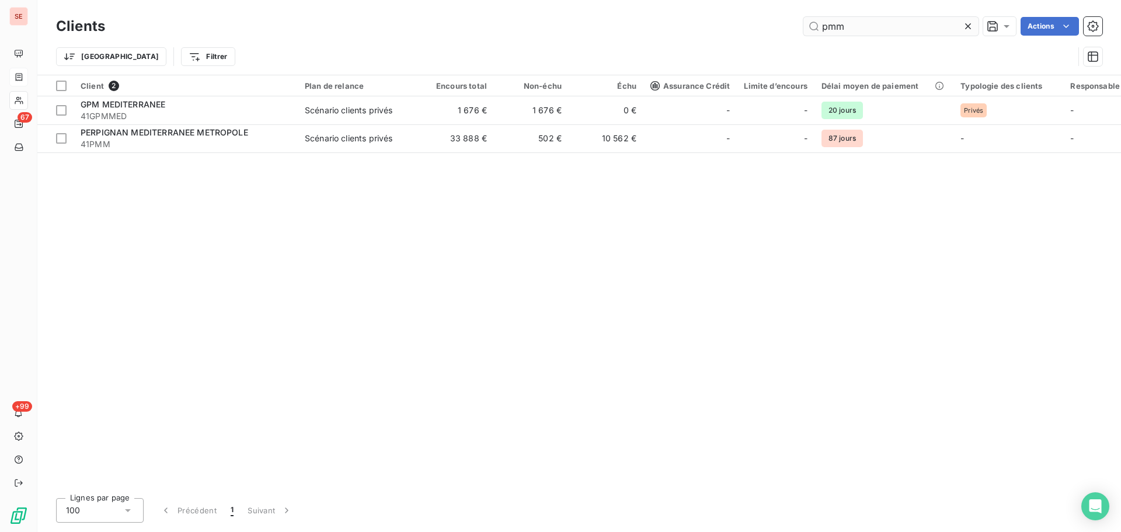
click at [880, 26] on input "pmm" at bounding box center [891, 26] width 175 height 19
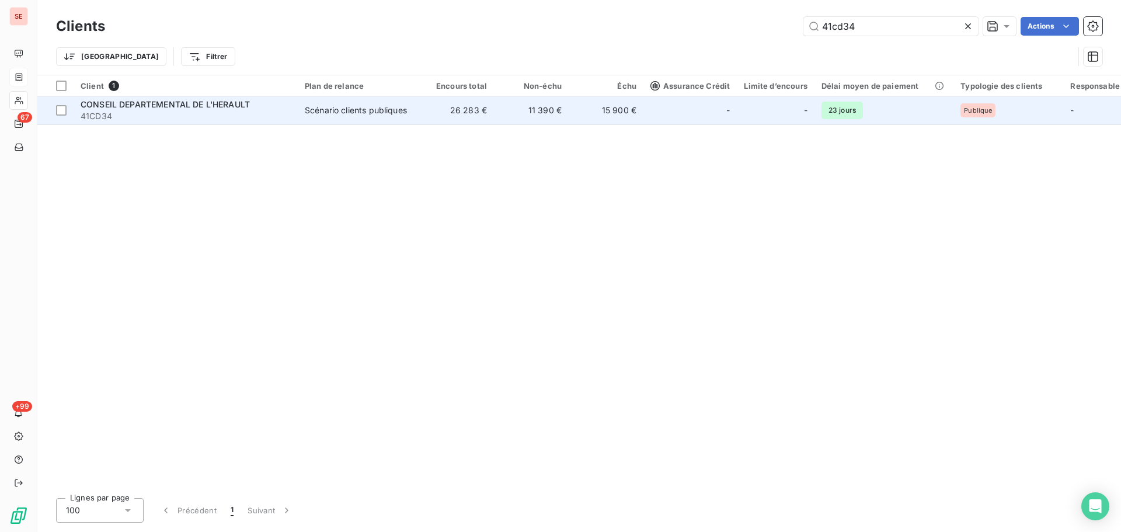
type input "41cd34"
click at [504, 112] on td "11 390 €" at bounding box center [531, 110] width 75 height 28
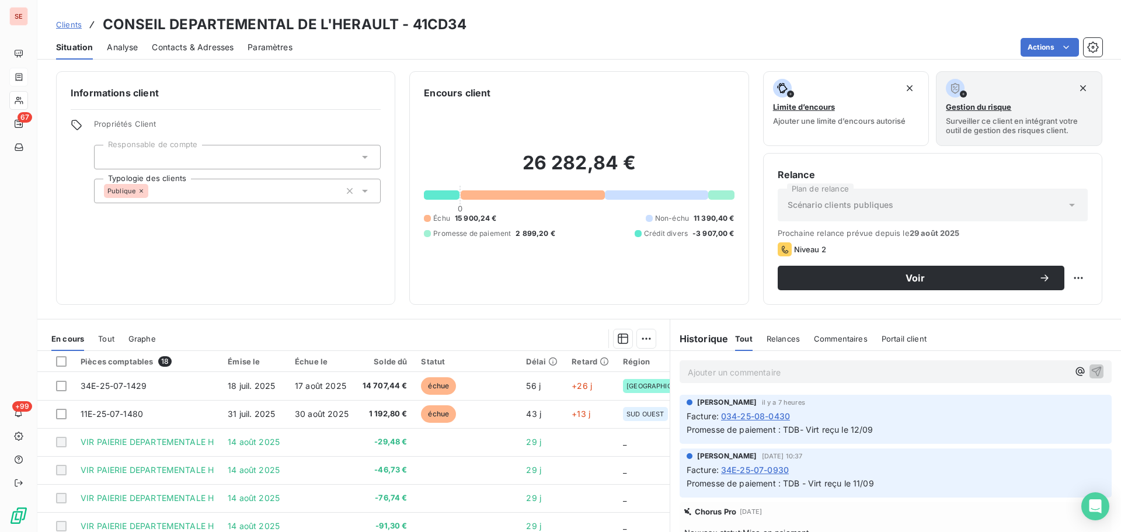
click at [209, 50] on span "Contacts & Adresses" at bounding box center [193, 47] width 82 height 12
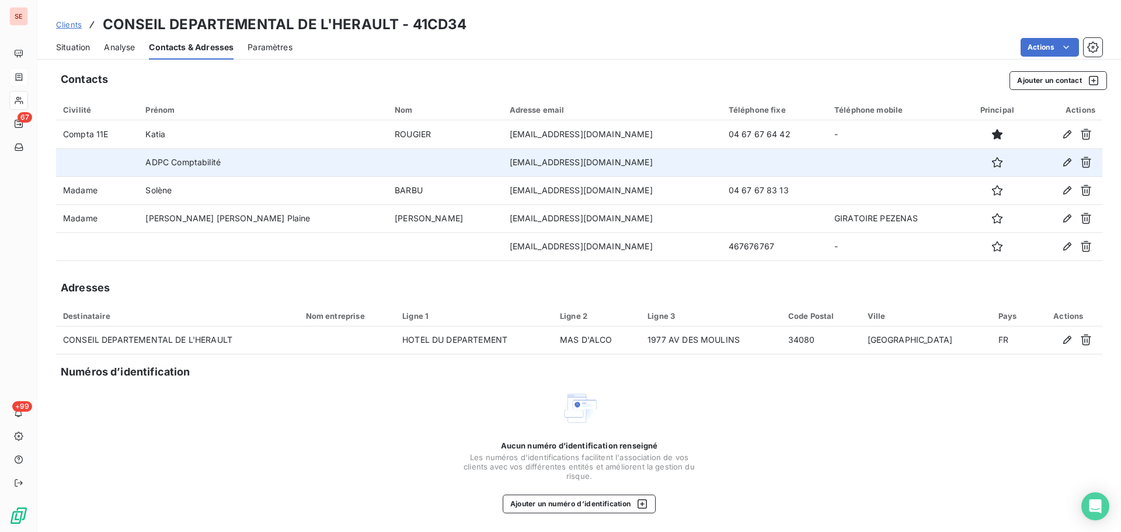
click at [600, 159] on td "[EMAIL_ADDRESS][DOMAIN_NAME]" at bounding box center [612, 162] width 219 height 28
copy td "[EMAIL_ADDRESS][DOMAIN_NAME]"
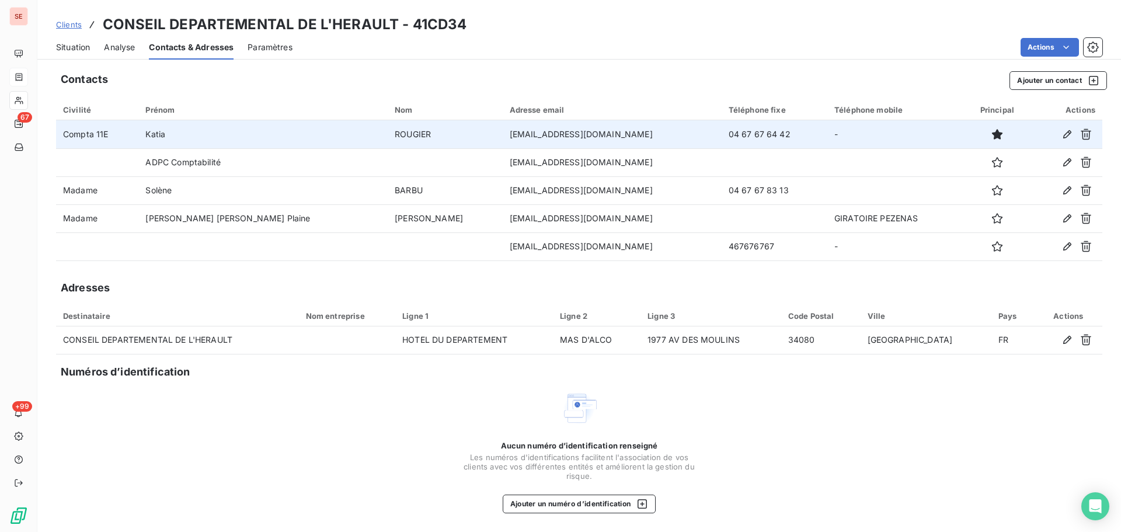
click at [599, 135] on td "[EMAIL_ADDRESS][DOMAIN_NAME]" at bounding box center [612, 134] width 219 height 28
copy td "[EMAIL_ADDRESS][DOMAIN_NAME]"
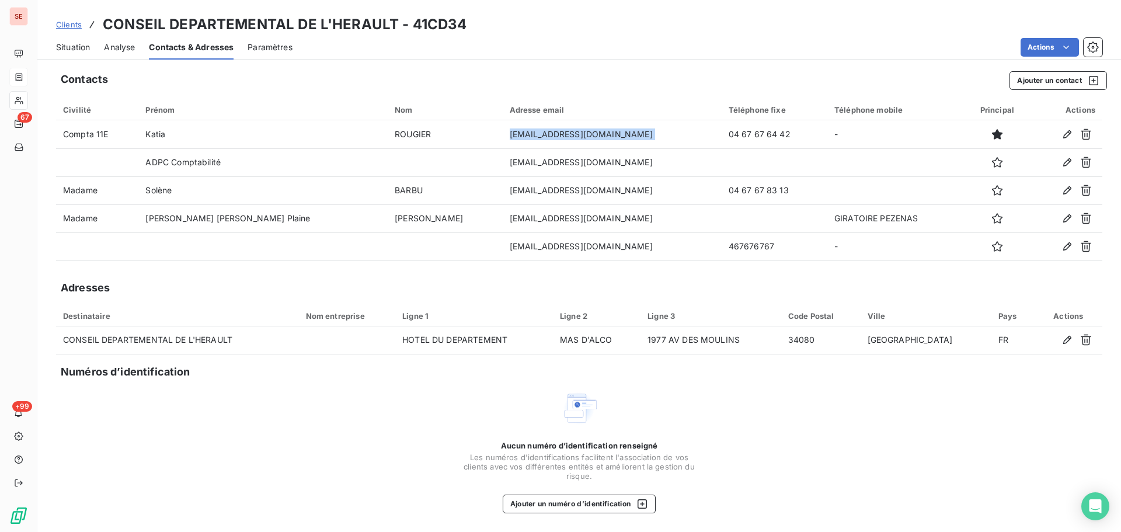
click at [77, 47] on span "Situation" at bounding box center [73, 47] width 34 height 12
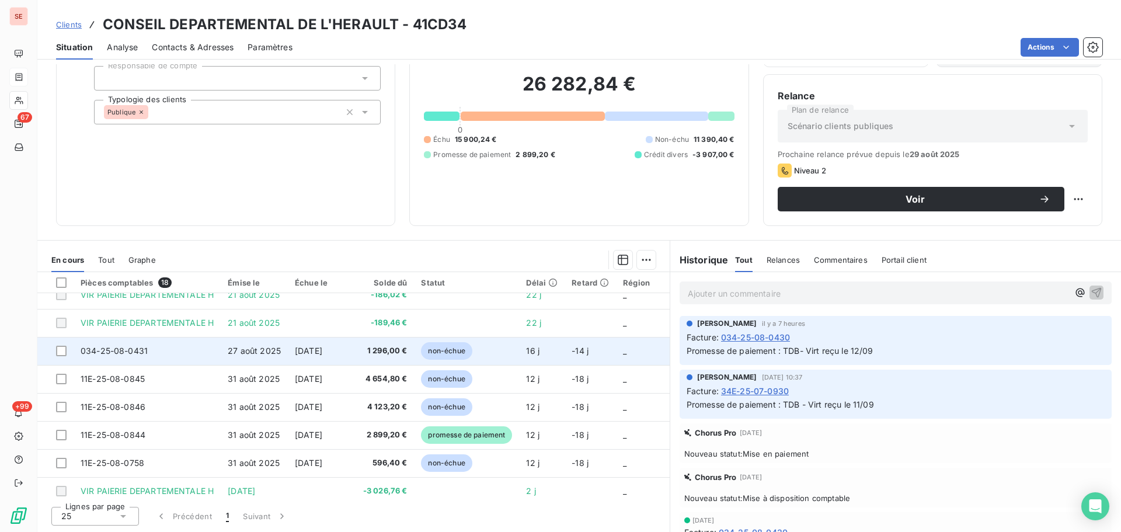
scroll to position [306, 0]
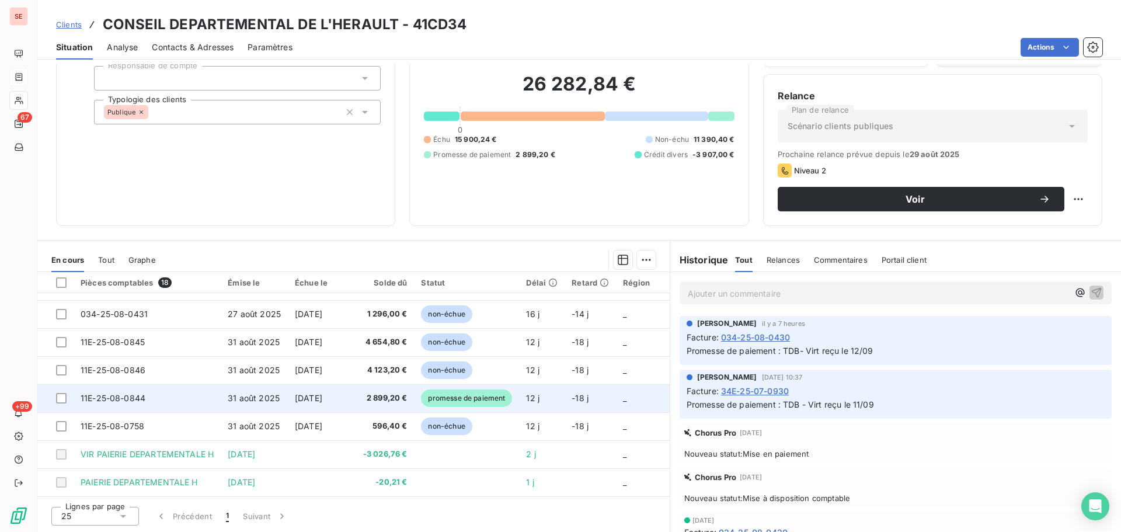
click at [371, 392] on span "2 899,20 €" at bounding box center [385, 398] width 45 height 12
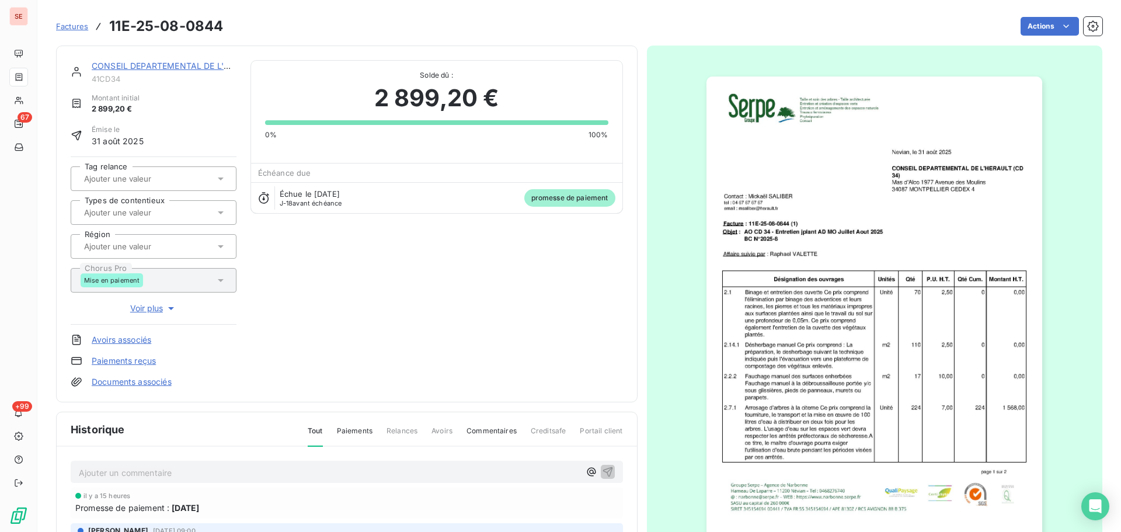
click at [201, 25] on h3 "11E-25-08-0844" at bounding box center [166, 26] width 114 height 21
copy section "11E-25-08-0844 Actions"
click at [315, 248] on div "CONSEIL DEPARTEMENTAL DE L'HERAULT 41CD34 Montant initial 2 899,20 € Émise le […" at bounding box center [347, 224] width 552 height 328
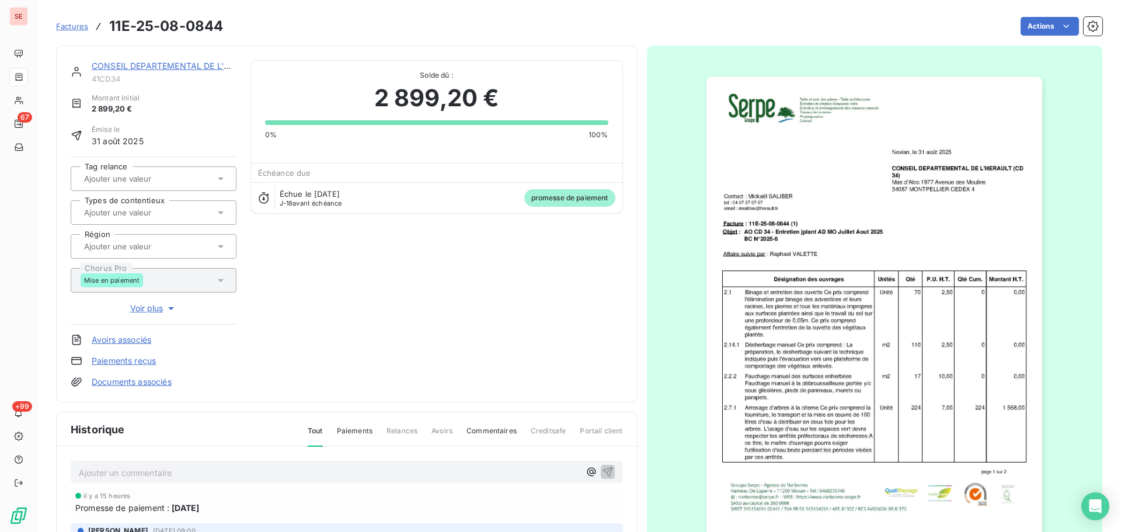
click at [39, 75] on section "Factures 11E-25-08-0844 Actions CONSEIL DEPARTEMENTAL DE L'HERAULT 41CD34 Monta…" at bounding box center [579, 266] width 1084 height 532
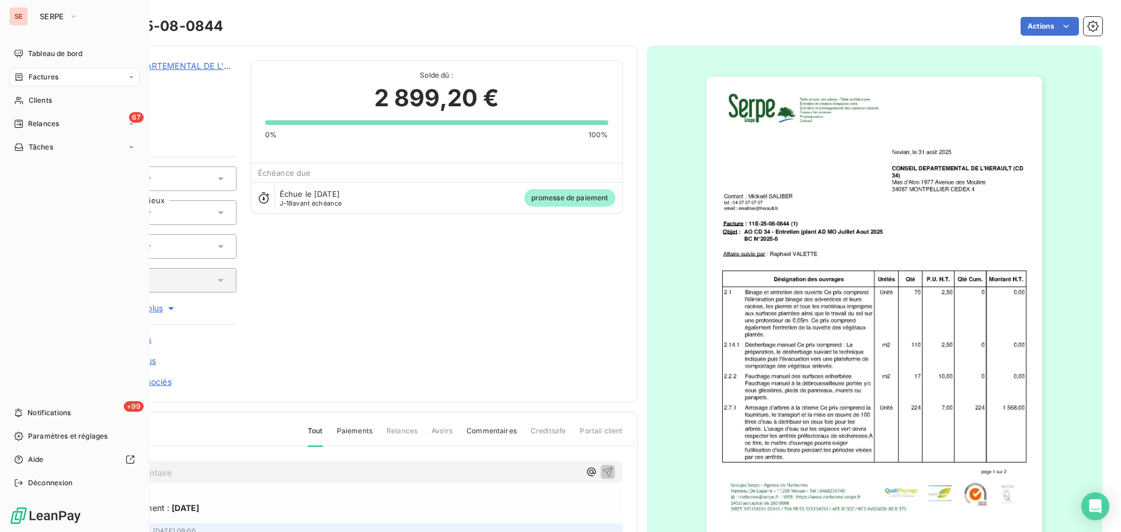
click at [36, 73] on span "Factures" at bounding box center [44, 77] width 30 height 11
click at [49, 144] on span "Clients" at bounding box center [40, 147] width 23 height 11
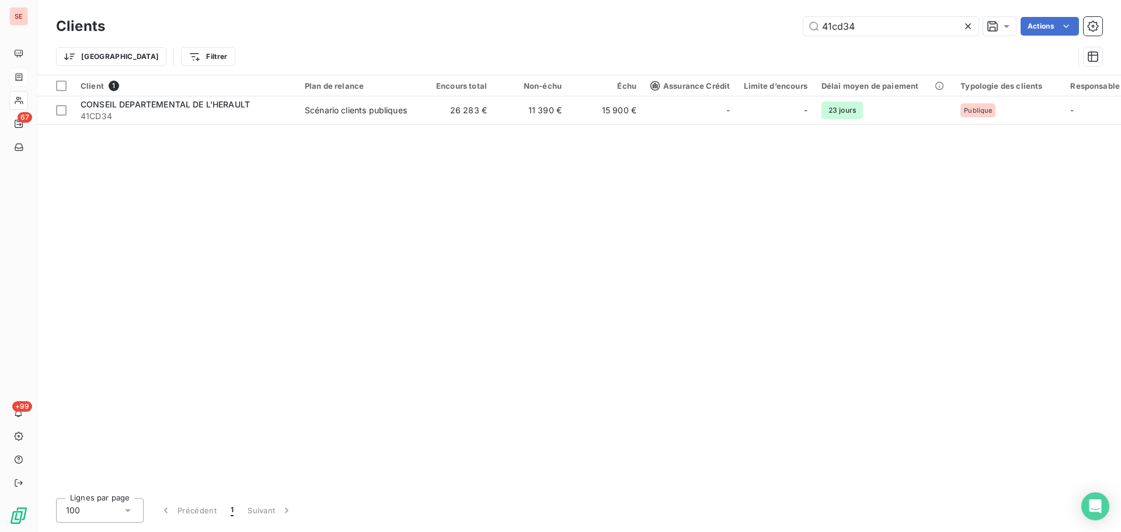
click at [969, 23] on icon at bounding box center [968, 26] width 12 height 12
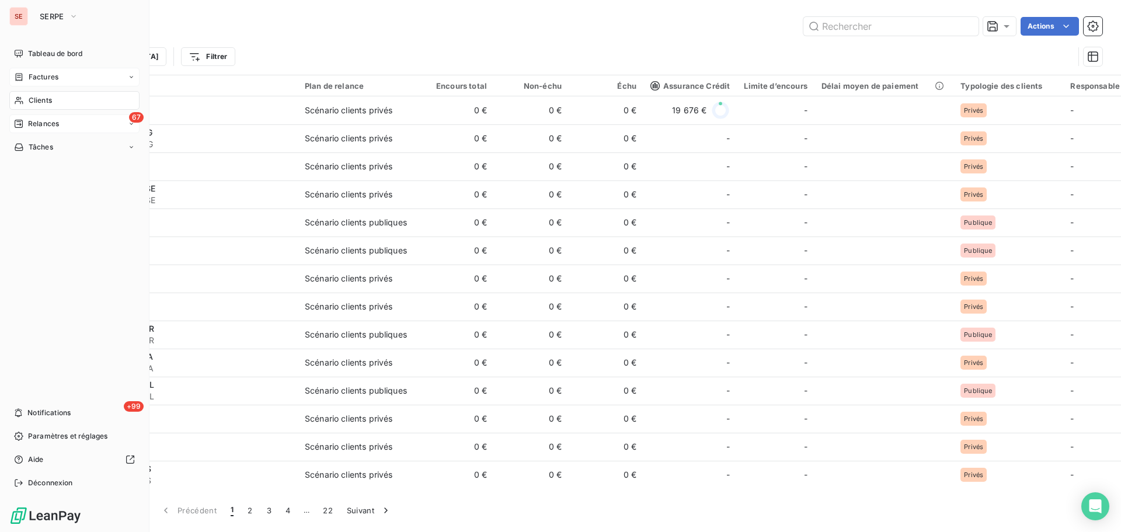
click at [27, 126] on div "Relances" at bounding box center [36, 124] width 45 height 11
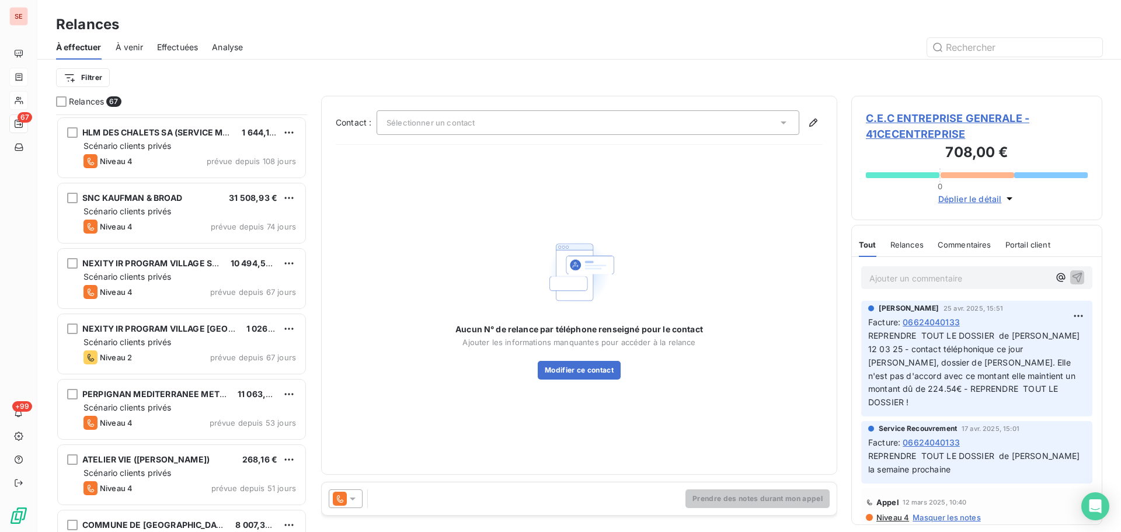
scroll to position [624, 0]
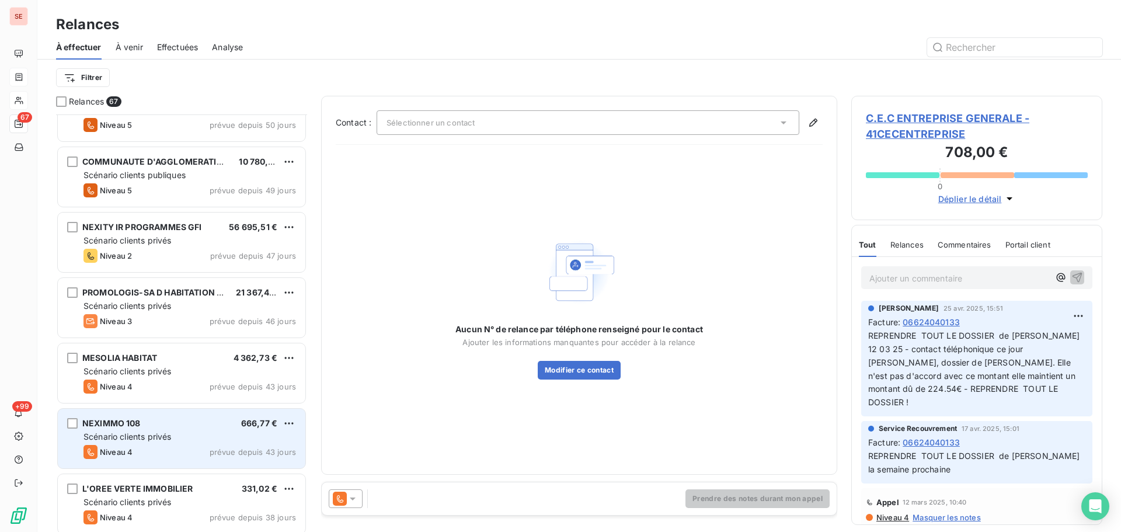
click at [242, 437] on div "Scénario clients privés" at bounding box center [190, 437] width 213 height 12
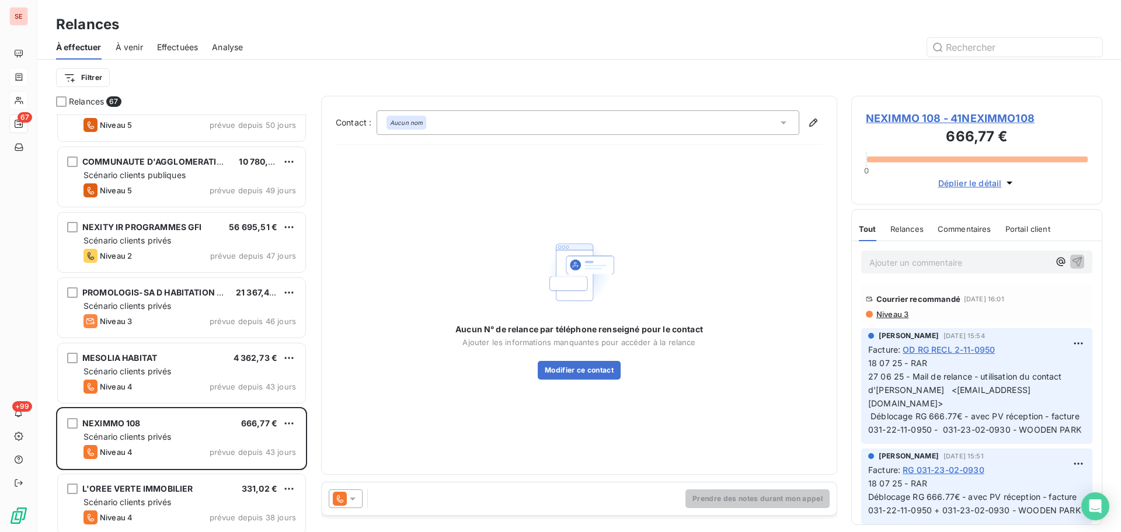
click at [968, 116] on span "NEXIMMO 108 - 41NEXIMMO108" at bounding box center [977, 118] width 222 height 16
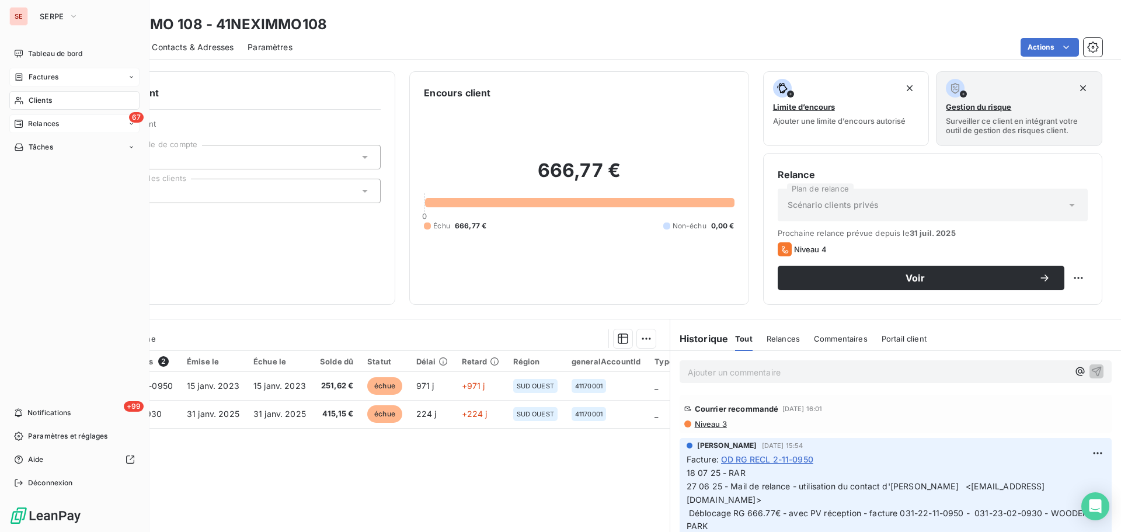
click at [49, 124] on span "Relances" at bounding box center [43, 124] width 31 height 11
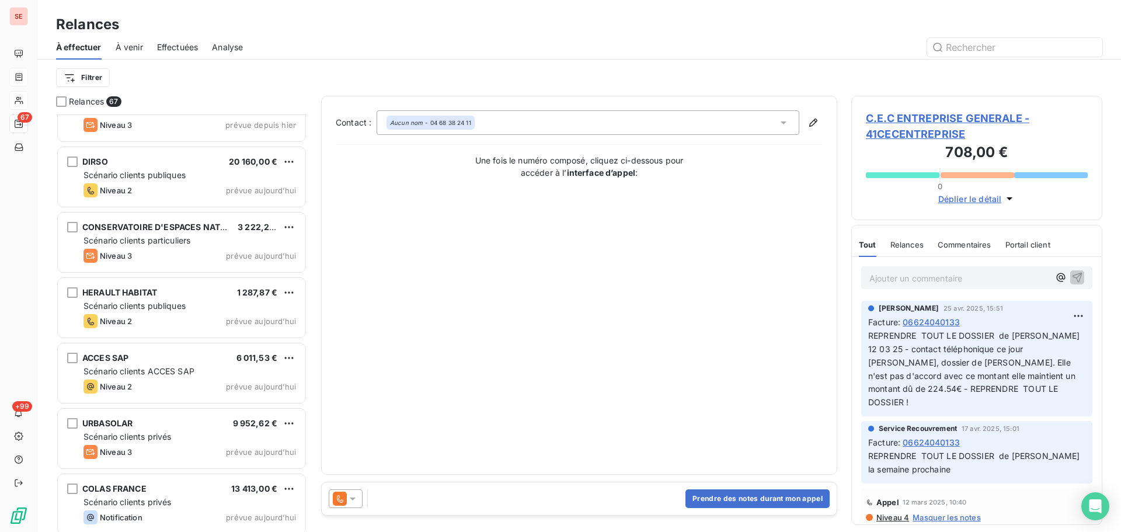
scroll to position [3965, 0]
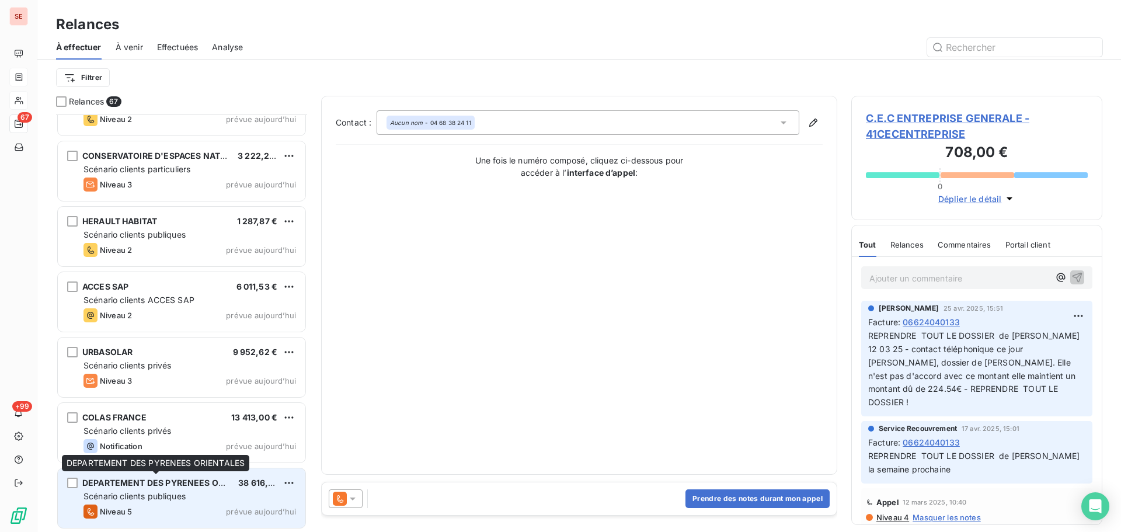
click at [218, 486] on span "DEPARTEMENT DES PYRENEES ORIENTALES" at bounding box center [173, 483] width 182 height 10
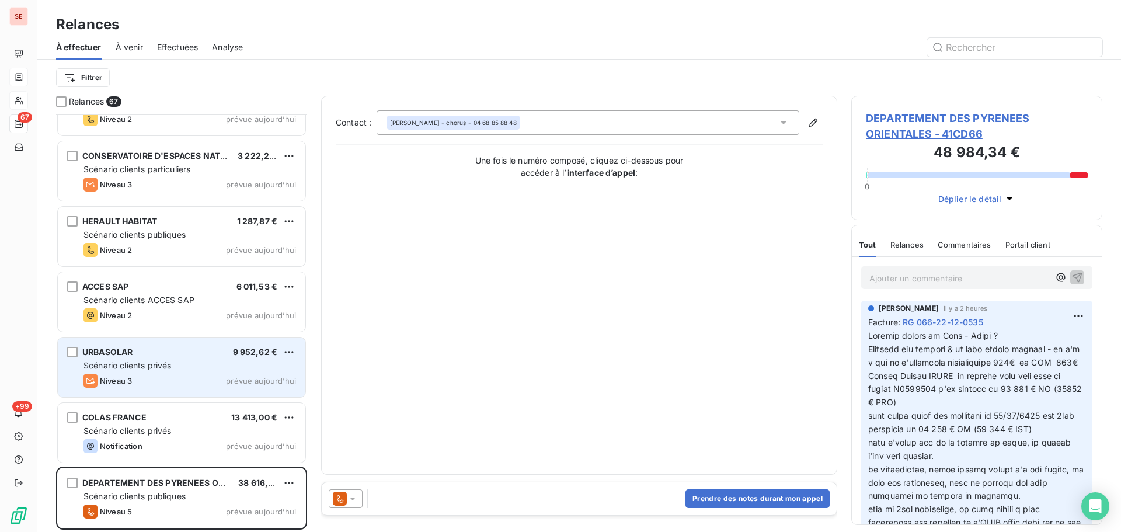
click at [167, 359] on div "URBASOLAR 9 952,62 € Scénario clients privés Niveau 3 prévue [DATE]" at bounding box center [182, 368] width 248 height 60
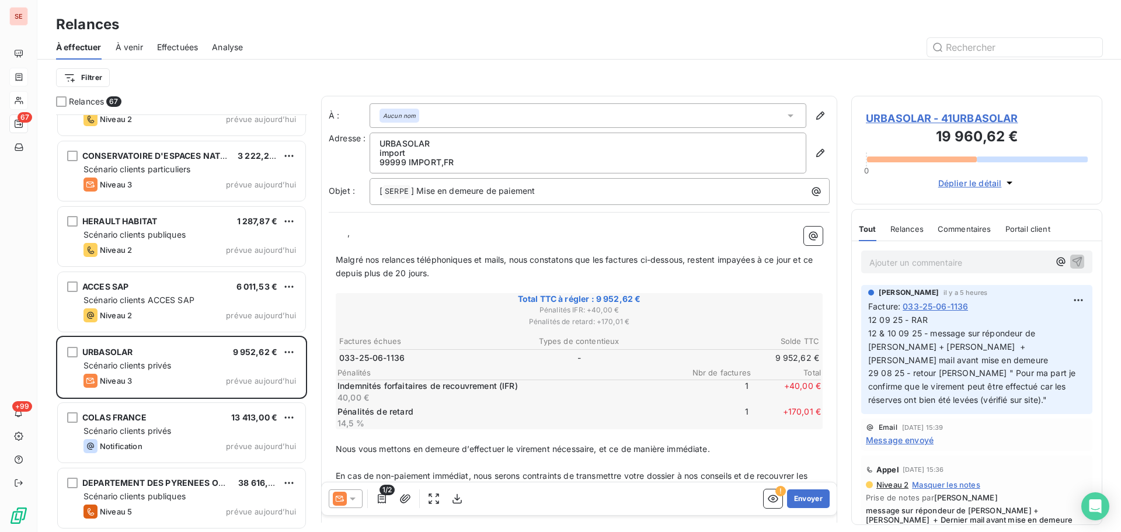
click at [443, 142] on p "URBASOLAR" at bounding box center [588, 143] width 417 height 9
click at [445, 138] on div "URBASOLAR import 99999 IMPORT , FR" at bounding box center [588, 153] width 437 height 41
click at [815, 154] on icon "button" at bounding box center [821, 153] width 12 height 12
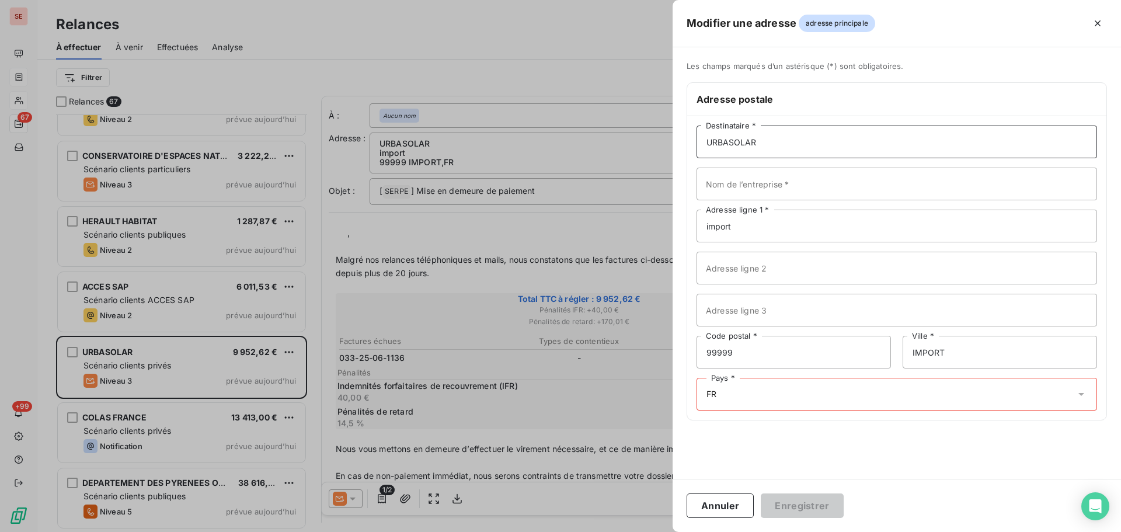
drag, startPoint x: 766, startPoint y: 151, endPoint x: 704, endPoint y: 151, distance: 61.9
click at [704, 151] on input "URBASOLAR" at bounding box center [897, 142] width 401 height 33
type input "s"
type input "SPV URBA 137"
click at [795, 227] on input "import" at bounding box center [897, 226] width 401 height 33
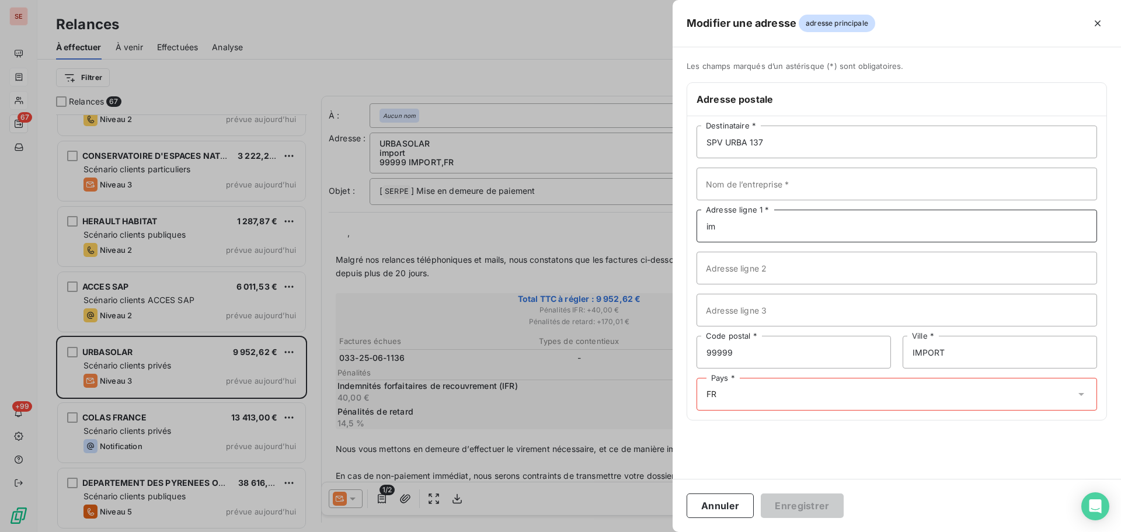
type input "i"
paste input "[STREET_ADDRESS][PERSON_NAME]"
type input "[STREET_ADDRESS][PERSON_NAME]"
click at [772, 272] on input "Adresse ligne 2" at bounding box center [897, 268] width 401 height 33
click at [766, 357] on input "99999" at bounding box center [794, 352] width 194 height 33
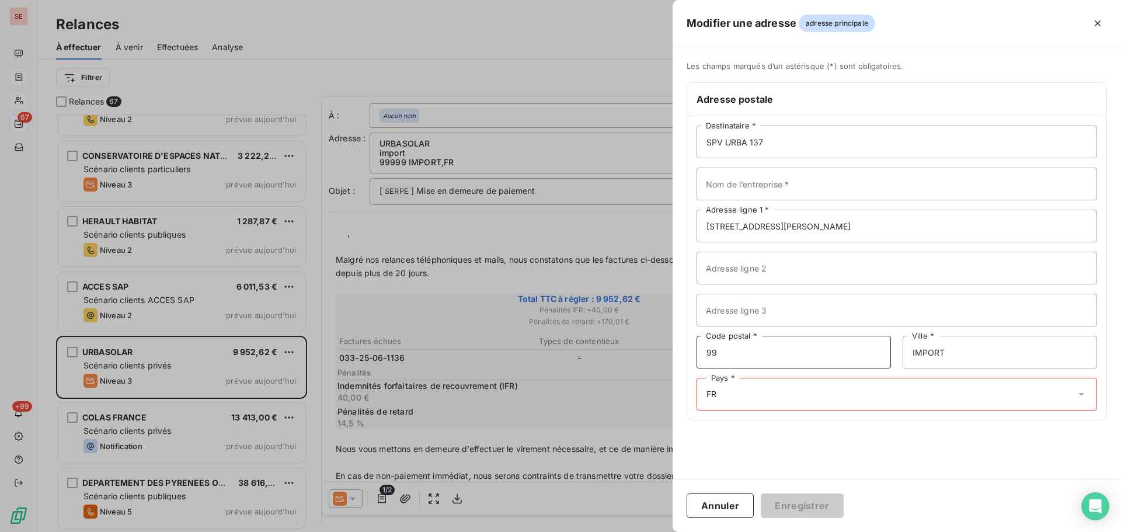
type input "9"
paste input "34961 MONTPELLIER CEDEX 2"
click at [839, 350] on input "34961 MONTPELLIER CEDEX 2" at bounding box center [794, 352] width 194 height 33
type input "34961"
click at [954, 354] on input "IMPORT" at bounding box center [1000, 352] width 194 height 33
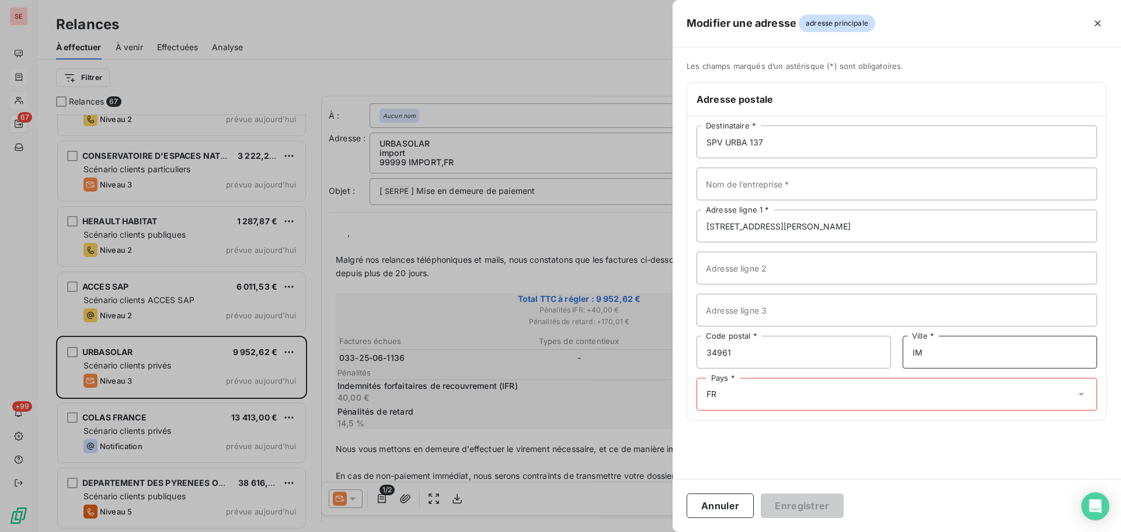
type input "I"
paste input "MONTPELLIER CEDEX 2"
type input "MONTPELLIER CEDEX 2"
click at [787, 396] on div "Pays * FR" at bounding box center [897, 394] width 401 height 33
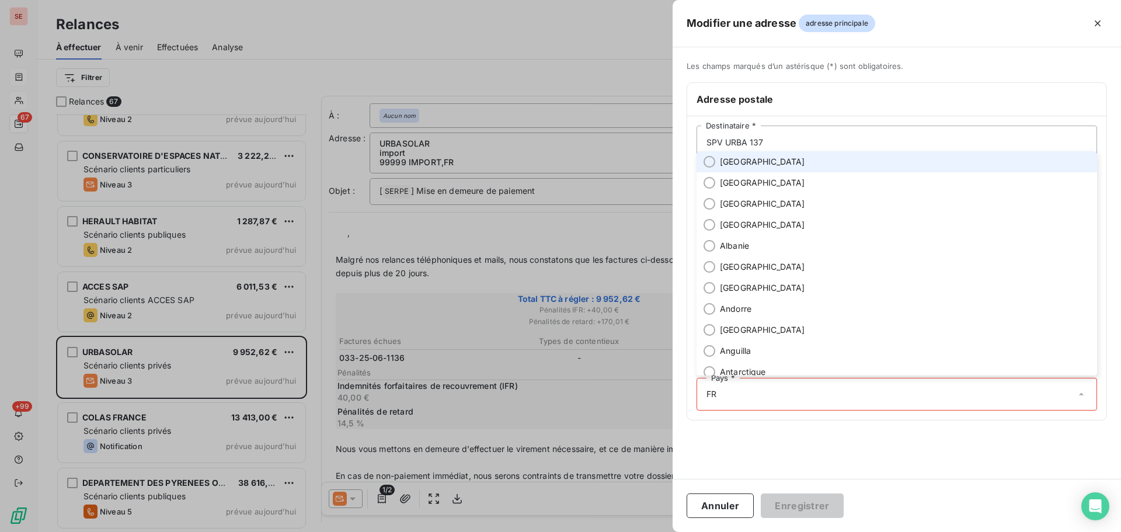
click at [748, 167] on li "[GEOGRAPHIC_DATA]" at bounding box center [897, 161] width 401 height 21
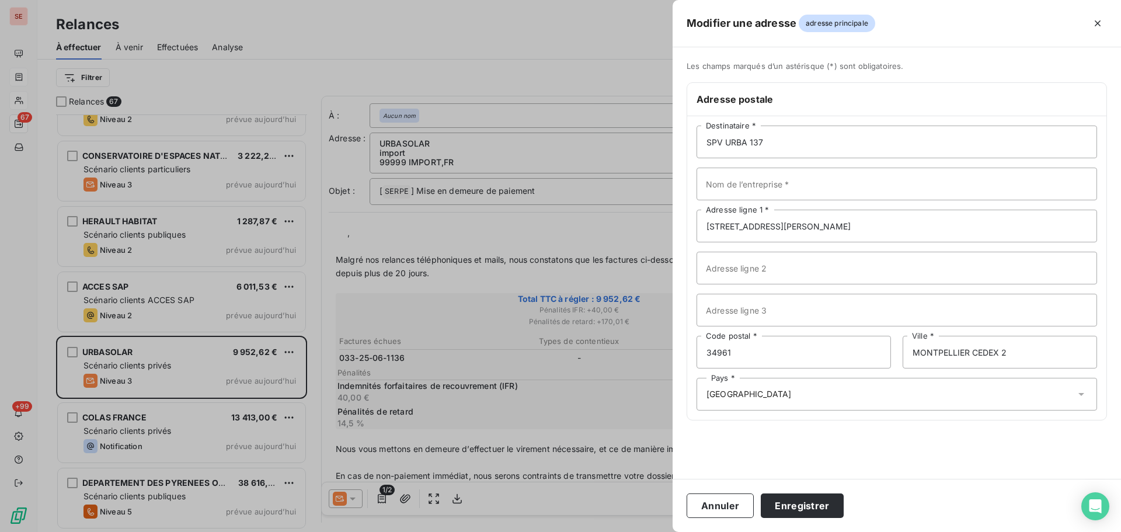
click at [874, 450] on div "Les champs marqués d’un astérisque (*) sont obligatoires. Adresse postale SPV U…" at bounding box center [897, 263] width 449 height 432
click at [812, 504] on button "Enregistrer" at bounding box center [802, 505] width 83 height 25
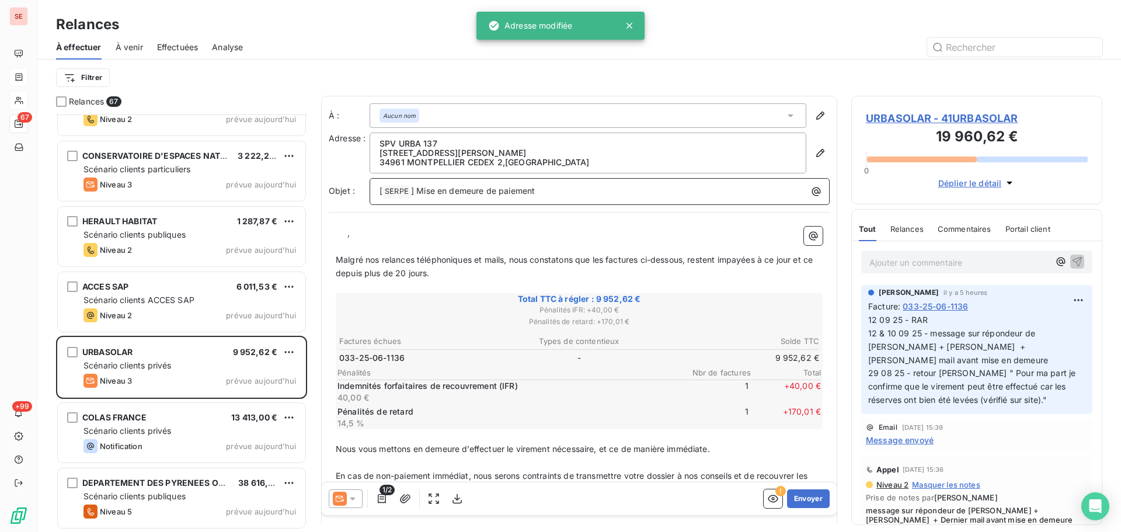
click at [585, 192] on p "[ SERPE ﻿ ] Mise en demeure de paiement" at bounding box center [603, 192] width 446 height 14
click at [415, 193] on span "] Mise en demeure de paiement" at bounding box center [473, 191] width 124 height 10
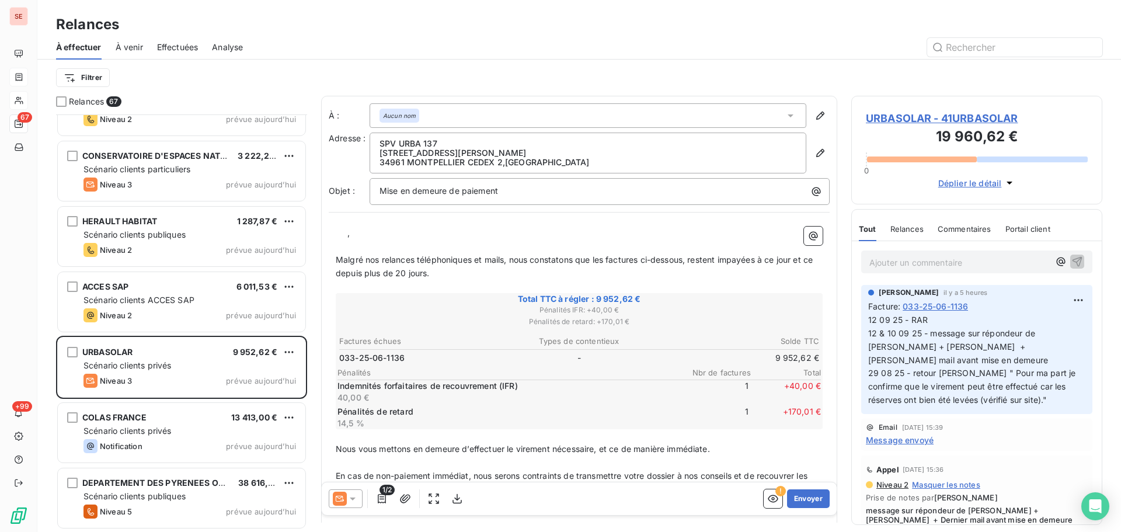
click at [345, 235] on p "﻿ ﻿ ﻿ ," at bounding box center [579, 233] width 487 height 13
click at [607, 259] on span "Malgré nos relances téléphoniques et mails, nous constatons que les factures ci…" at bounding box center [575, 266] width 479 height 23
click at [637, 260] on span "Malgré nos relances téléphoniques et mails, nous constatons que la factures ci-…" at bounding box center [573, 266] width 475 height 23
click at [712, 259] on span "Malgré nos relances téléphoniques et mails, nous constatons que la facture ci-d…" at bounding box center [571, 266] width 471 height 23
click at [743, 260] on span "Malgré nos relances téléphoniques et mails, nous constatons que la facture ci-d…" at bounding box center [568, 266] width 464 height 23
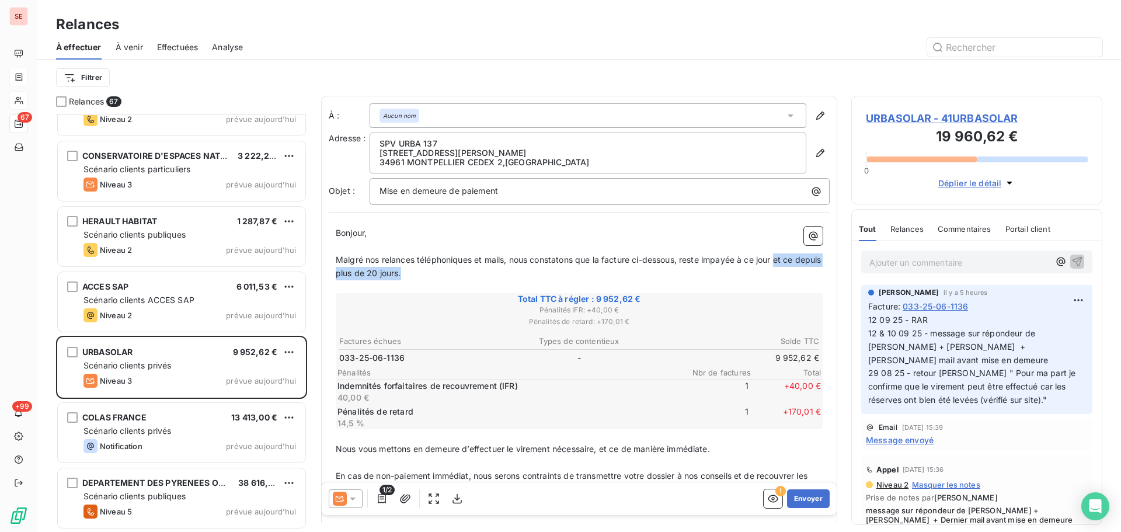
drag, startPoint x: 781, startPoint y: 260, endPoint x: 795, endPoint y: 272, distance: 18.2
click at [795, 272] on p "Malgré nos relances téléphoniques et mails, nous constatons que la facture ci-d…" at bounding box center [579, 266] width 487 height 27
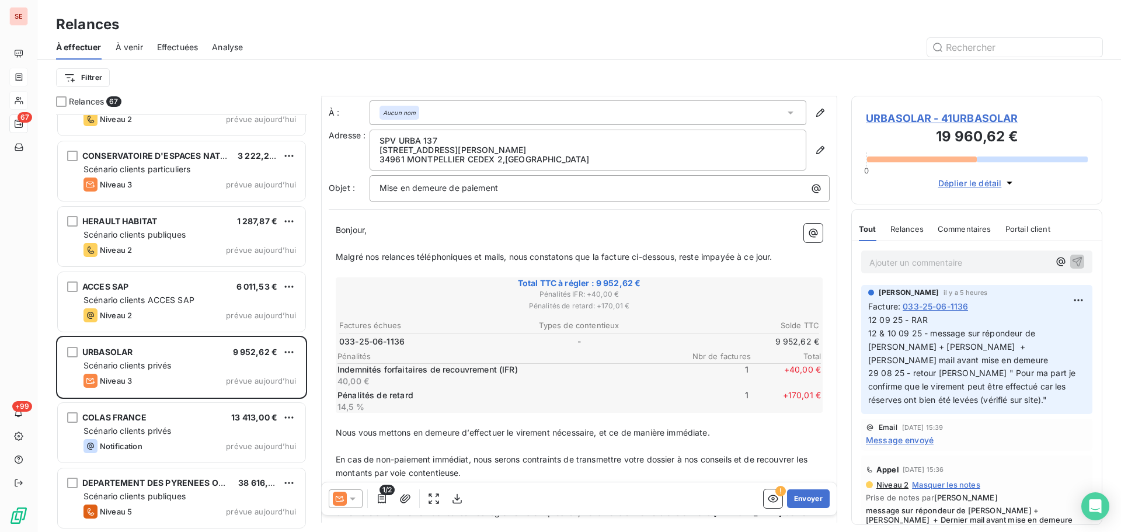
scroll to position [141, 0]
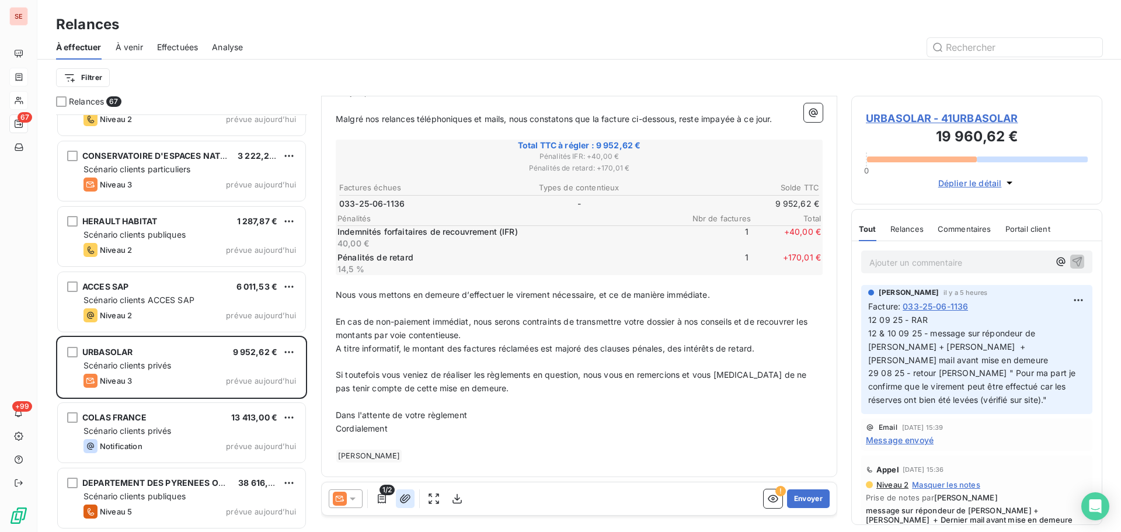
click at [407, 492] on button "button" at bounding box center [405, 498] width 19 height 19
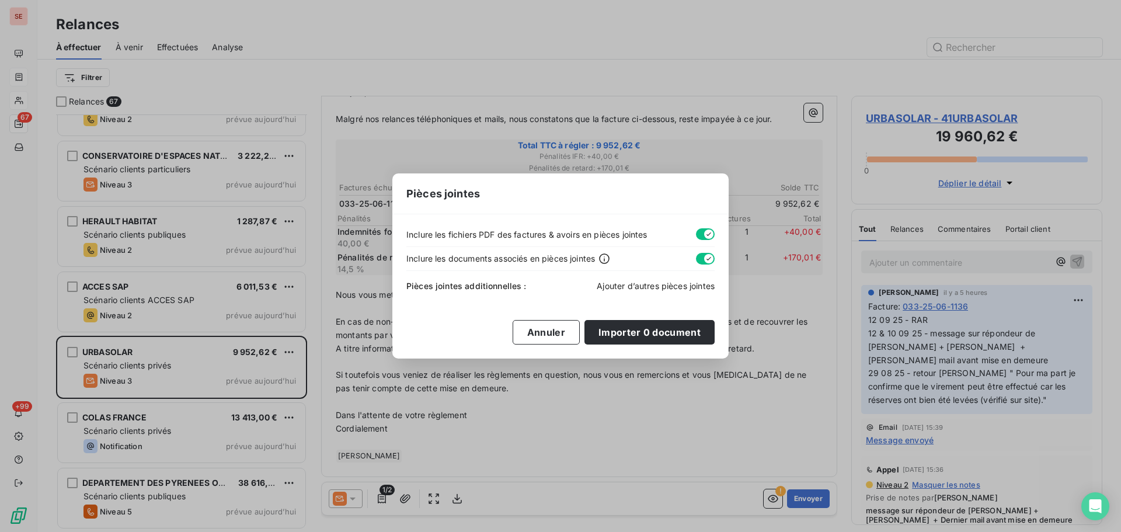
click at [622, 289] on span "Ajouter d’autres pièces jointes" at bounding box center [656, 286] width 118 height 10
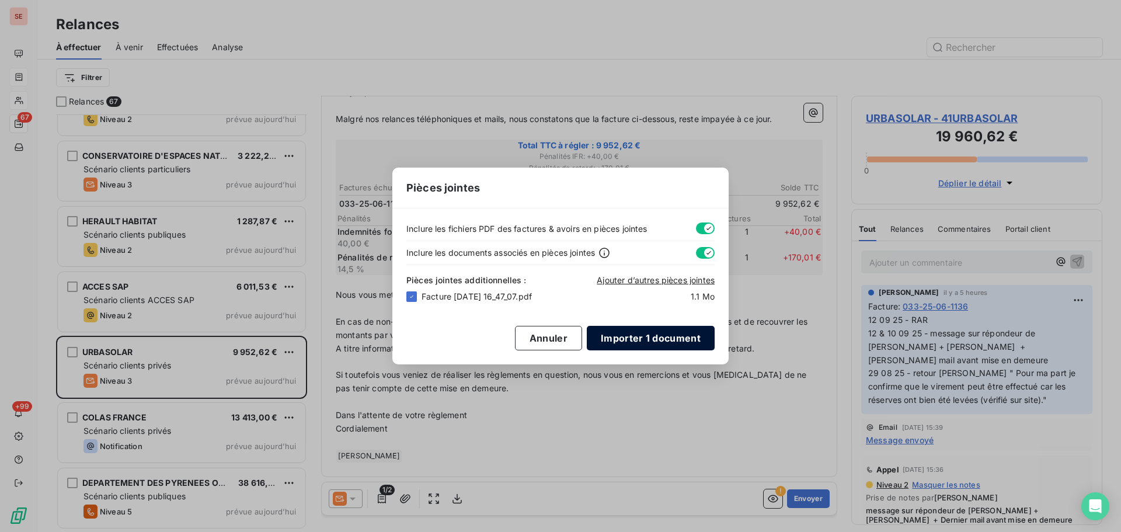
click at [656, 336] on button "Importer 1 document" at bounding box center [651, 338] width 128 height 25
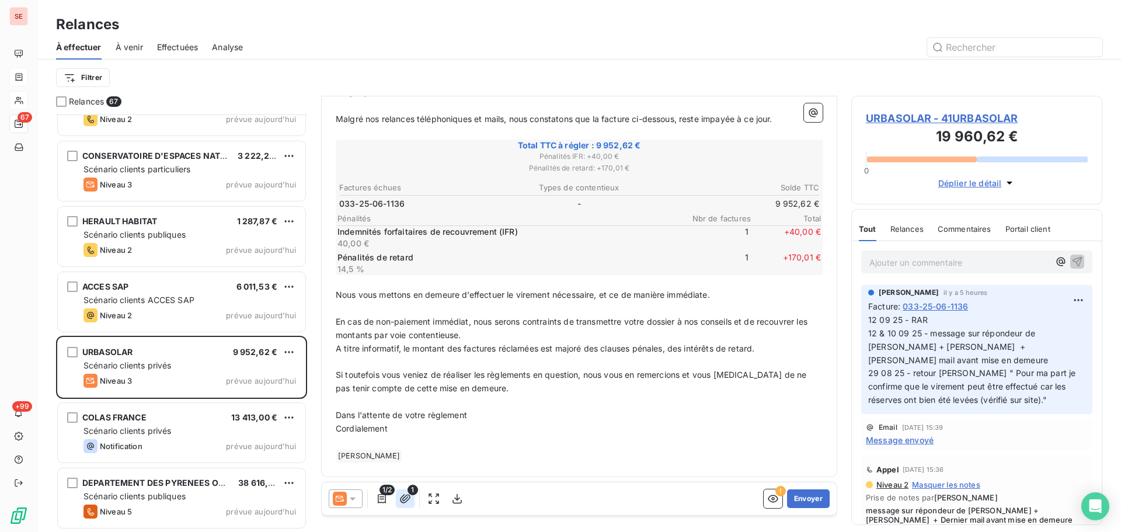
click at [408, 499] on icon "button" at bounding box center [405, 499] width 12 height 12
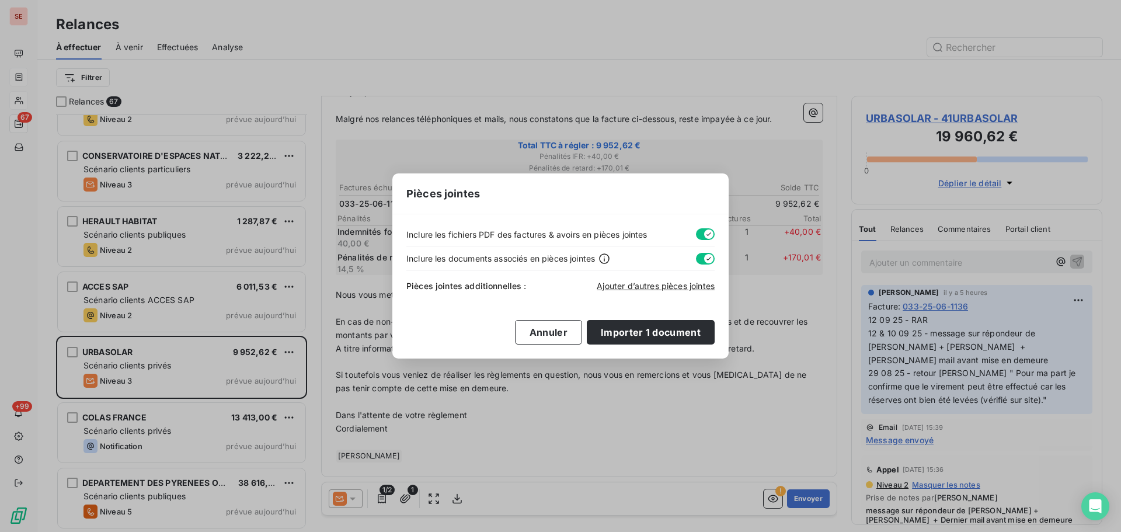
click at [591, 444] on div "Pièces jointes Inclure les fichiers PDF des factures & avoirs en pièces jointes…" at bounding box center [560, 266] width 1121 height 532
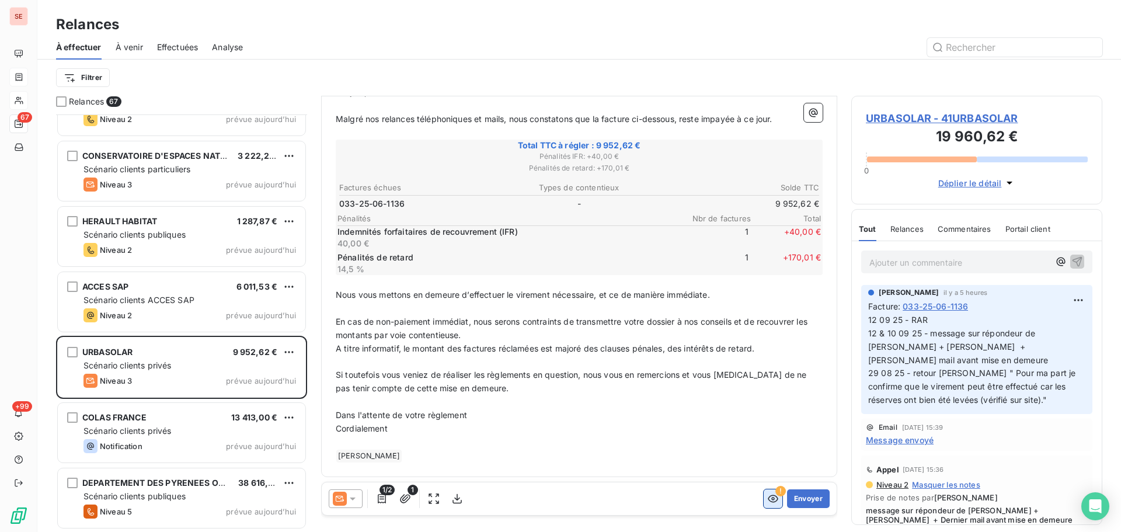
click at [768, 498] on icon "button" at bounding box center [773, 499] width 11 height 8
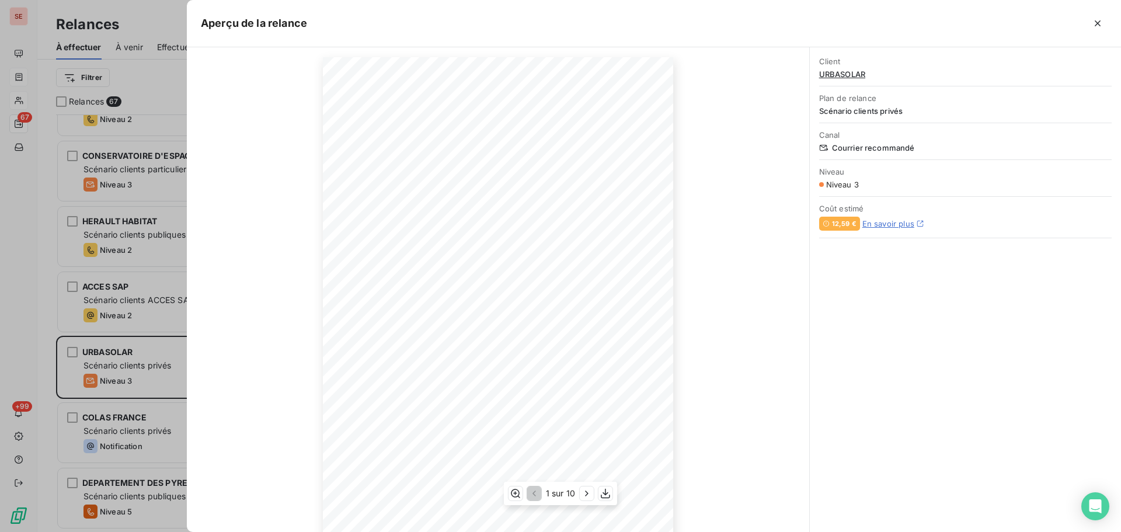
scroll to position [77, 0]
click at [589, 496] on icon "button" at bounding box center [587, 494] width 12 height 12
click at [589, 496] on icon "button" at bounding box center [588, 494] width 12 height 12
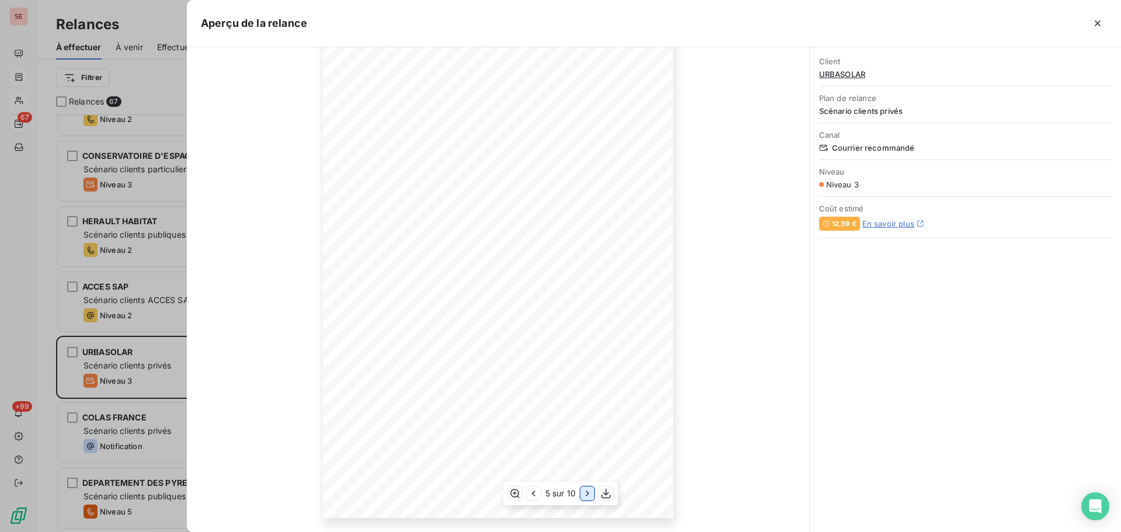
click at [589, 496] on icon "button" at bounding box center [588, 494] width 12 height 12
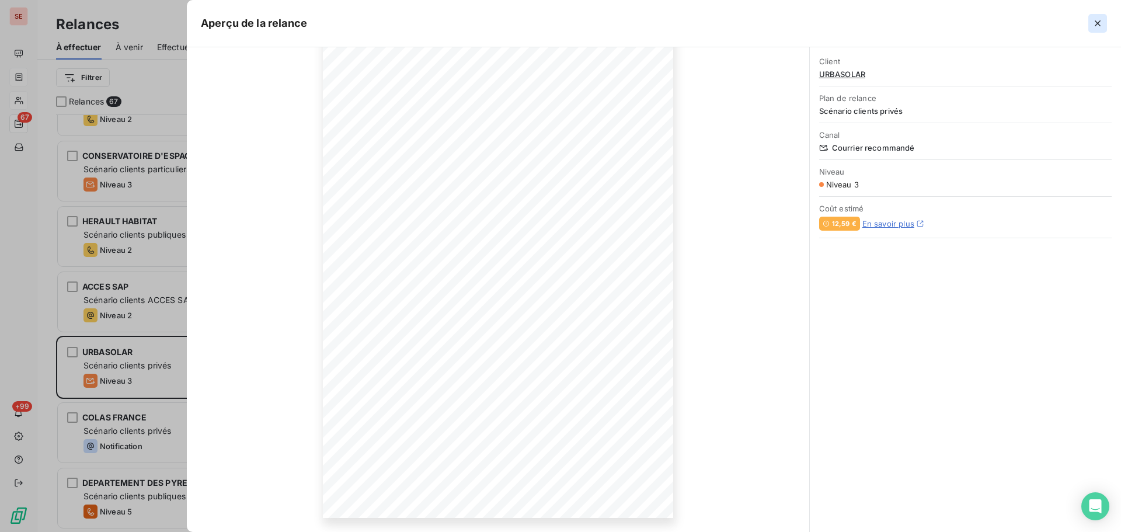
click at [1106, 24] on button "button" at bounding box center [1098, 23] width 19 height 19
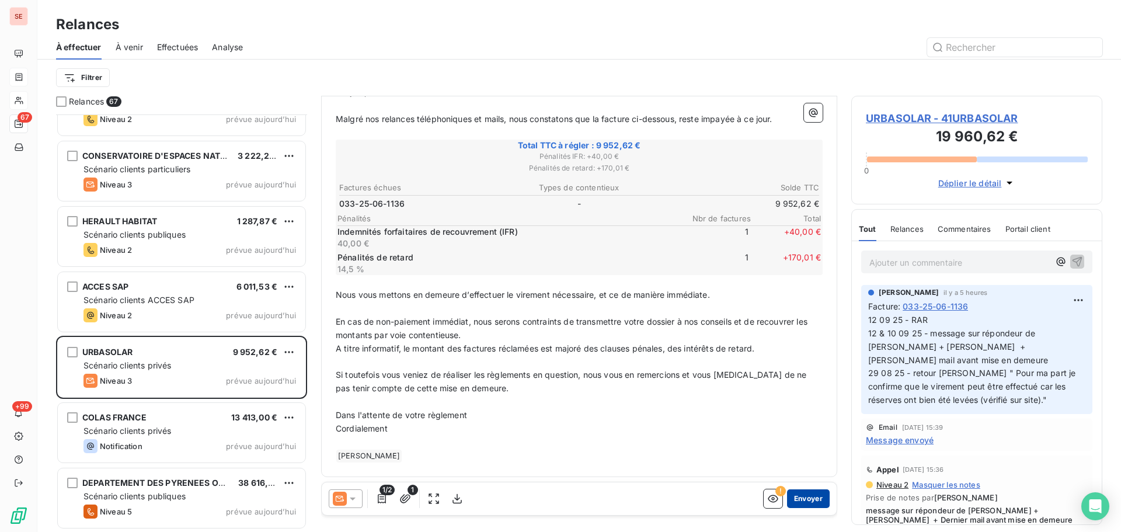
click at [793, 496] on button "Envoyer" at bounding box center [808, 498] width 43 height 19
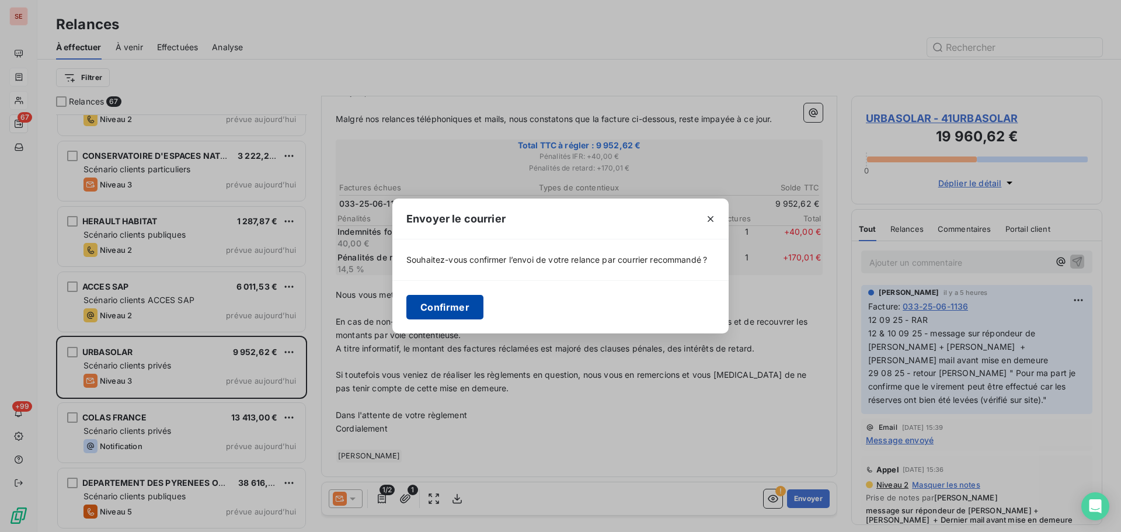
click at [471, 302] on button "Confirmer" at bounding box center [444, 307] width 77 height 25
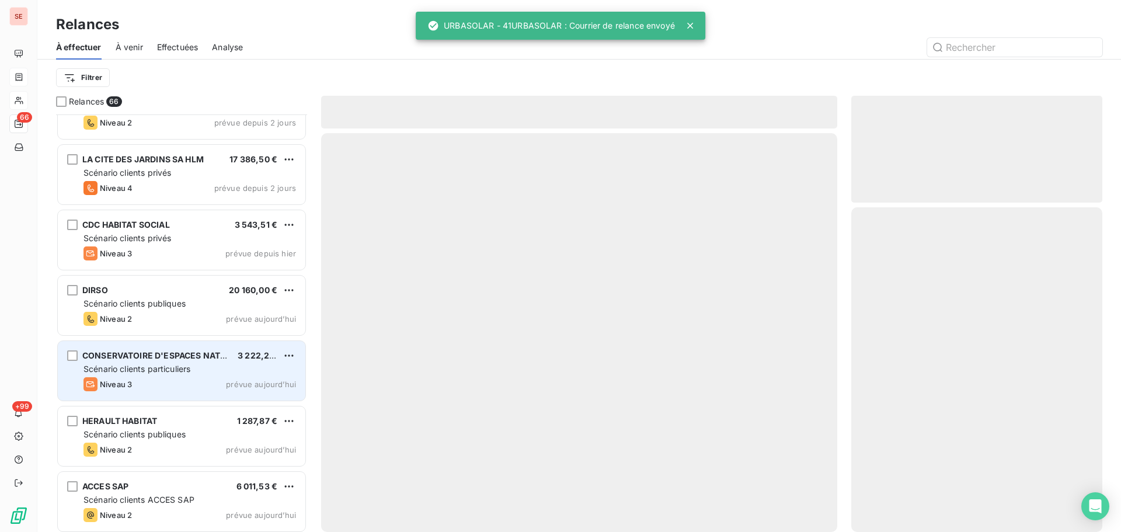
scroll to position [3744, 0]
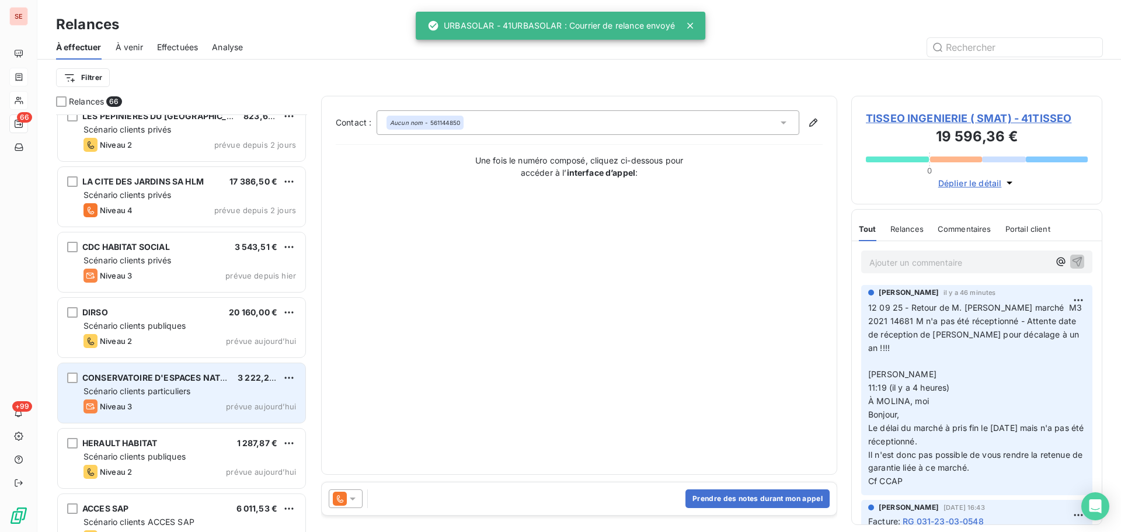
click at [203, 383] on div "CONSERVATOIRE D'ESPACES NATURELS" at bounding box center [155, 378] width 146 height 12
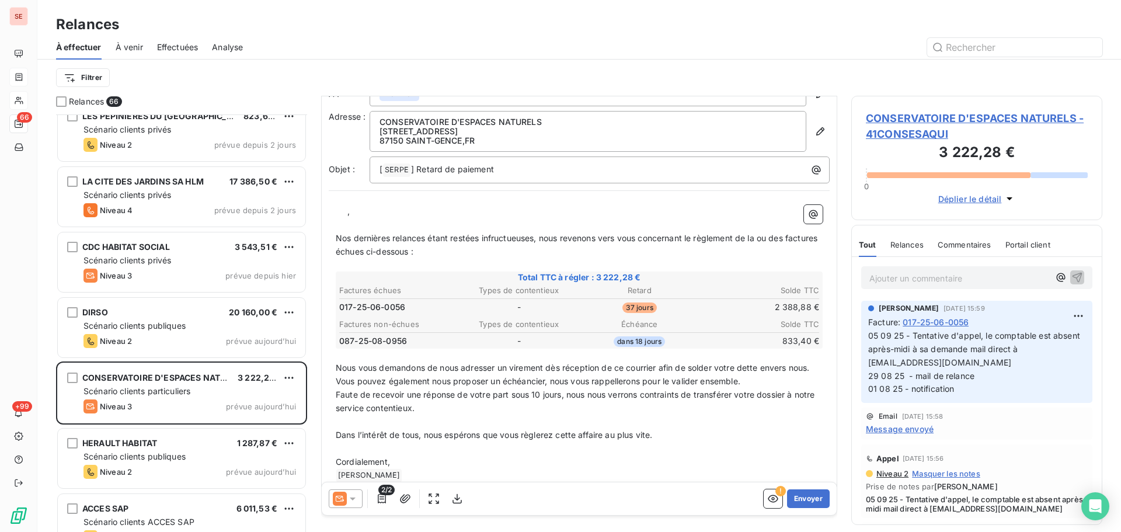
scroll to position [55, 0]
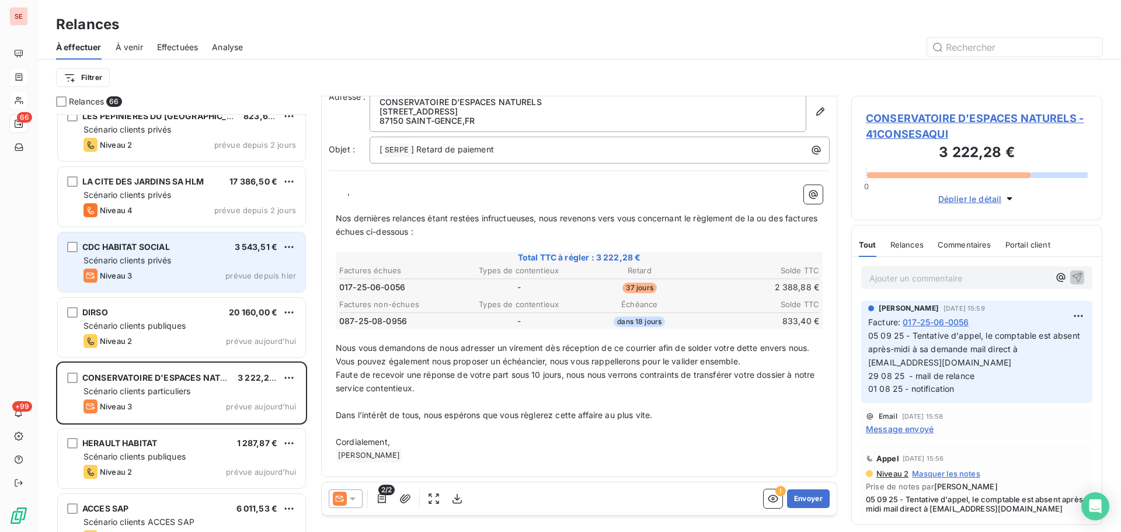
click at [213, 275] on div "Niveau 3 prévue depuis hier" at bounding box center [190, 276] width 213 height 14
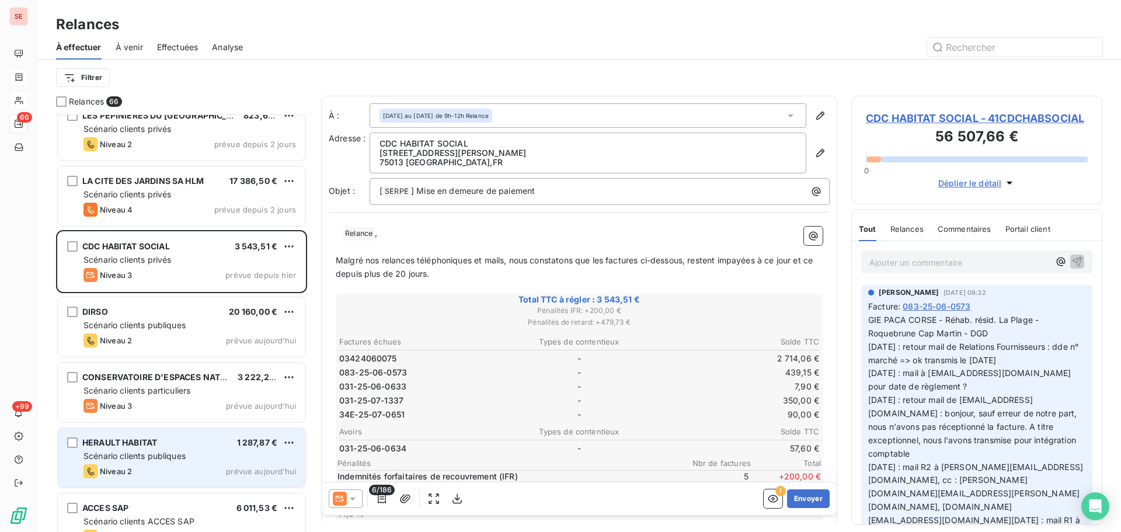
scroll to position [3589, 0]
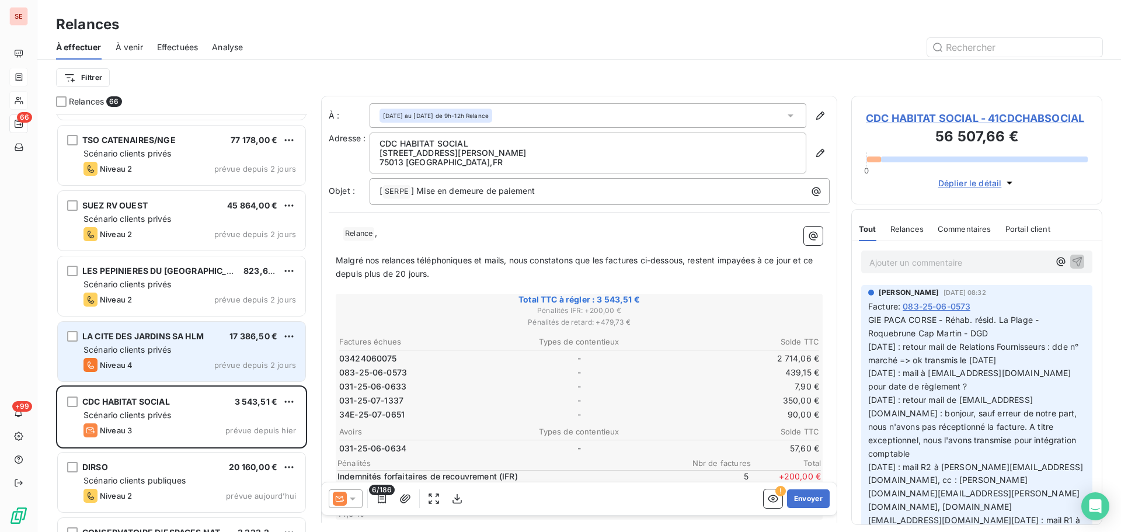
click at [192, 362] on div "Niveau 4 prévue depuis 2 jours" at bounding box center [190, 365] width 213 height 14
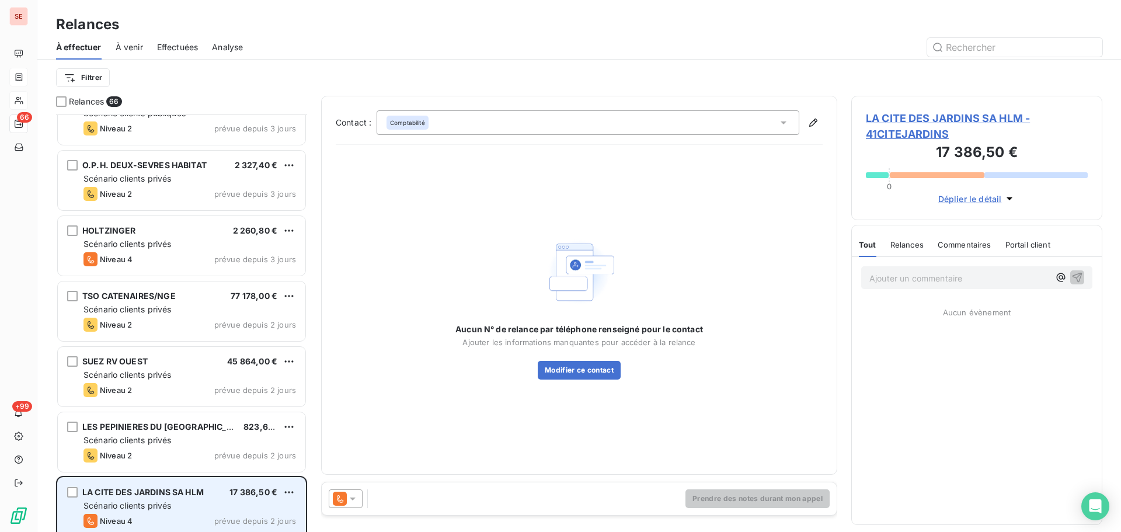
scroll to position [3277, 0]
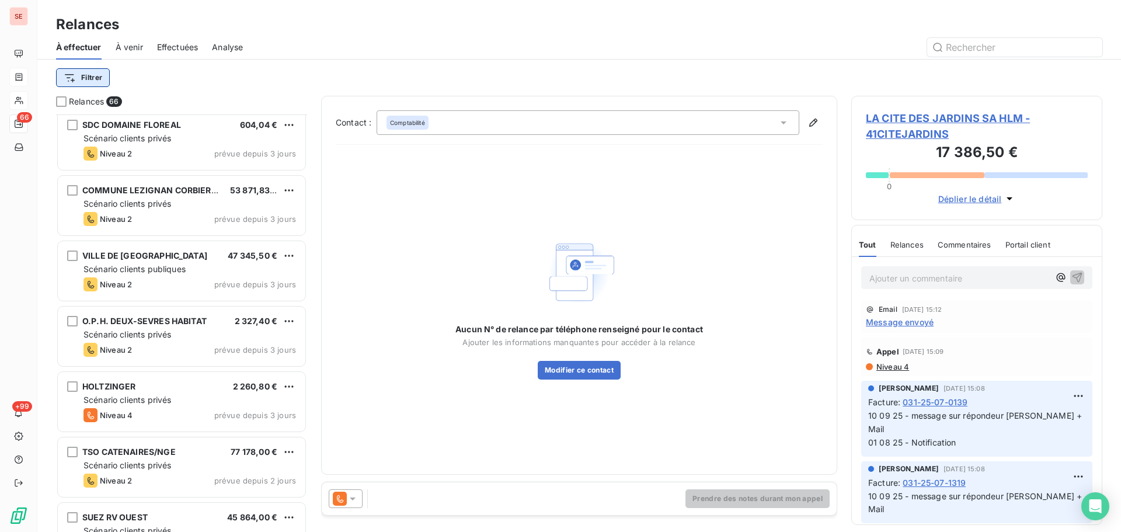
click at [86, 80] on html "SE 66 +99 Relances À effectuer À venir Effectuées Analyse Filtrer Relances 66 R…" at bounding box center [560, 266] width 1121 height 532
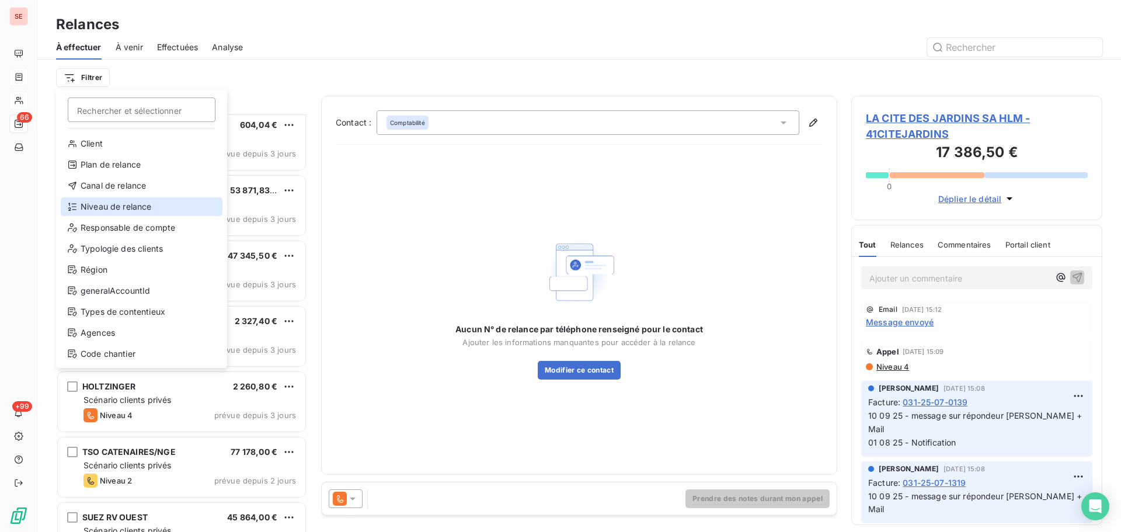
click at [130, 202] on div "Niveau de relance" at bounding box center [142, 206] width 162 height 19
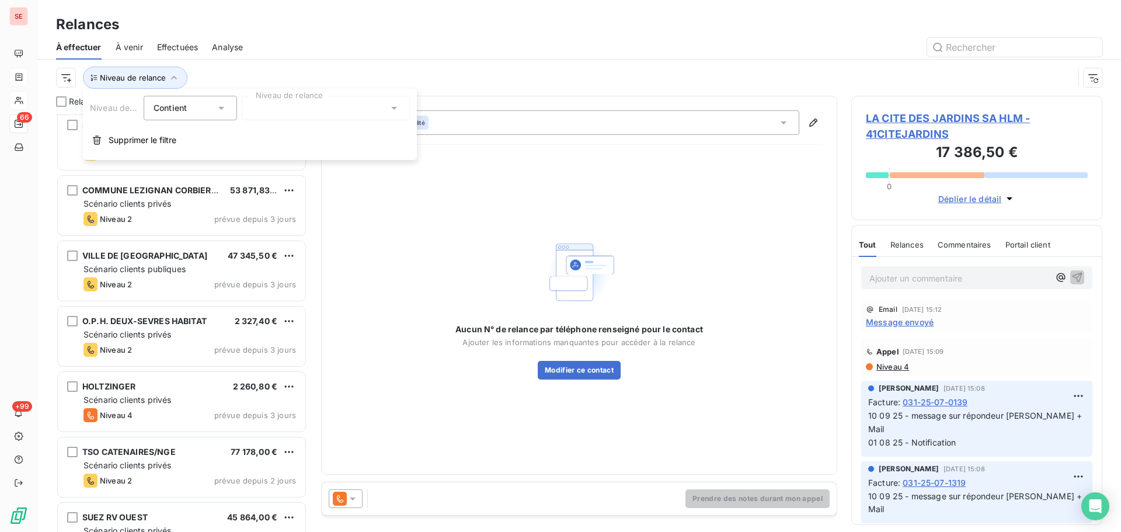
click at [371, 101] on div at bounding box center [326, 108] width 168 height 25
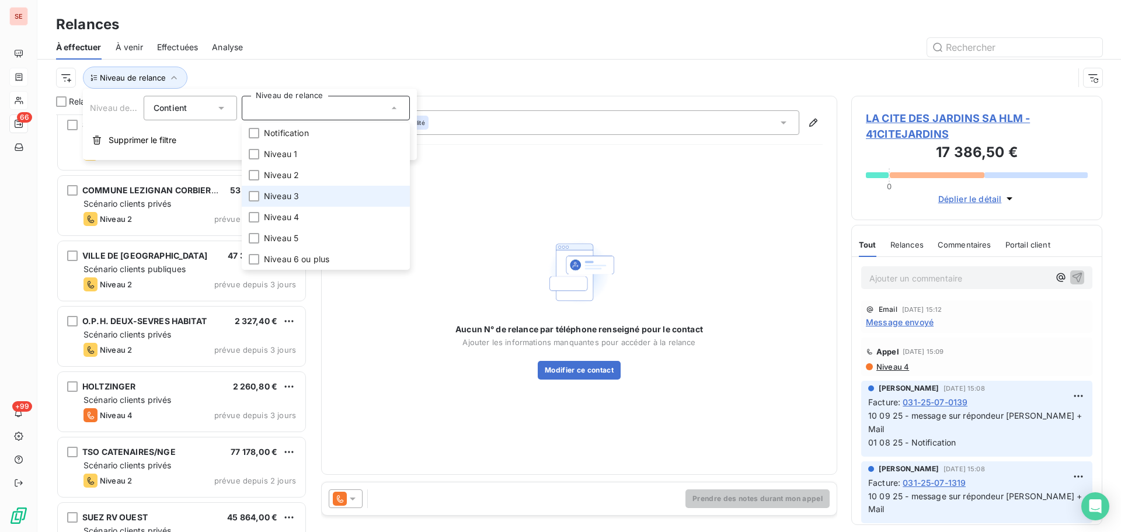
click at [342, 196] on li "Niveau 3" at bounding box center [326, 196] width 168 height 21
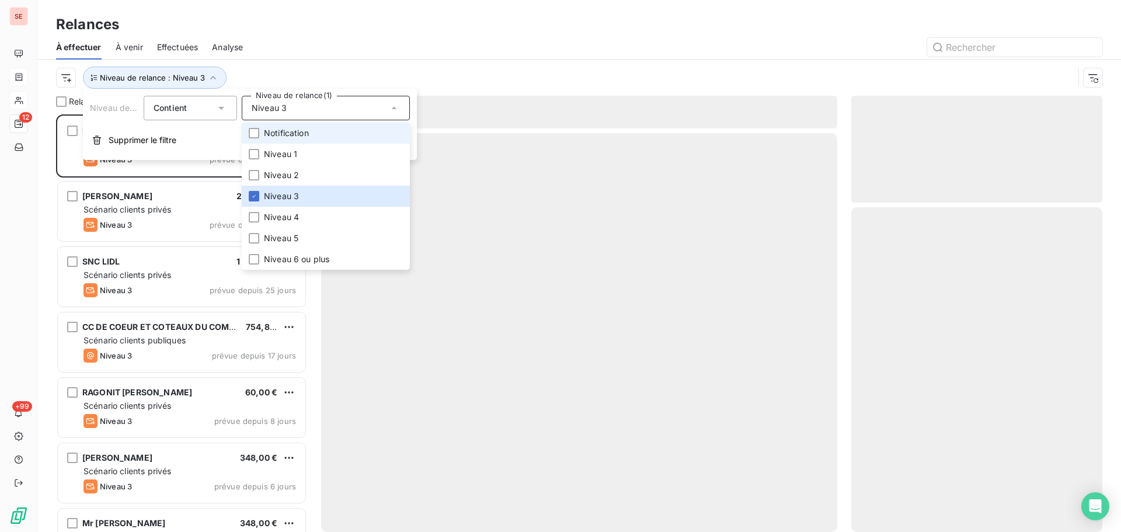
scroll to position [409, 242]
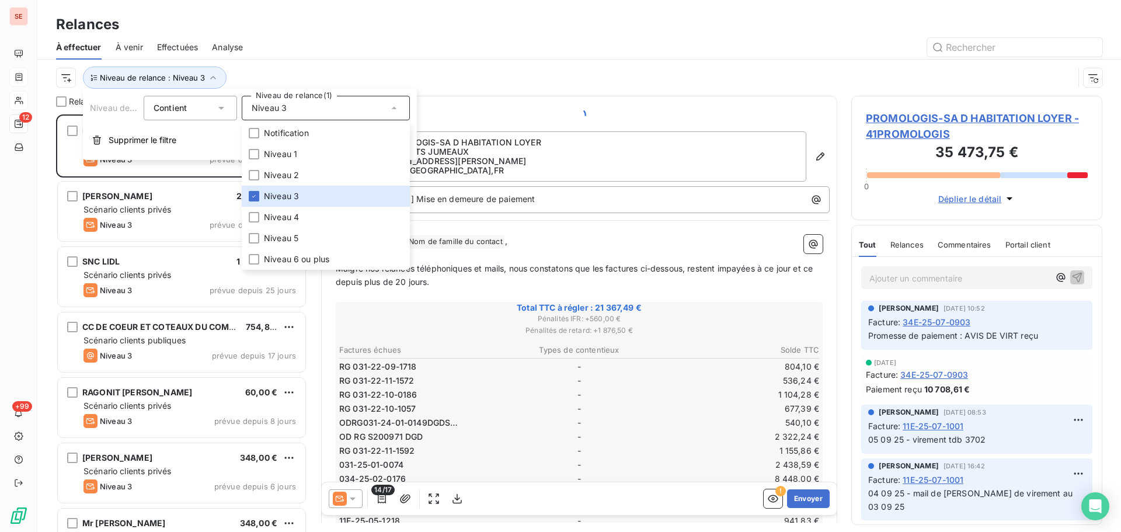
click at [557, 68] on div "Niveau de relance : Niveau 3" at bounding box center [565, 78] width 1018 height 22
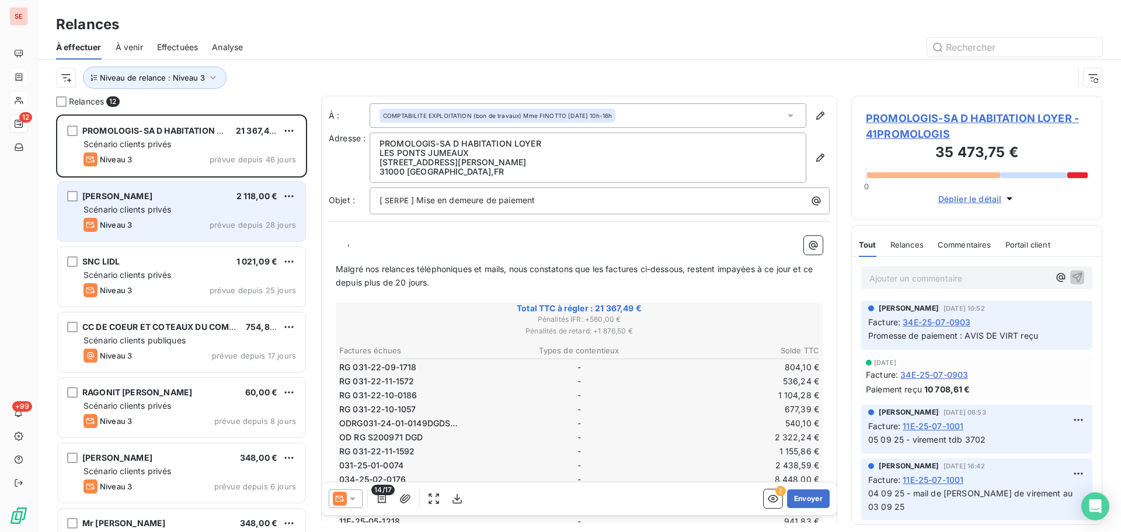
click at [239, 228] on span "prévue depuis 28 jours" at bounding box center [253, 224] width 86 height 9
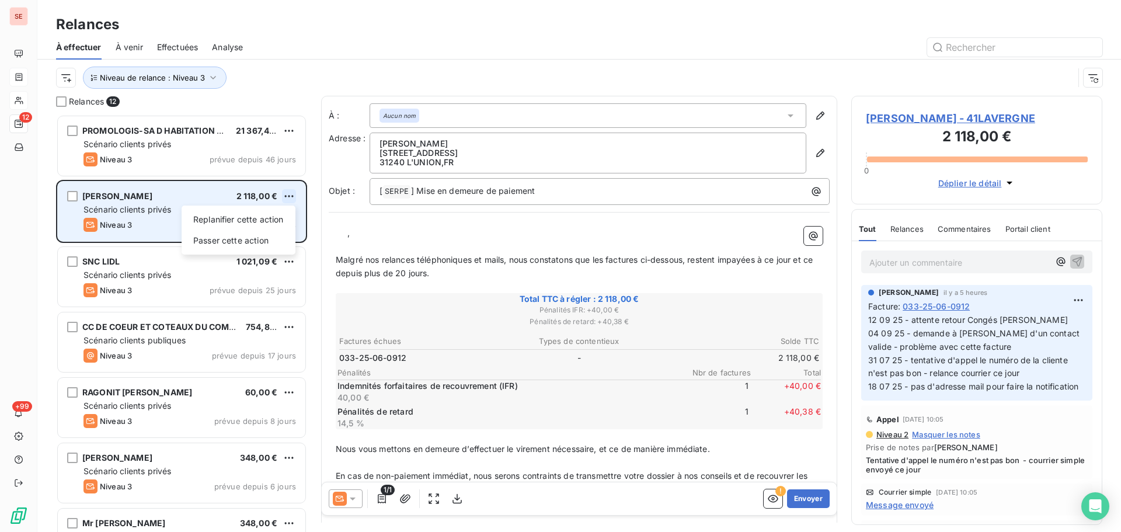
click at [293, 193] on html "SE 12 +99 Relances À effectuer À venir Effectuées Analyse Niveau de relance : N…" at bounding box center [560, 266] width 1121 height 532
click at [267, 221] on div "Replanifier cette action" at bounding box center [238, 219] width 105 height 19
select select "8"
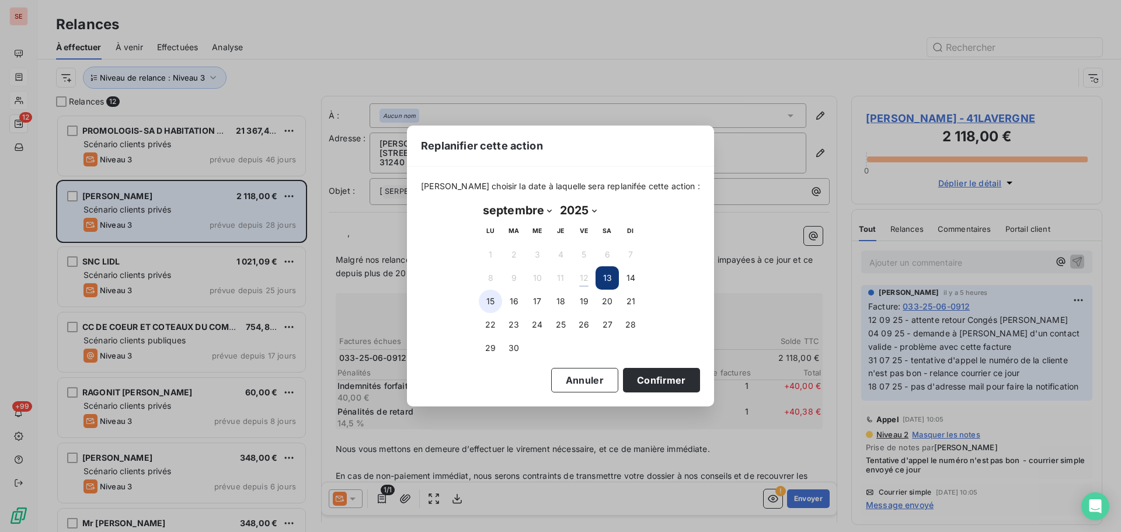
click at [486, 294] on button "15" at bounding box center [490, 301] width 23 height 23
click at [637, 378] on button "Confirmer" at bounding box center [661, 380] width 77 height 25
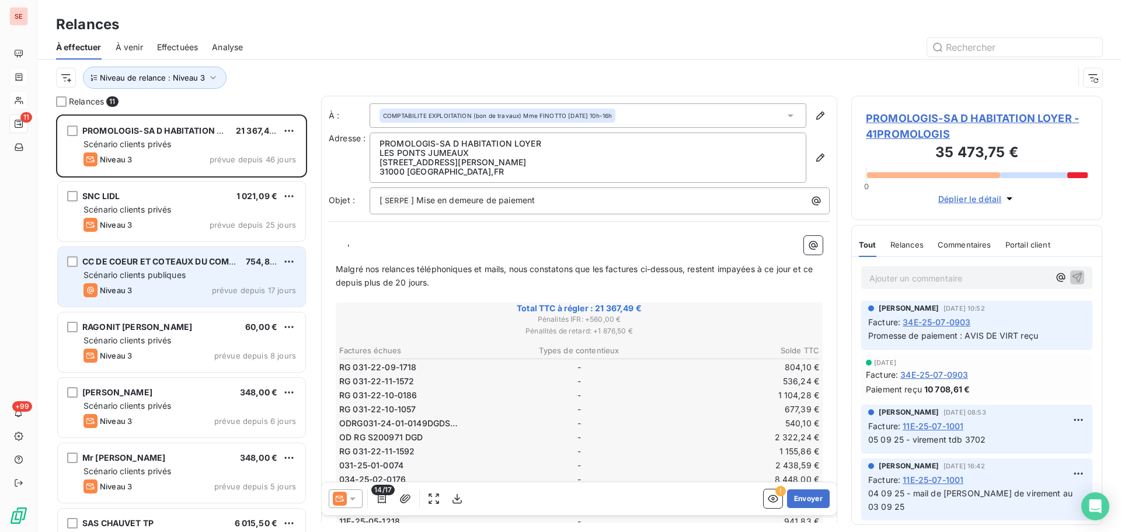
click at [191, 280] on div "Scénario clients publiques" at bounding box center [190, 275] width 213 height 12
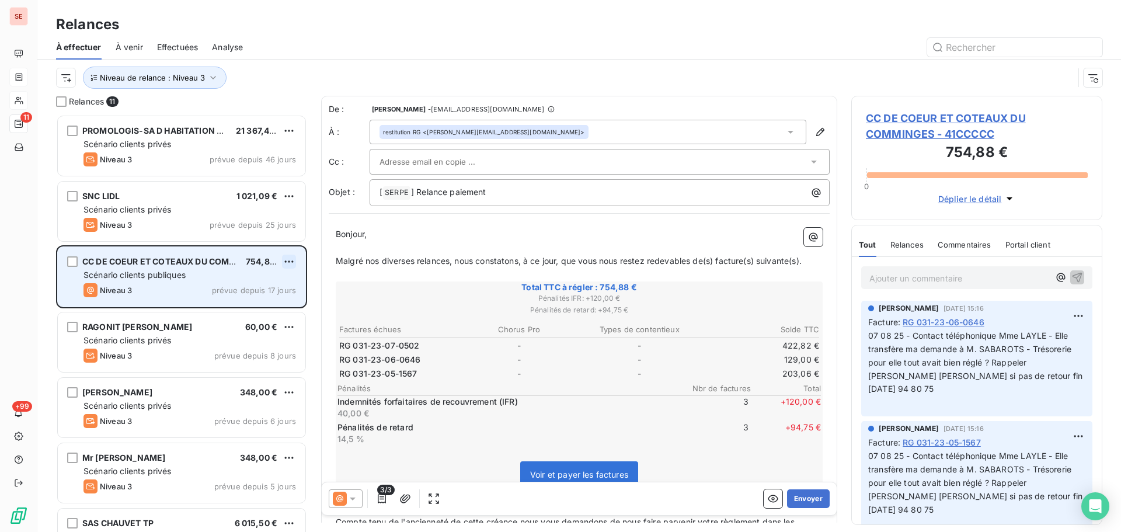
click at [288, 262] on html "SE 11 +99 Relances À effectuer À venir Effectuées Analyse Niveau de relance : N…" at bounding box center [560, 266] width 1121 height 532
click at [285, 279] on div "Replanifier cette action" at bounding box center [238, 285] width 105 height 19
select select "8"
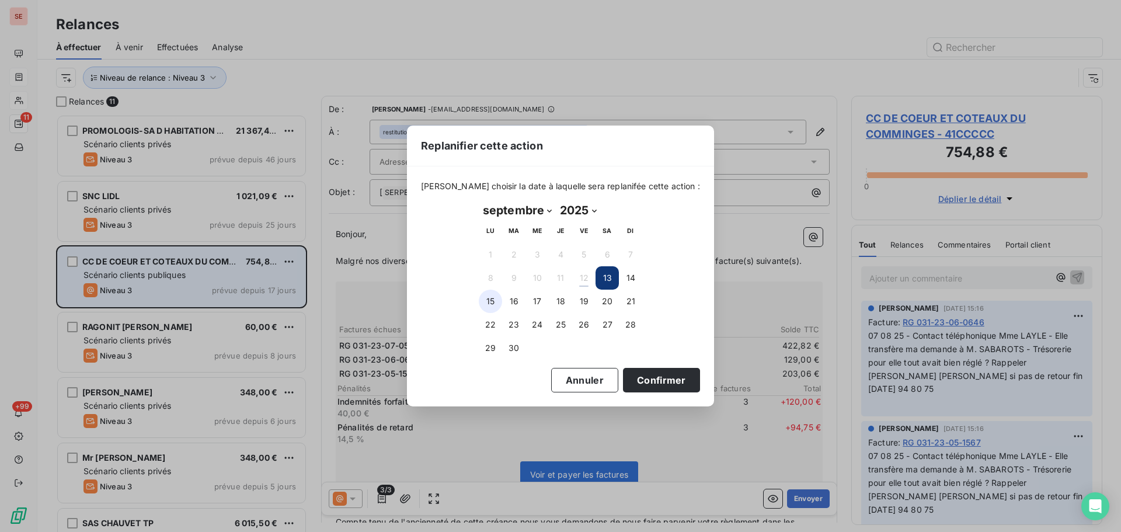
click at [496, 301] on button "15" at bounding box center [490, 301] width 23 height 23
click at [648, 379] on button "Confirmer" at bounding box center [661, 380] width 77 height 25
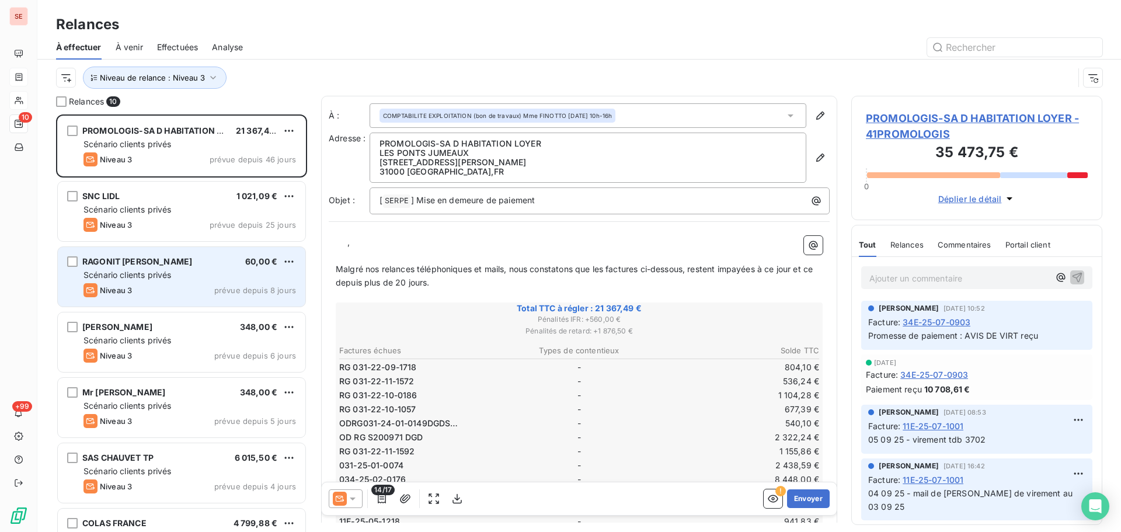
click at [204, 277] on div "Scénario clients privés" at bounding box center [190, 275] width 213 height 12
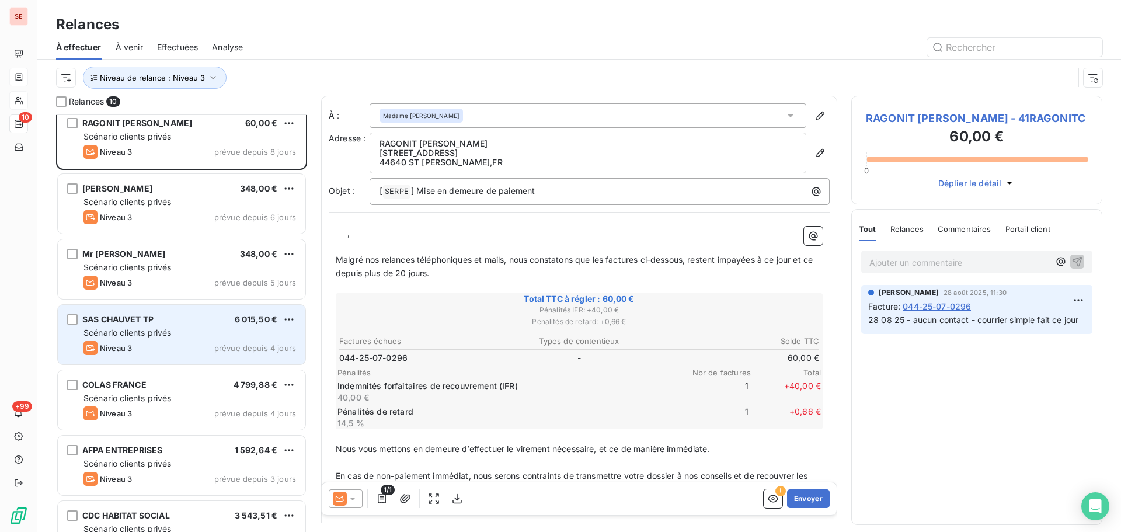
scroll to position [157, 0]
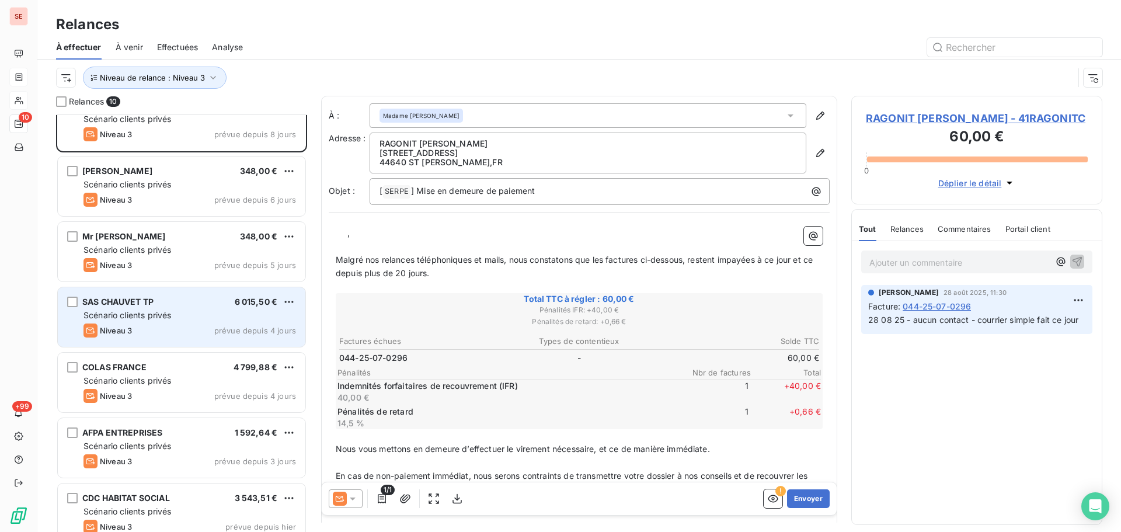
click at [211, 303] on div "SAS CHAUVET TP 6 015,50 €" at bounding box center [190, 302] width 213 height 11
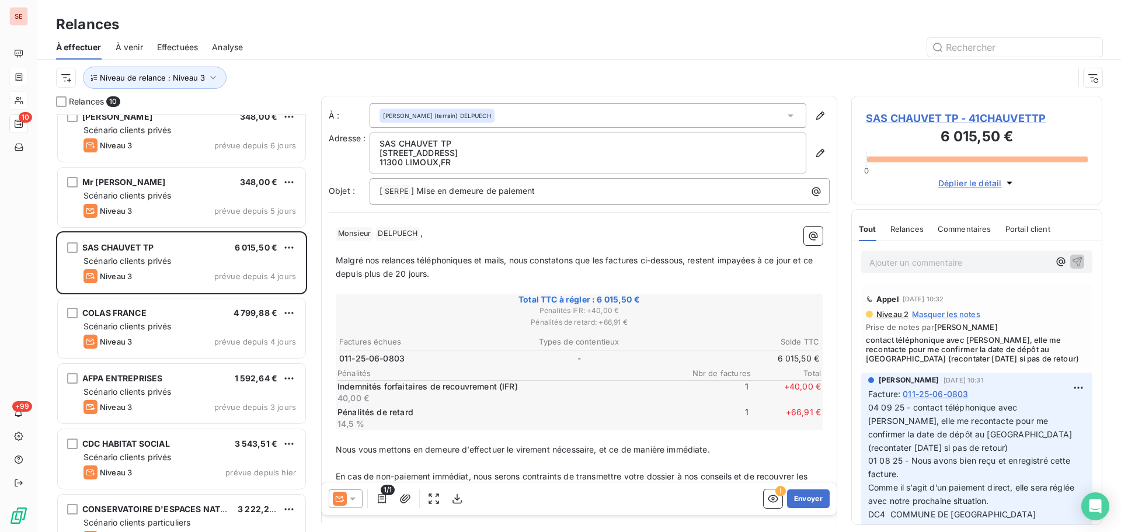
scroll to position [237, 0]
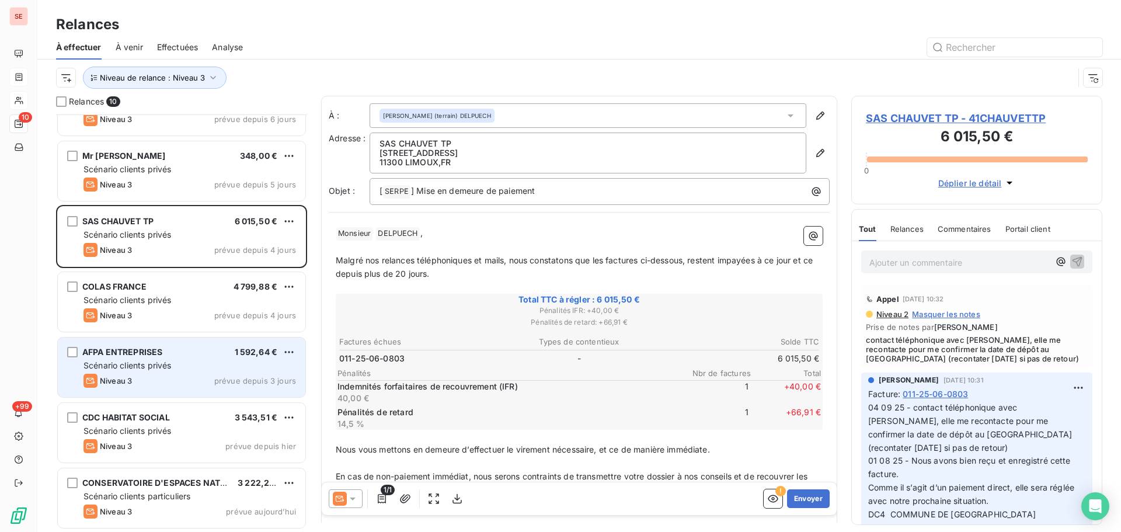
click at [230, 370] on div "Scénario clients privés" at bounding box center [190, 366] width 213 height 12
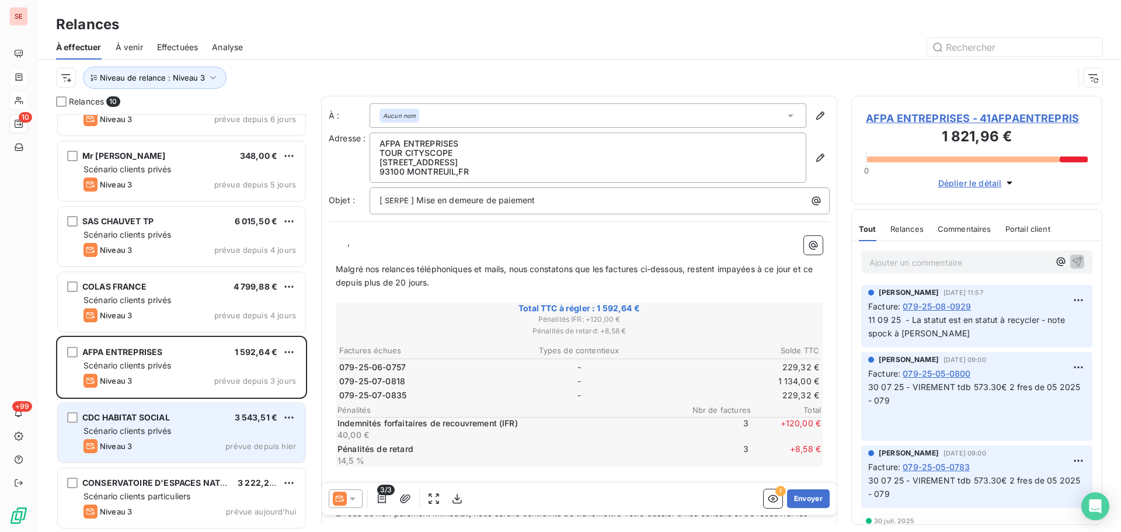
click at [234, 414] on div "CDC HABITAT SOCIAL 3 543,51 €" at bounding box center [190, 417] width 213 height 11
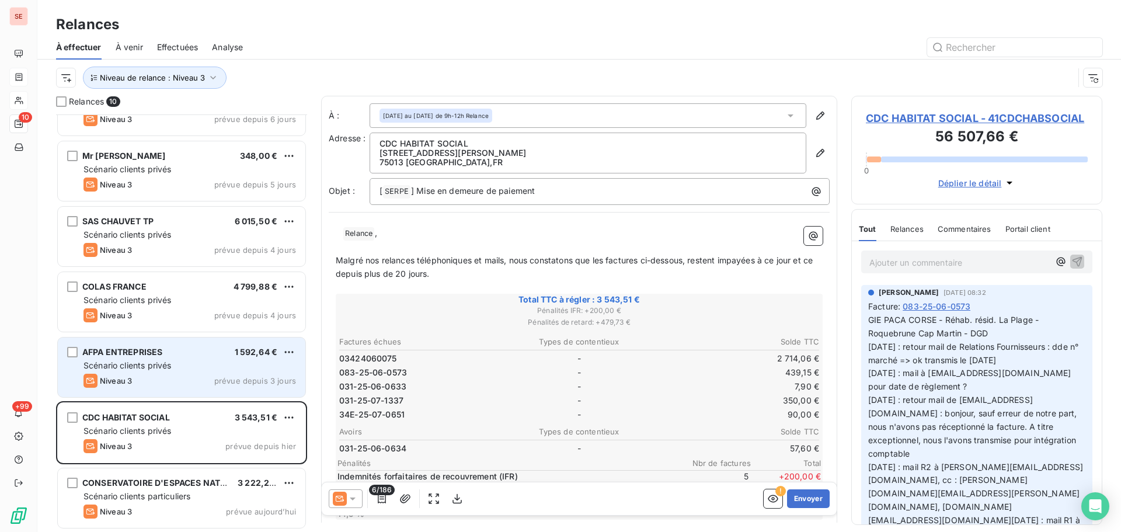
click at [249, 371] on div "AFPA ENTREPRISES 1 592,64 € Scénario clients privés Niveau 3 prévue depuis 3 jo…" at bounding box center [182, 368] width 248 height 60
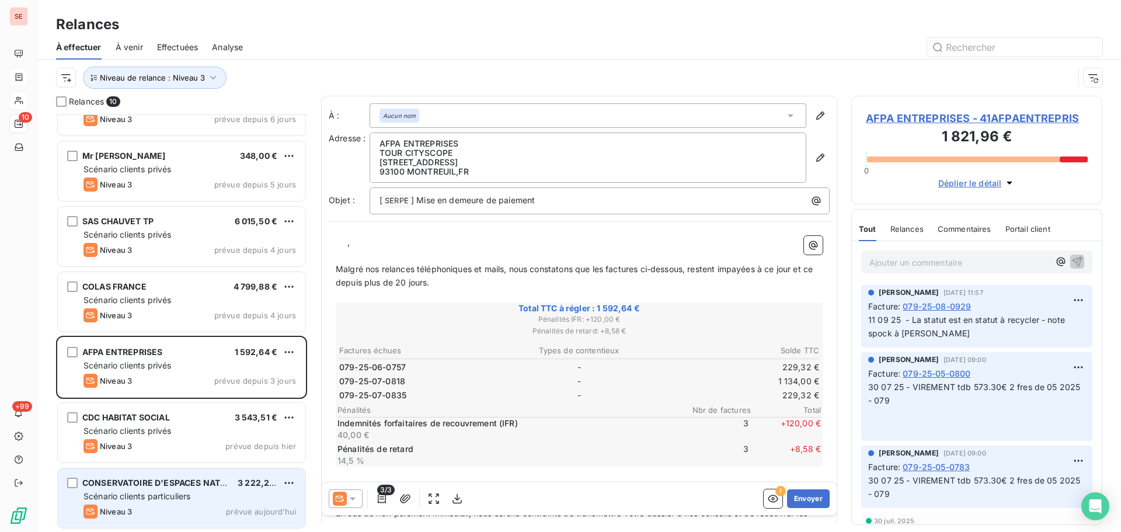
click at [184, 492] on span "Scénario clients particuliers" at bounding box center [137, 496] width 107 height 10
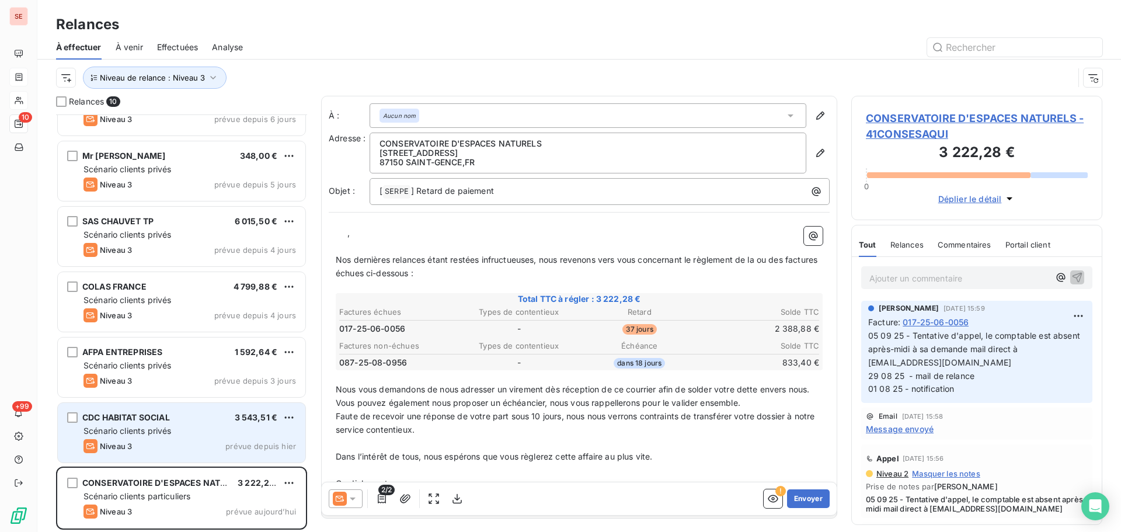
click at [183, 431] on div "Scénario clients privés" at bounding box center [190, 431] width 213 height 12
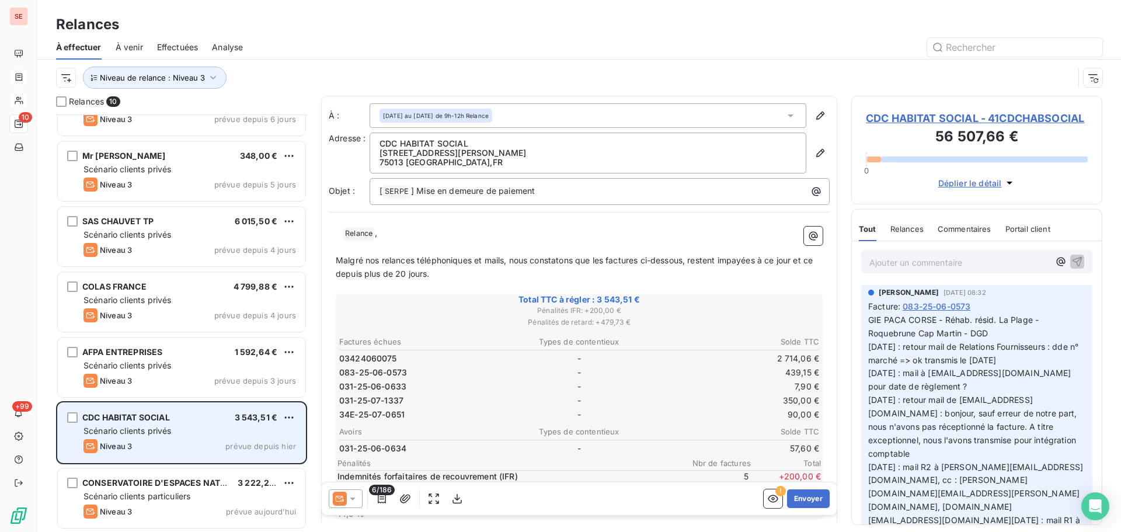
scroll to position [81, 0]
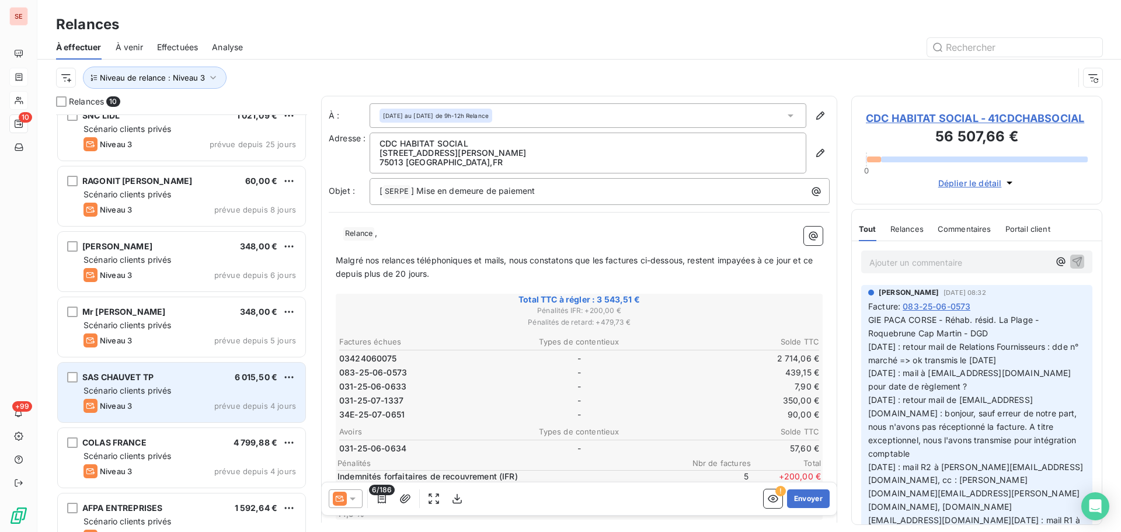
click at [200, 394] on div "Scénario clients privés" at bounding box center [190, 391] width 213 height 12
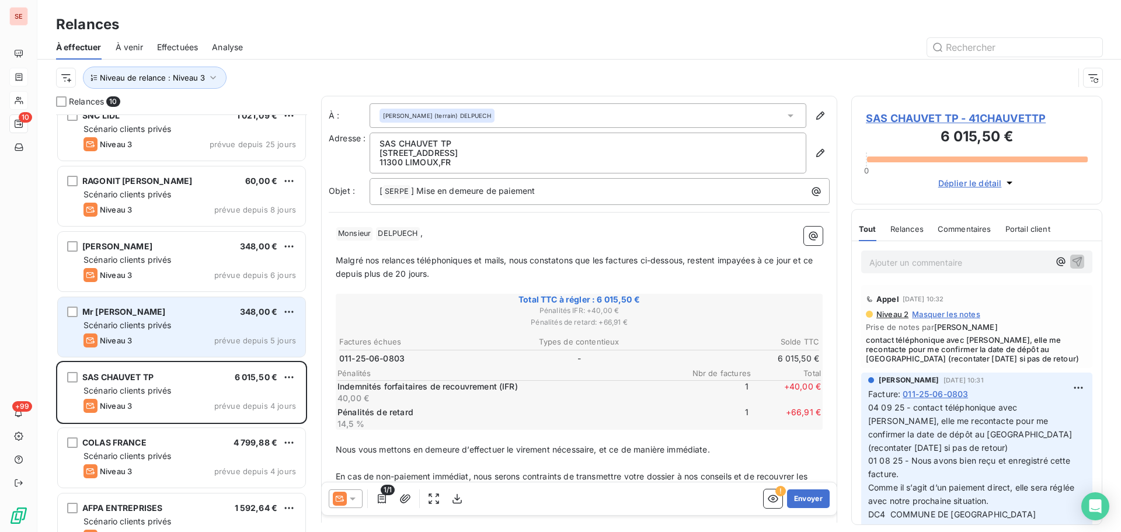
click at [262, 349] on div "Mr [PERSON_NAME] 348,00 € Scénario clients privés Niveau 3 prévue depuis 5 jours" at bounding box center [182, 327] width 248 height 60
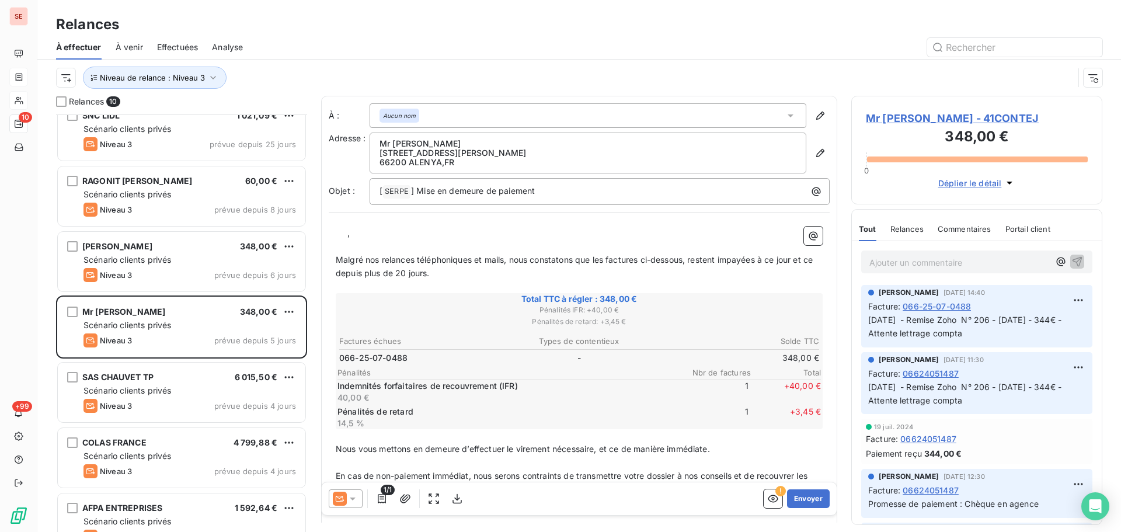
click at [353, 497] on icon at bounding box center [353, 499] width 12 height 12
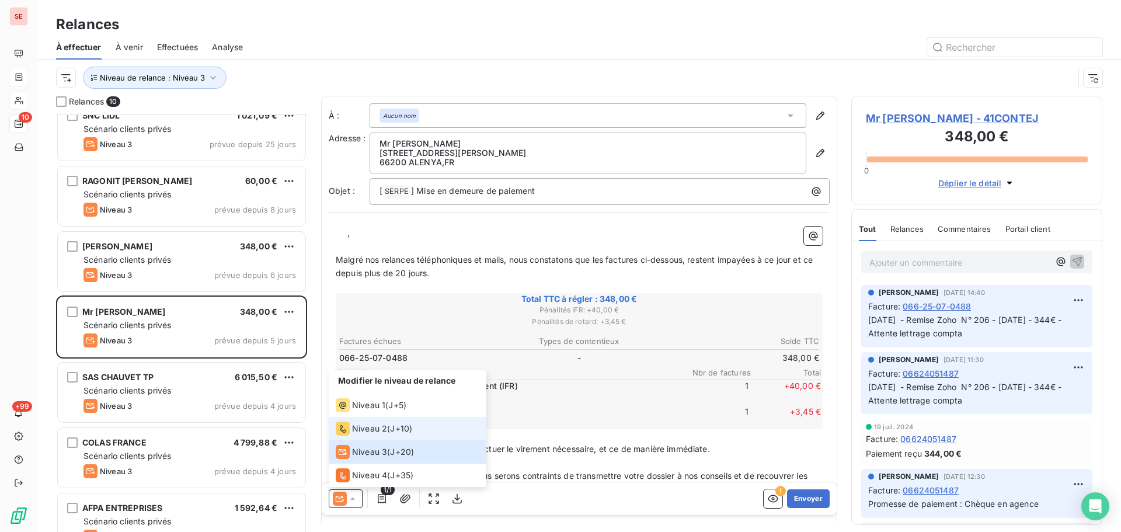
click at [380, 430] on span "Niveau 2" at bounding box center [369, 429] width 35 height 12
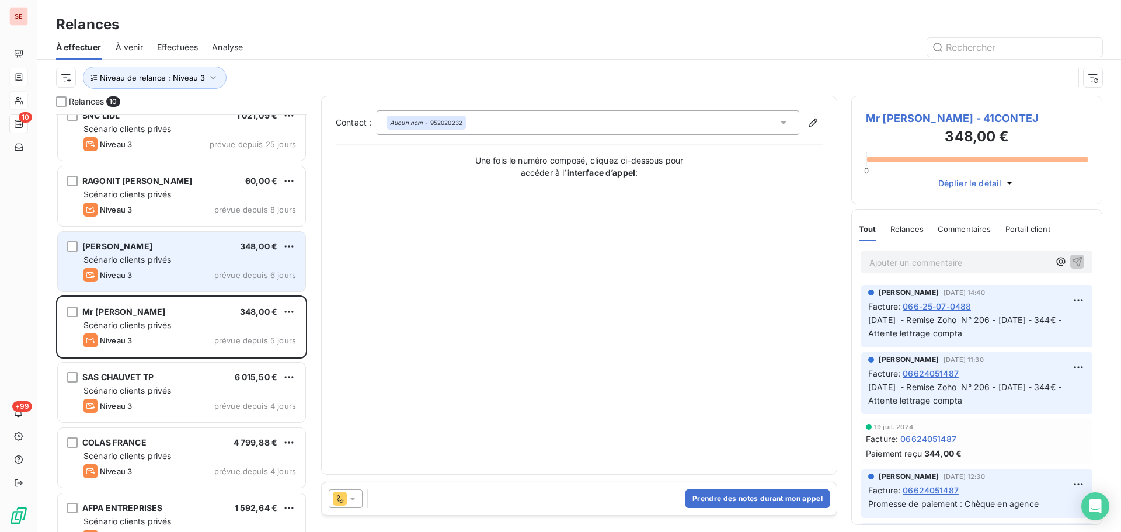
click at [180, 260] on div "Scénario clients privés" at bounding box center [190, 260] width 213 height 12
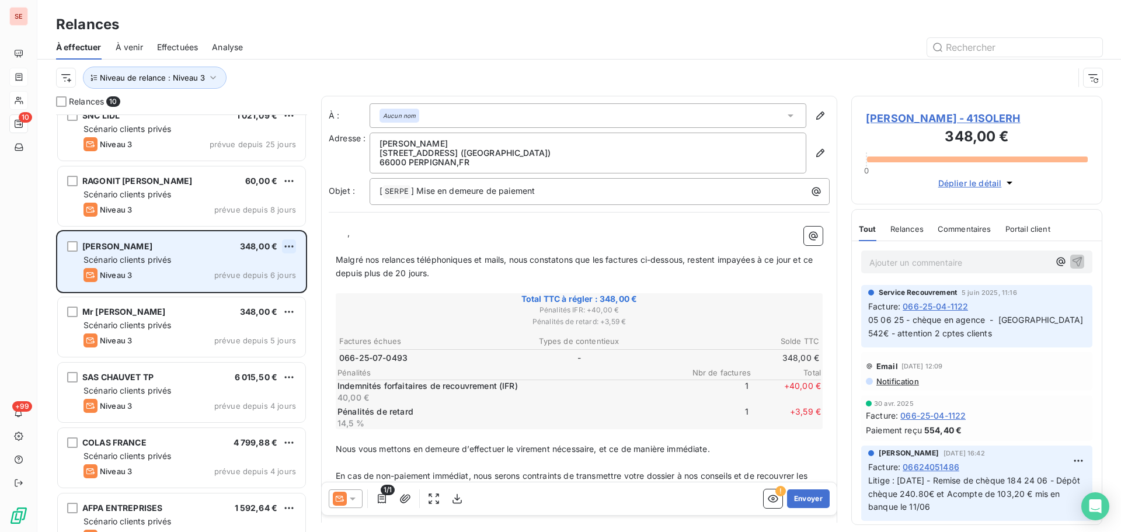
click at [294, 242] on html "SE 10 +99 Relances À effectuer À venir Effectuées Analyse Niveau de relance : N…" at bounding box center [560, 266] width 1121 height 532
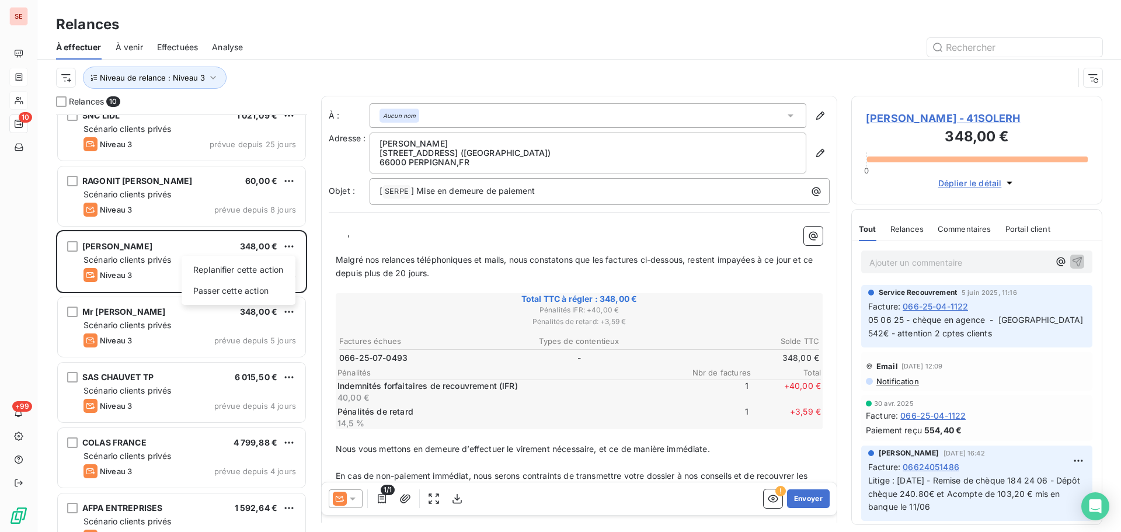
click at [358, 492] on html "SE 10 +99 Relances À effectuer À venir Effectuées Analyse Niveau de relance : N…" at bounding box center [560, 266] width 1121 height 532
click at [357, 493] on icon at bounding box center [353, 499] width 12 height 12
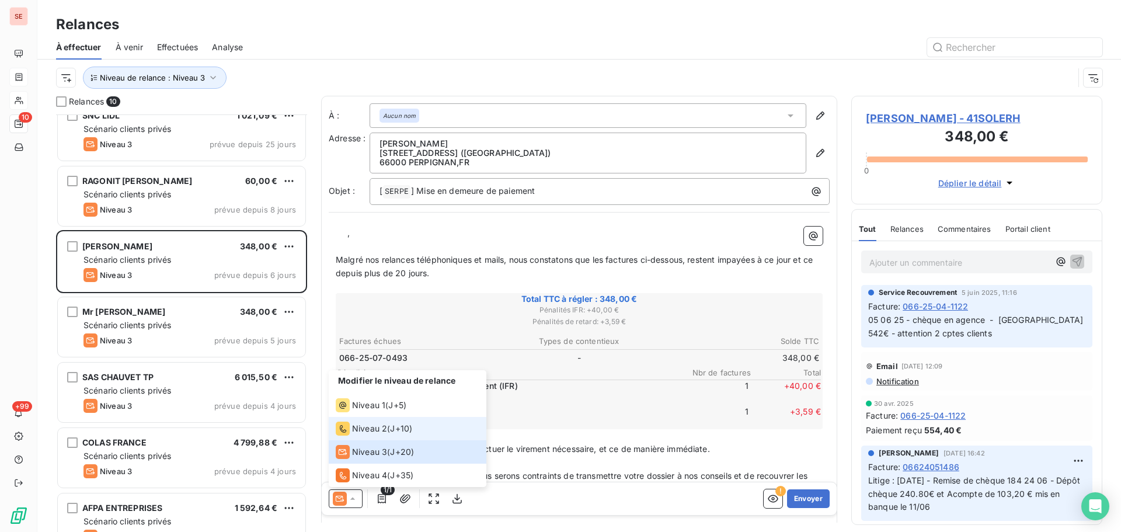
click at [366, 426] on span "Niveau 2" at bounding box center [369, 429] width 35 height 12
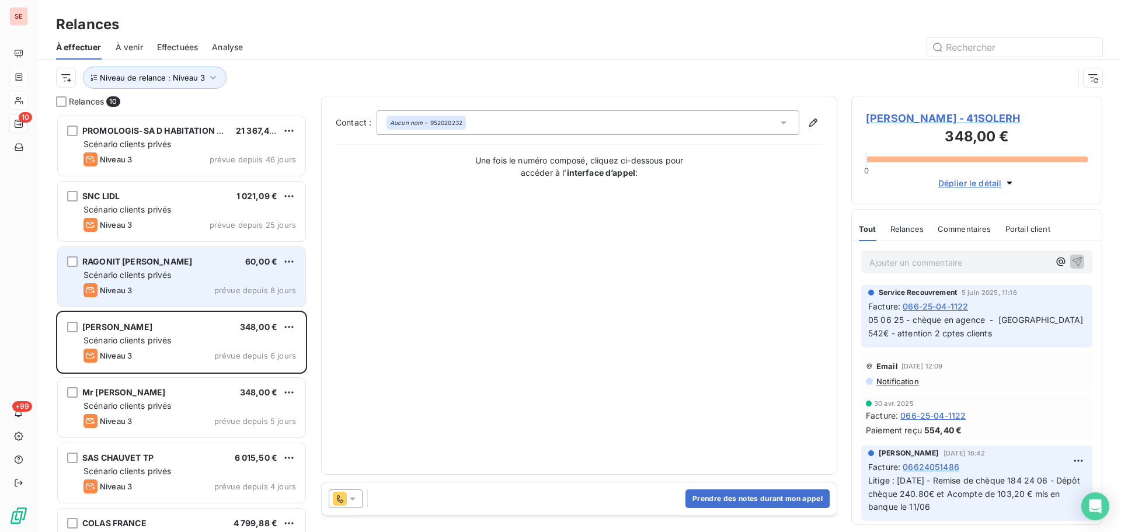
click at [180, 267] on div "RAGONIT [PERSON_NAME] 60,00 € Scénario clients privés Niveau 3 prévue depuis 8 …" at bounding box center [182, 277] width 248 height 60
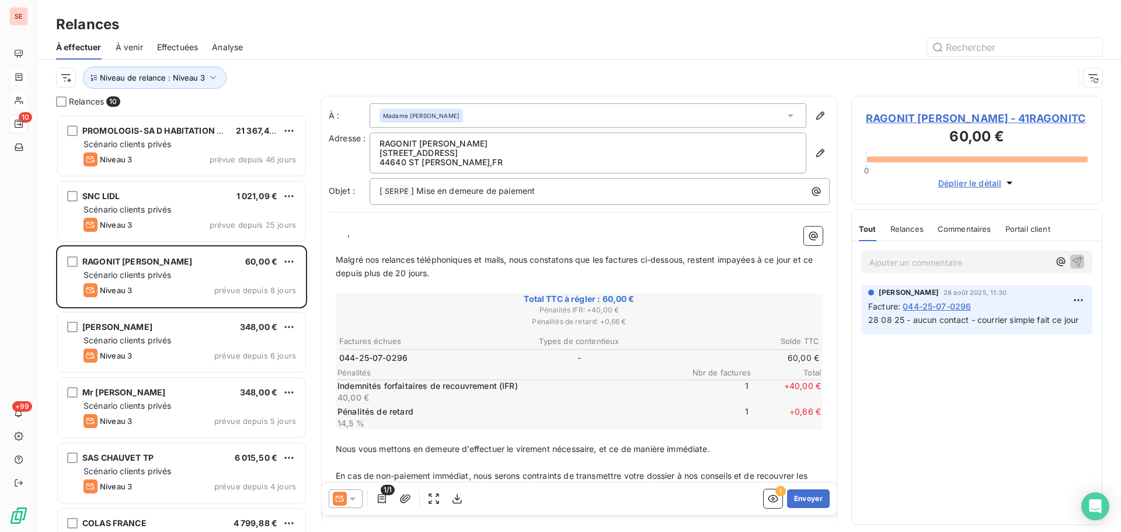
click at [938, 114] on span "RAGONIT [PERSON_NAME] - 41RAGONITC" at bounding box center [977, 118] width 222 height 16
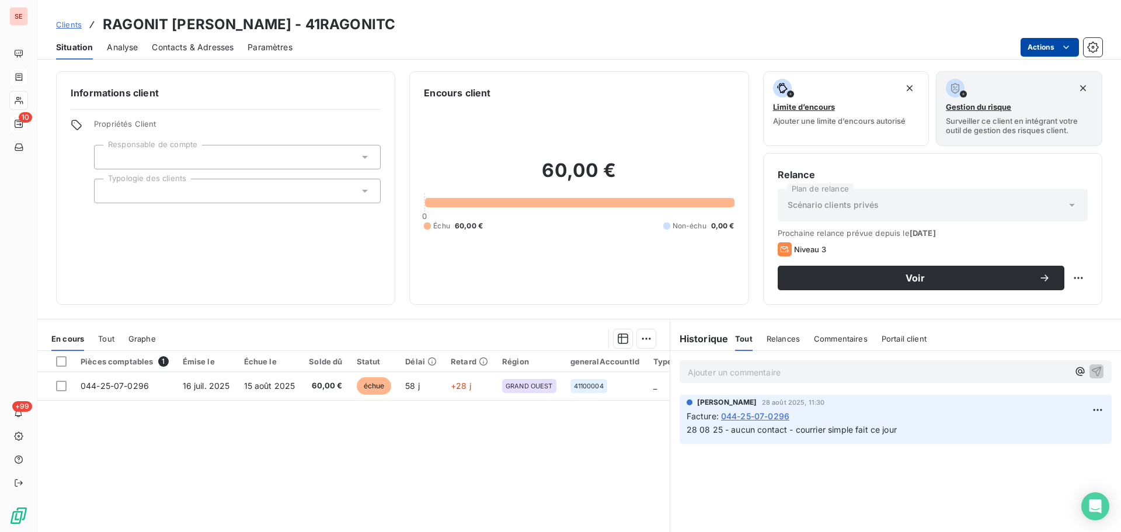
click at [1045, 44] on html "SE 10 +99 Clients RAGONIT [PERSON_NAME] - 41RAGONITC Situation Analyse Contacts…" at bounding box center [560, 266] width 1121 height 532
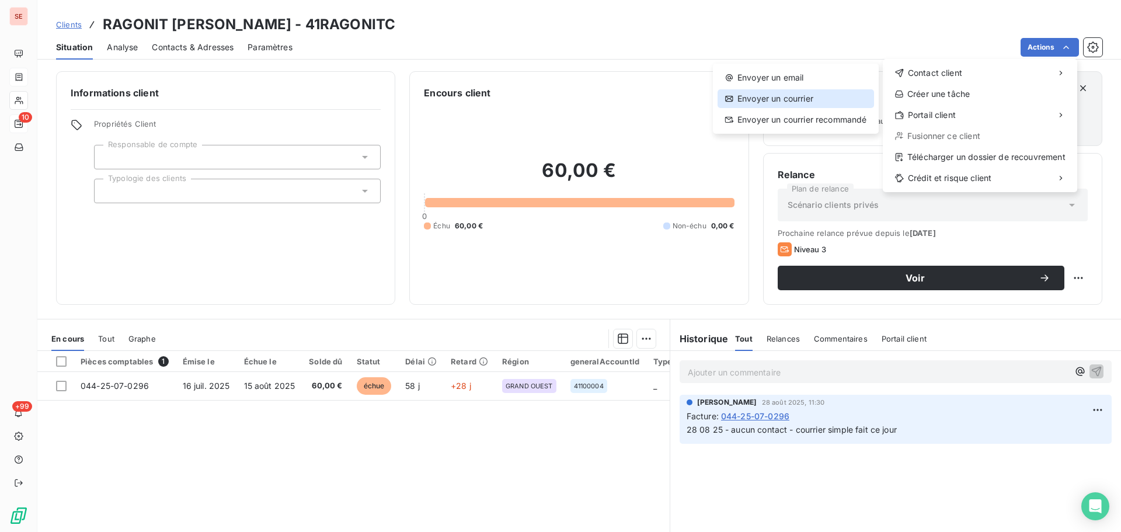
click at [811, 100] on div "Envoyer un courrier" at bounding box center [796, 98] width 157 height 19
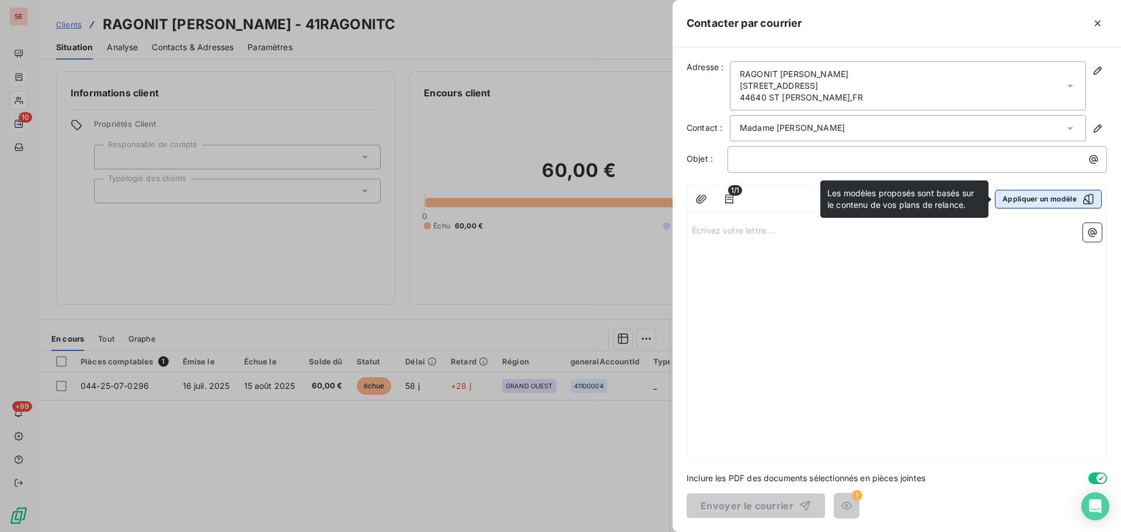
click at [1040, 193] on button "Appliquer un modèle" at bounding box center [1048, 199] width 107 height 19
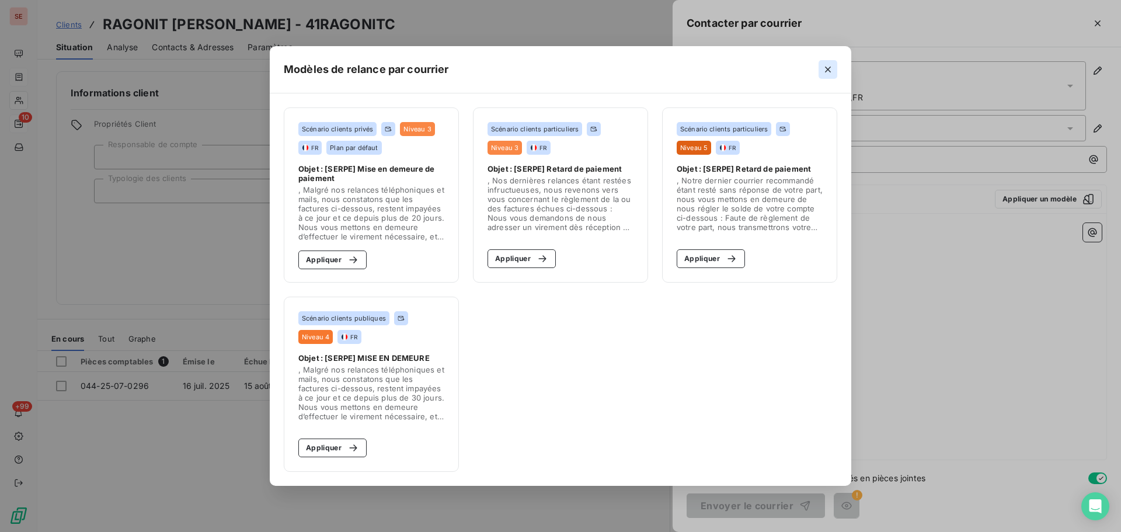
click at [826, 67] on icon "button" at bounding box center [828, 70] width 12 height 12
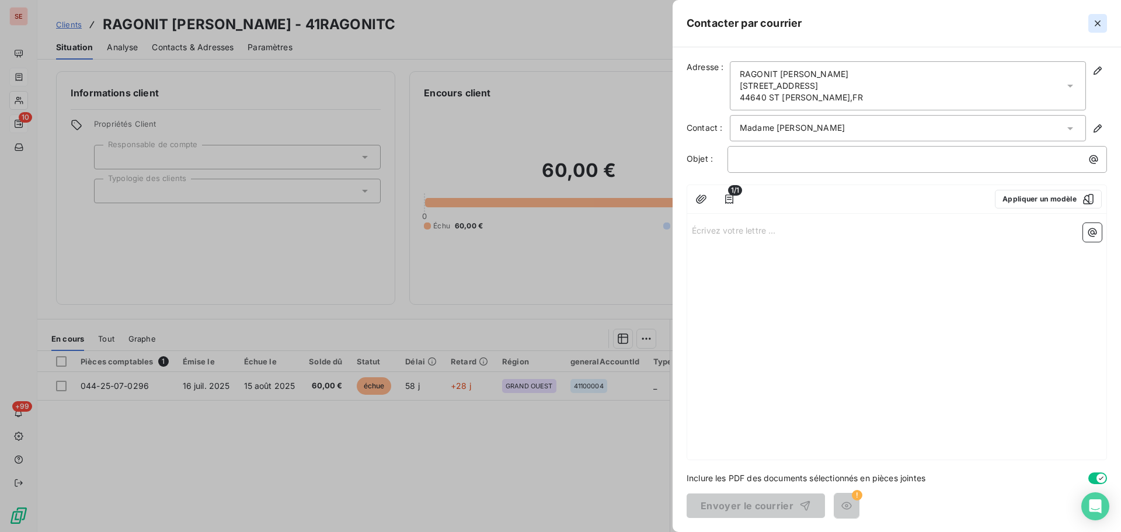
click at [1092, 28] on button "button" at bounding box center [1098, 23] width 19 height 19
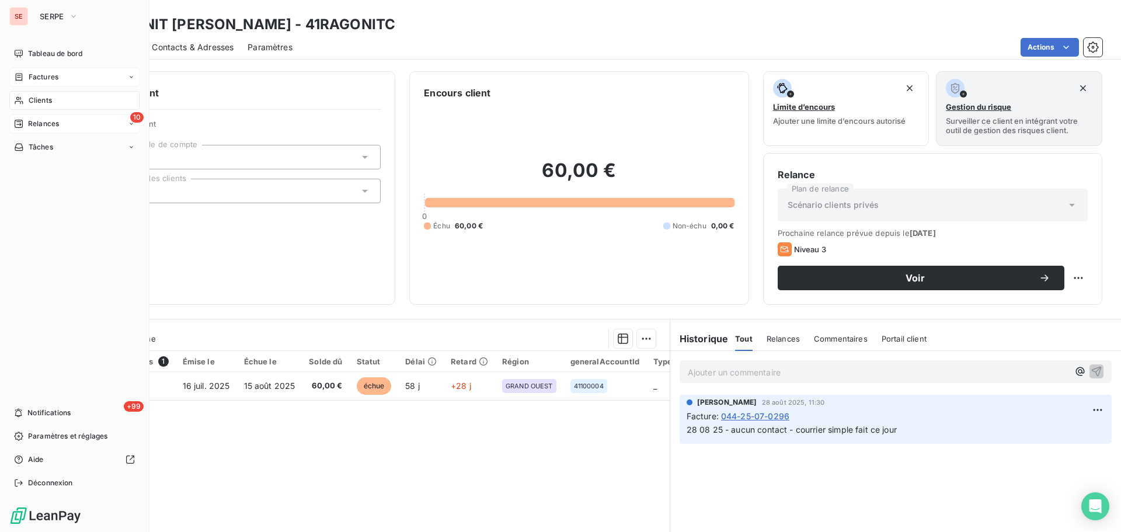
click at [48, 125] on span "Relances" at bounding box center [43, 124] width 31 height 11
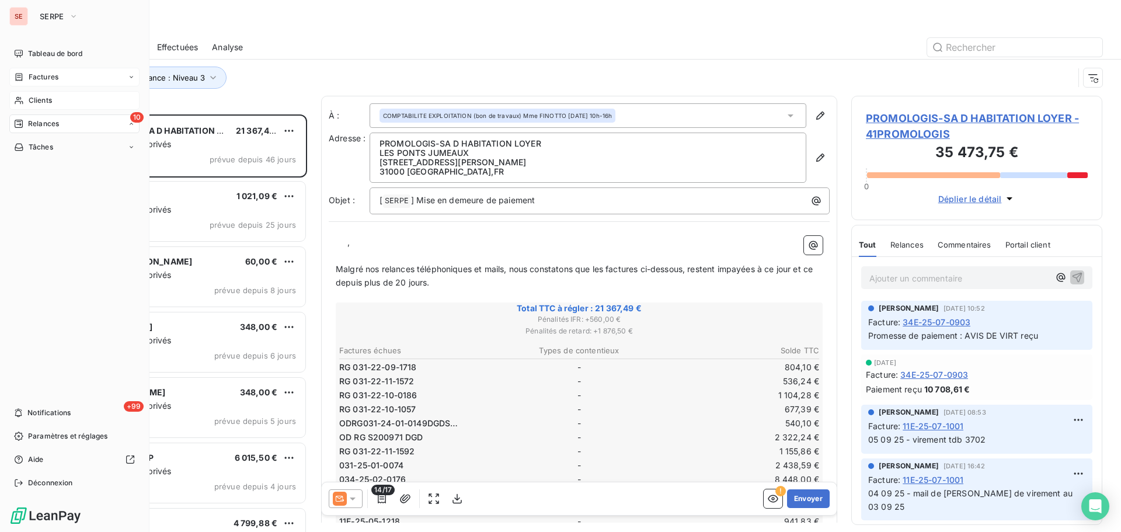
scroll to position [409, 242]
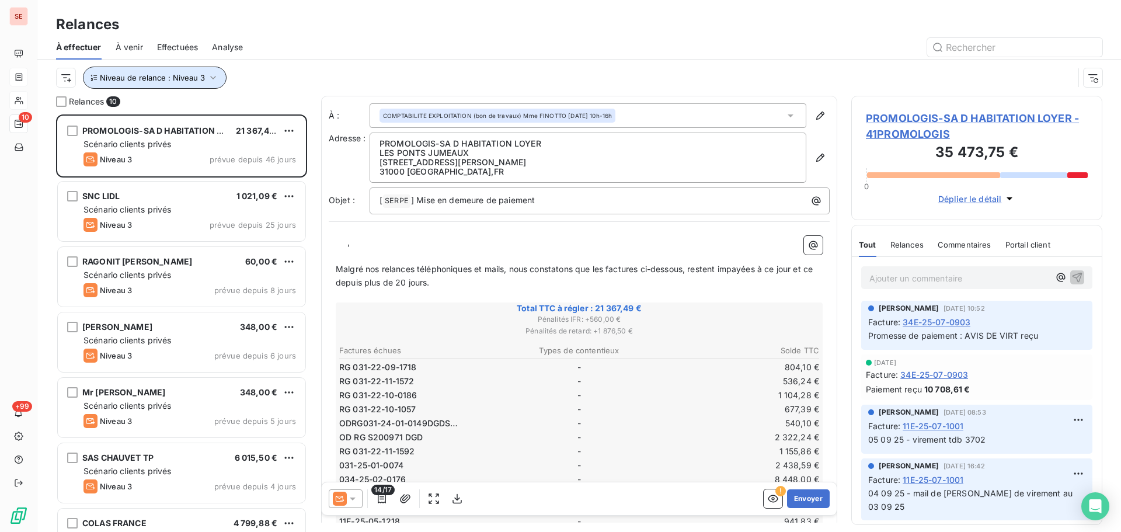
click at [192, 79] on span "Niveau de relance : Niveau 3" at bounding box center [152, 77] width 105 height 9
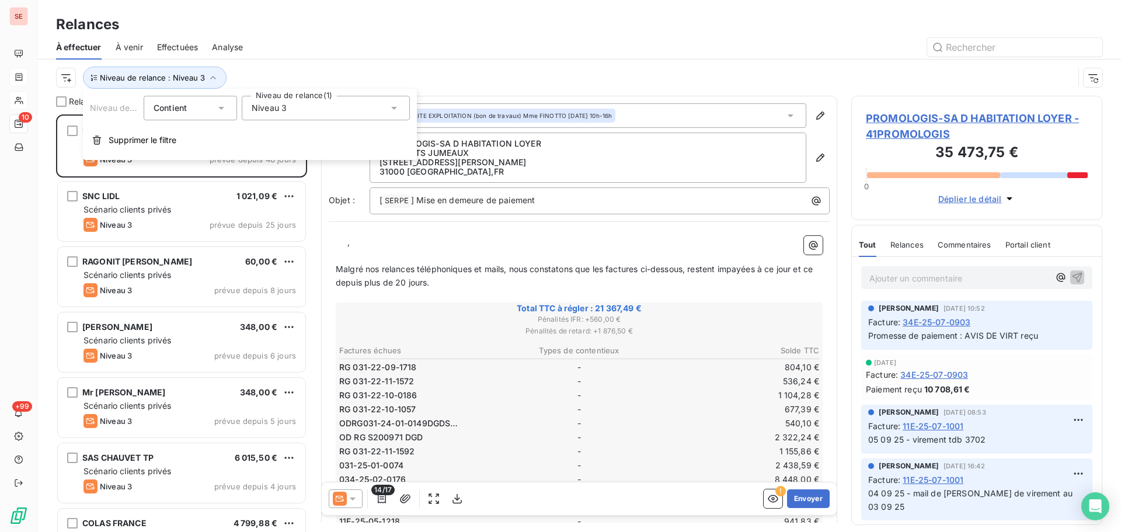
click at [286, 109] on span "Niveau 3" at bounding box center [269, 108] width 35 height 12
click at [265, 192] on span "Niveau 3" at bounding box center [281, 196] width 35 height 12
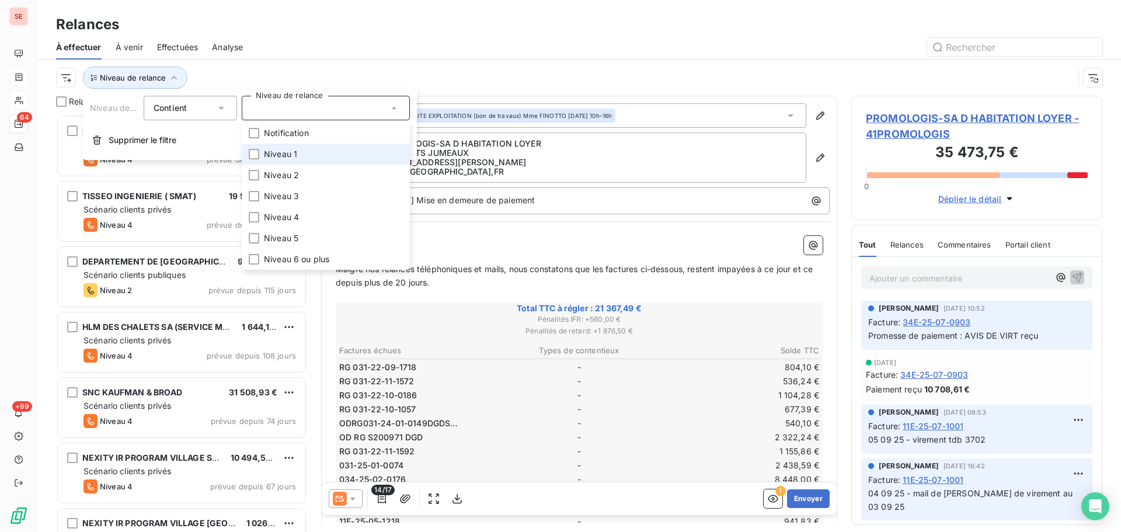
click at [270, 154] on span "Niveau 1" at bounding box center [280, 154] width 33 height 12
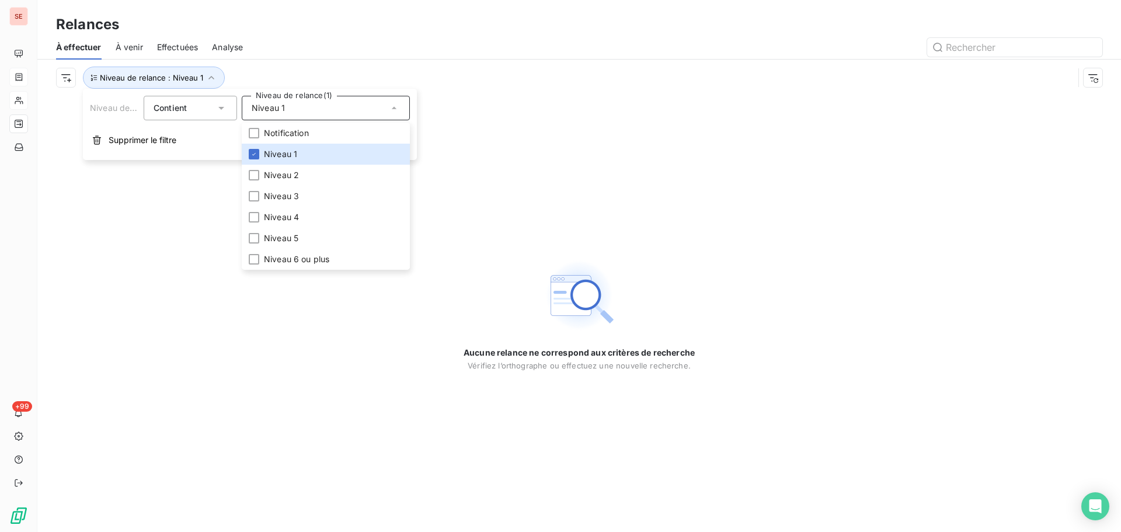
click at [310, 58] on div "À effectuer À venir Effectuées Analyse" at bounding box center [579, 47] width 1084 height 25
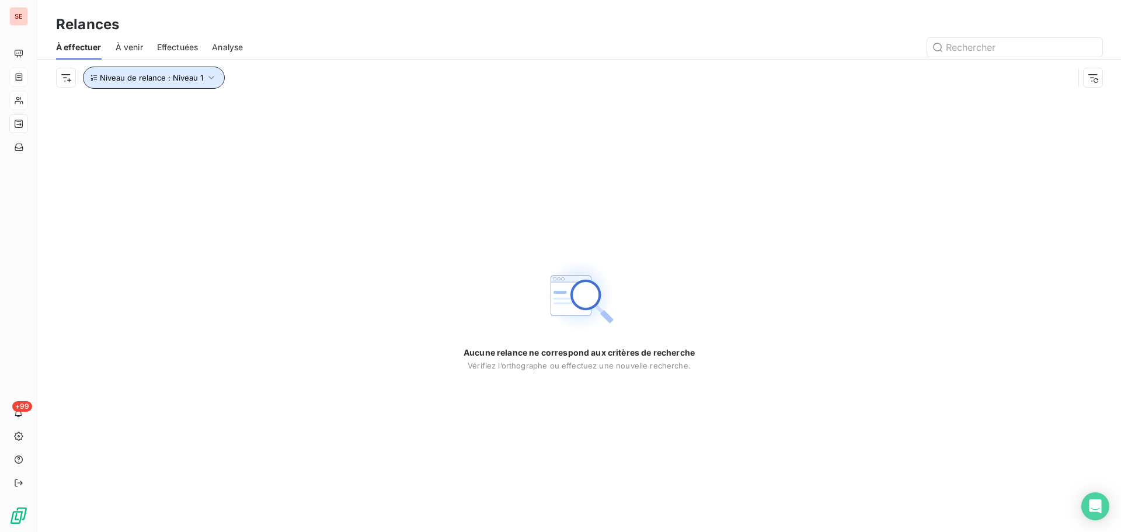
click at [159, 78] on span "Niveau de relance : Niveau 1" at bounding box center [151, 77] width 103 height 9
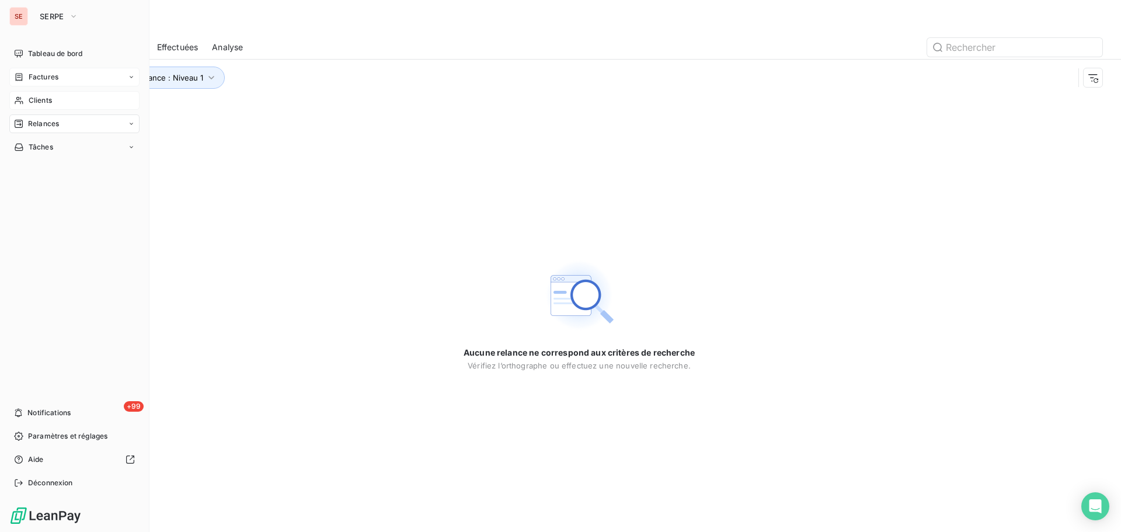
click at [47, 93] on div "Clients" at bounding box center [74, 100] width 130 height 19
